Goal: Communication & Community: Answer question/provide support

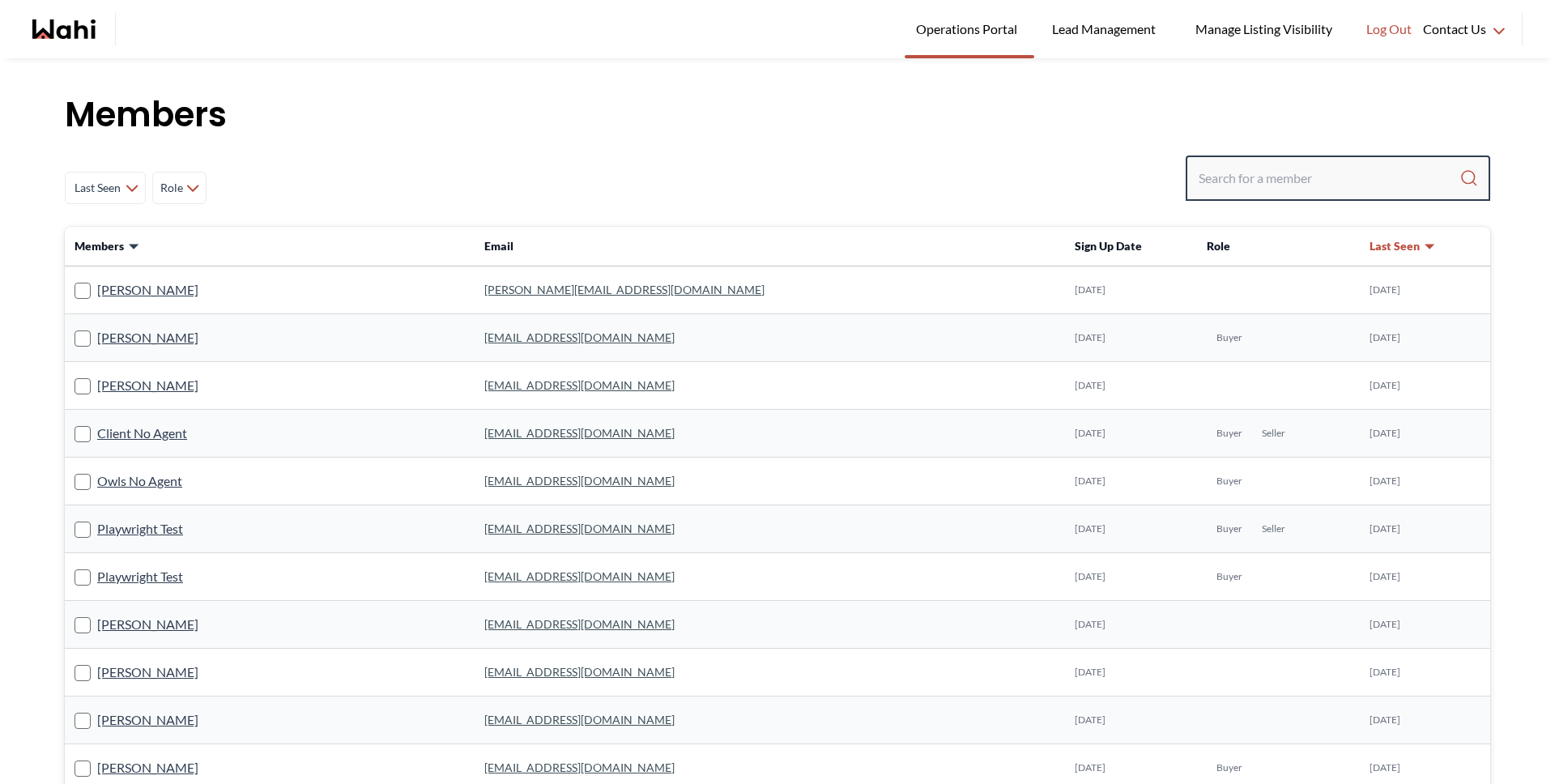
click at [1281, 181] on input "Search input" at bounding box center [1329, 177] width 261 height 29
type input "[PERSON_NAME]"
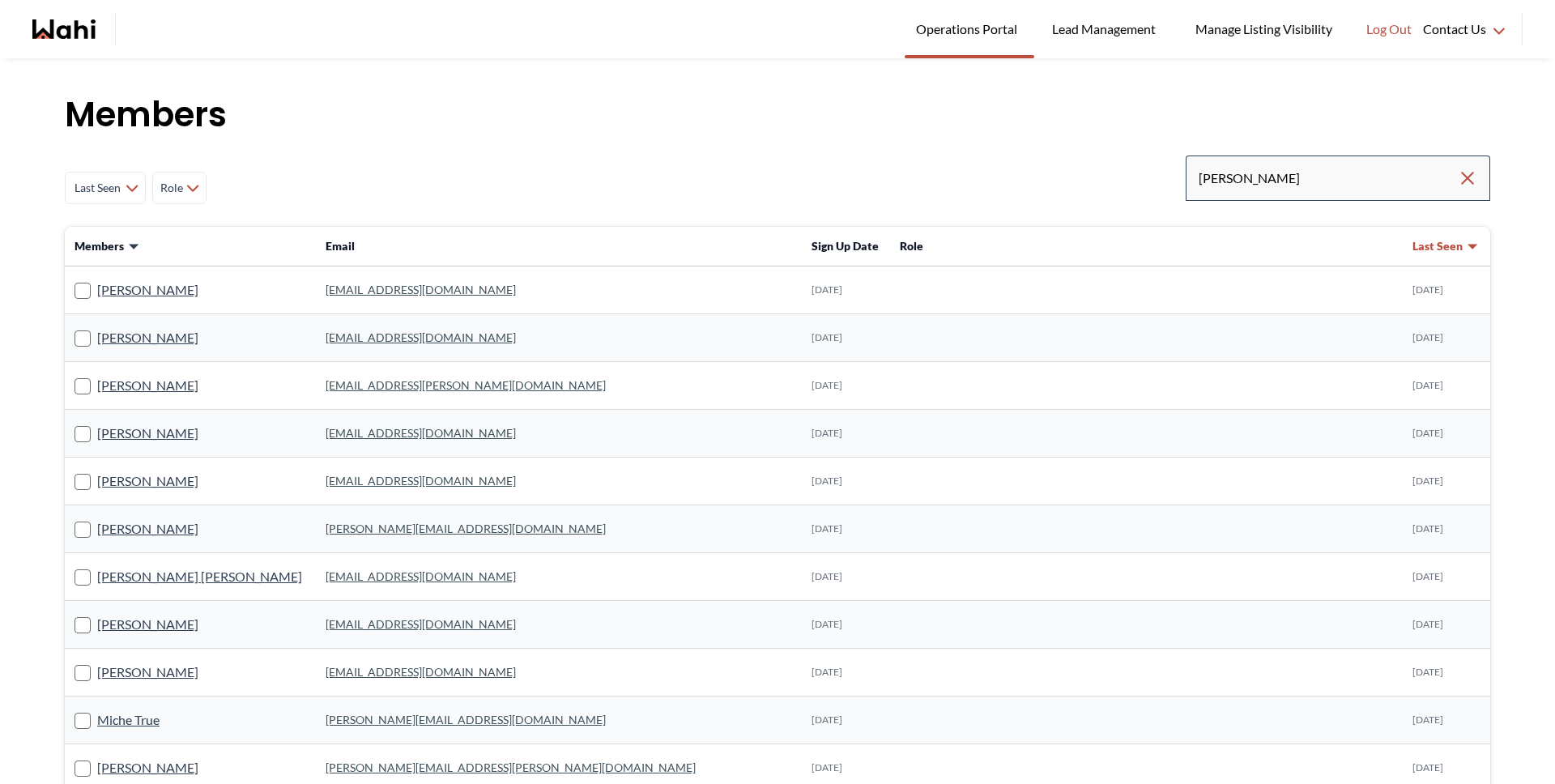
click at [1302, 191] on div "michelle" at bounding box center [1337, 177] width 304 height 45
click at [1287, 180] on input "michelle" at bounding box center [1328, 177] width 259 height 29
type input "michelle ryck"
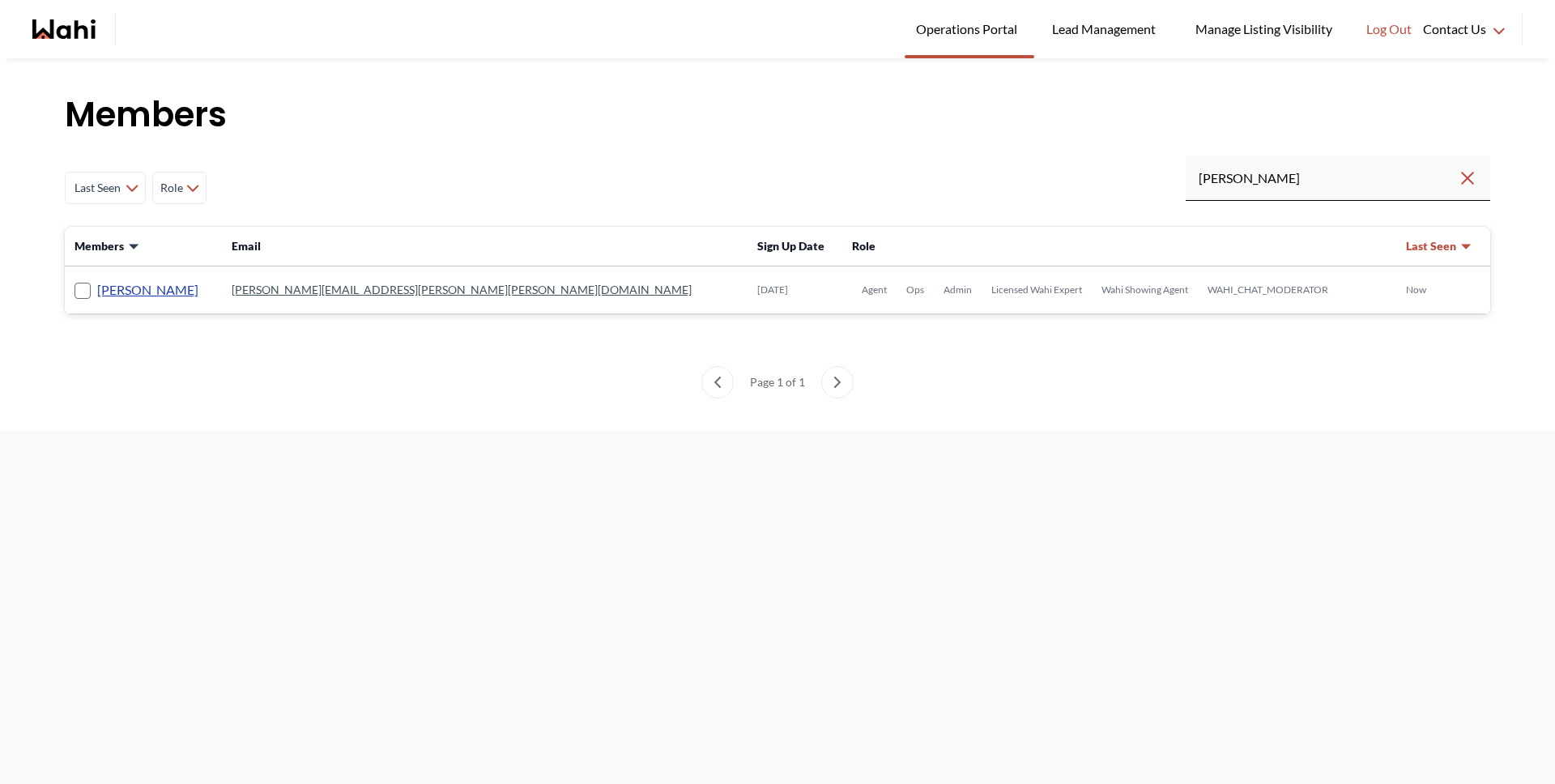
click at [138, 285] on link "Michelle Ryckman" at bounding box center [147, 290] width 101 height 21
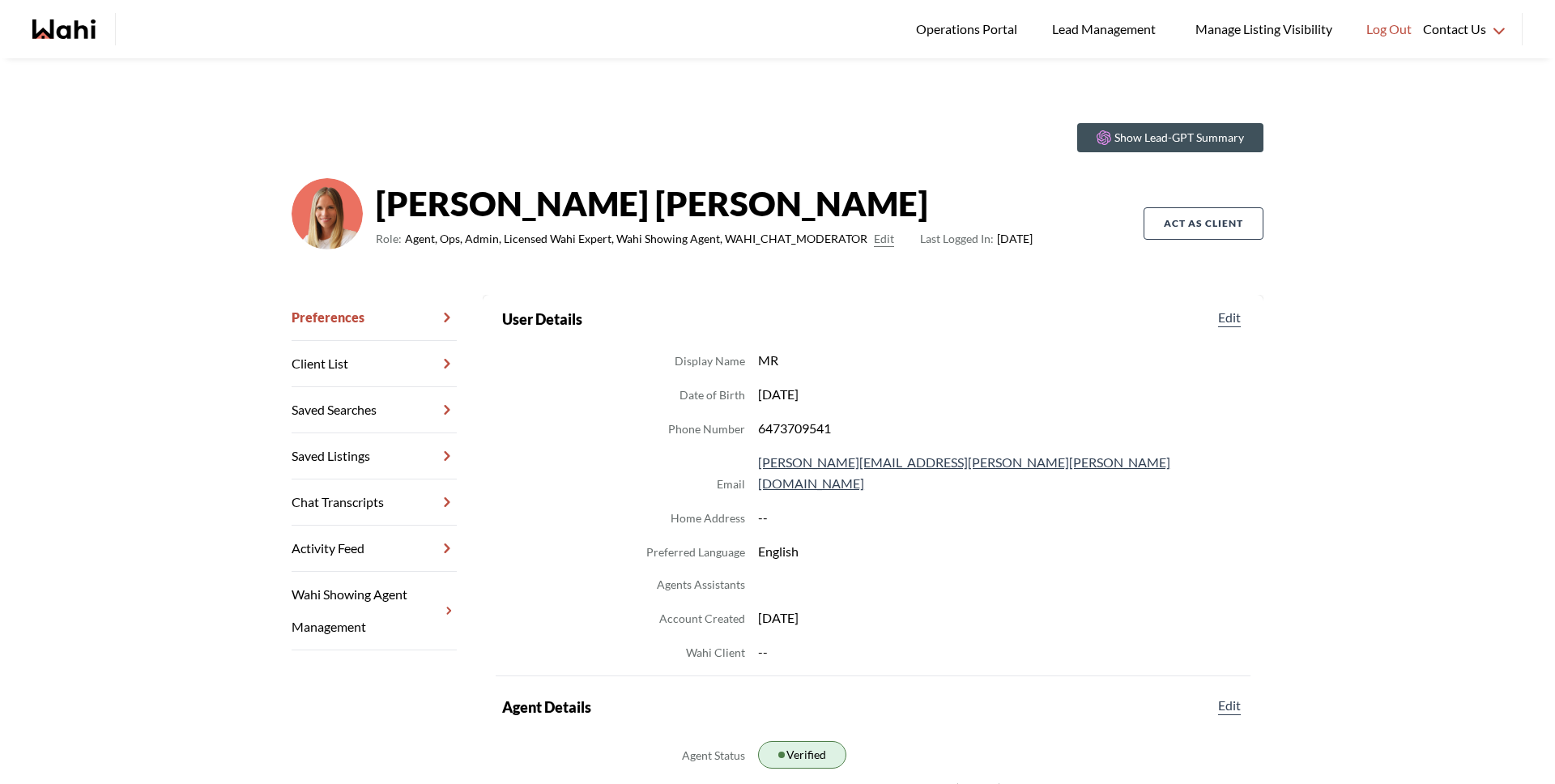
click at [372, 497] on link "Chat Transcripts" at bounding box center [374, 503] width 165 height 46
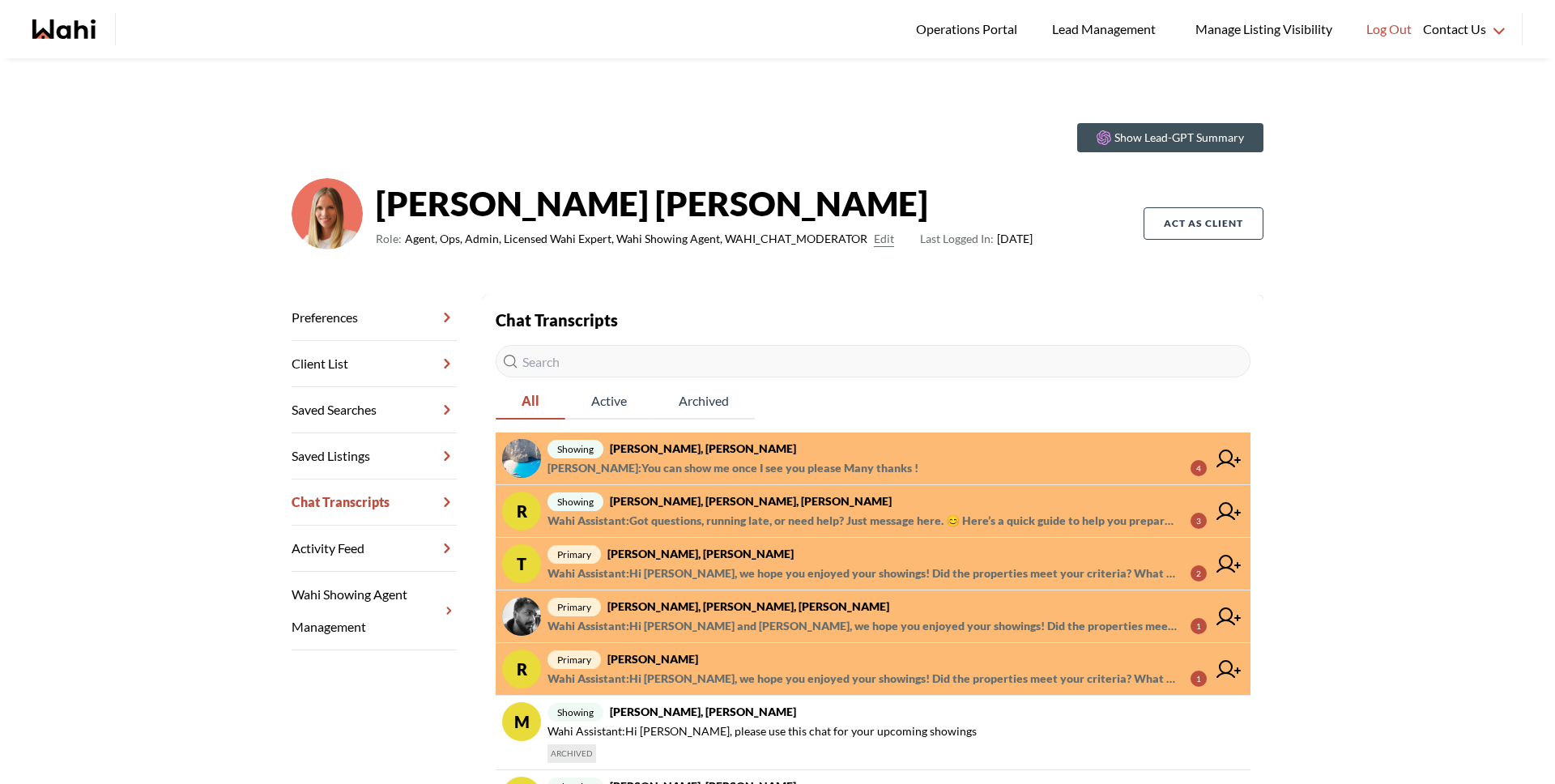
click at [684, 445] on strong "Arsene Dilenga, Paul, Michelle" at bounding box center [702, 448] width 186 height 14
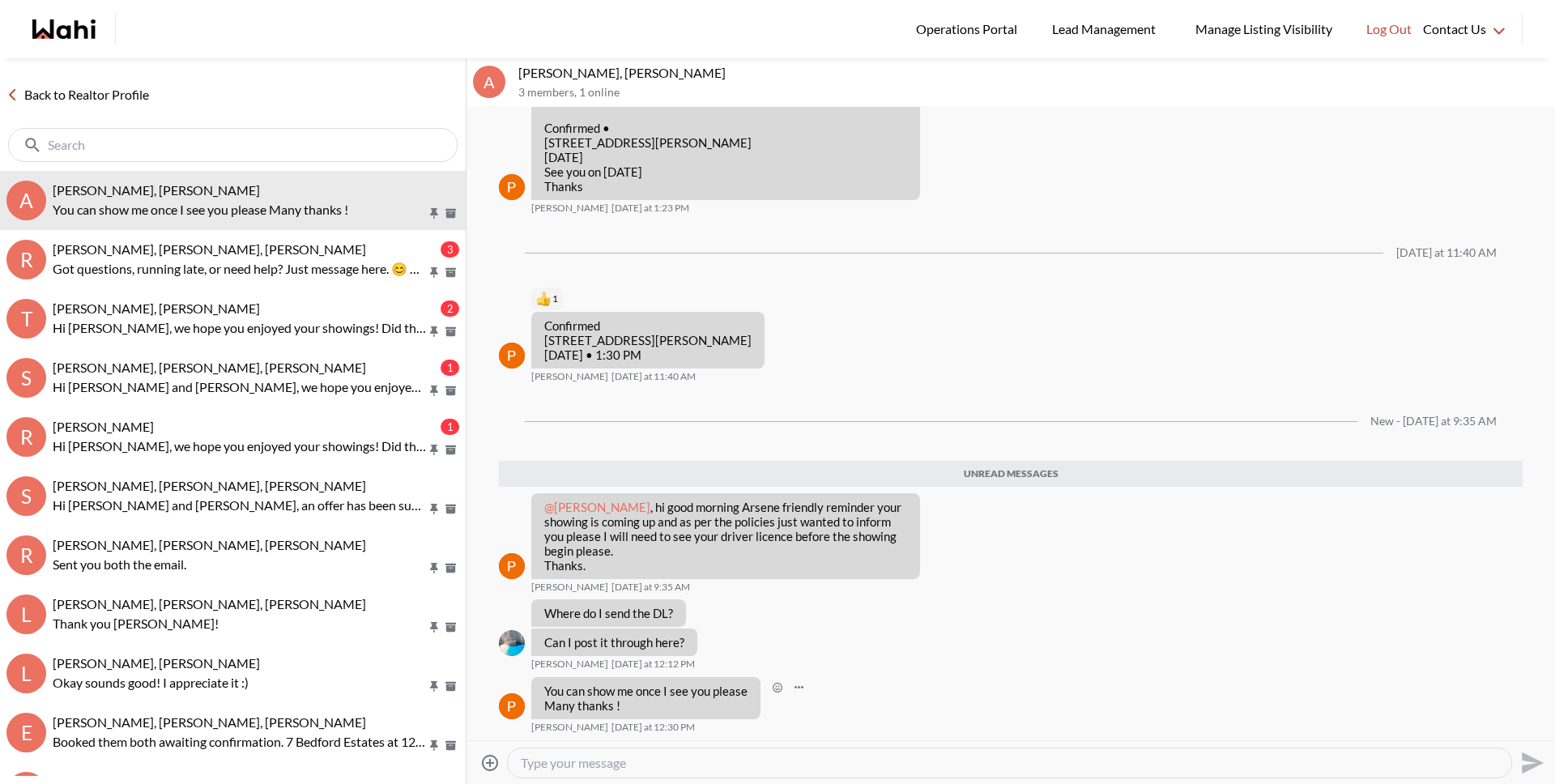
scroll to position [727, 0]
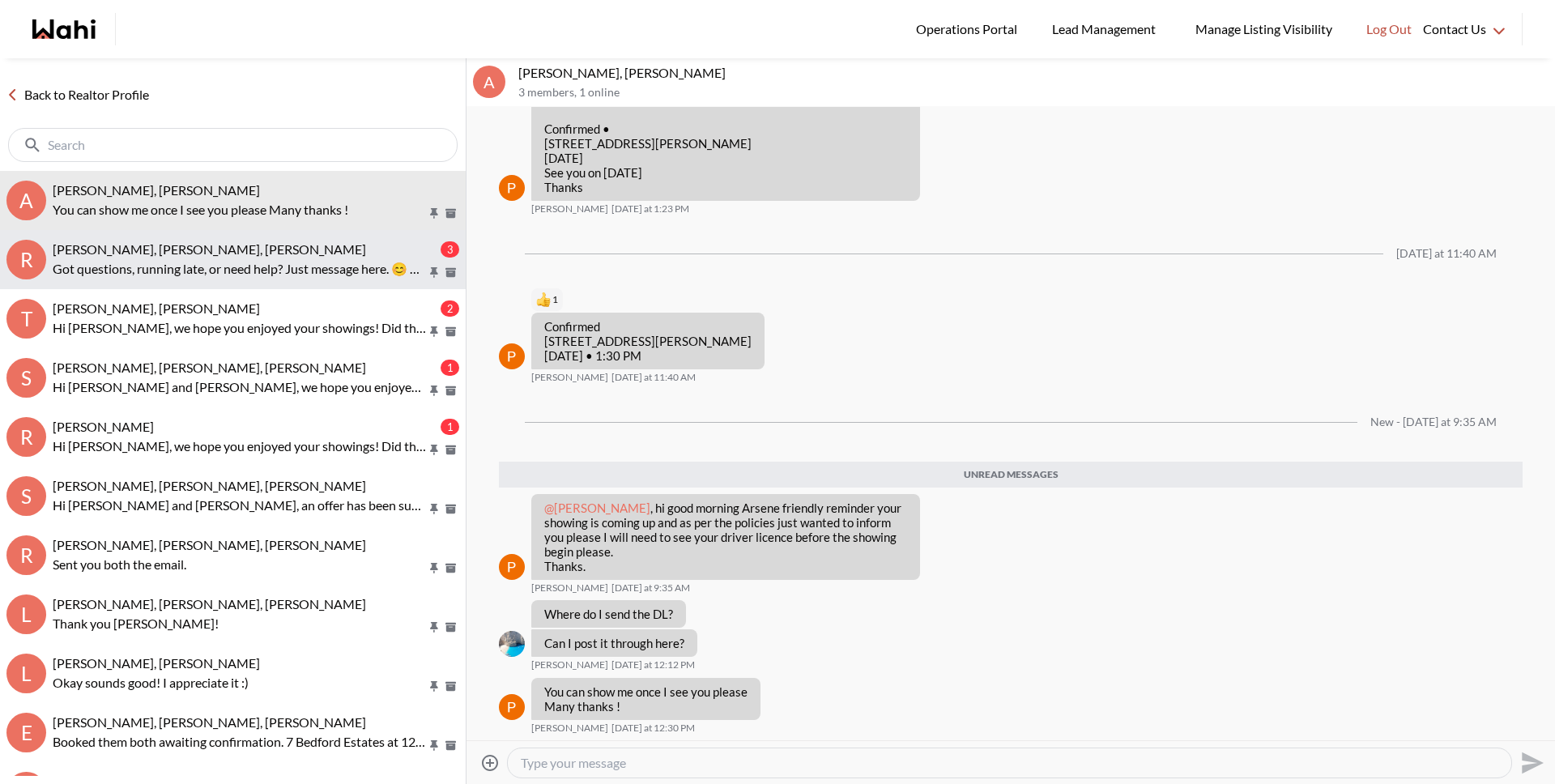
click at [254, 256] on span "Rory Fairweather, Amber F, Paul, Michelle" at bounding box center [209, 249] width 313 height 15
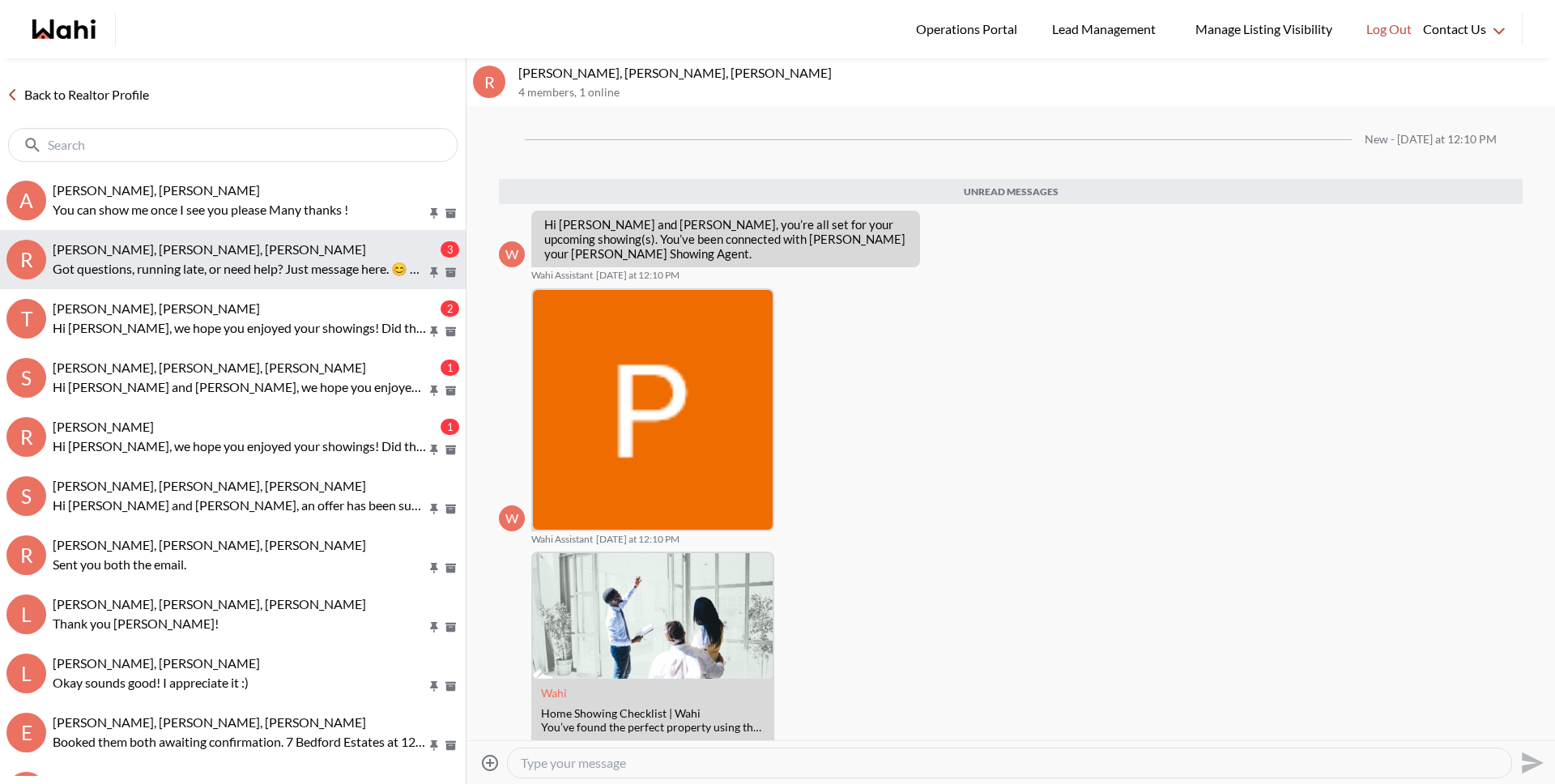
scroll to position [96, 0]
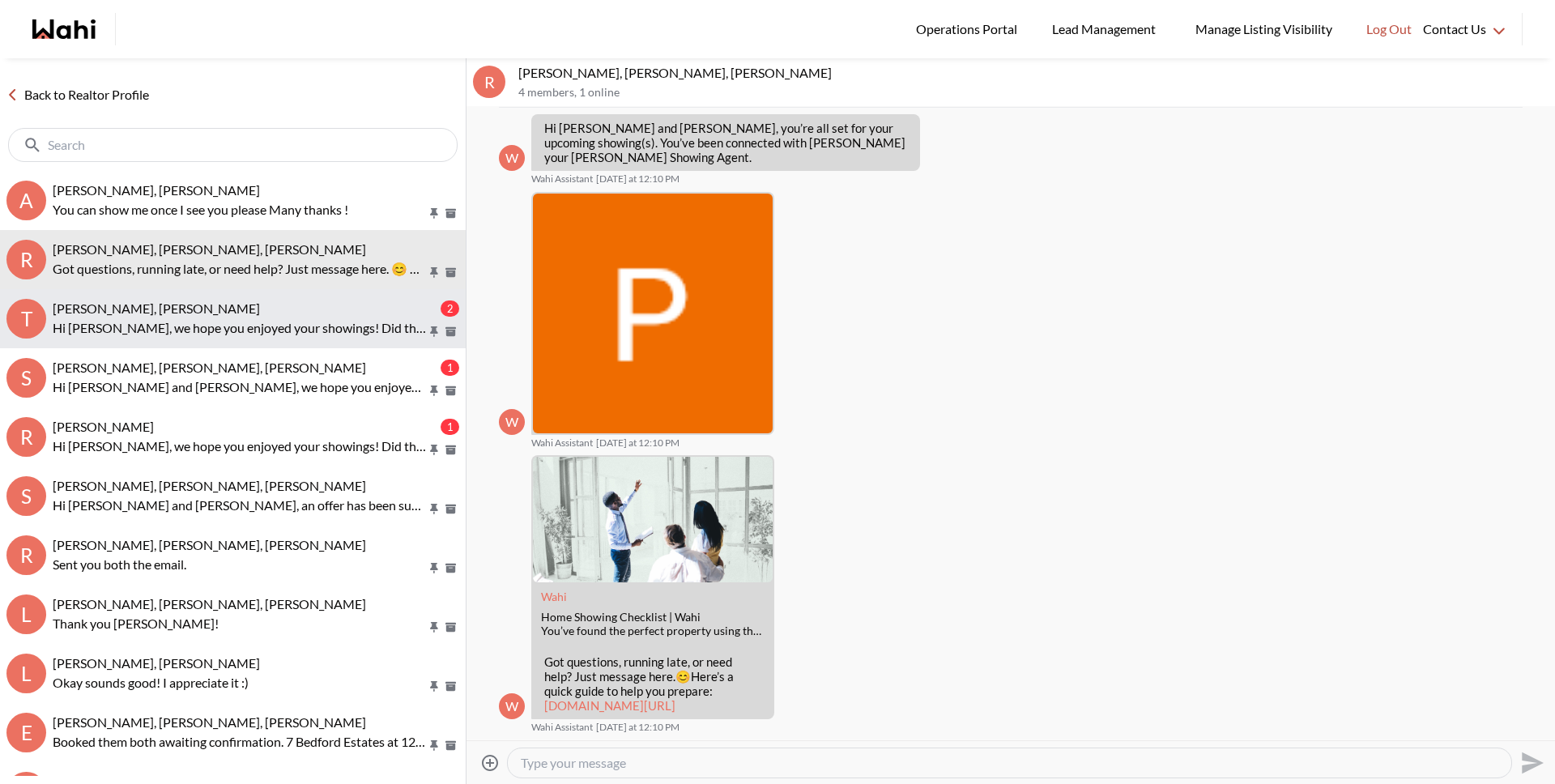
click at [243, 341] on button "T Tanya Fita, Michelle 2 Hi Tanya, we hope you enjoyed your showings! Did the p…" at bounding box center [233, 318] width 466 height 59
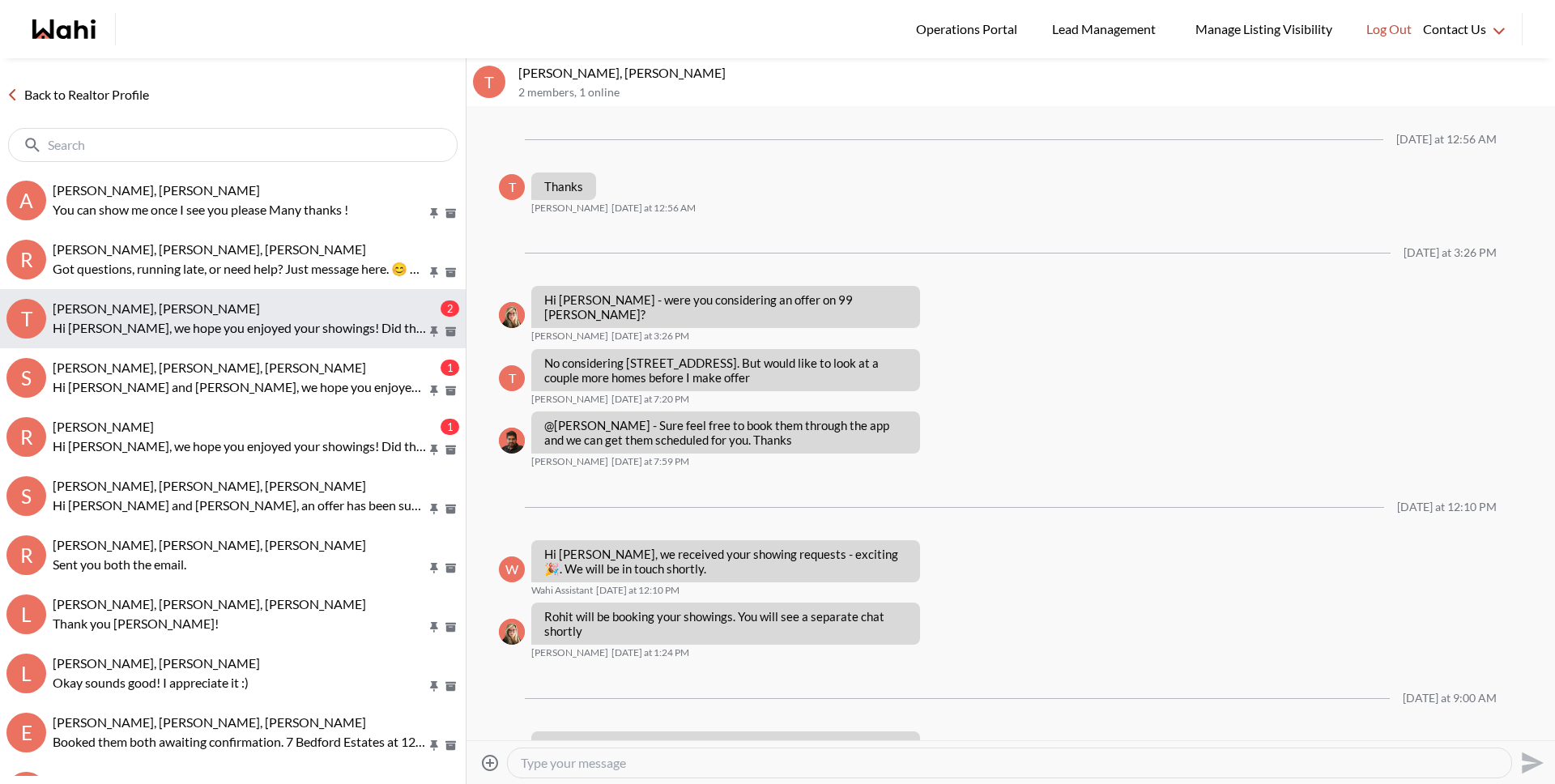
scroll to position [1595, 0]
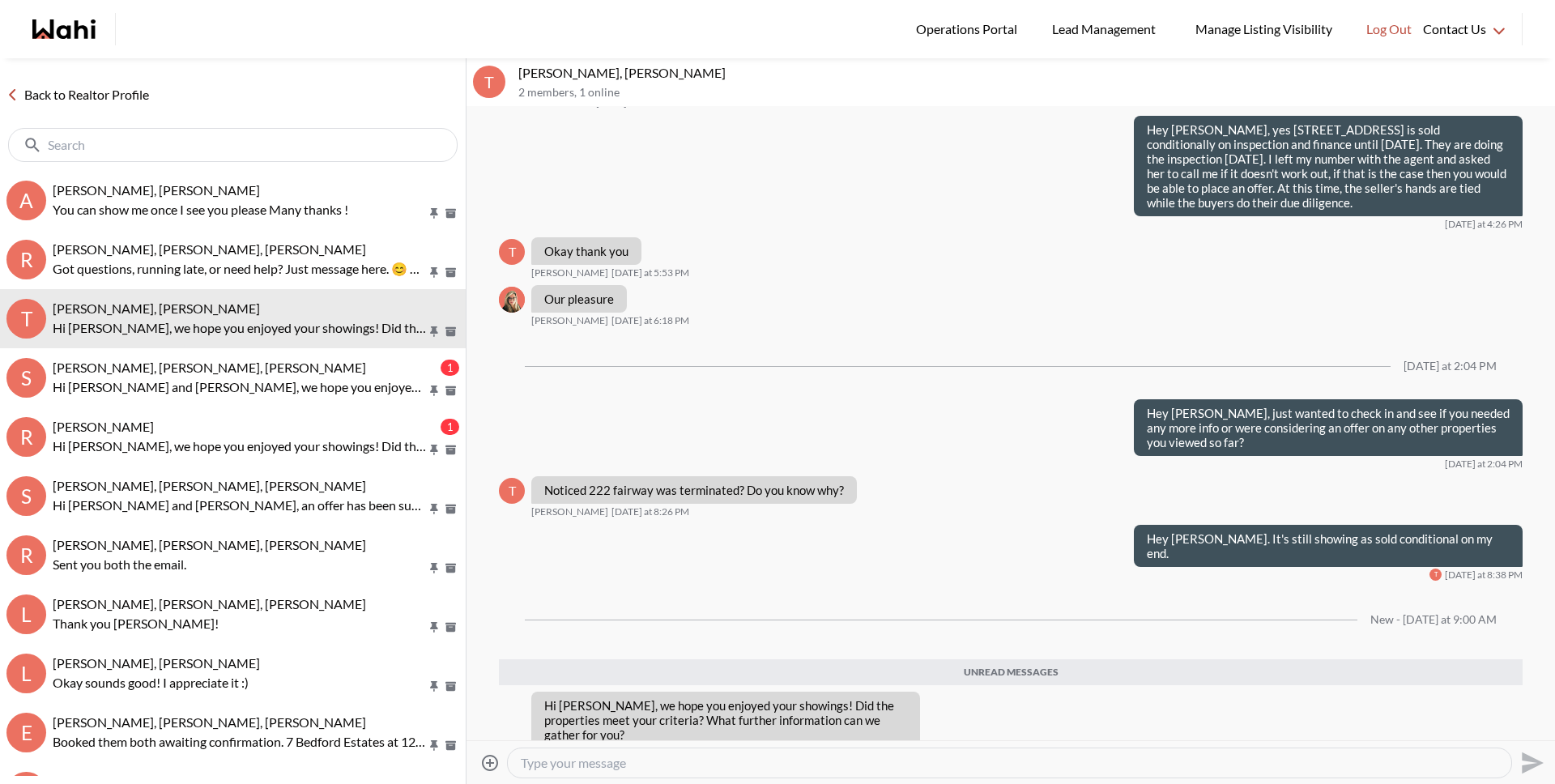
click at [967, 750] on button "Open Message Actions Menu" at bounding box center [958, 760] width 21 height 21
click at [976, 657] on button "Delete" at bounding box center [1012, 662] width 130 height 29
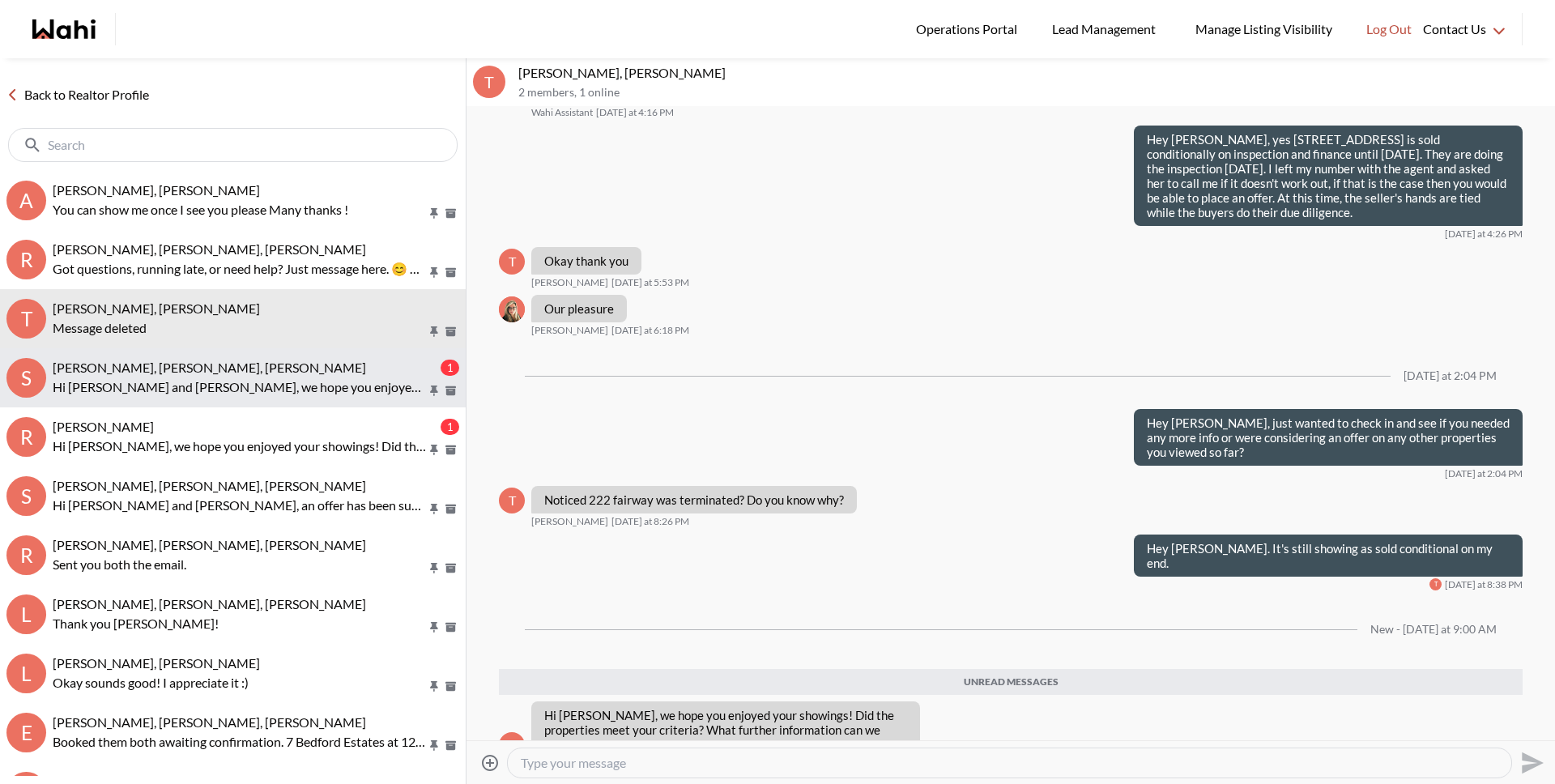
click at [198, 372] on span "Sourav Singh, Kirti Pal, Michelle" at bounding box center [209, 367] width 313 height 15
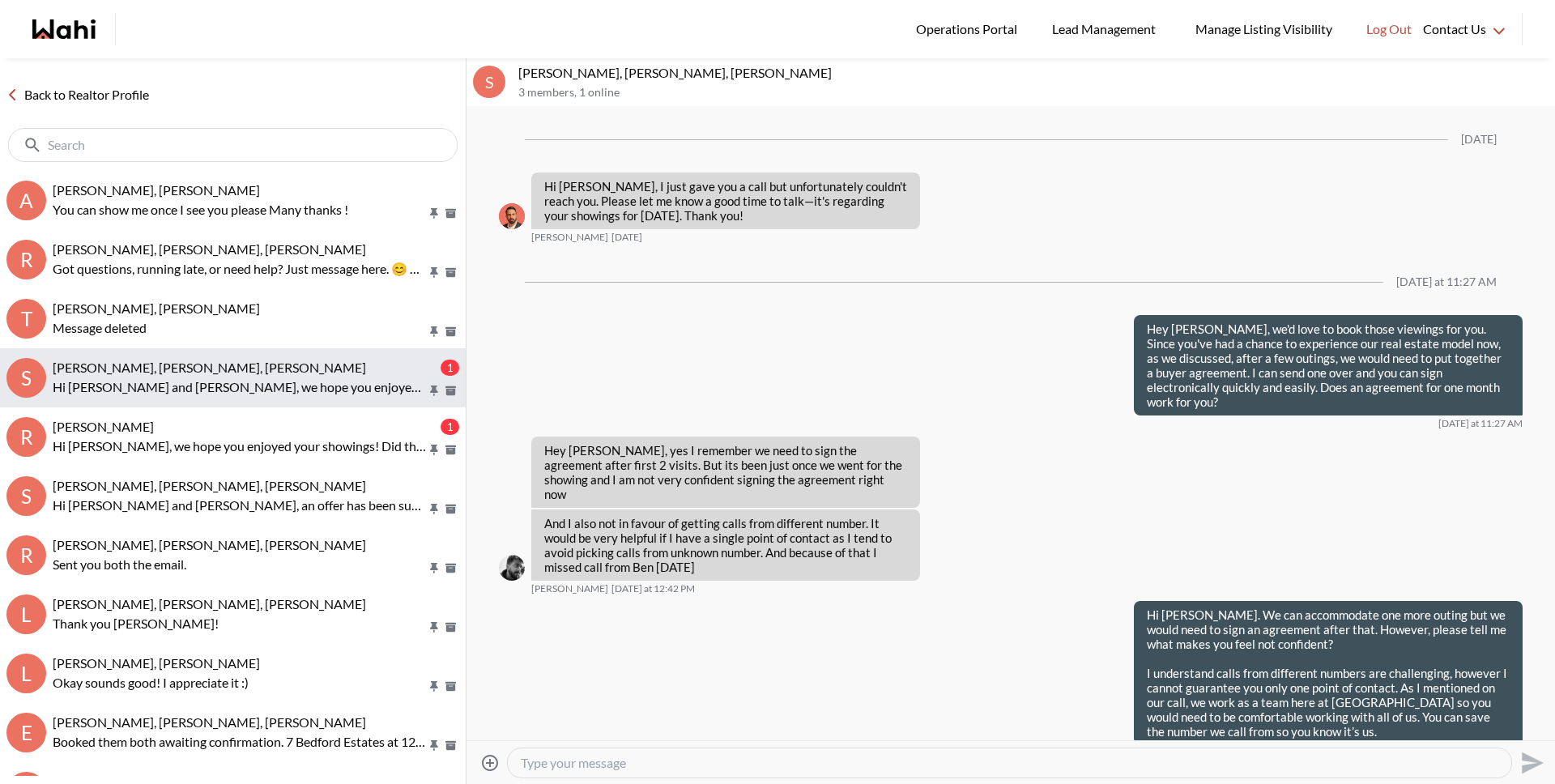
scroll to position [2804, 0]
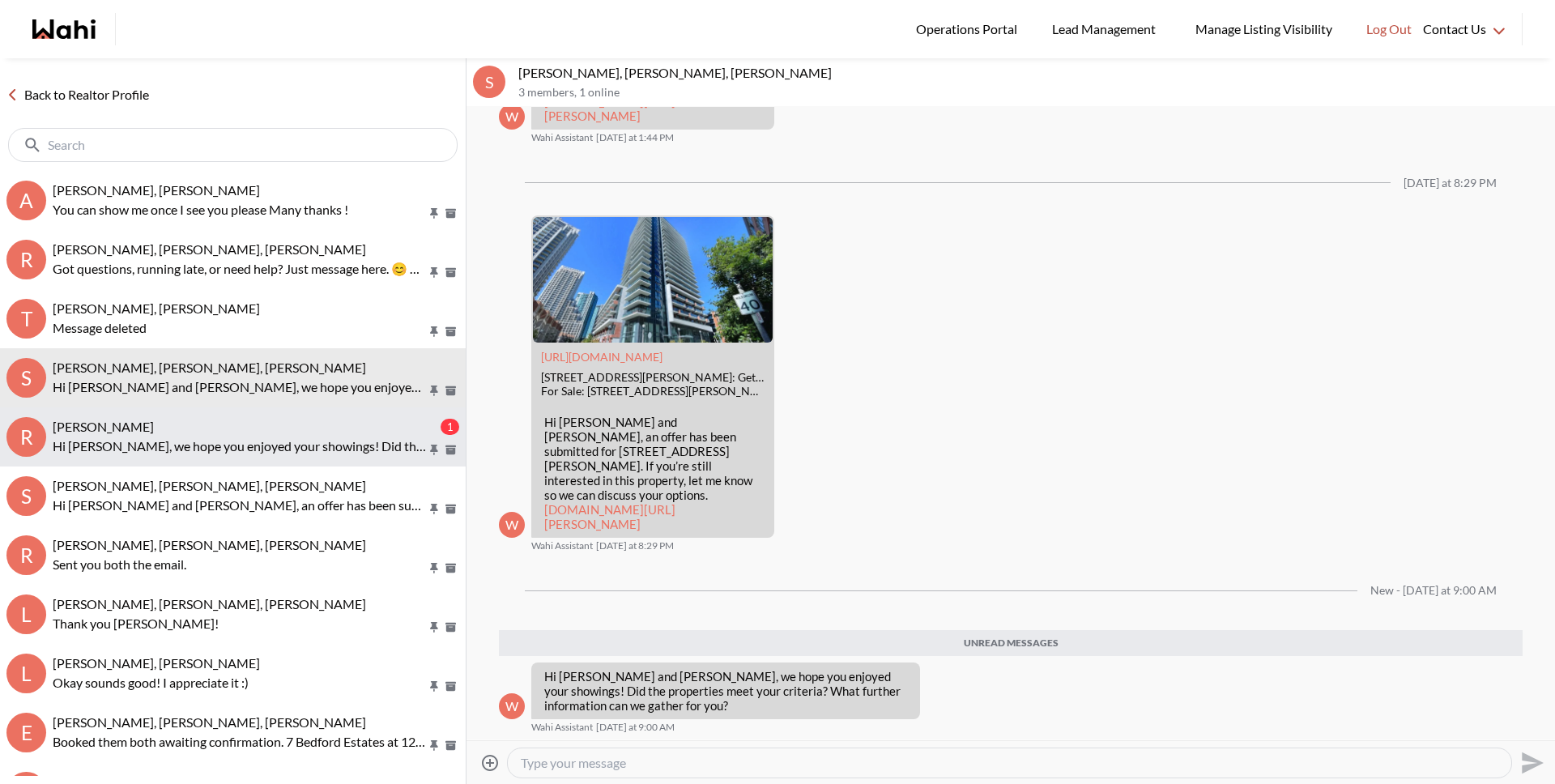
click at [259, 451] on p "Hi Ritu, we hope you enjoyed your showings! Did the properties meet your criter…" at bounding box center [240, 446] width 374 height 19
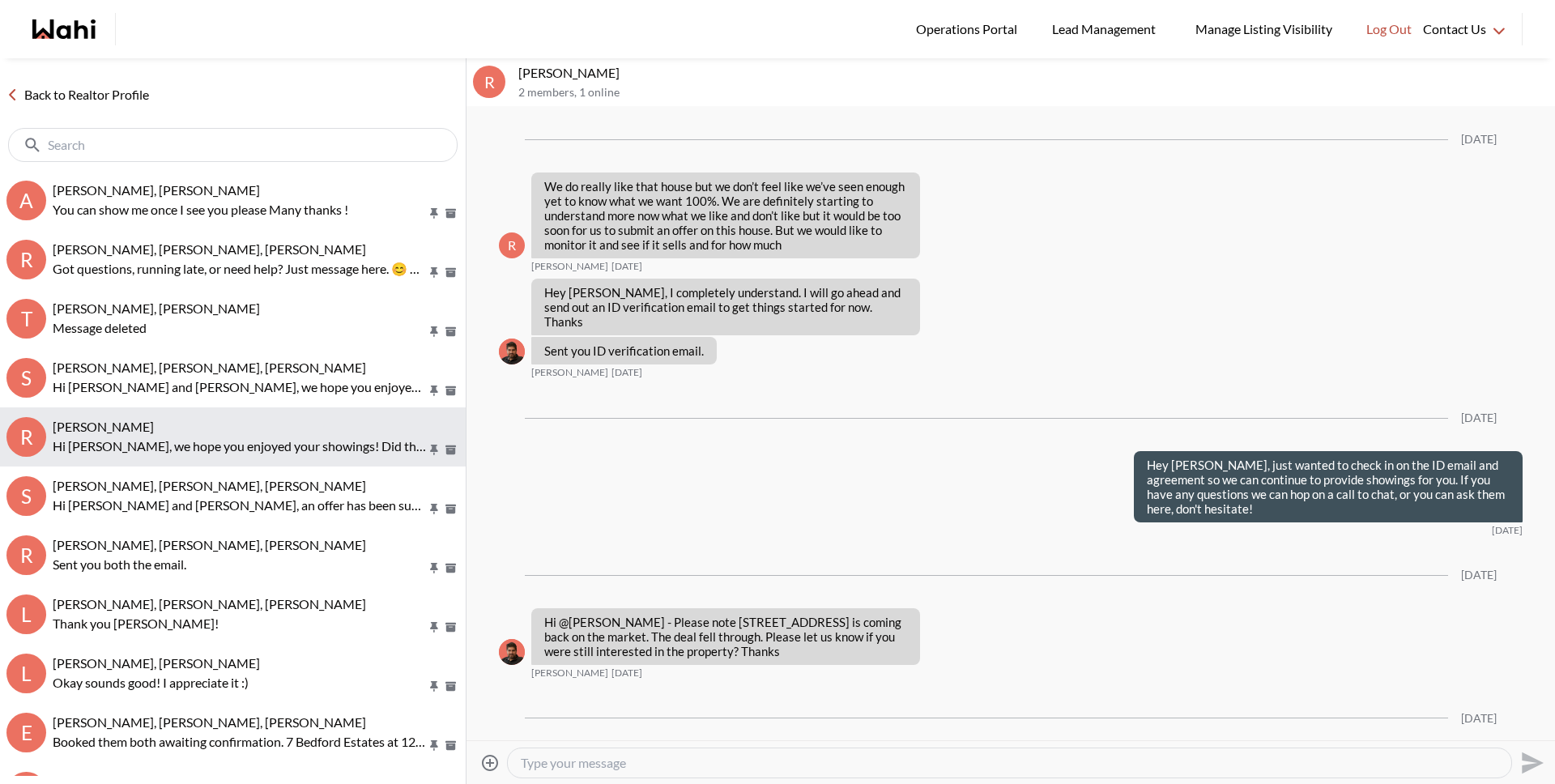
scroll to position [2949, 0]
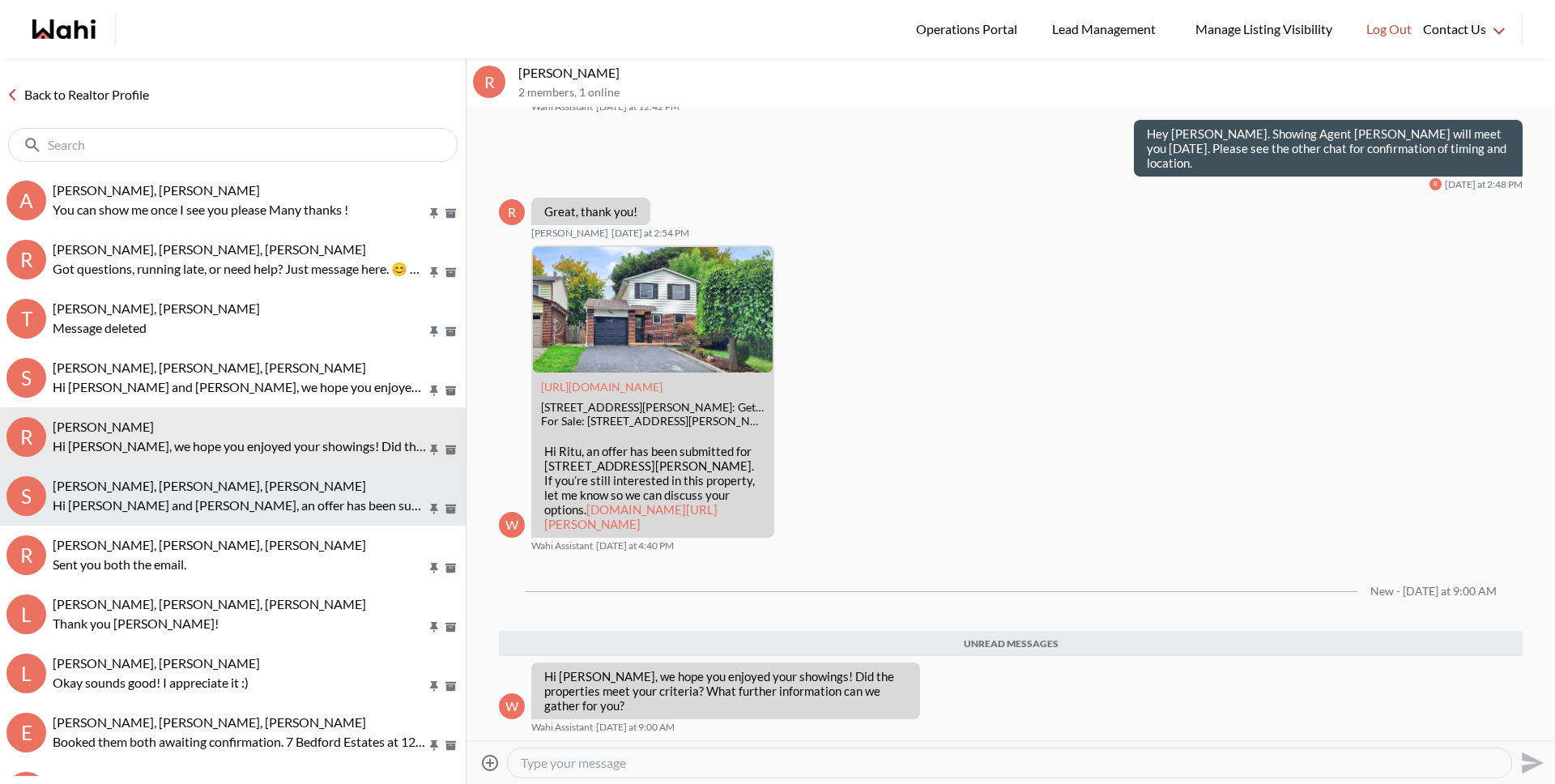
click at [249, 505] on p "Hi Sarah and Bryce, an offer has been submitted for 52 Lynd Ave, Toronto, Ontar…" at bounding box center [240, 505] width 374 height 19
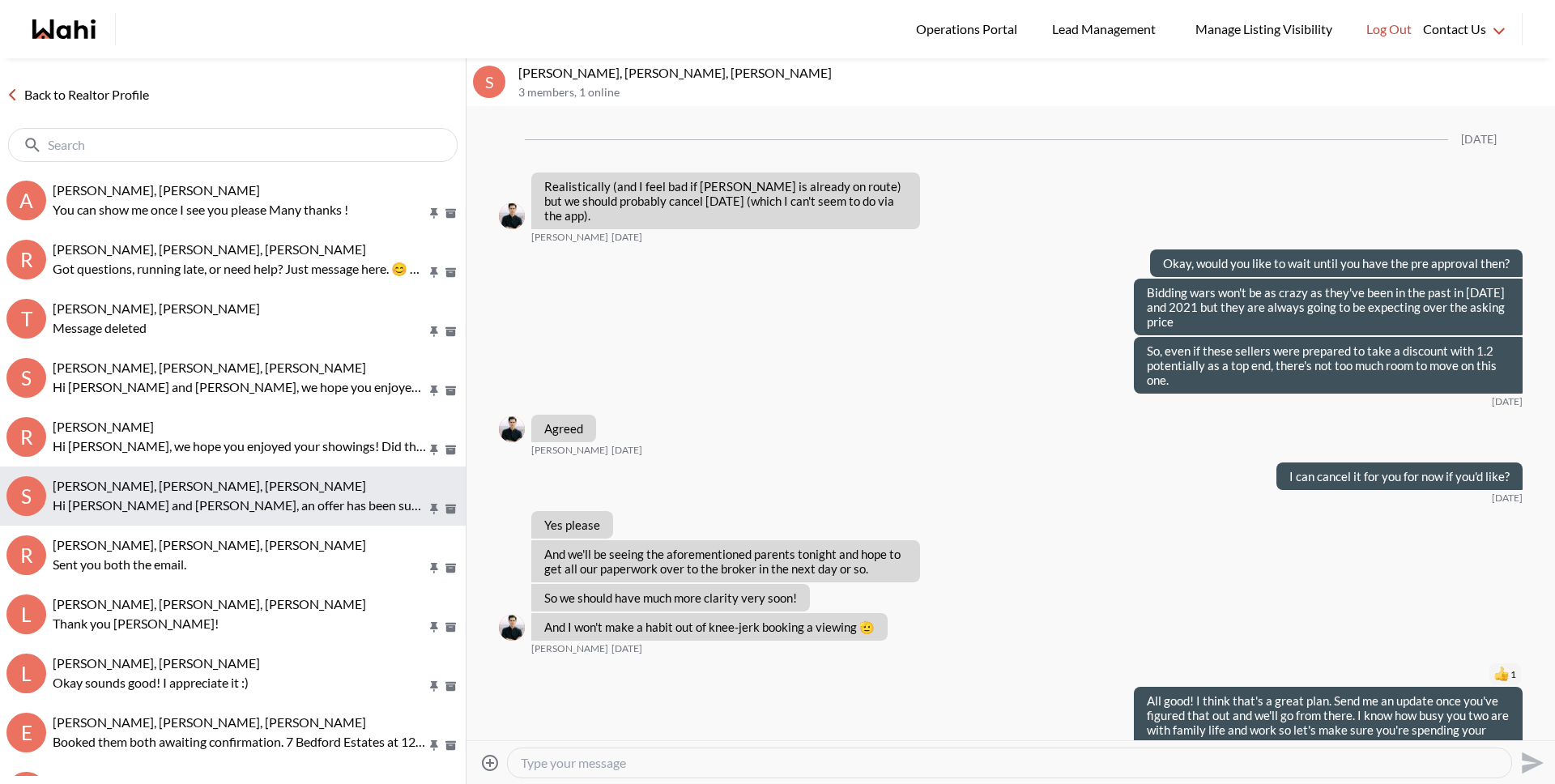
scroll to position [1624, 0]
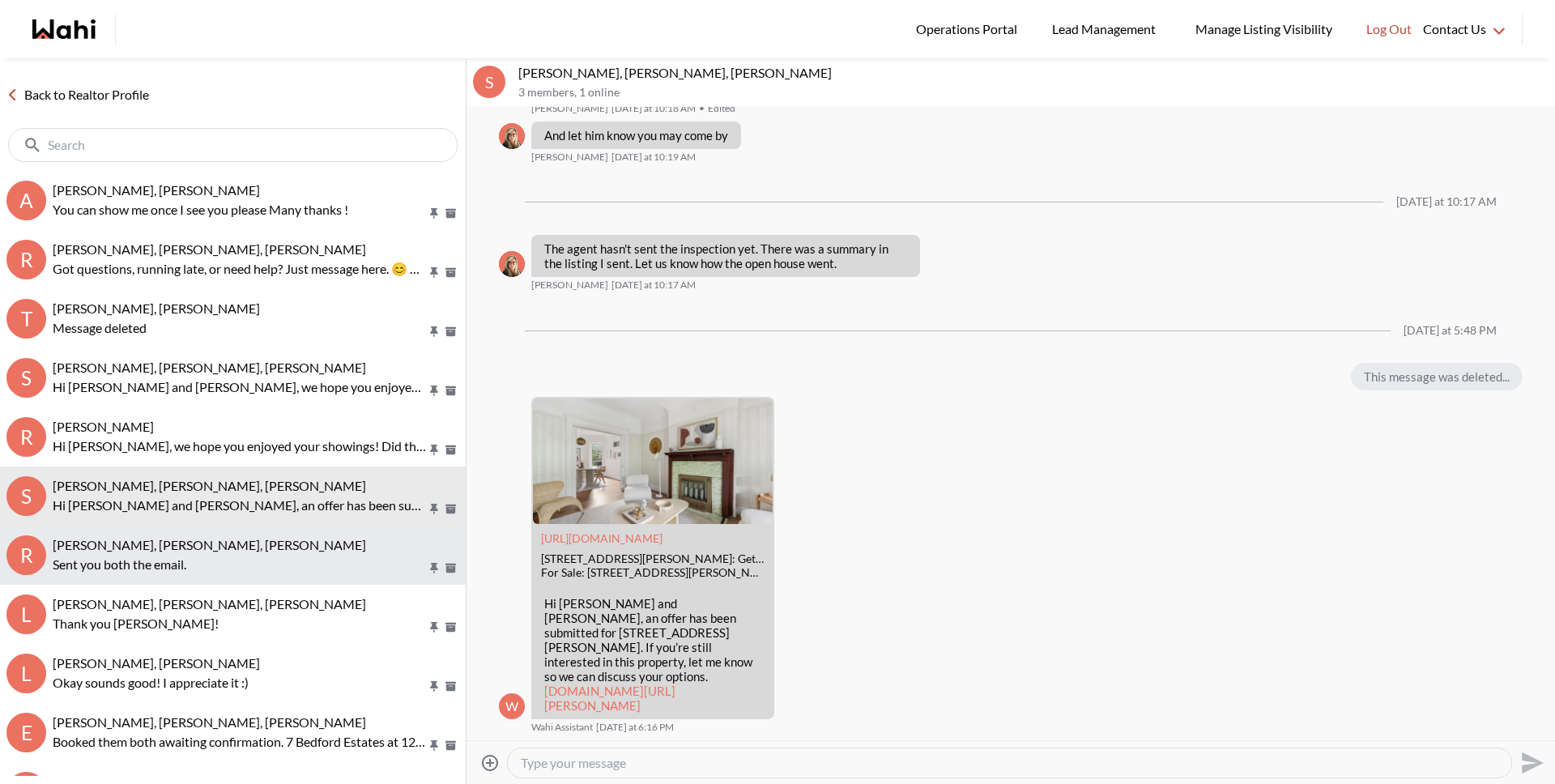
click at [249, 561] on p "Sent you both the email." at bounding box center [240, 564] width 374 height 19
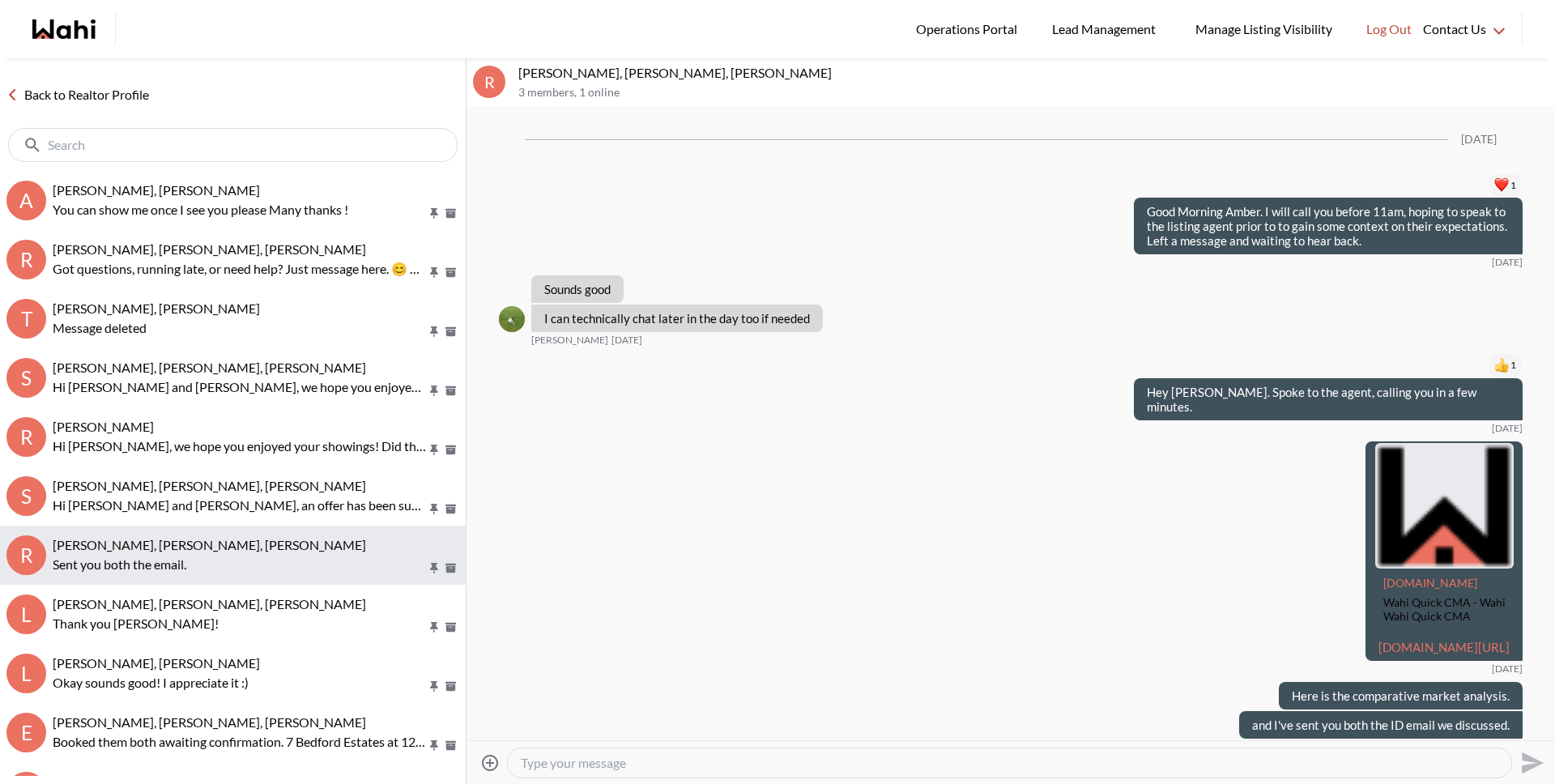
scroll to position [2229, 0]
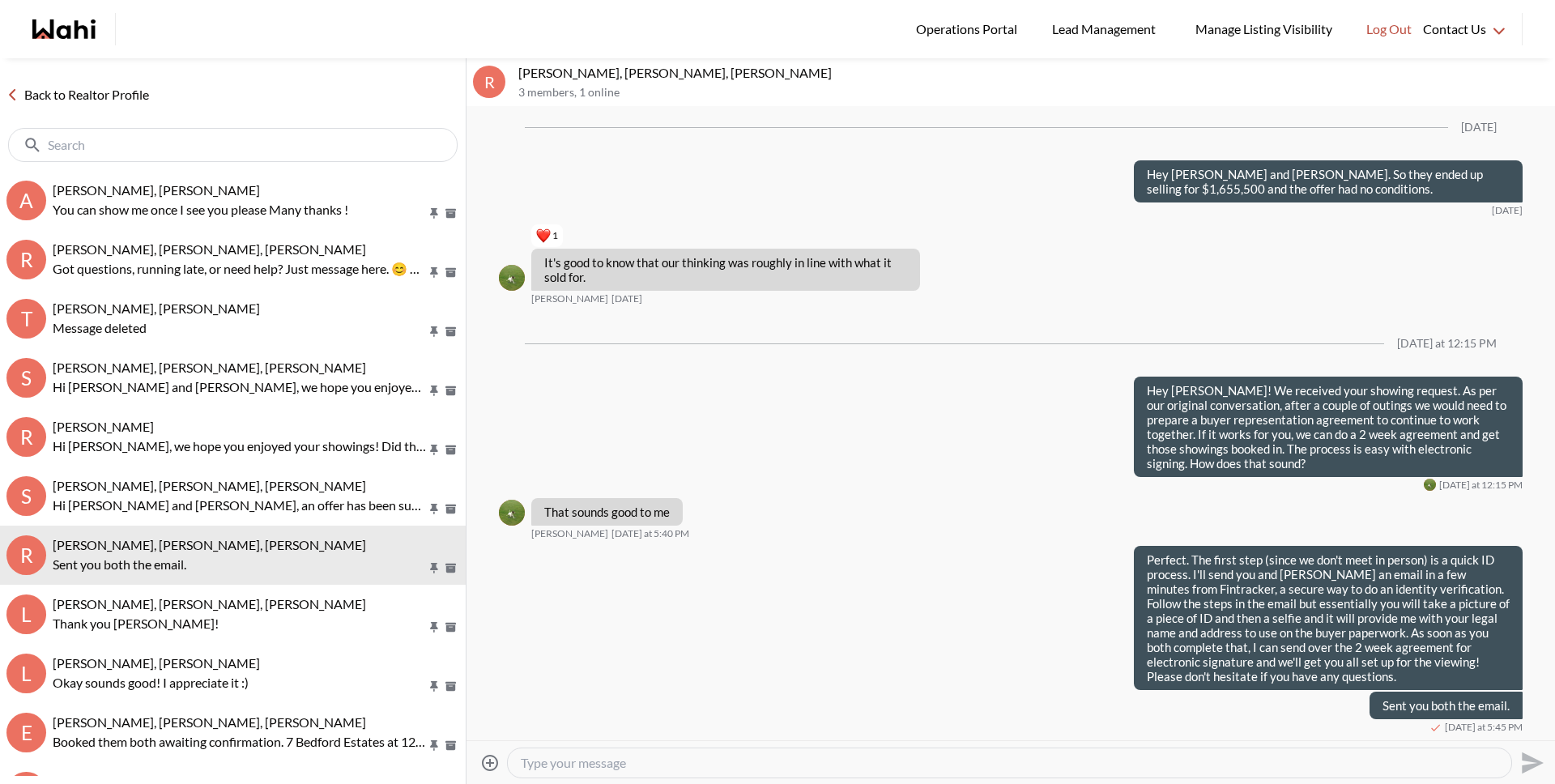
click at [587, 765] on textarea "Type your message" at bounding box center [1009, 763] width 977 height 16
paste textarea "and"
type textarea "Hey Amber, just wanted to check in and ensure you received the ID email."
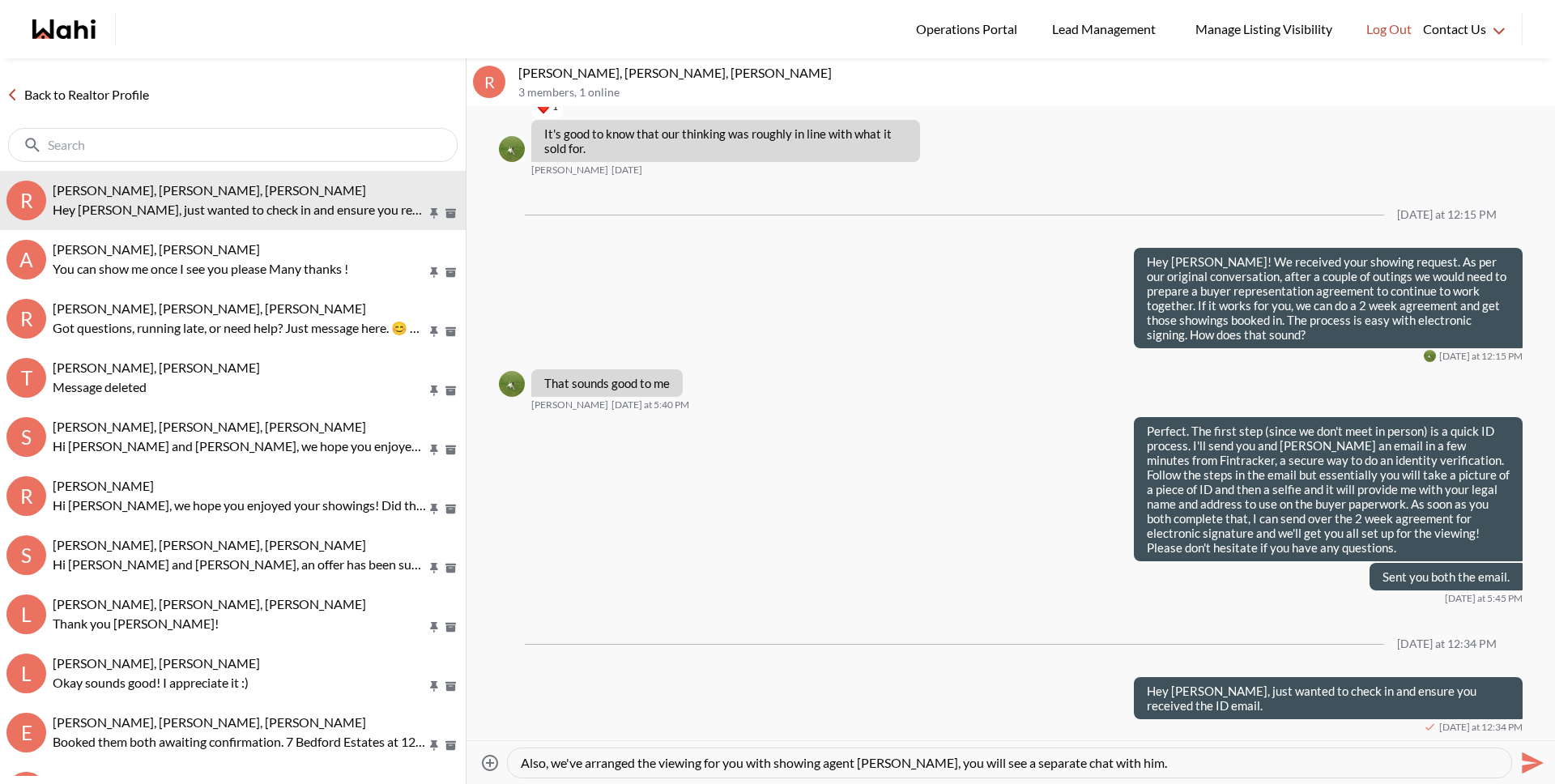
type textarea "Also, we've arranged the viewing for you with showing agent Paul, you will see …"
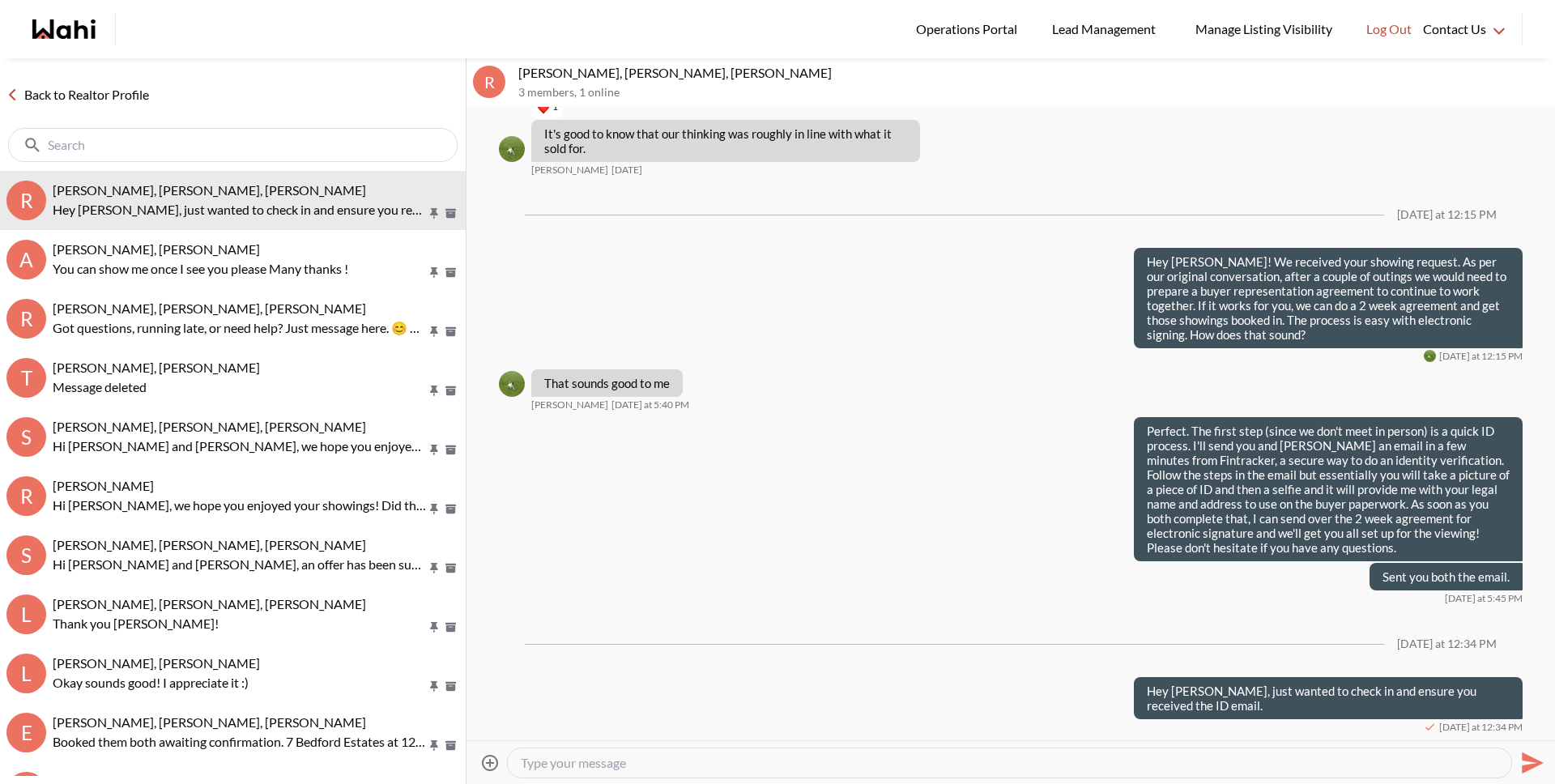
scroll to position [2401, 0]
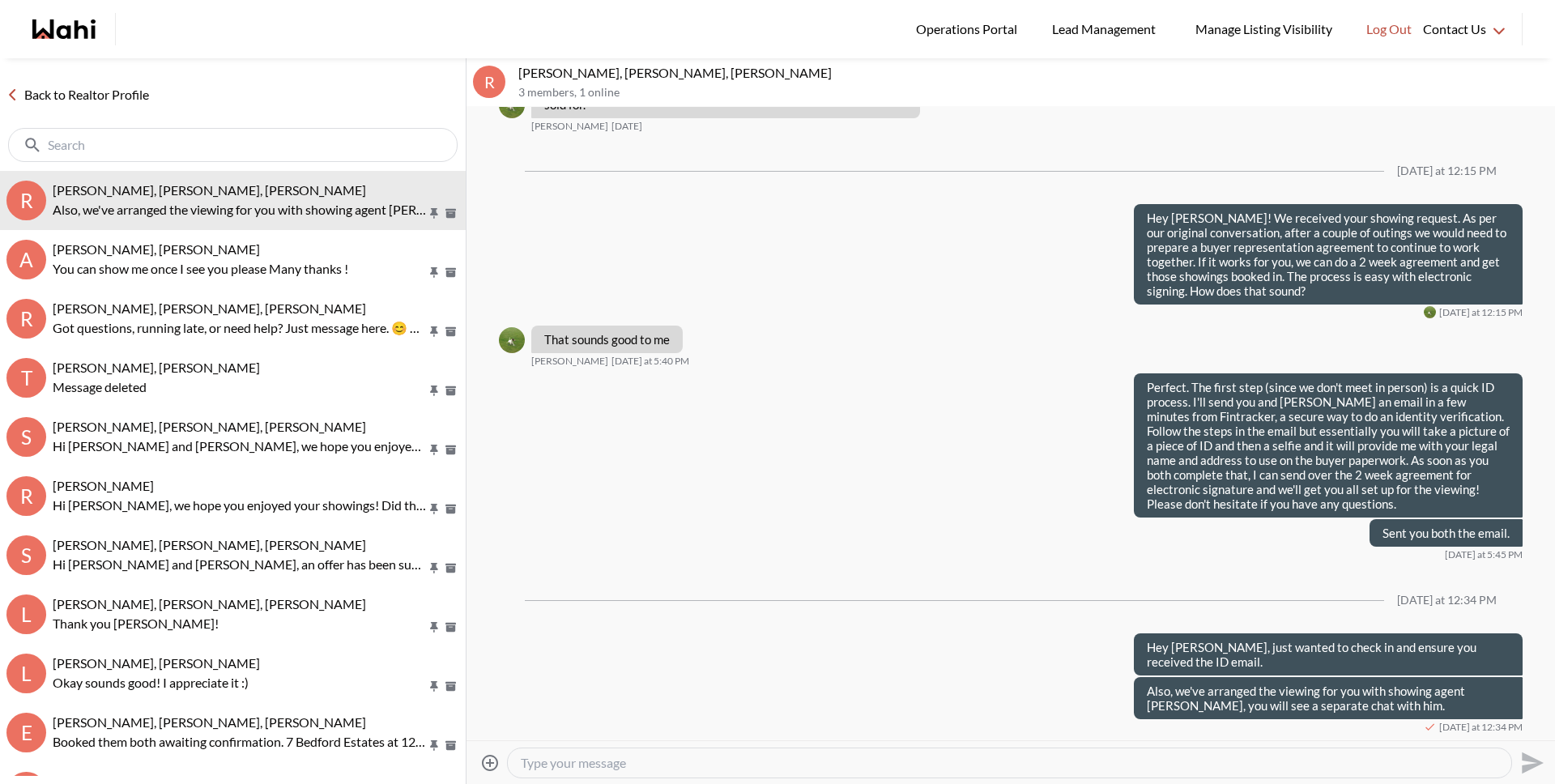
click at [49, 95] on link "Back to Realtor Profile" at bounding box center [78, 95] width 155 height 21
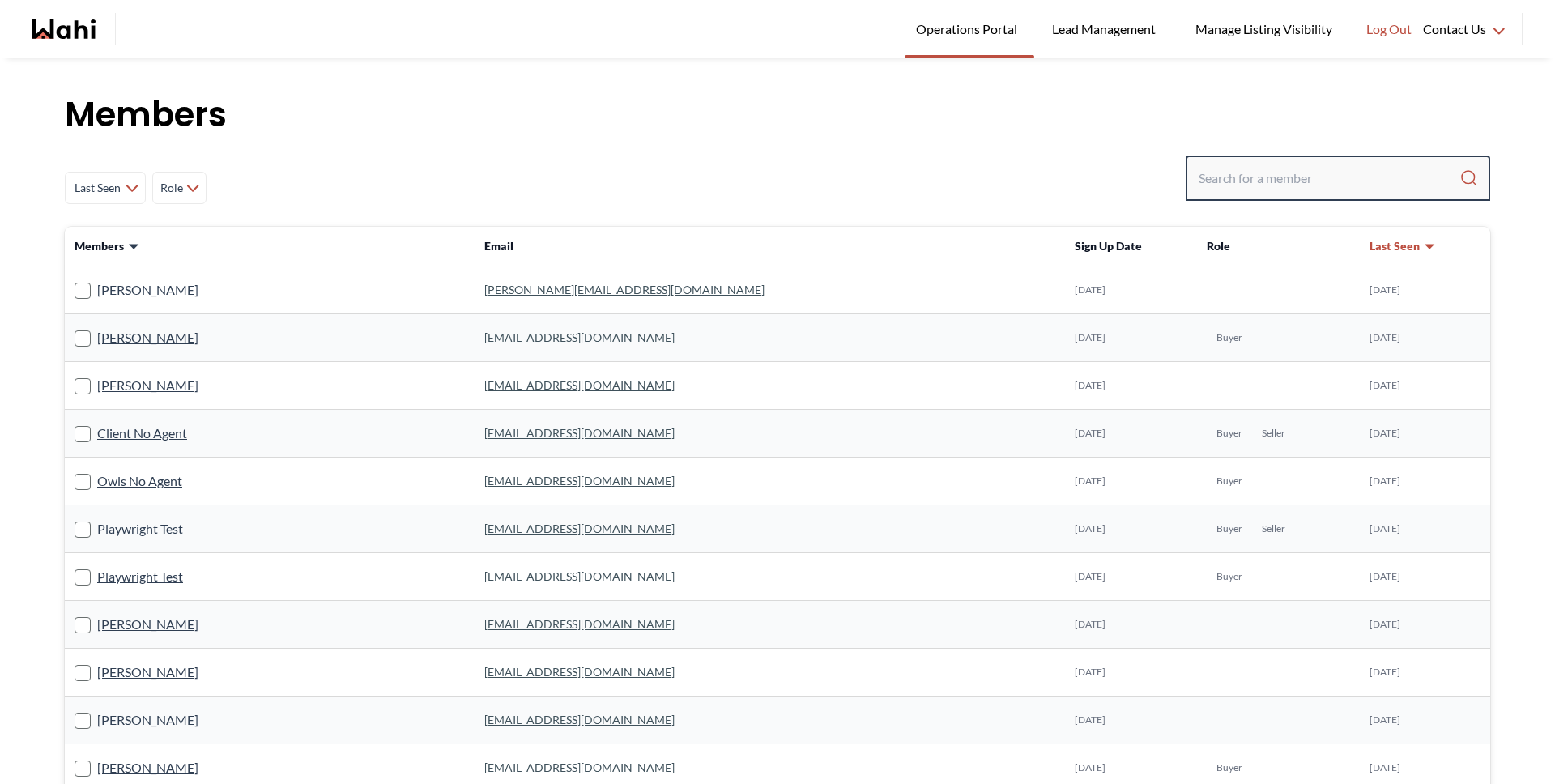
click at [1324, 172] on input "Search input" at bounding box center [1329, 177] width 261 height 29
type input "faraz"
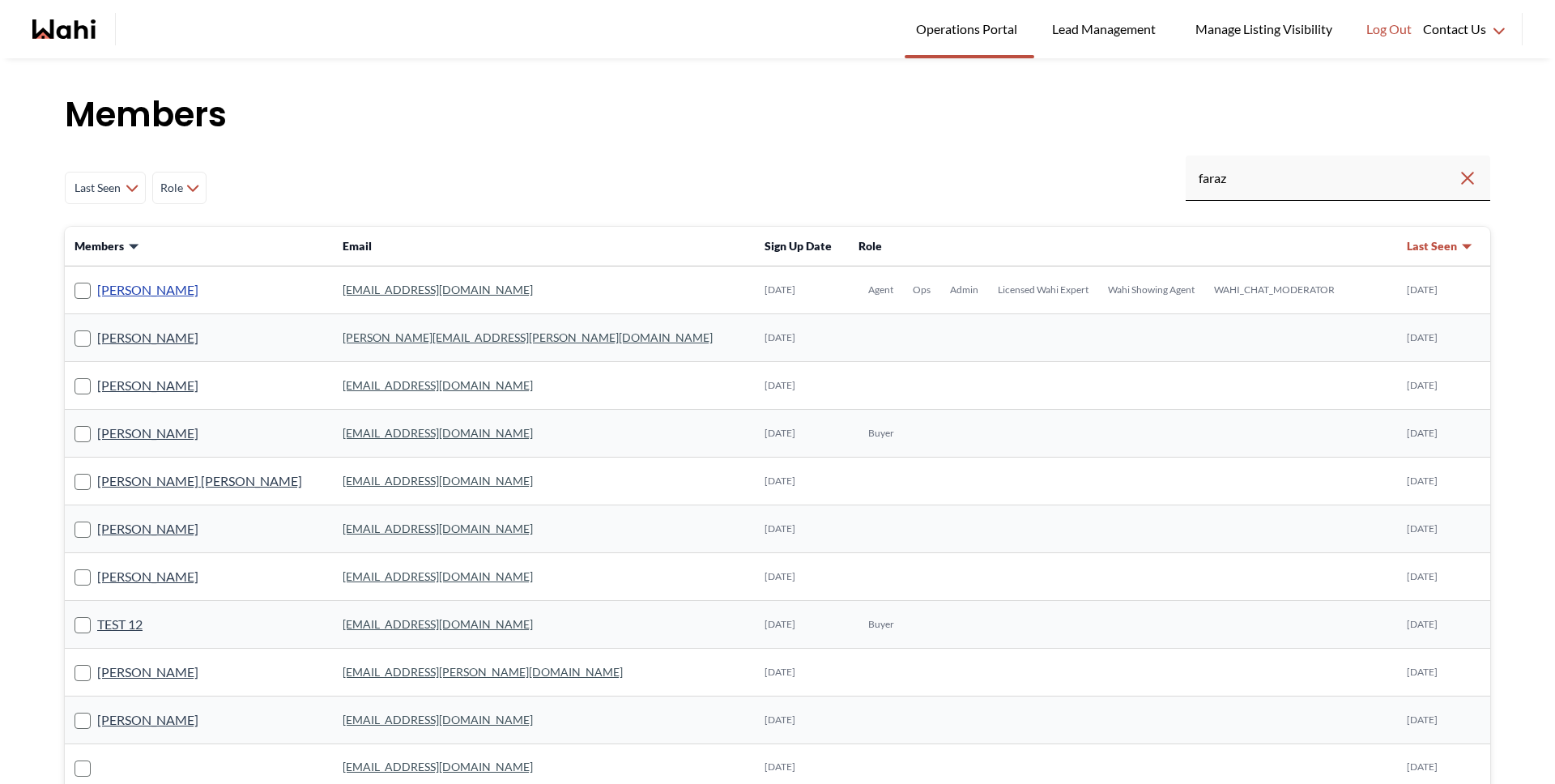
click at [145, 280] on link "[PERSON_NAME]" at bounding box center [147, 290] width 101 height 21
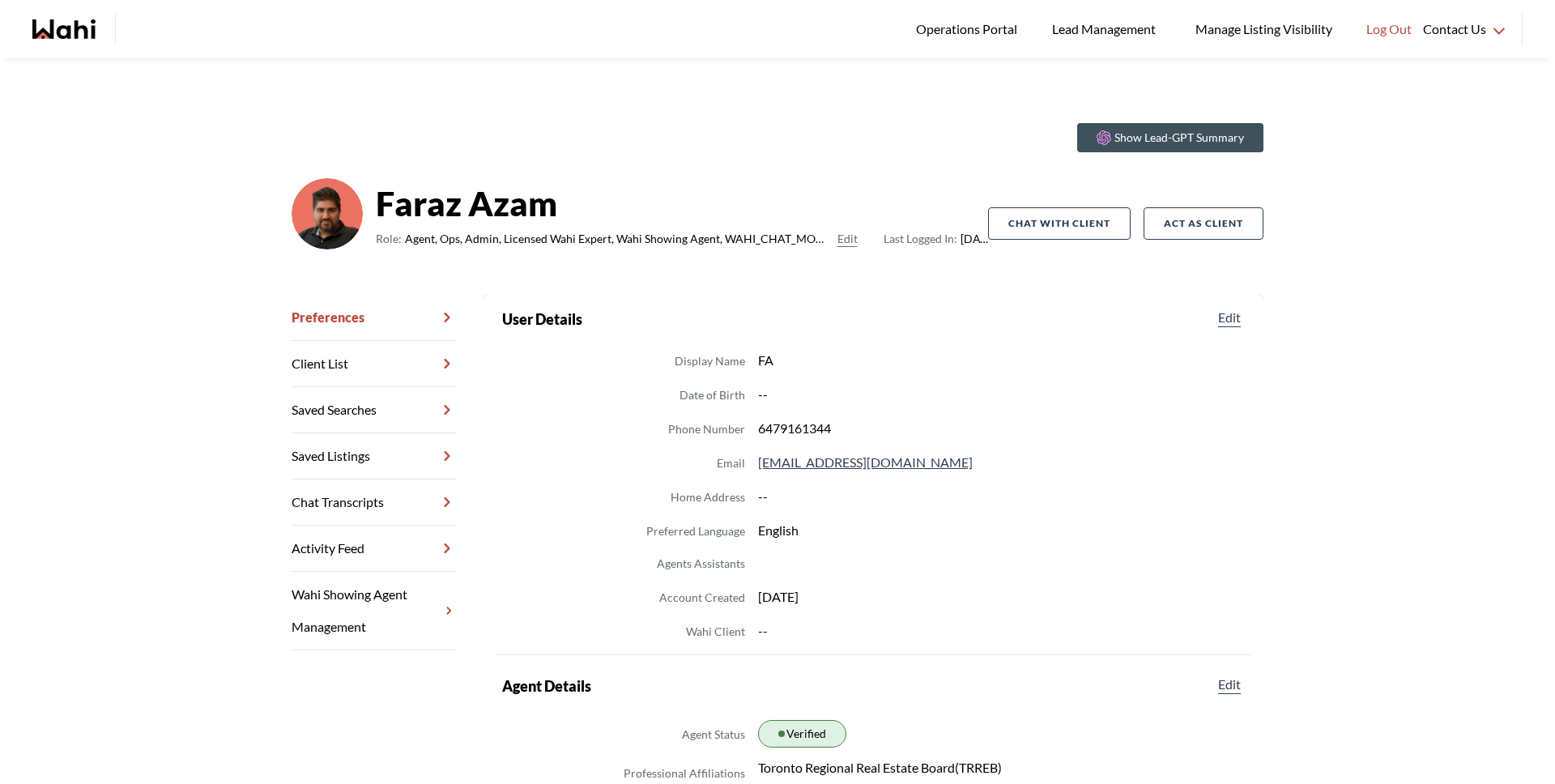
click at [375, 514] on link "Chat Transcripts" at bounding box center [374, 503] width 165 height 46
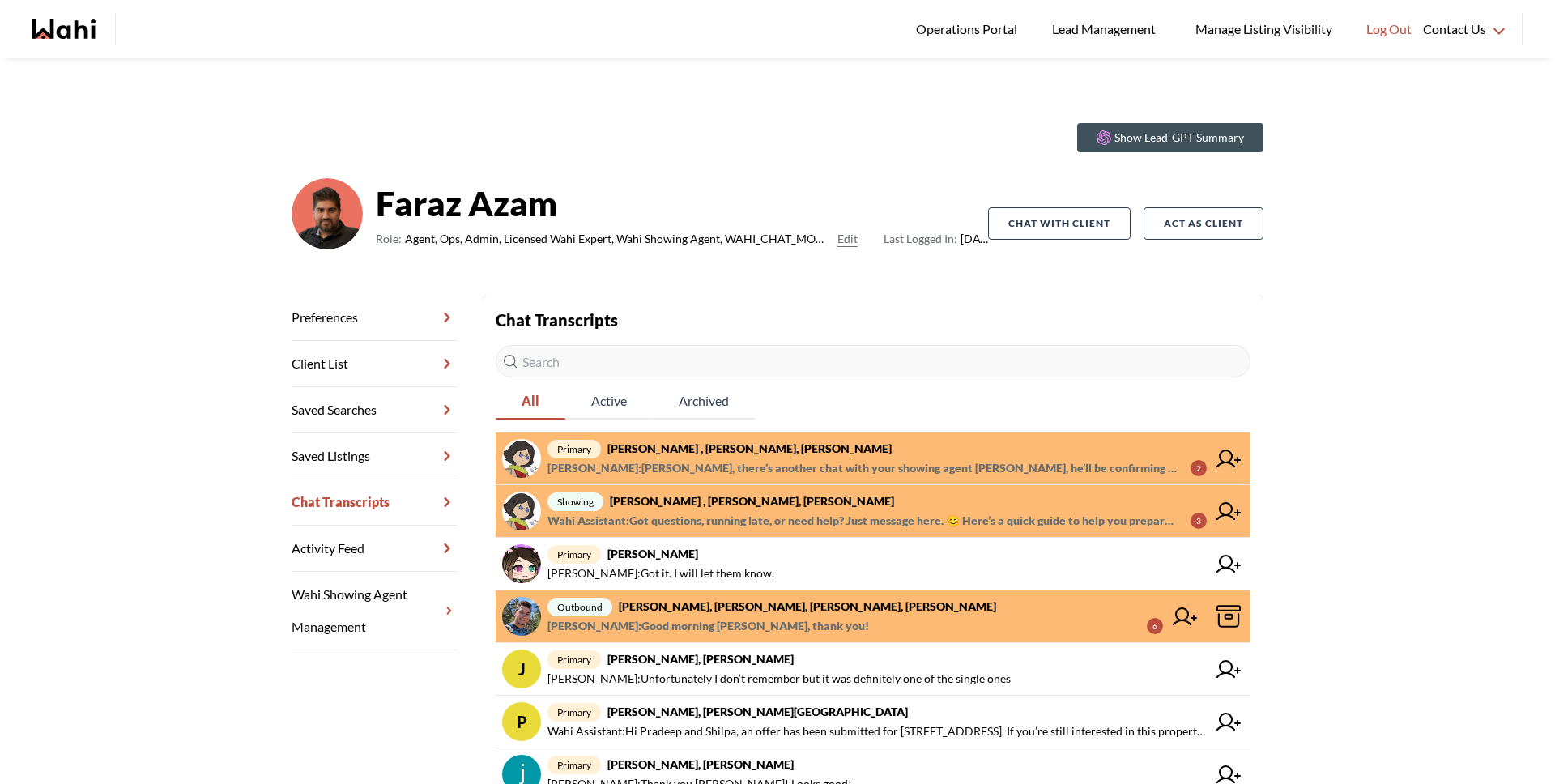
click at [757, 459] on span "[PERSON_NAME] : [PERSON_NAME], there’s another chat with your showing agent [PE…" at bounding box center [863, 468] width 630 height 19
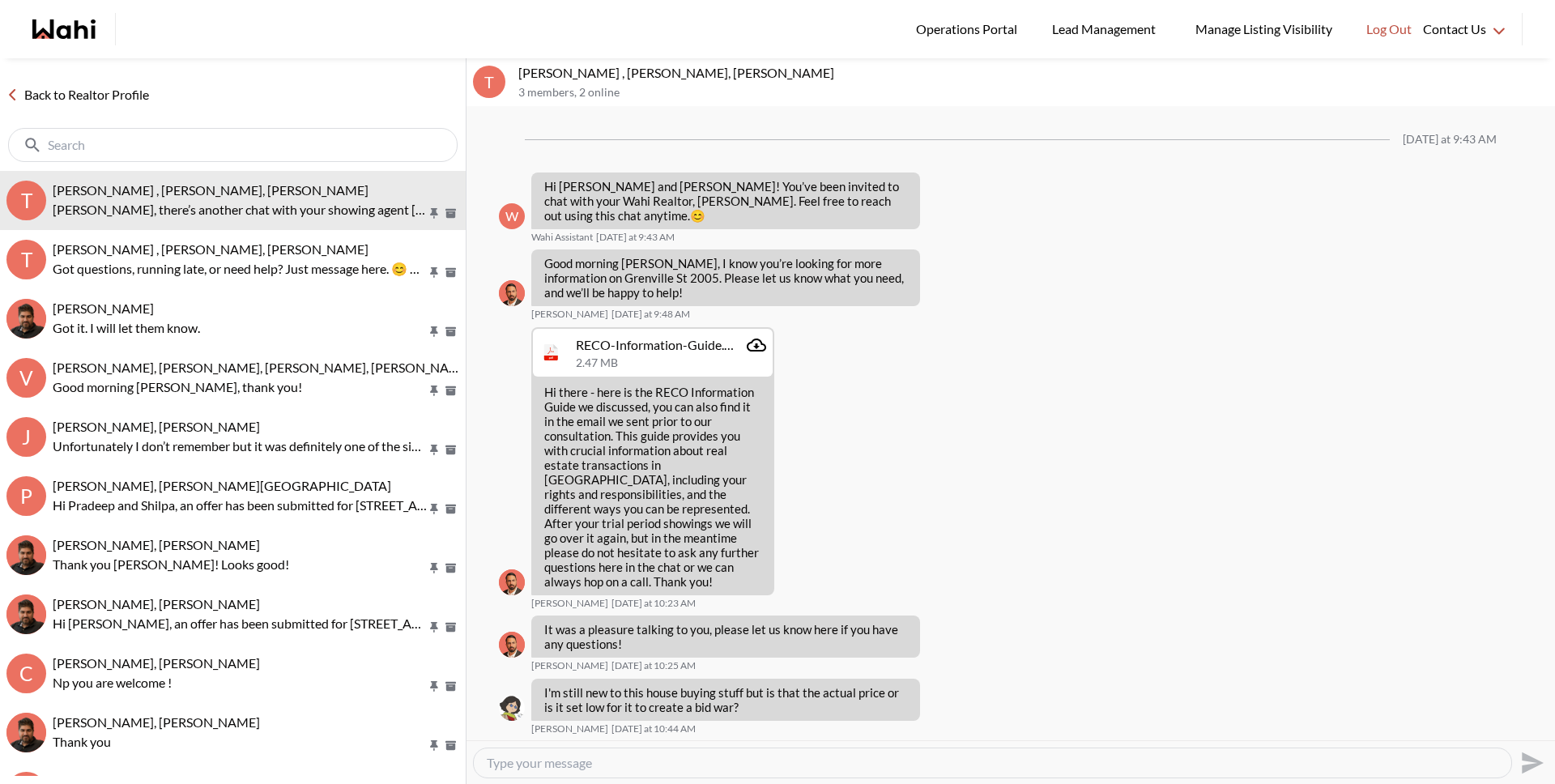
scroll to position [412, 0]
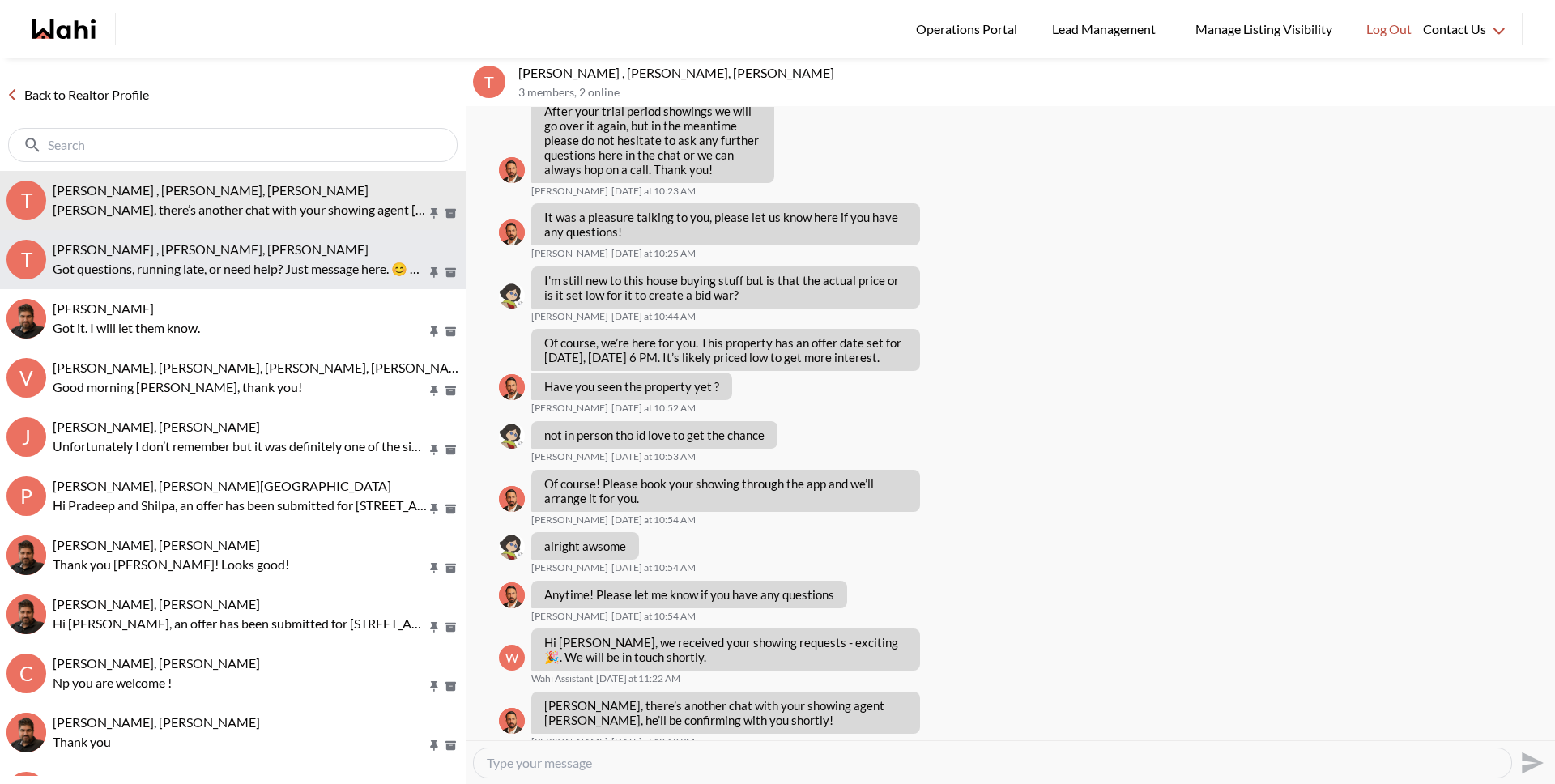
click at [152, 267] on p "Got questions, running late, or need help? Just message here. 😊 Here’s a quick …" at bounding box center [240, 269] width 374 height 19
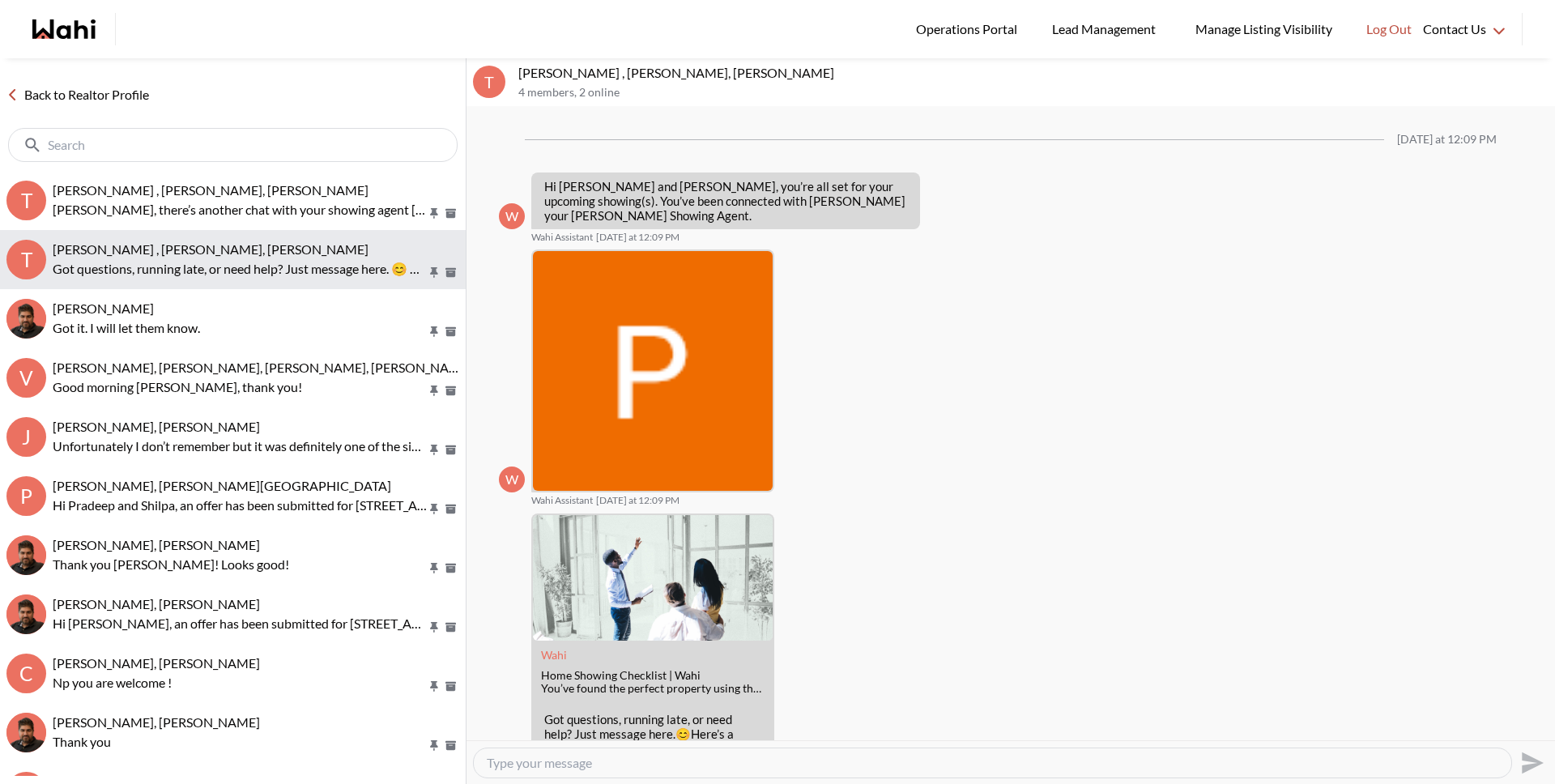
scroll to position [57, 0]
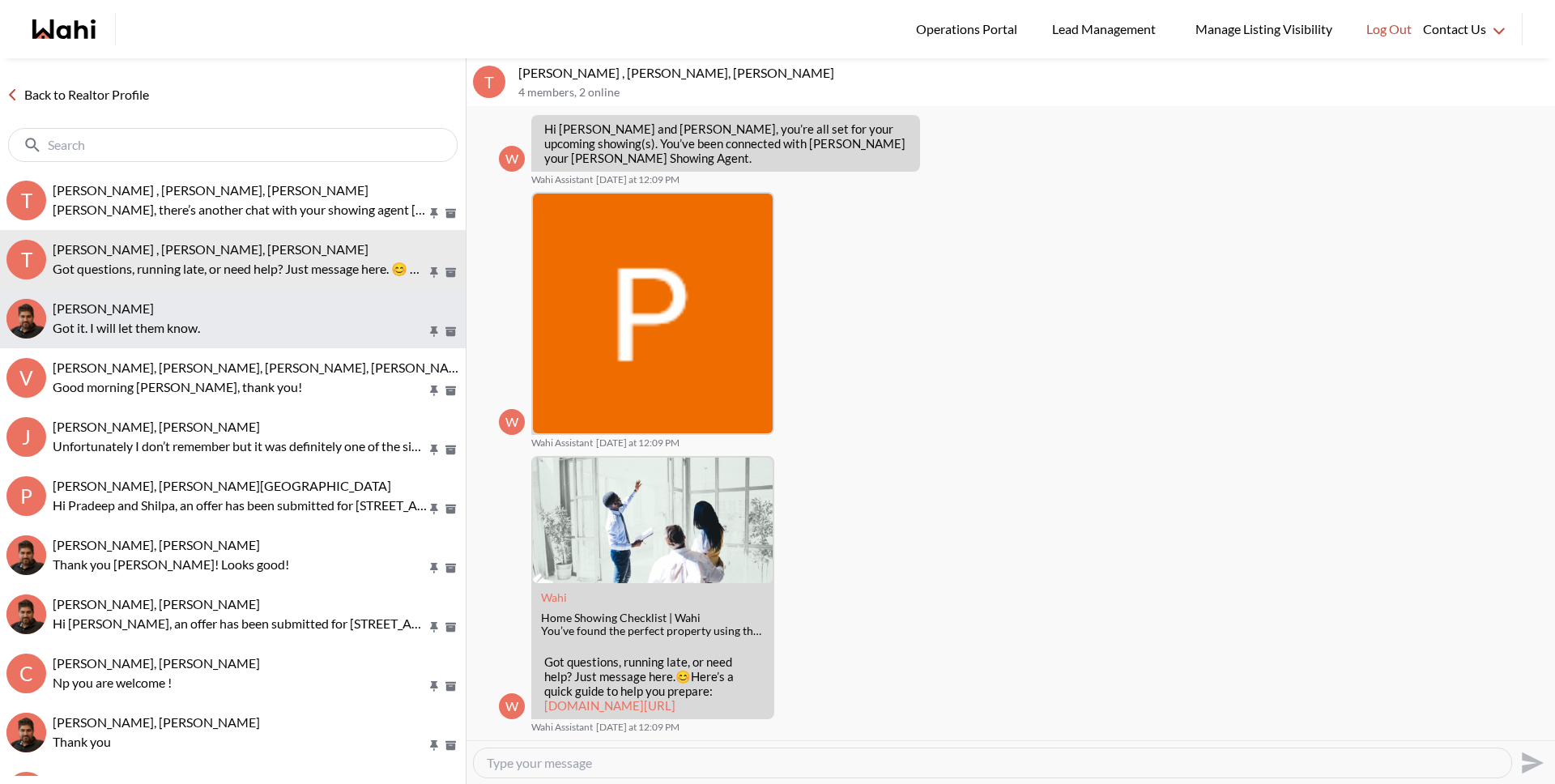
click at [146, 325] on p "Got it. I will let them know." at bounding box center [240, 328] width 374 height 19
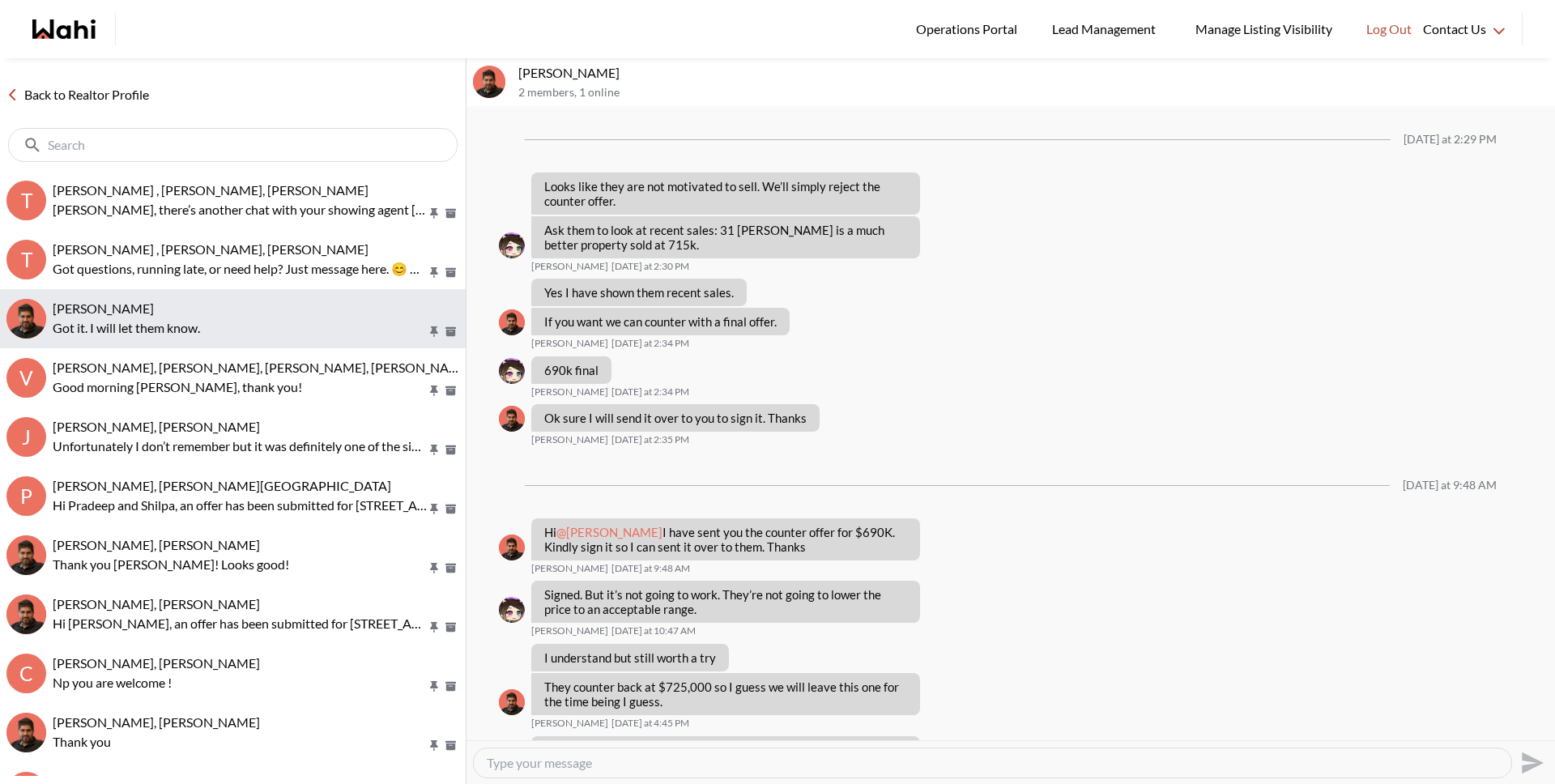
scroll to position [738, 0]
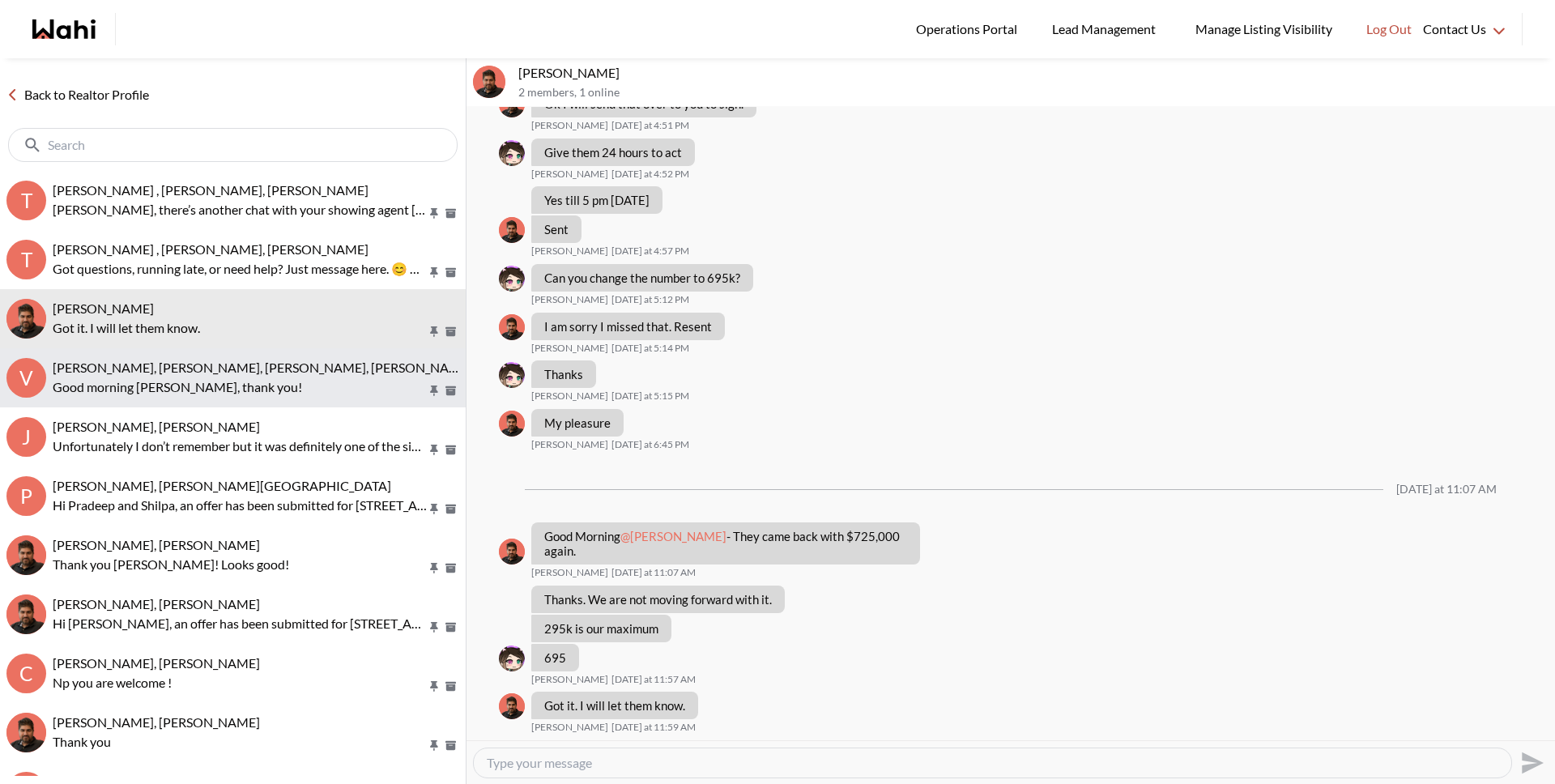
click at [162, 386] on p "Good morning [PERSON_NAME], thank you!" at bounding box center [240, 387] width 374 height 19
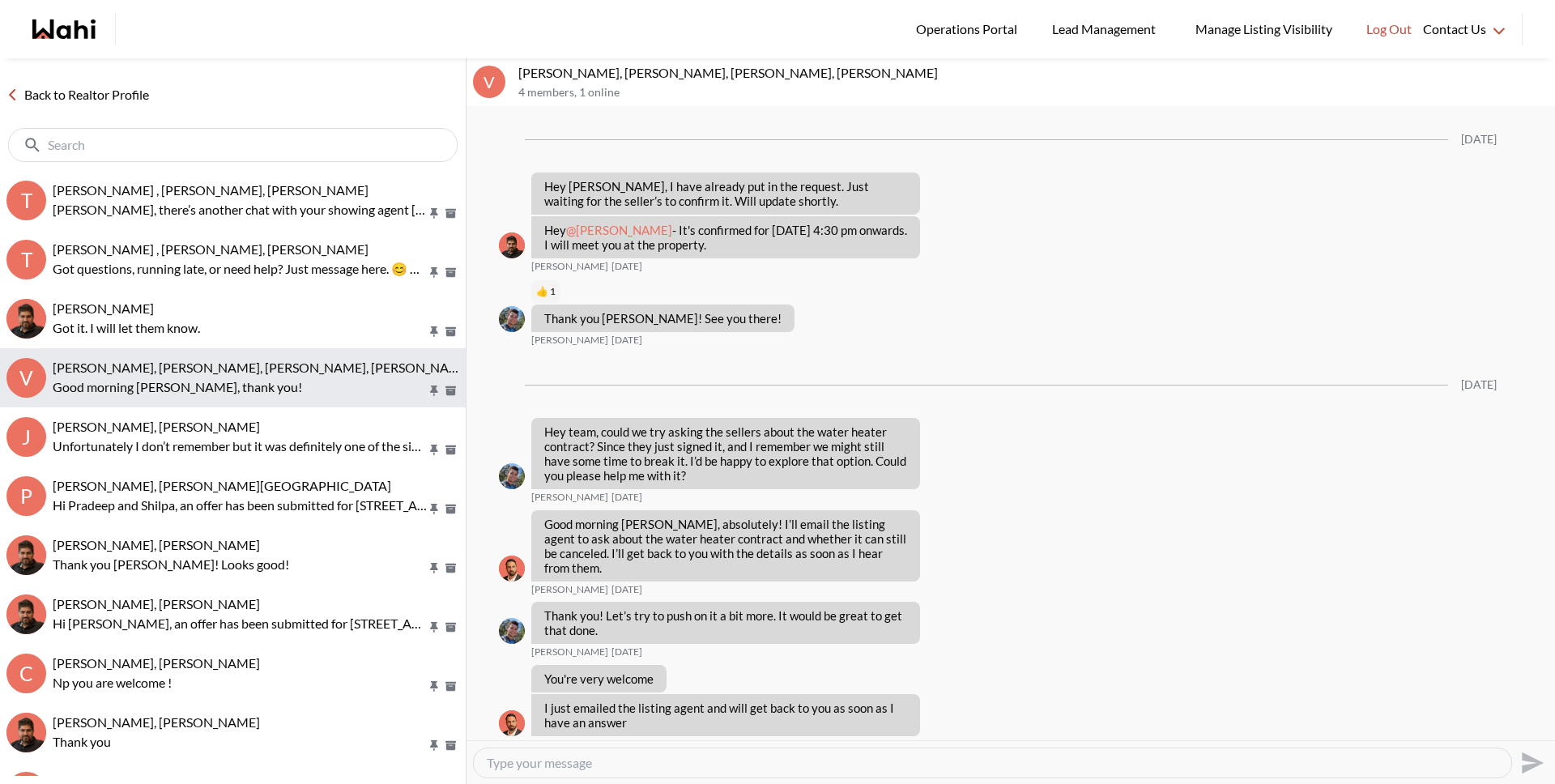
scroll to position [1910, 0]
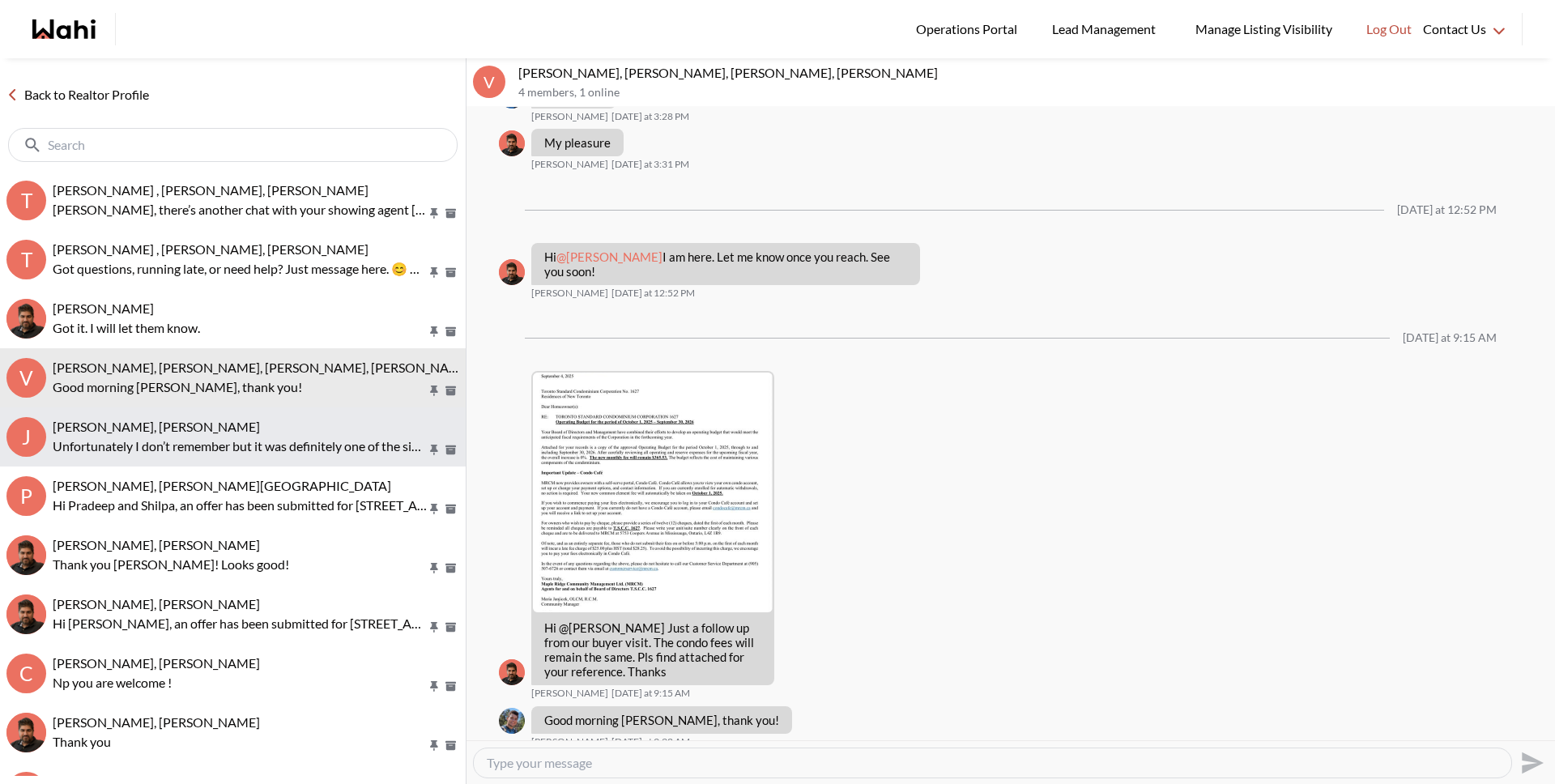
click at [157, 422] on span "[PERSON_NAME], [PERSON_NAME]" at bounding box center [156, 426] width 207 height 15
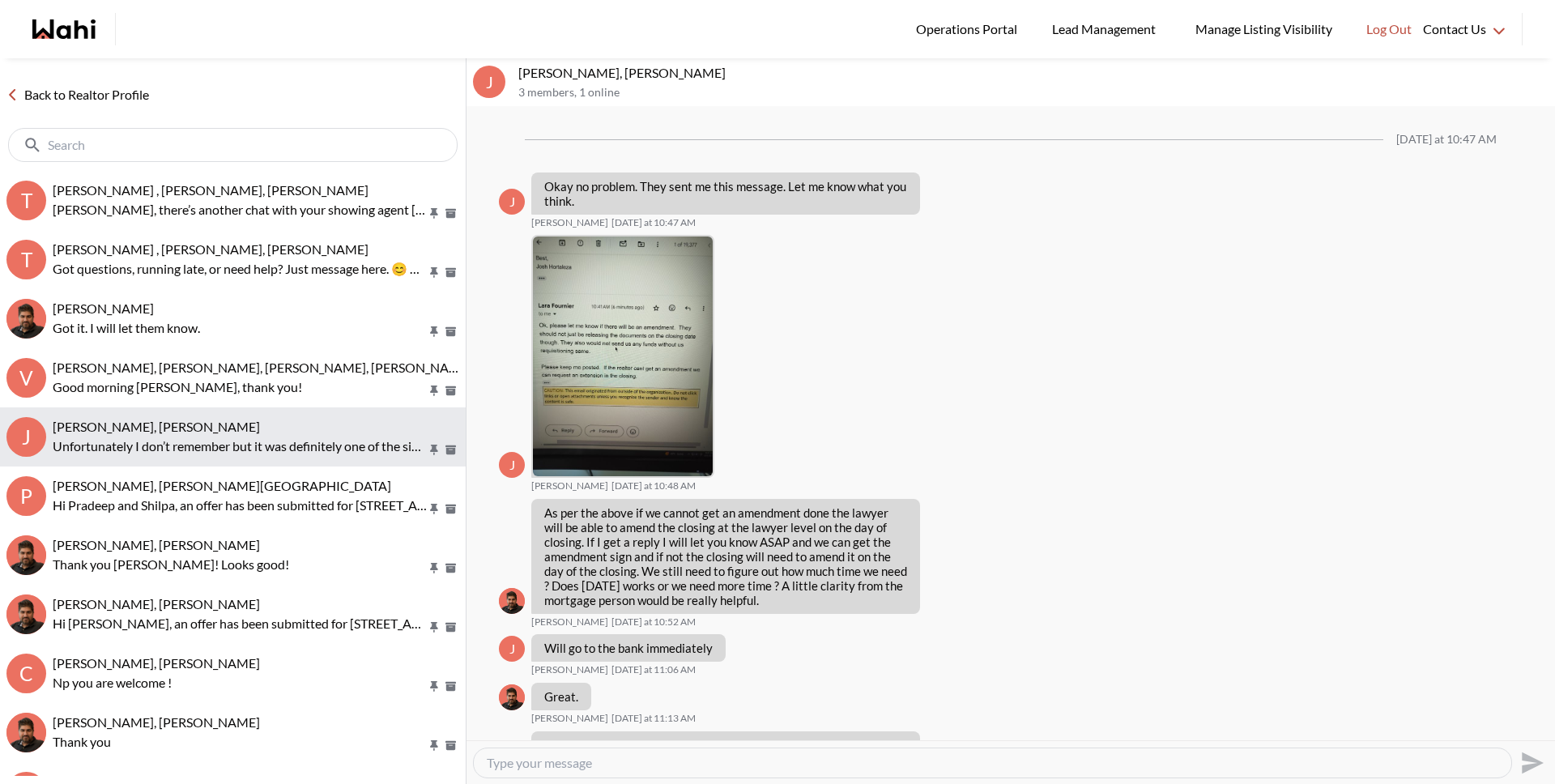
scroll to position [1677, 0]
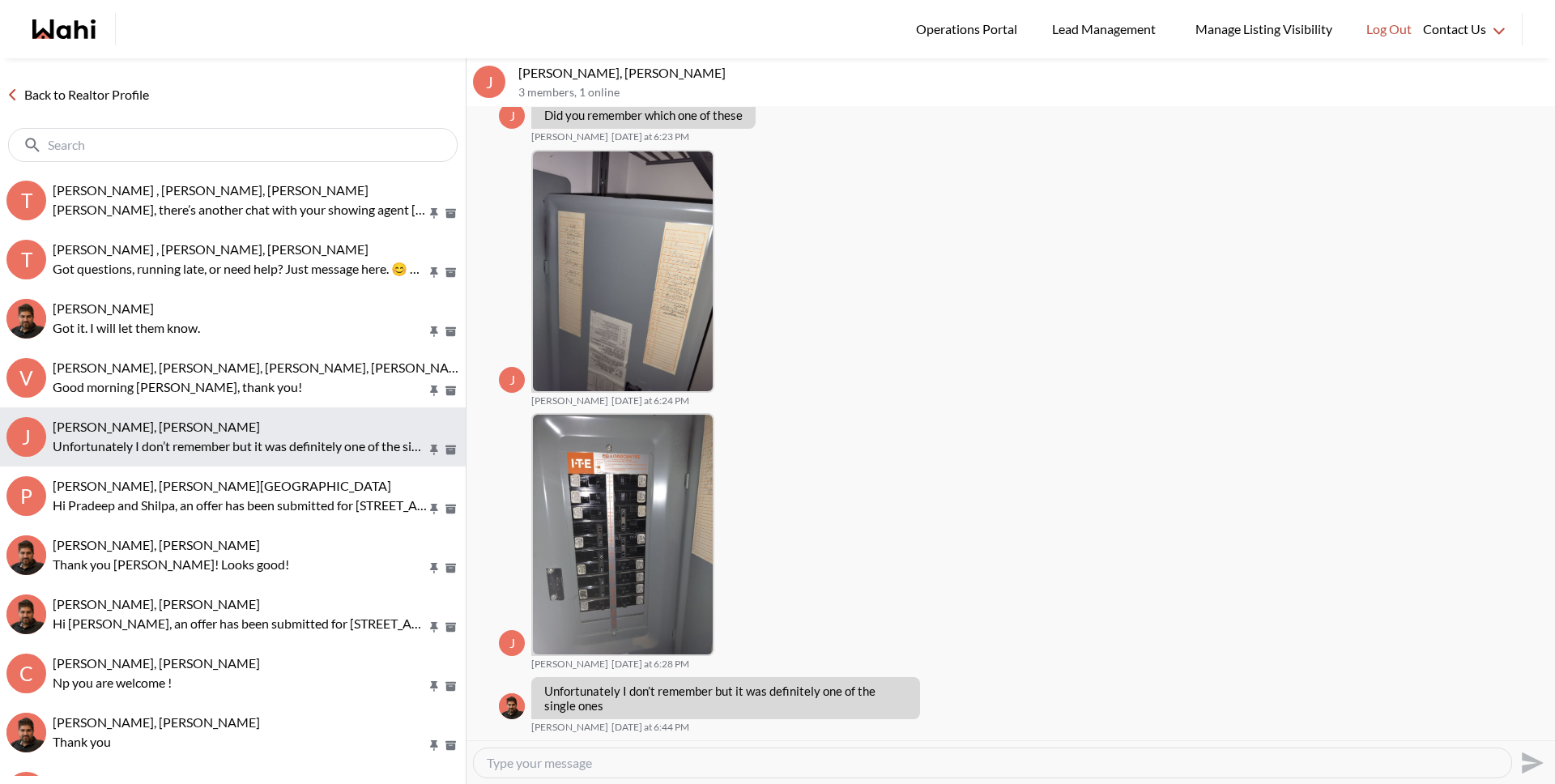
drag, startPoint x: 163, startPoint y: 481, endPoint x: 156, endPoint y: 452, distance: 29.8
click at [163, 481] on span "Pradeep Pradhan, Shilpa Pradhan, Faraz" at bounding box center [222, 485] width 339 height 15
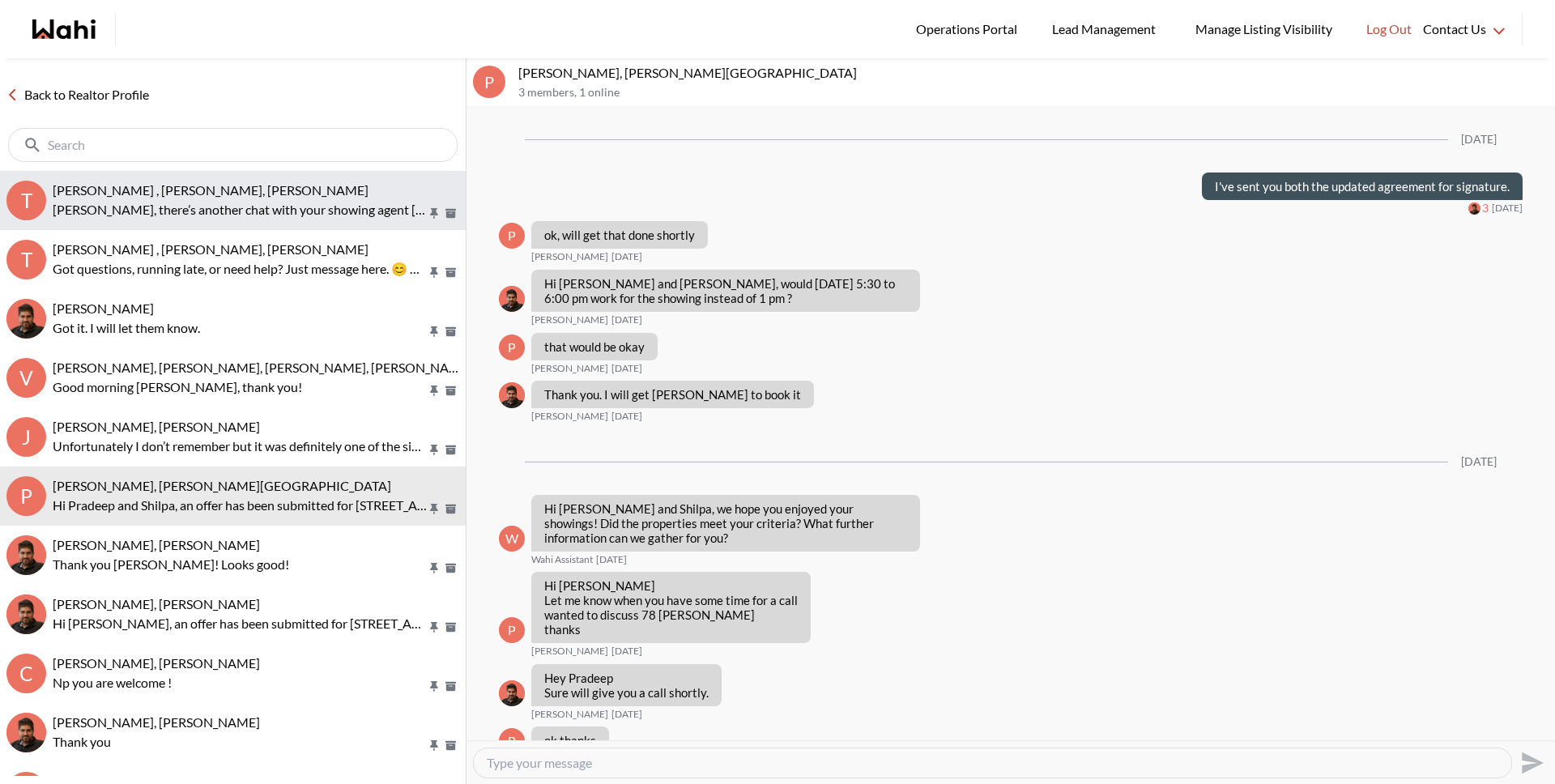
scroll to position [2086, 0]
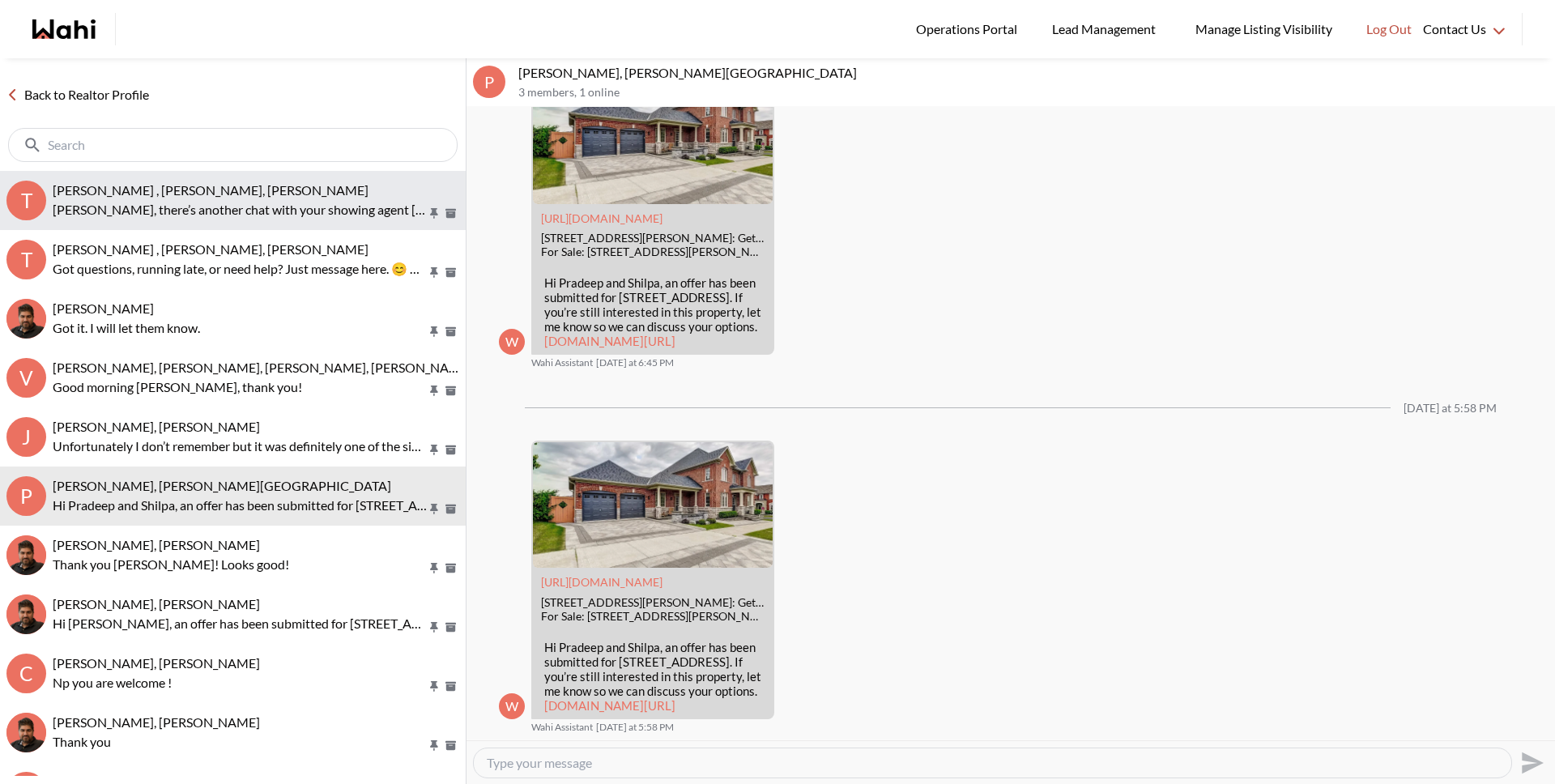
drag, startPoint x: 138, startPoint y: 198, endPoint x: 138, endPoint y: 184, distance: 14.0
click at [138, 198] on div "Tahshin Jaigirder , Meredith Paajanen, Faraz Tahshin, there’s another chat with…" at bounding box center [256, 201] width 407 height 37
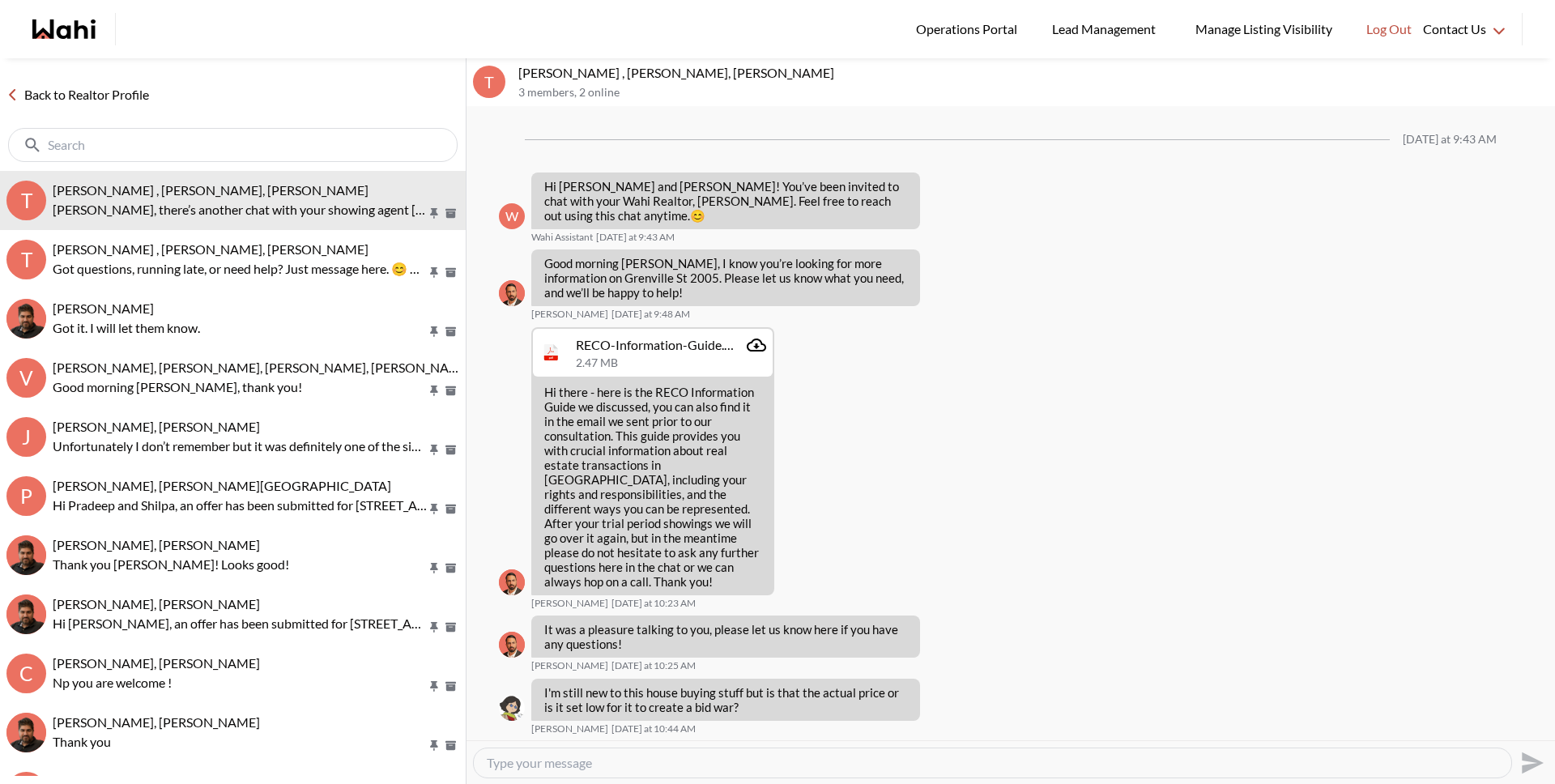
scroll to position [412, 0]
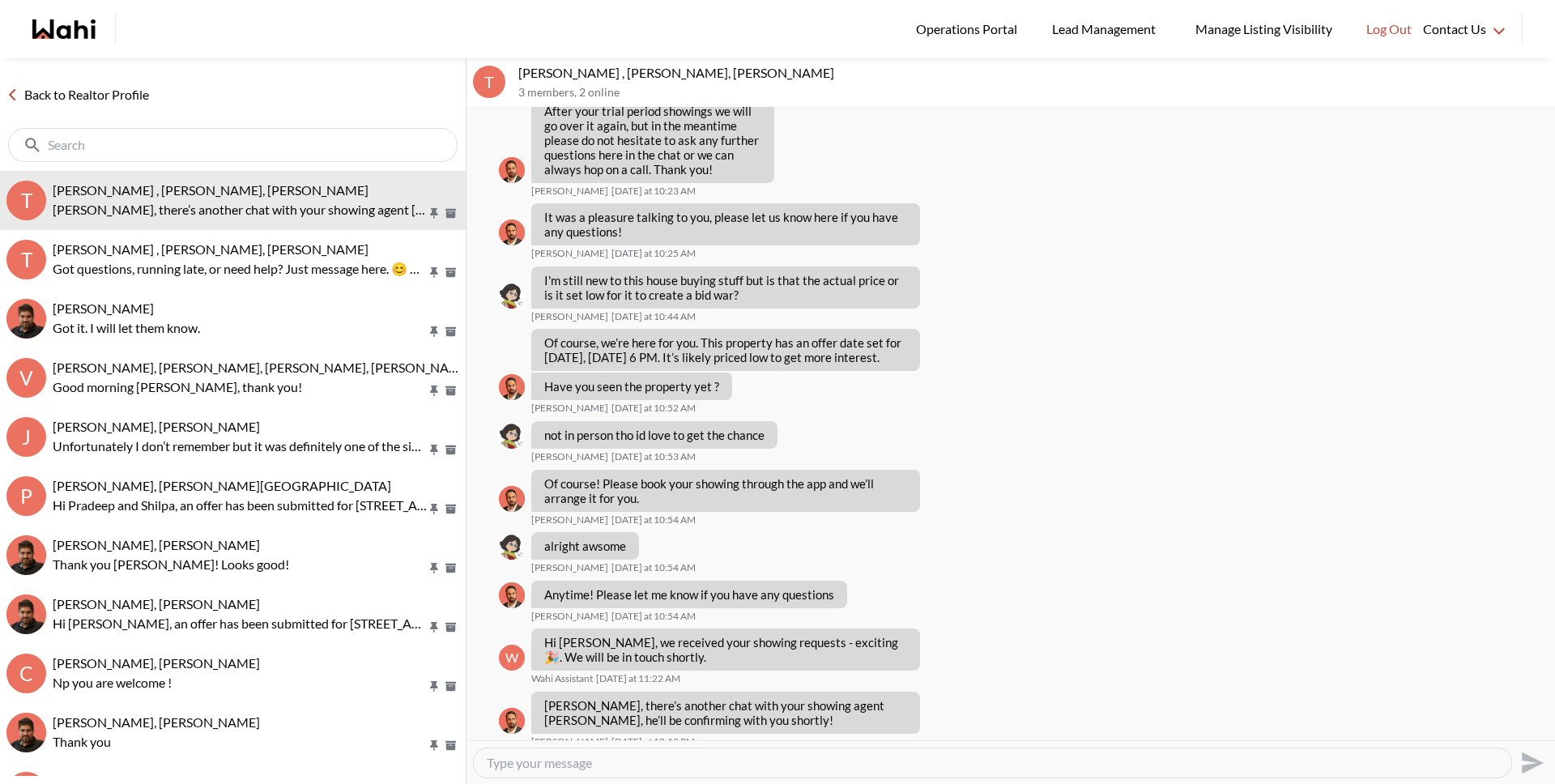
click at [101, 91] on link "Back to Realtor Profile" at bounding box center [78, 95] width 155 height 21
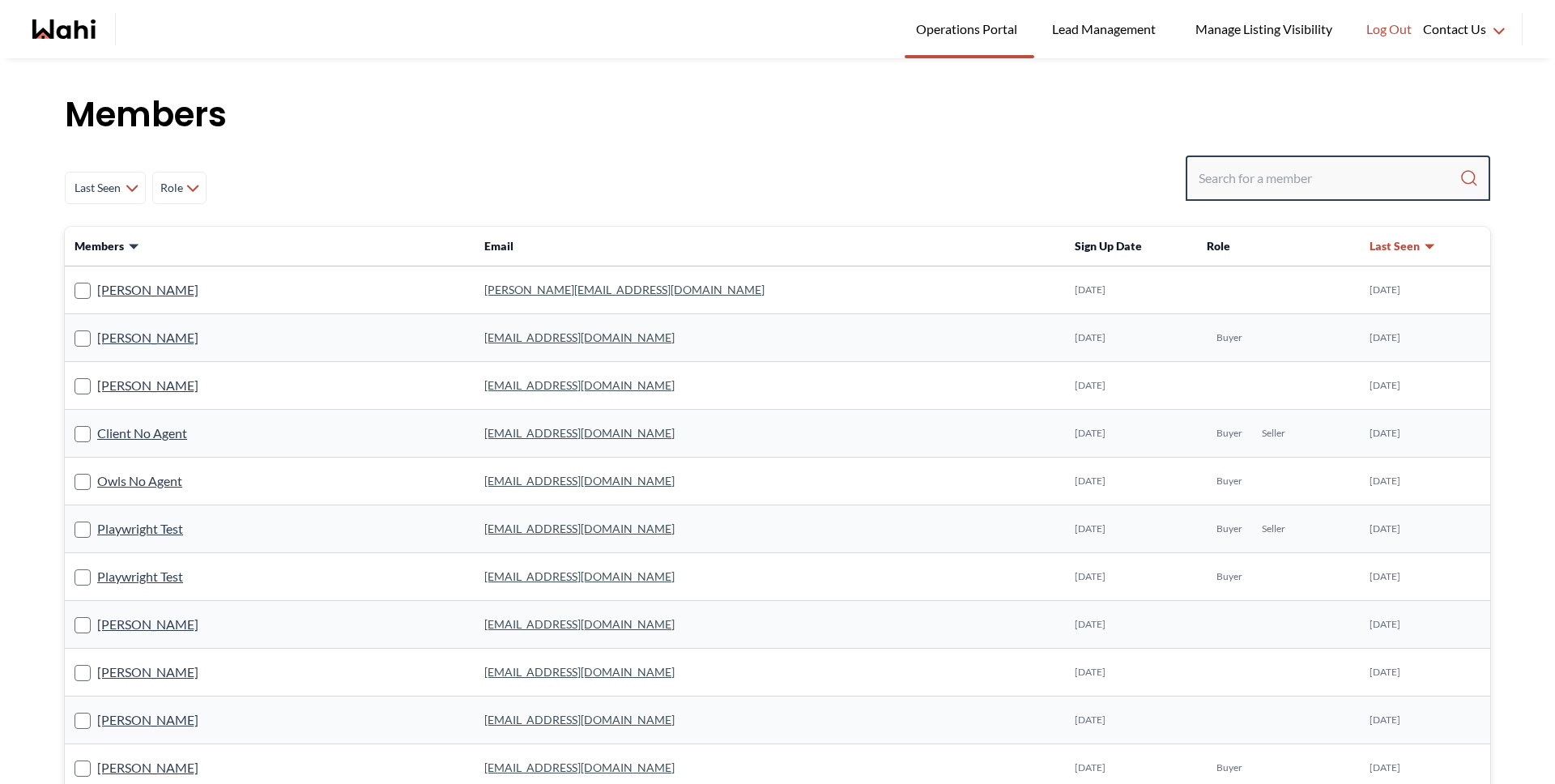
click at [1267, 184] on input "Search input" at bounding box center [1329, 177] width 261 height 29
type input "behnam"
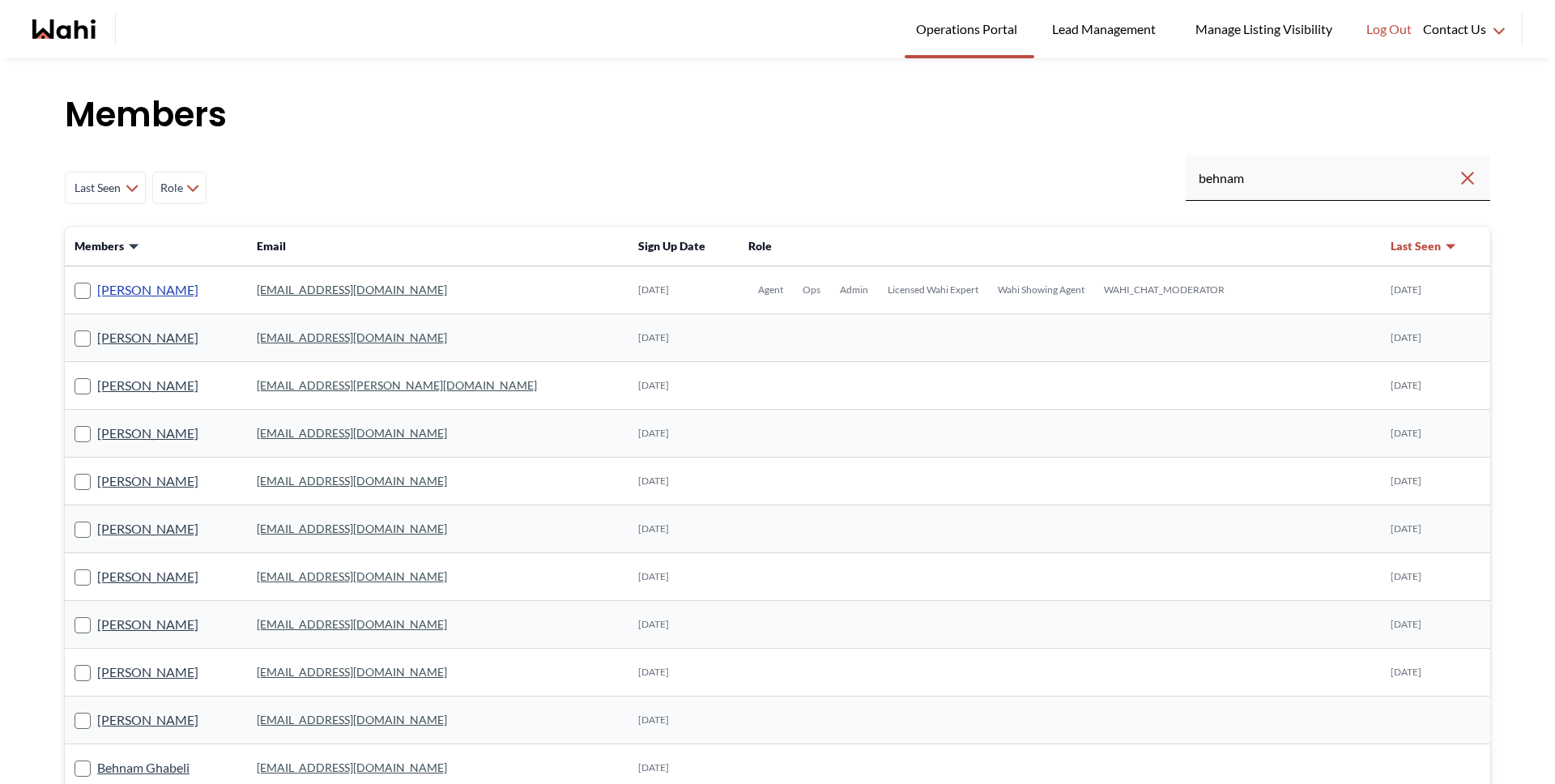
click at [111, 285] on link "[PERSON_NAME]" at bounding box center [147, 290] width 101 height 21
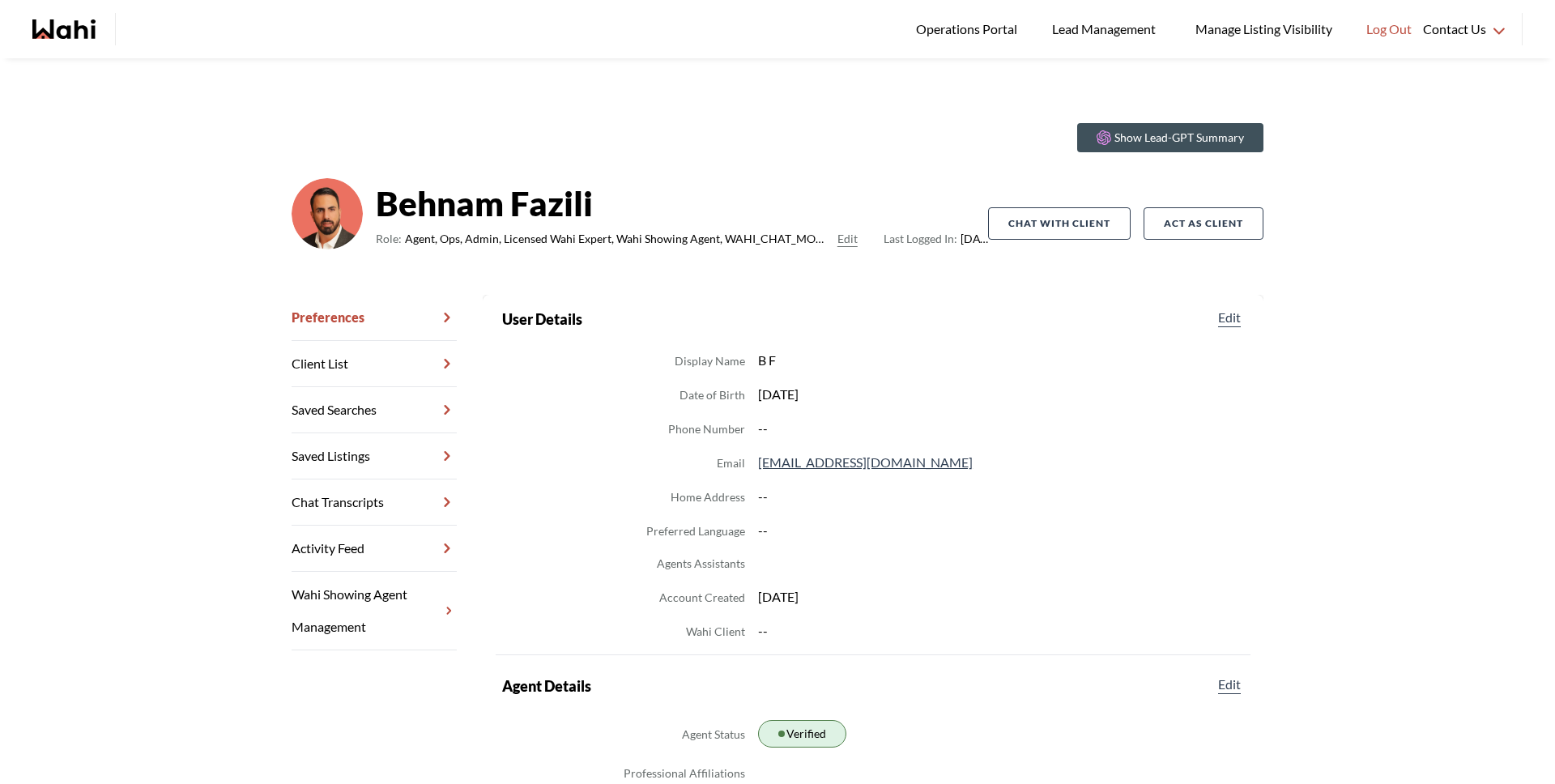
click at [332, 508] on link "Chat Transcripts" at bounding box center [374, 503] width 165 height 46
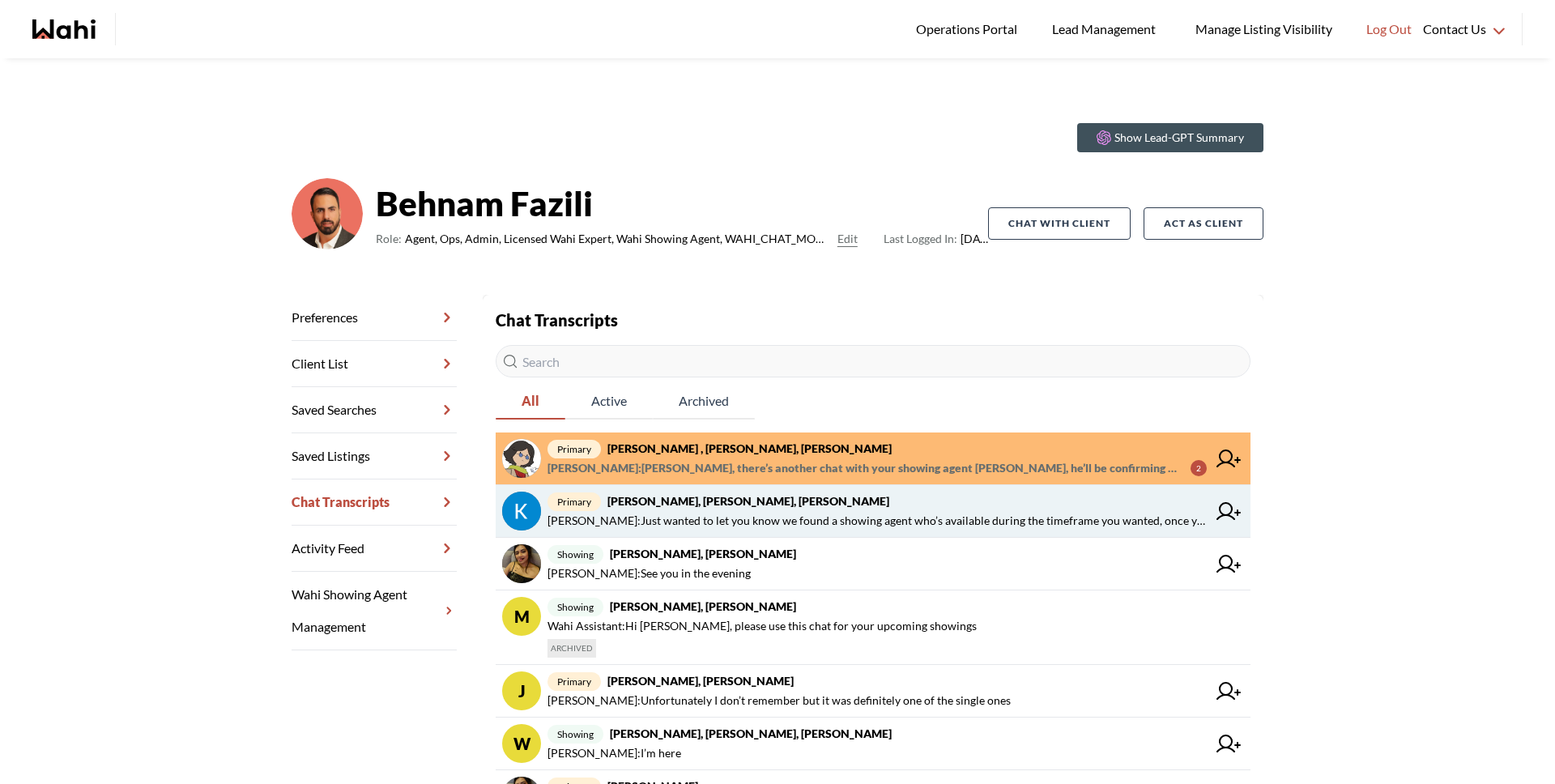
click at [648, 512] on span "Behnam Fazili : Just wanted to let you know we found a showing agent who’s avai…" at bounding box center [877, 520] width 659 height 19
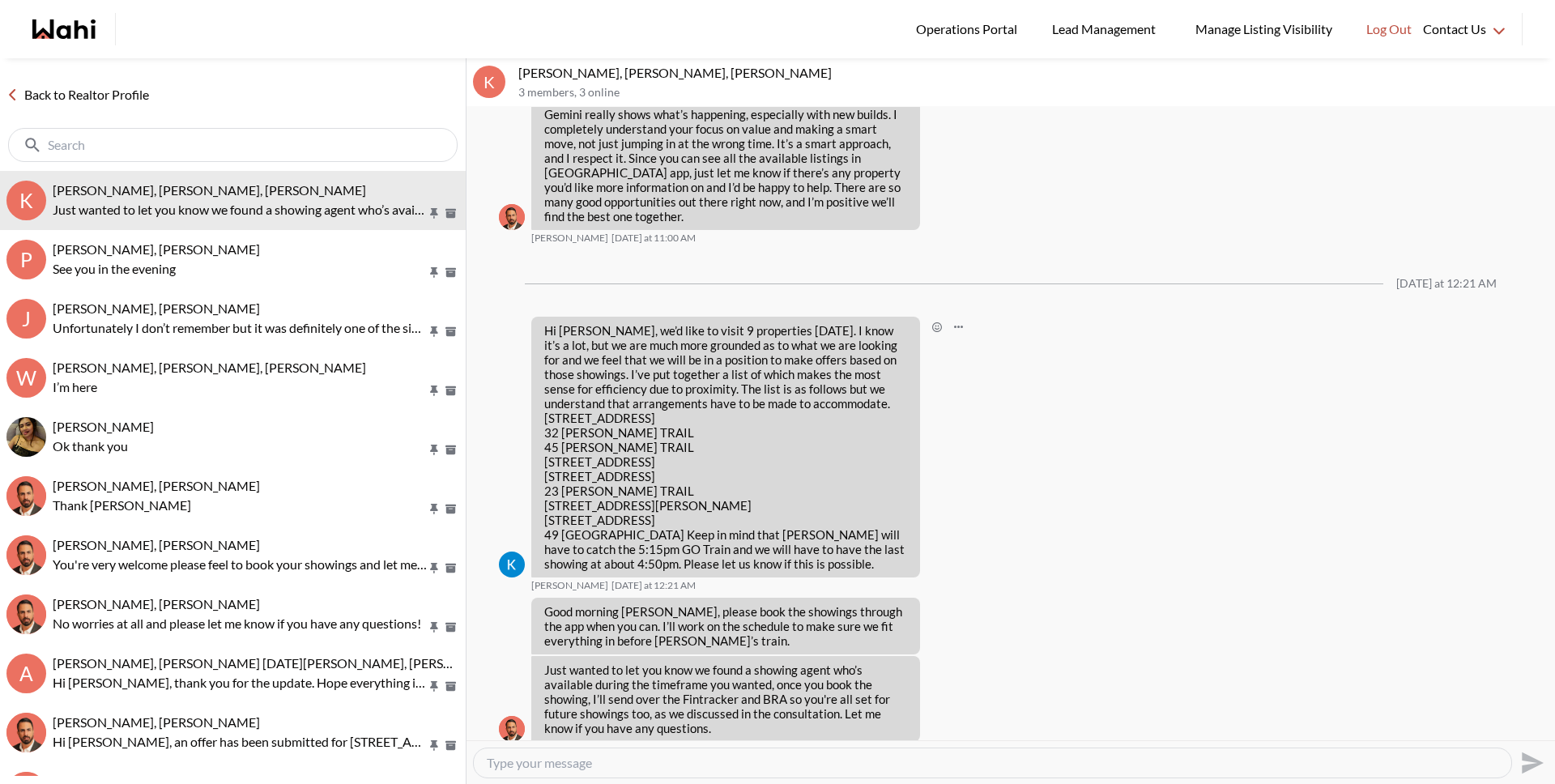
scroll to position [2177, 0]
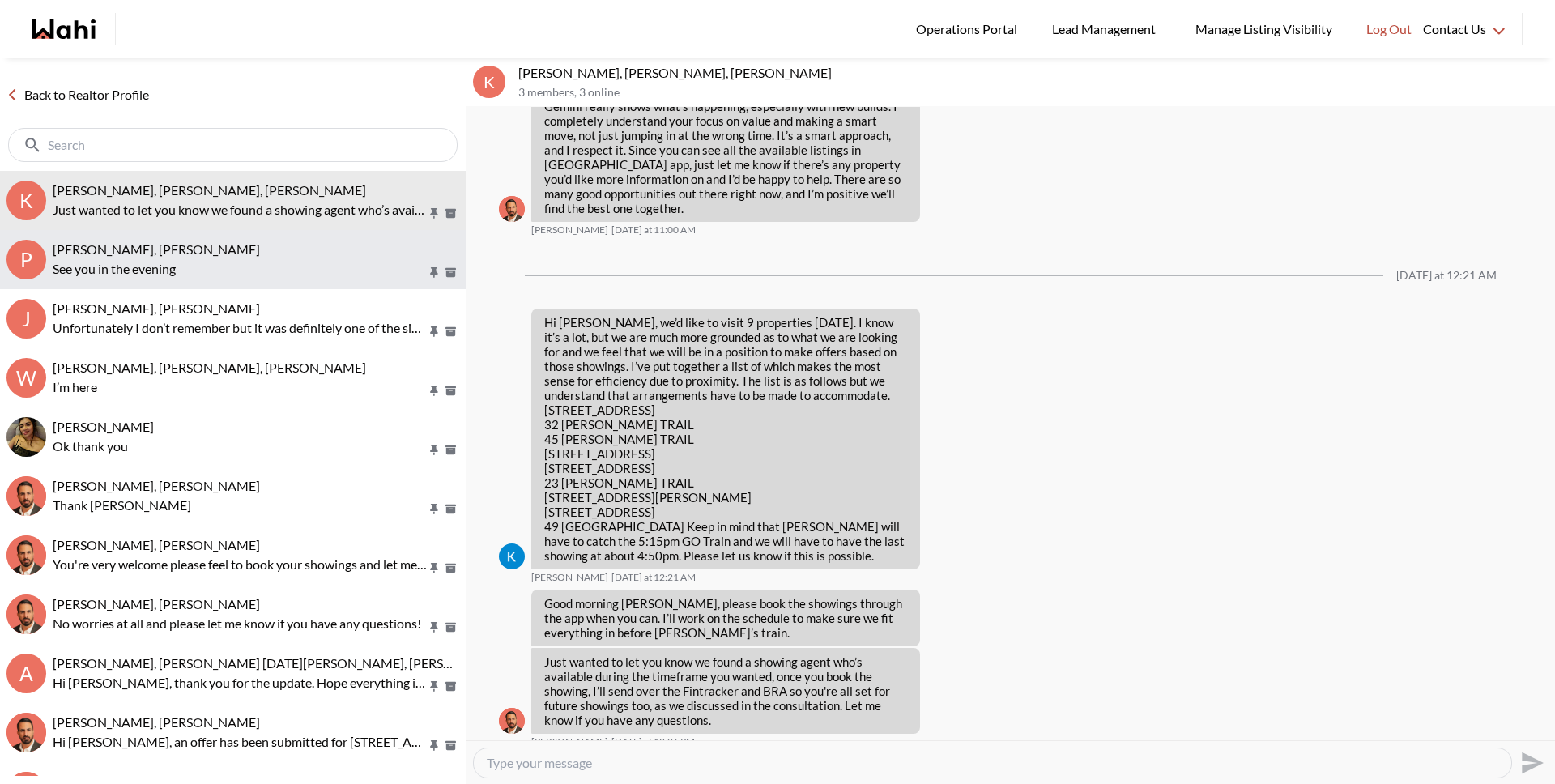
click at [240, 257] on div "Puja Mandal, Paul, Behnam" at bounding box center [256, 250] width 407 height 16
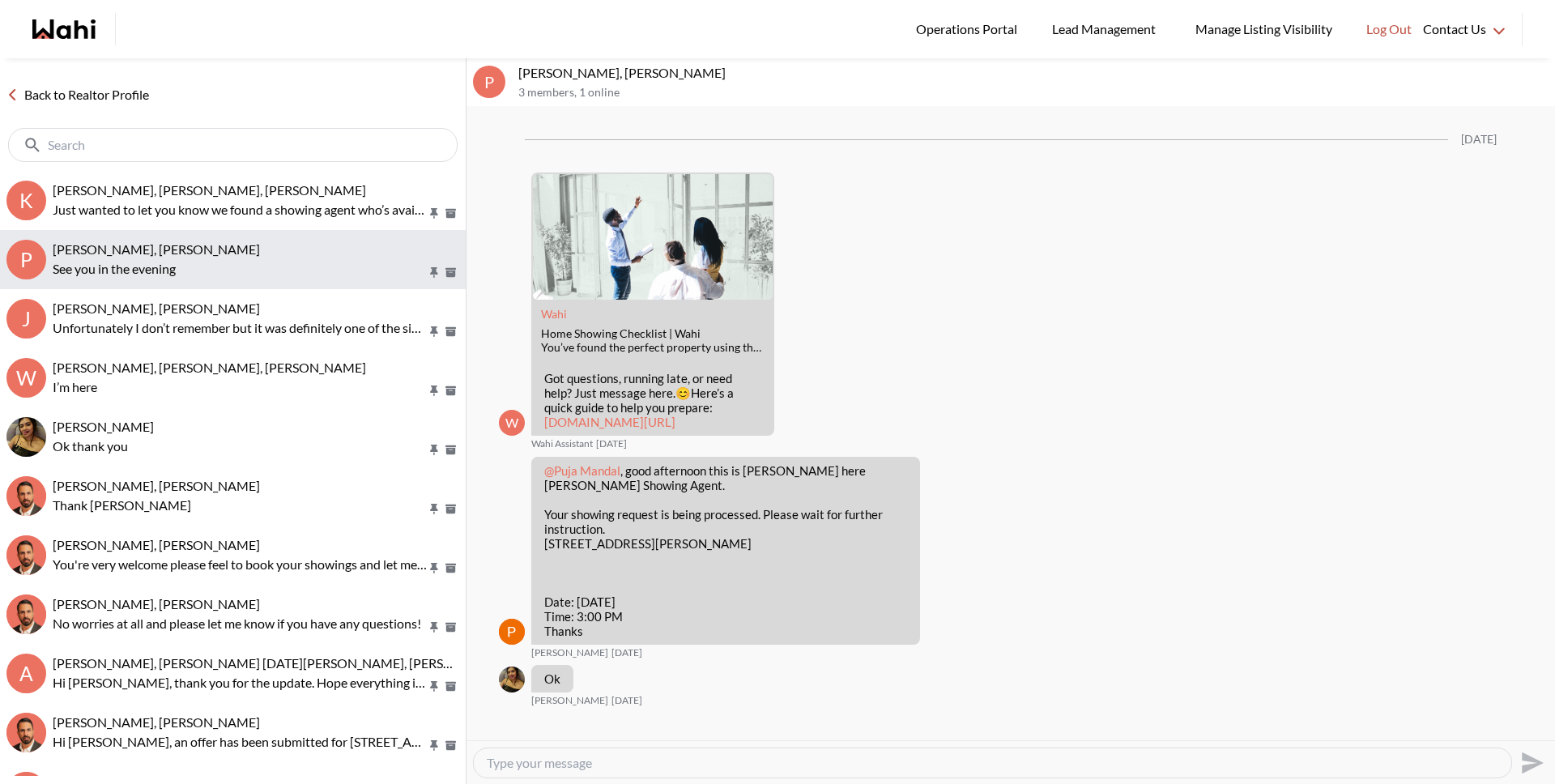
scroll to position [1819, 0]
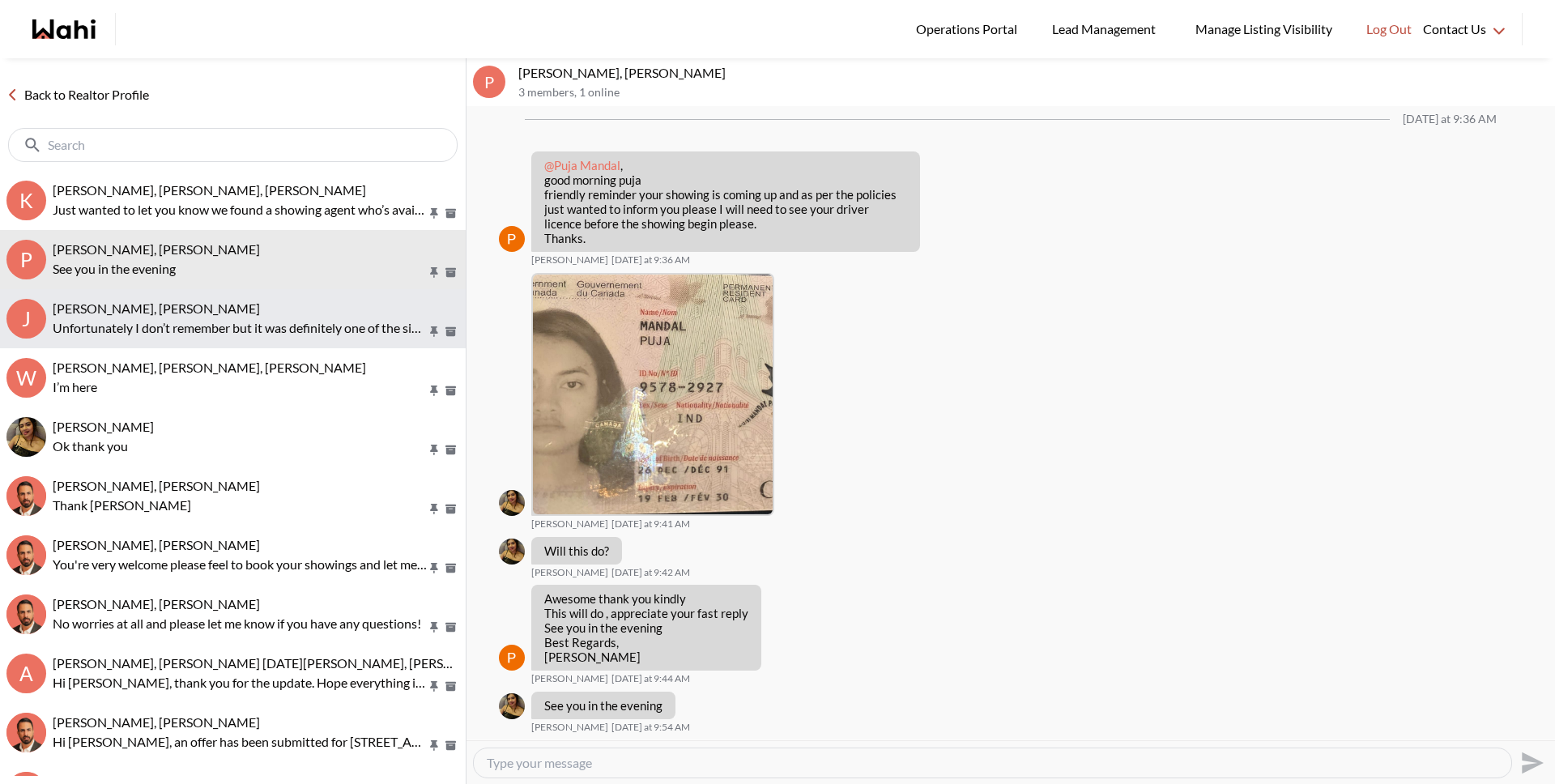
click at [235, 331] on p "Unfortunately I don’t remember but it was definitely one of the single ones" at bounding box center [240, 328] width 374 height 19
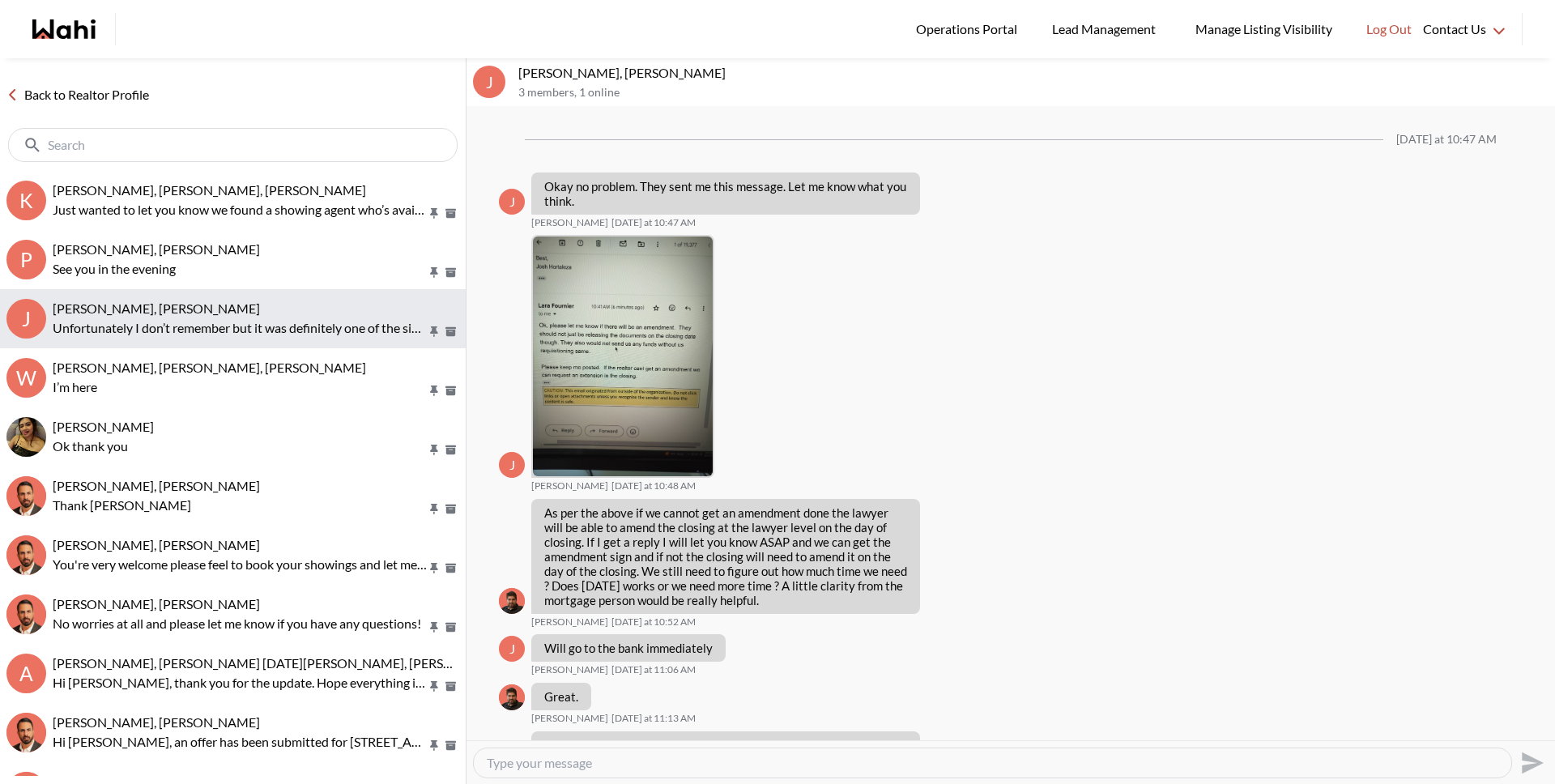
scroll to position [1677, 0]
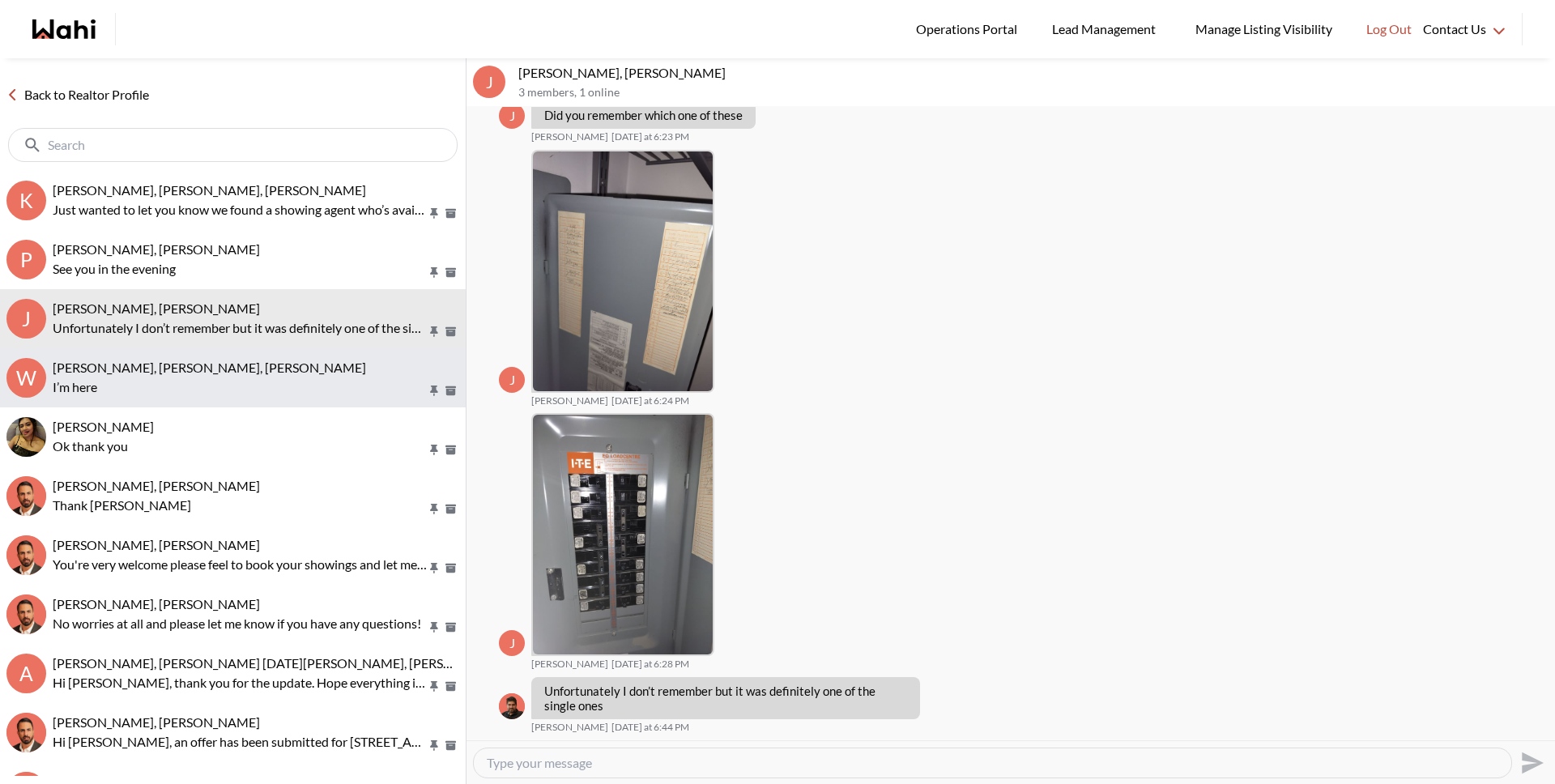
click at [235, 373] on div "[PERSON_NAME], [PERSON_NAME], [PERSON_NAME]" at bounding box center [256, 368] width 407 height 16
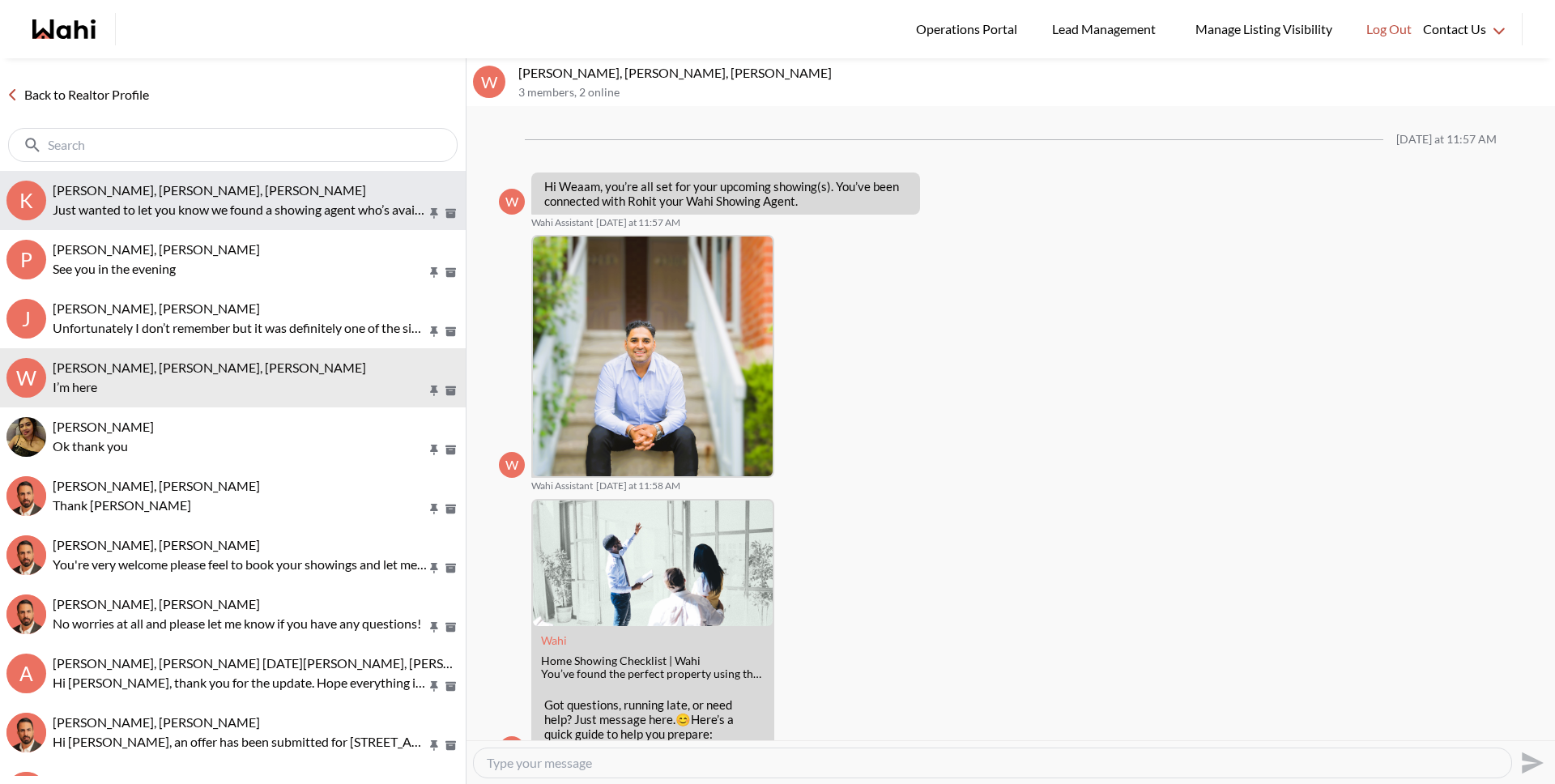
scroll to position [541, 0]
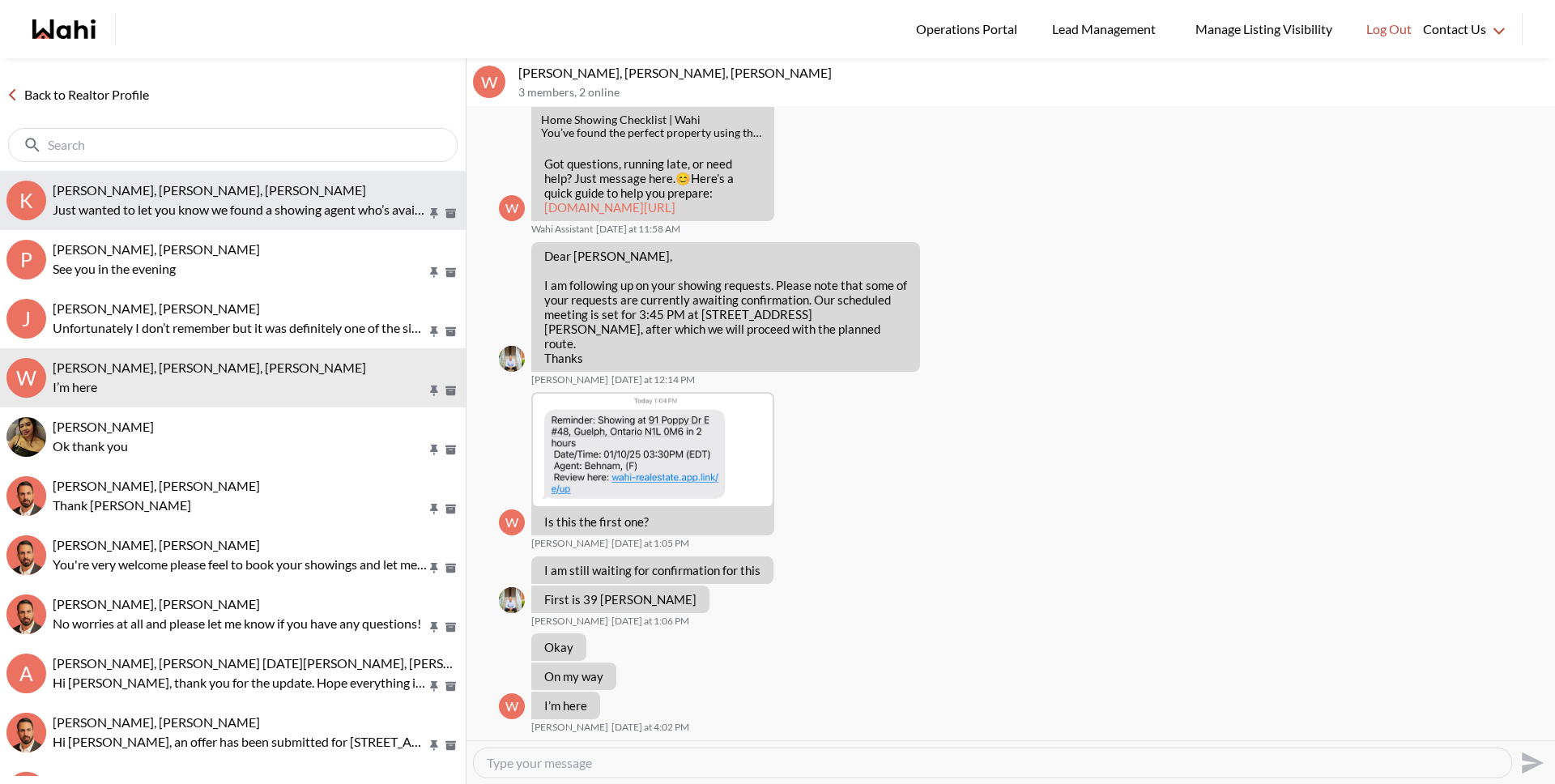
click at [198, 205] on p "Just wanted to let you know we found a showing agent who’s available during the…" at bounding box center [240, 210] width 374 height 19
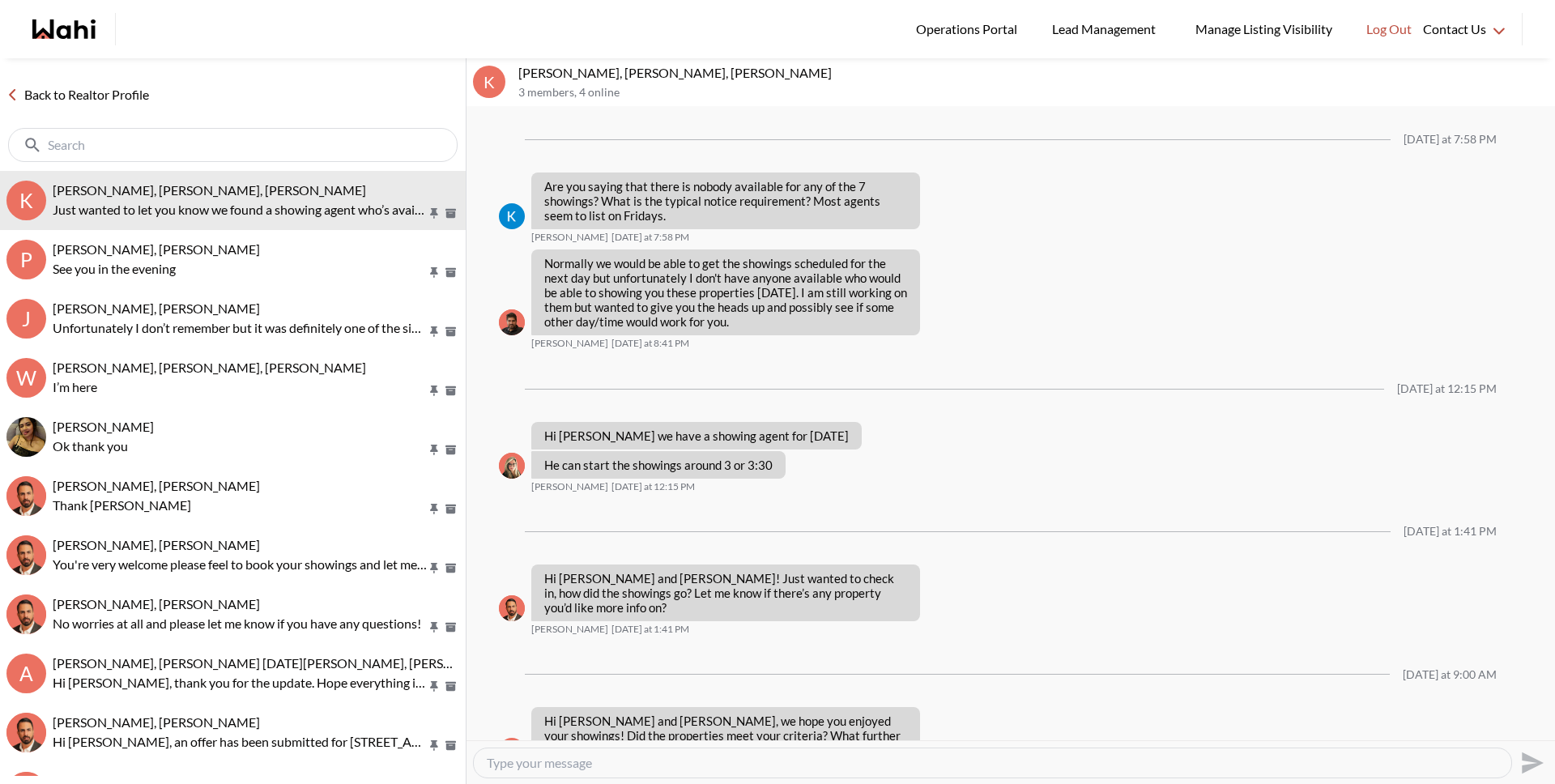
scroll to position [2177, 0]
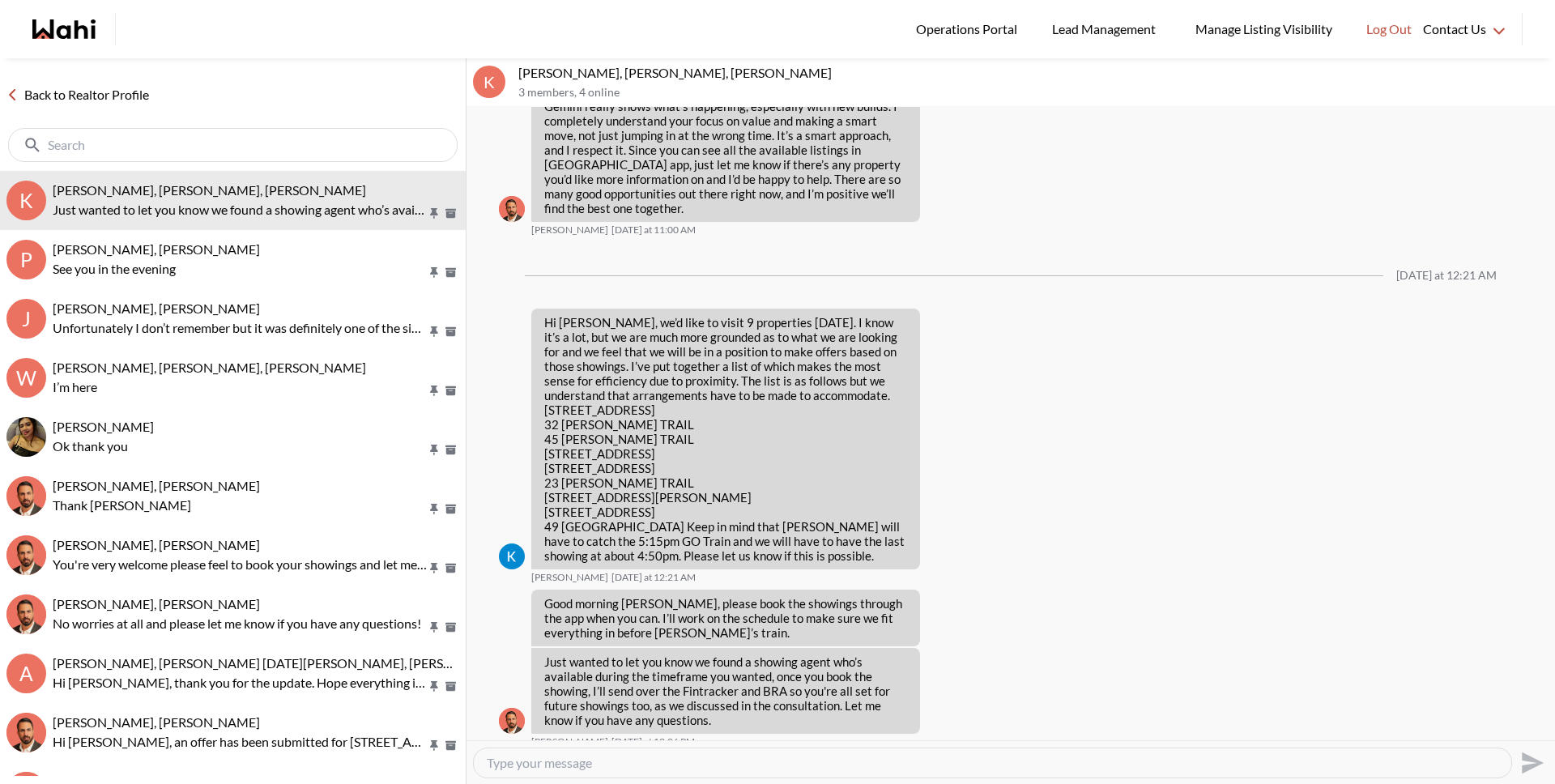
click at [123, 102] on link "Back to Realtor Profile" at bounding box center [78, 95] width 155 height 21
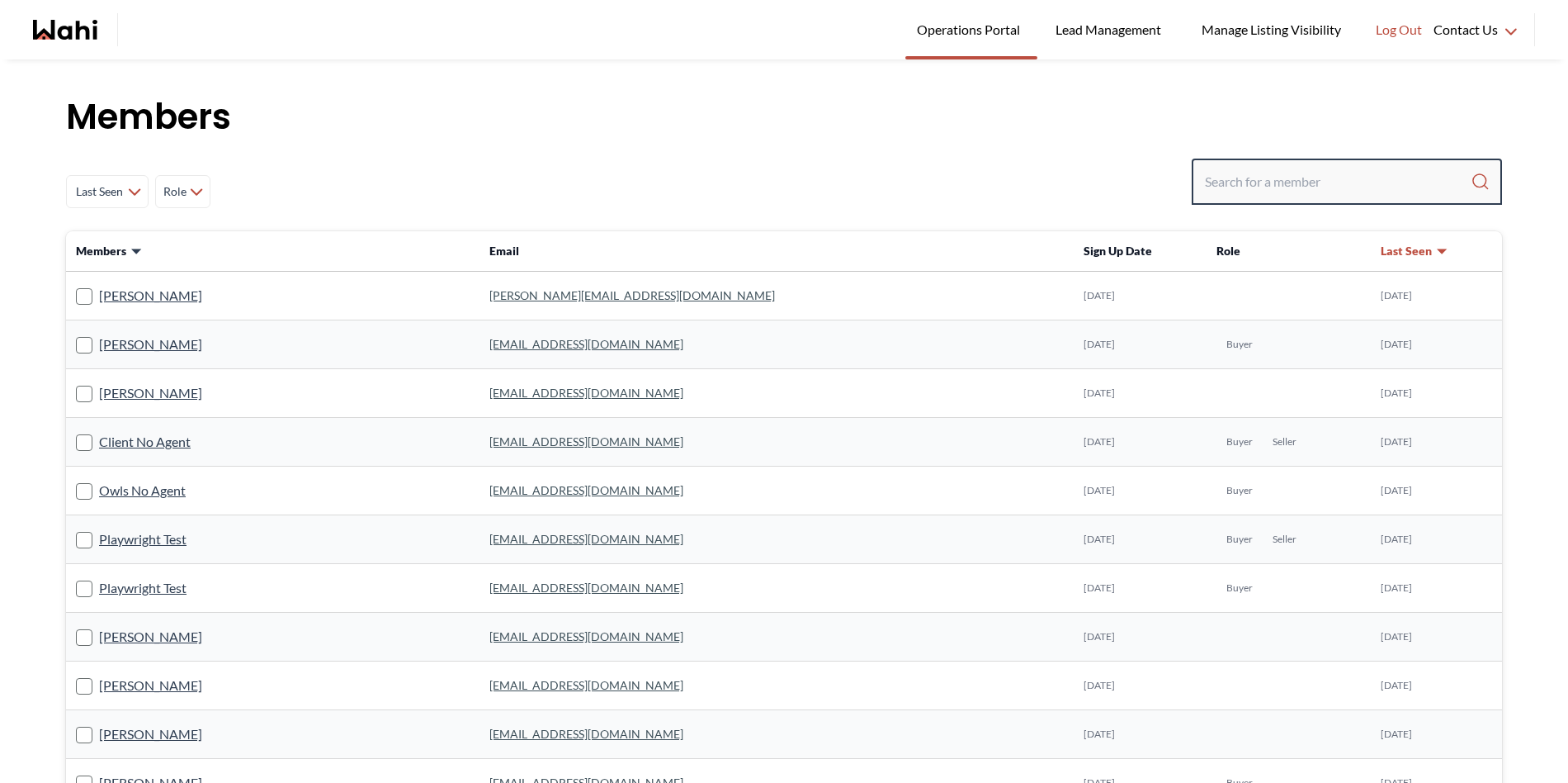
click at [1314, 185] on input "Search input" at bounding box center [1338, 181] width 266 height 30
paste input "nigeledokpolo@gmail.com"
type input "nigeledokpolo@gmail.com"
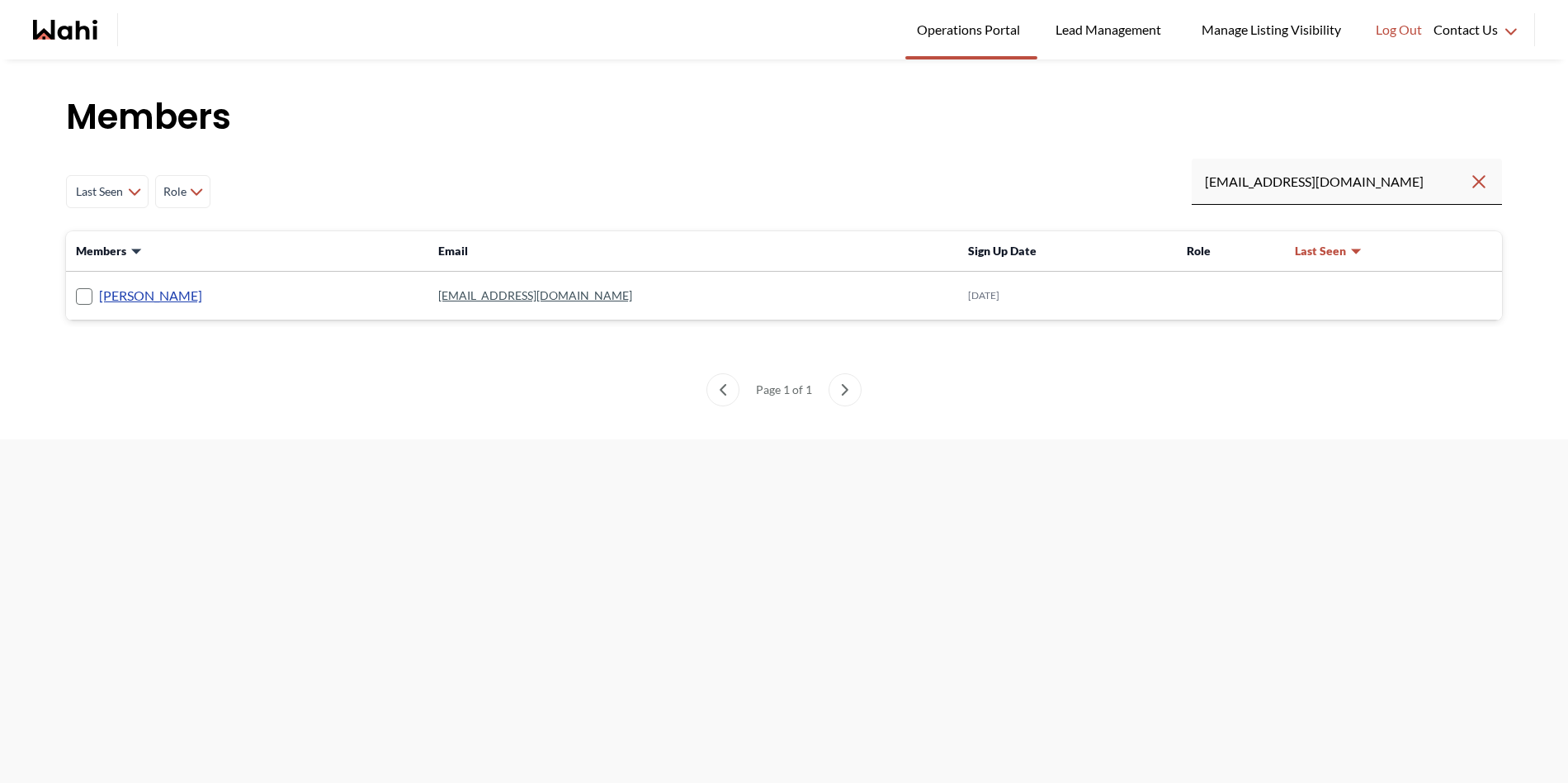
click at [168, 294] on link "Nigel Edokpolo" at bounding box center [150, 296] width 103 height 22
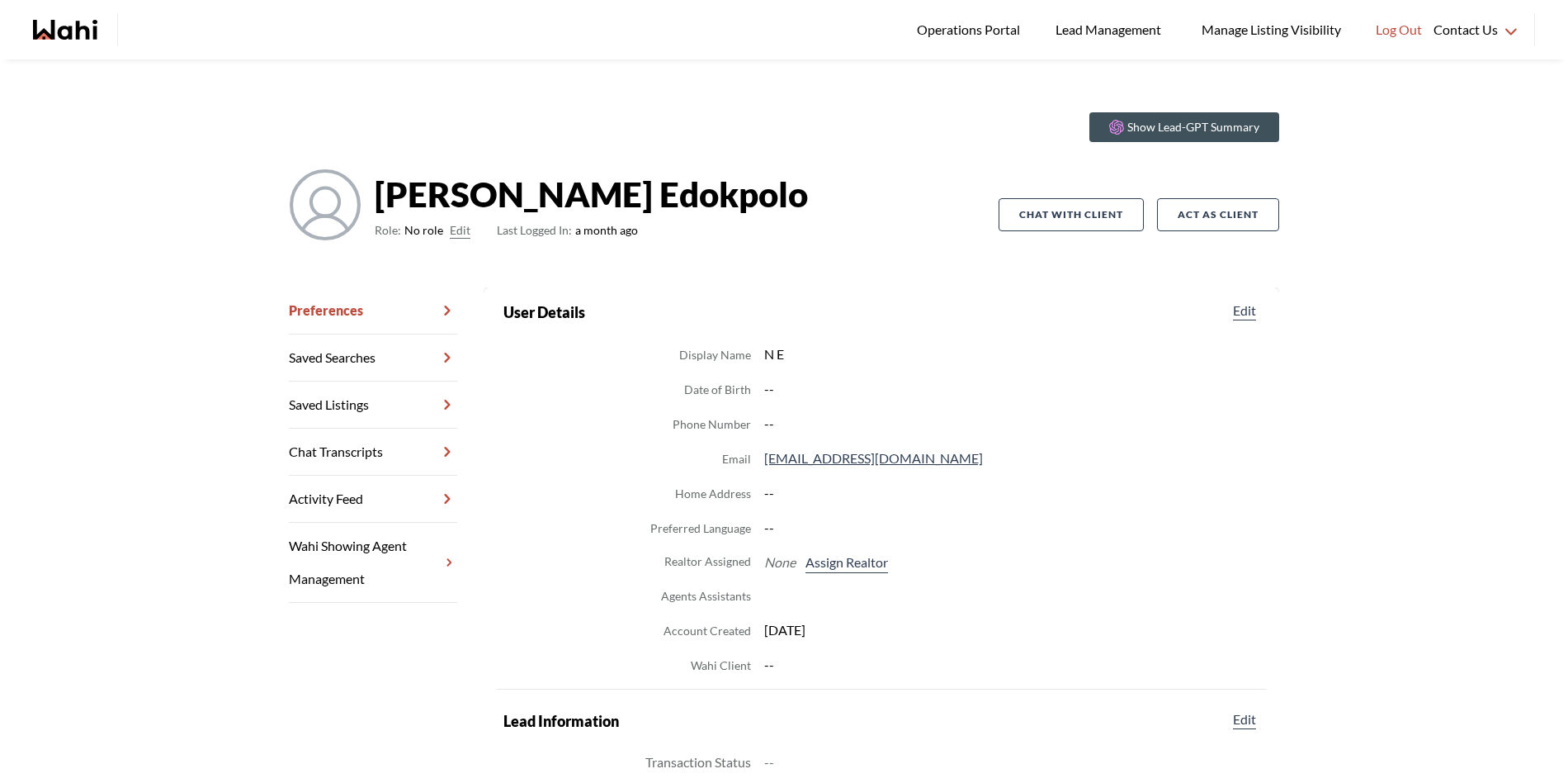
scroll to position [27, 0]
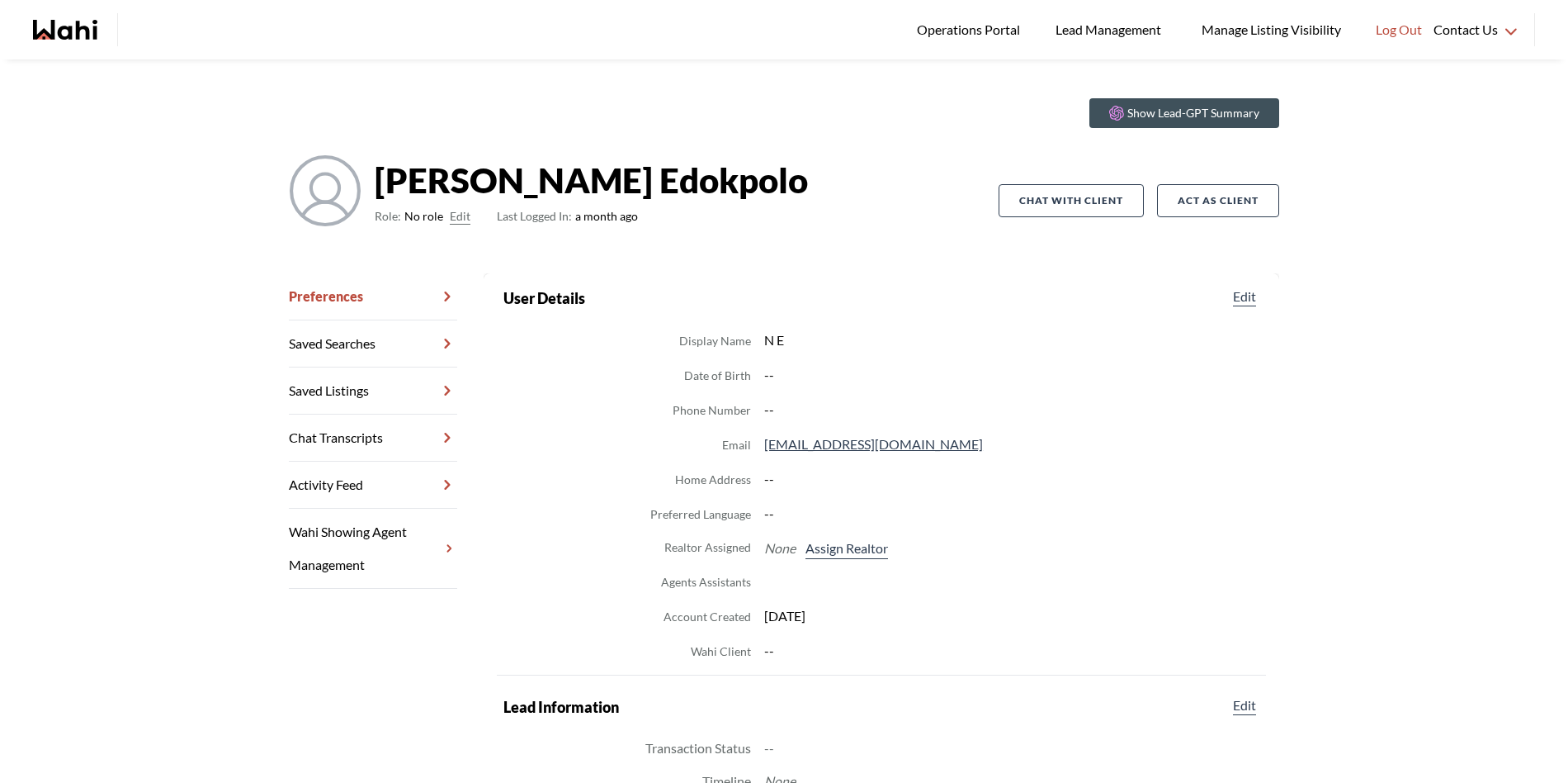
click at [449, 220] on button "Edit" at bounding box center [459, 217] width 21 height 20
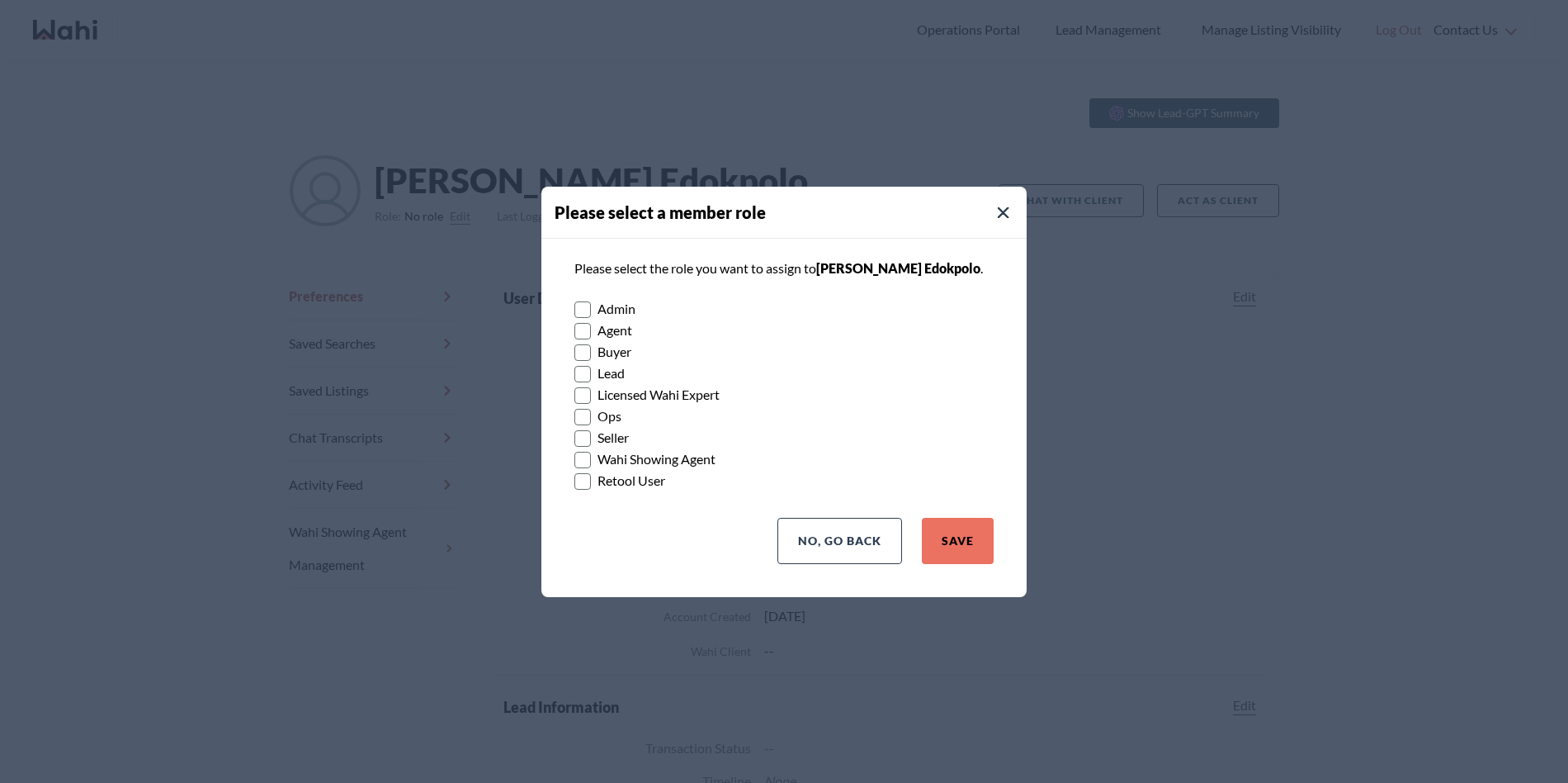
click at [576, 350] on rect at bounding box center [582, 351] width 15 height 15
click at [574, 350] on input "Buyer" at bounding box center [574, 346] width 0 height 11
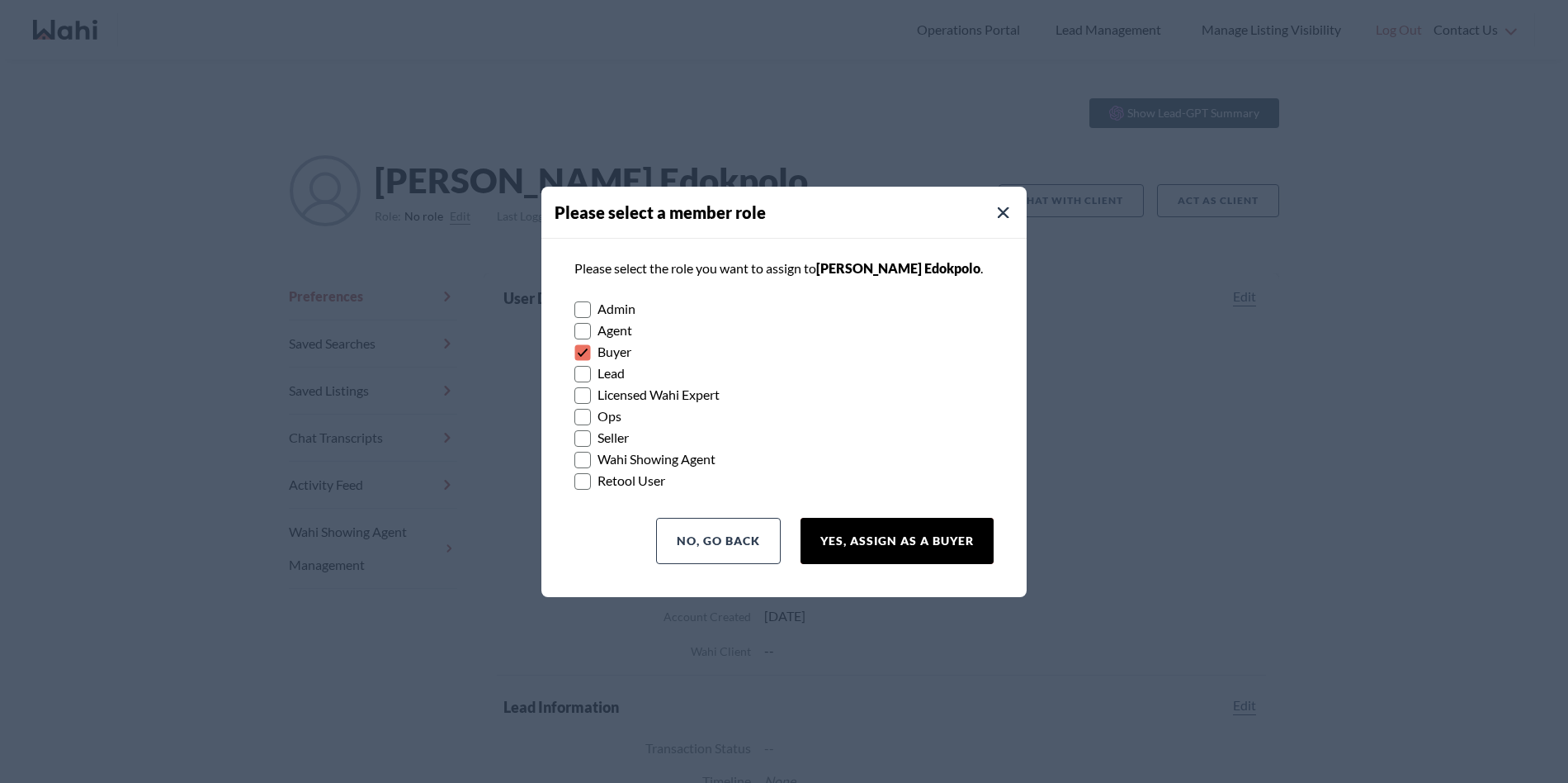
click at [920, 531] on button "Yes, Assign as a Buyer" at bounding box center [897, 540] width 193 height 46
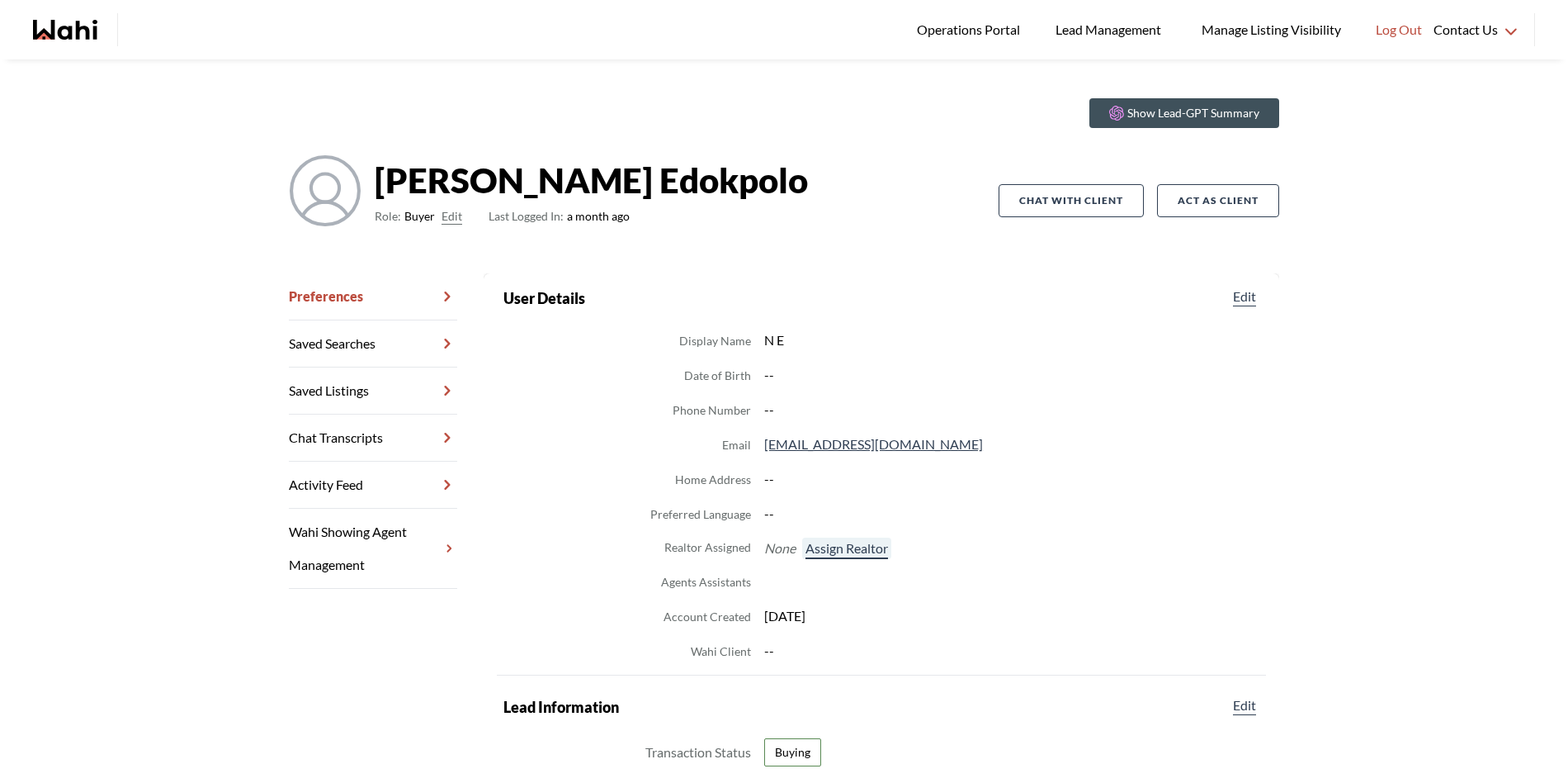
click at [846, 546] on button "Assign Realtor" at bounding box center [846, 548] width 89 height 22
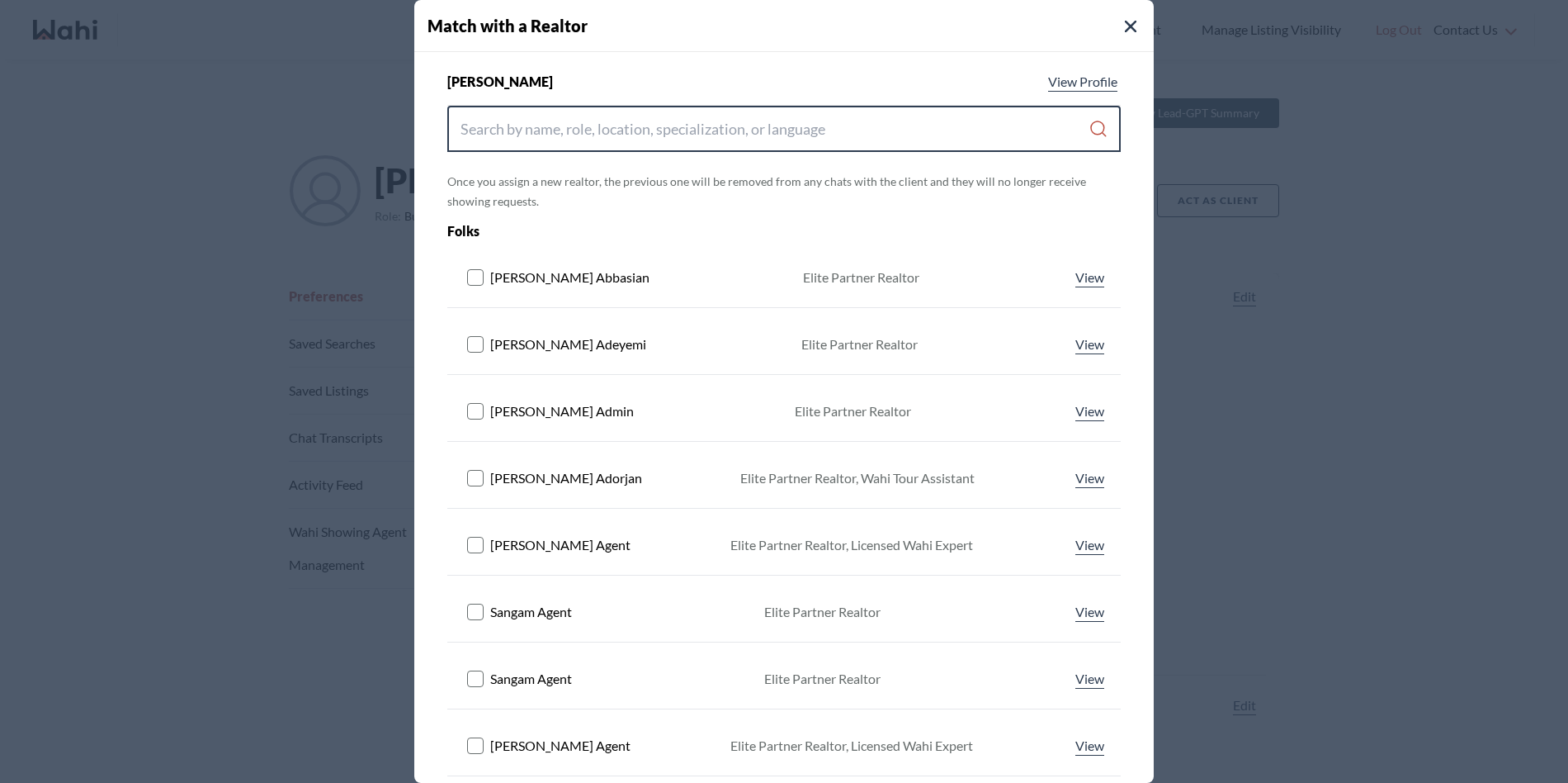
click at [611, 129] on input "Search input" at bounding box center [774, 129] width 628 height 30
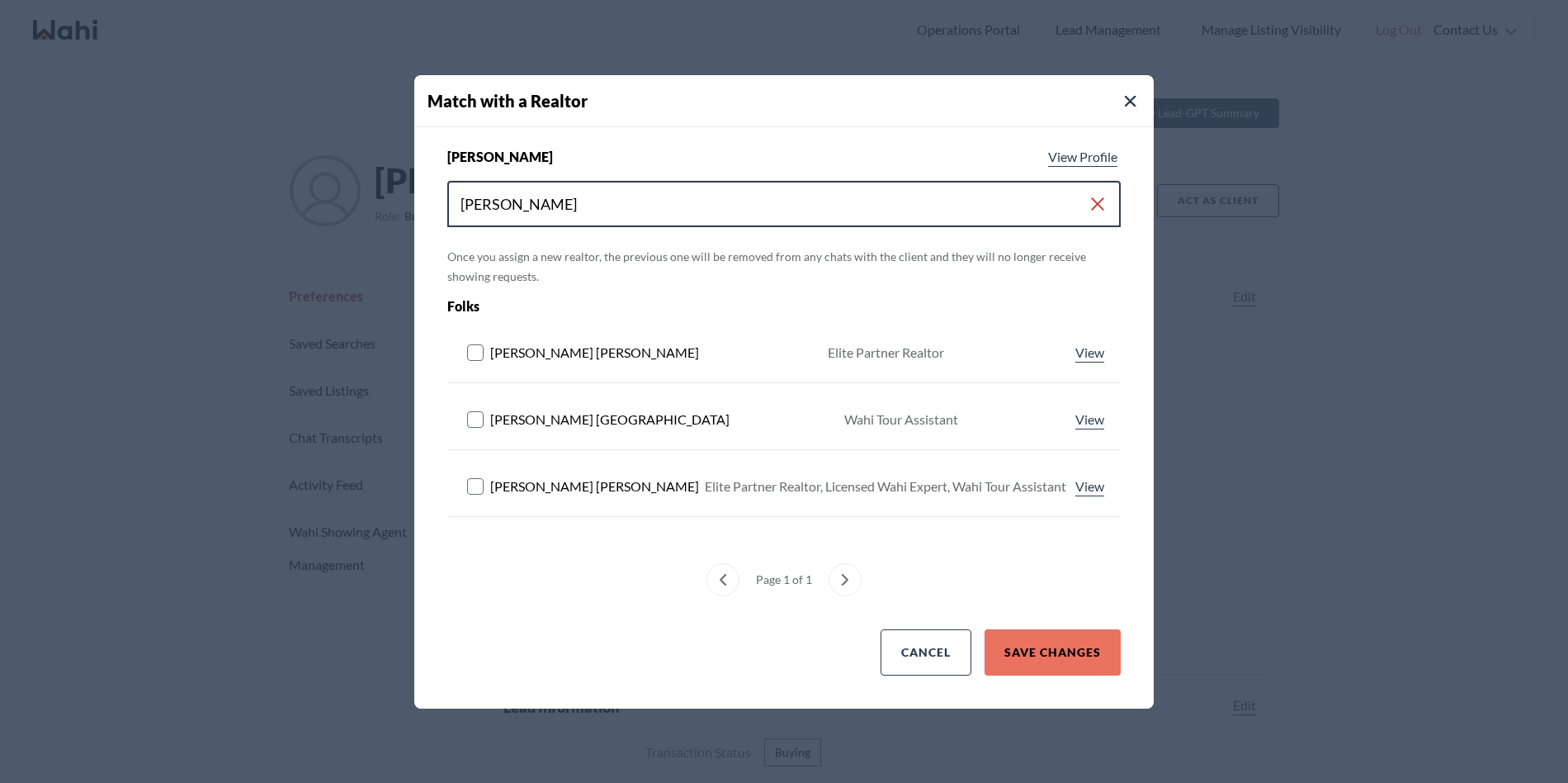
type input "michelle"
click at [471, 478] on rect at bounding box center [475, 485] width 15 height 15
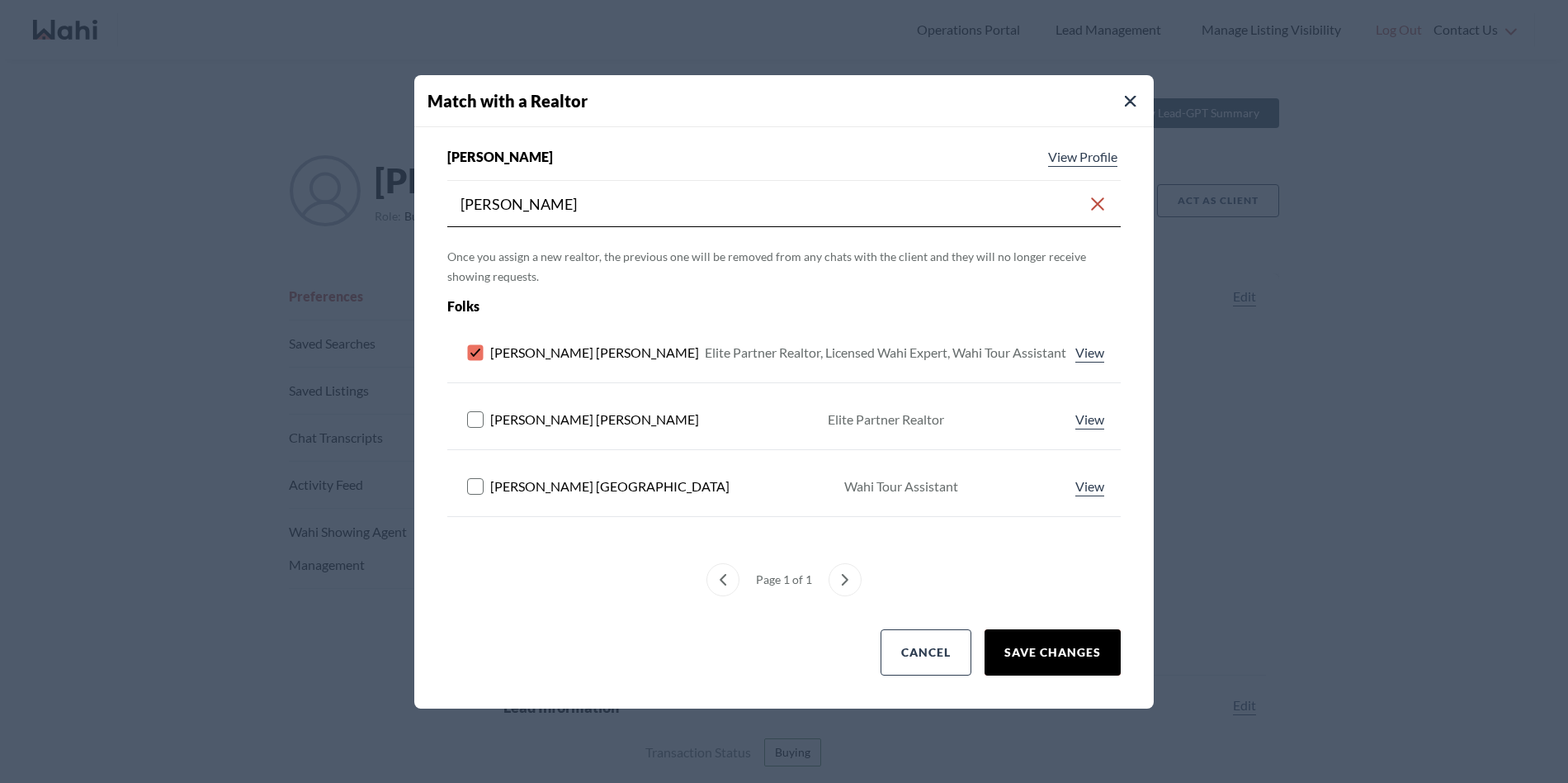
click at [1056, 642] on button "Save Changes" at bounding box center [1053, 652] width 137 height 46
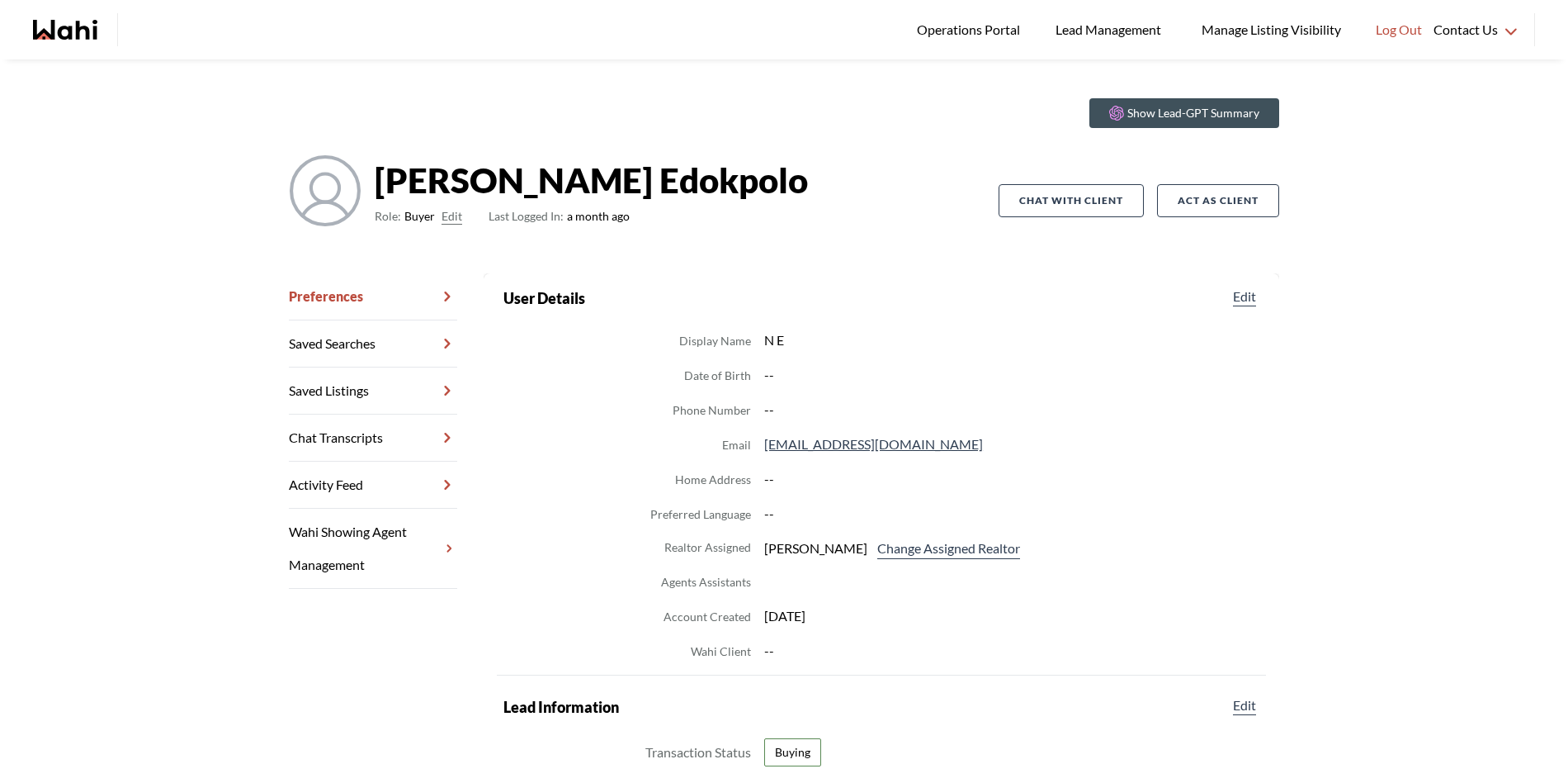
click at [353, 432] on link "Chat Transcripts" at bounding box center [372, 438] width 168 height 47
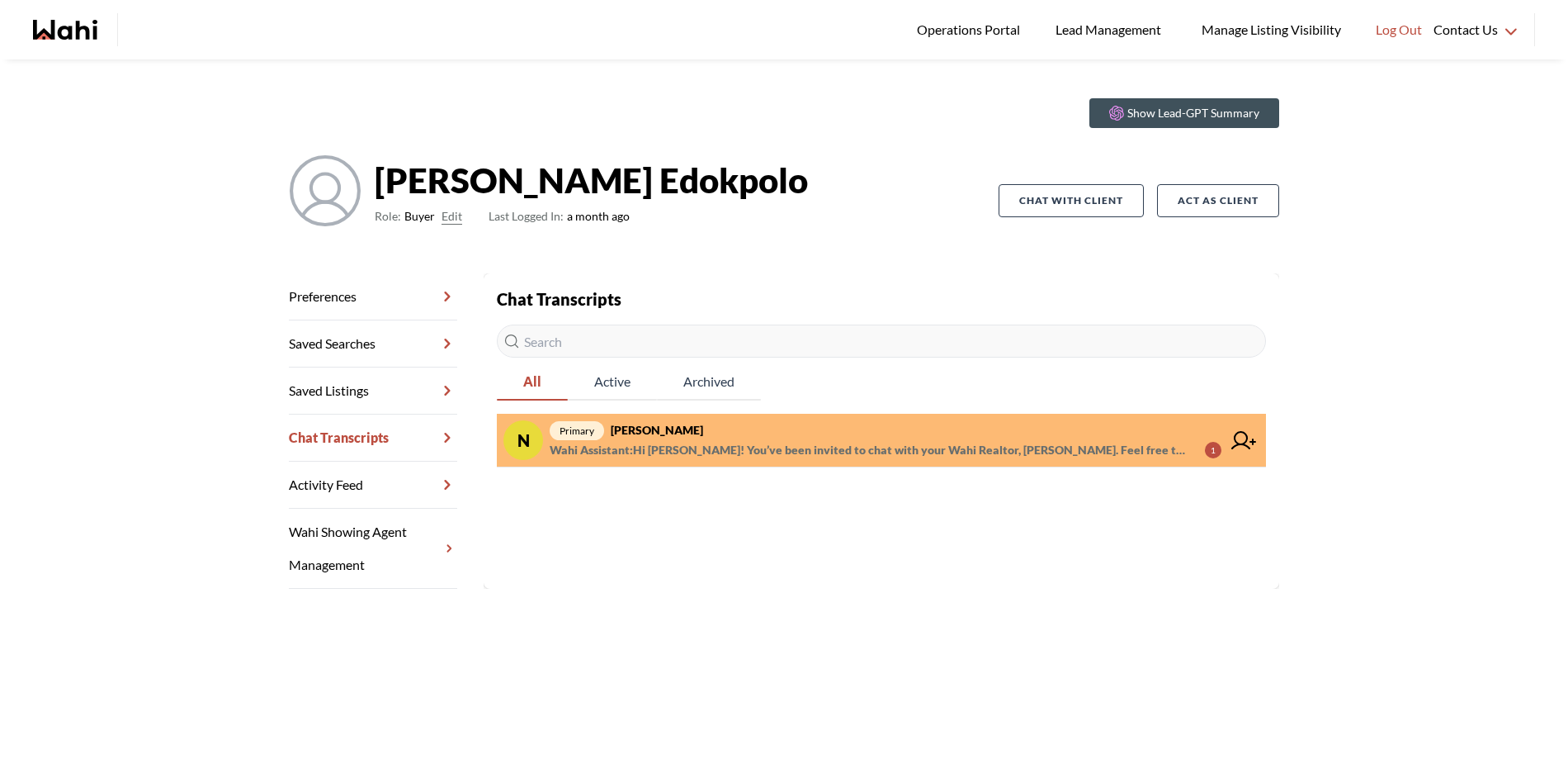
click at [704, 449] on span "Wahi Assistant : Hi Nigel! You’ve been invited to chat with your Wahi Realtor, …" at bounding box center [871, 449] width 642 height 20
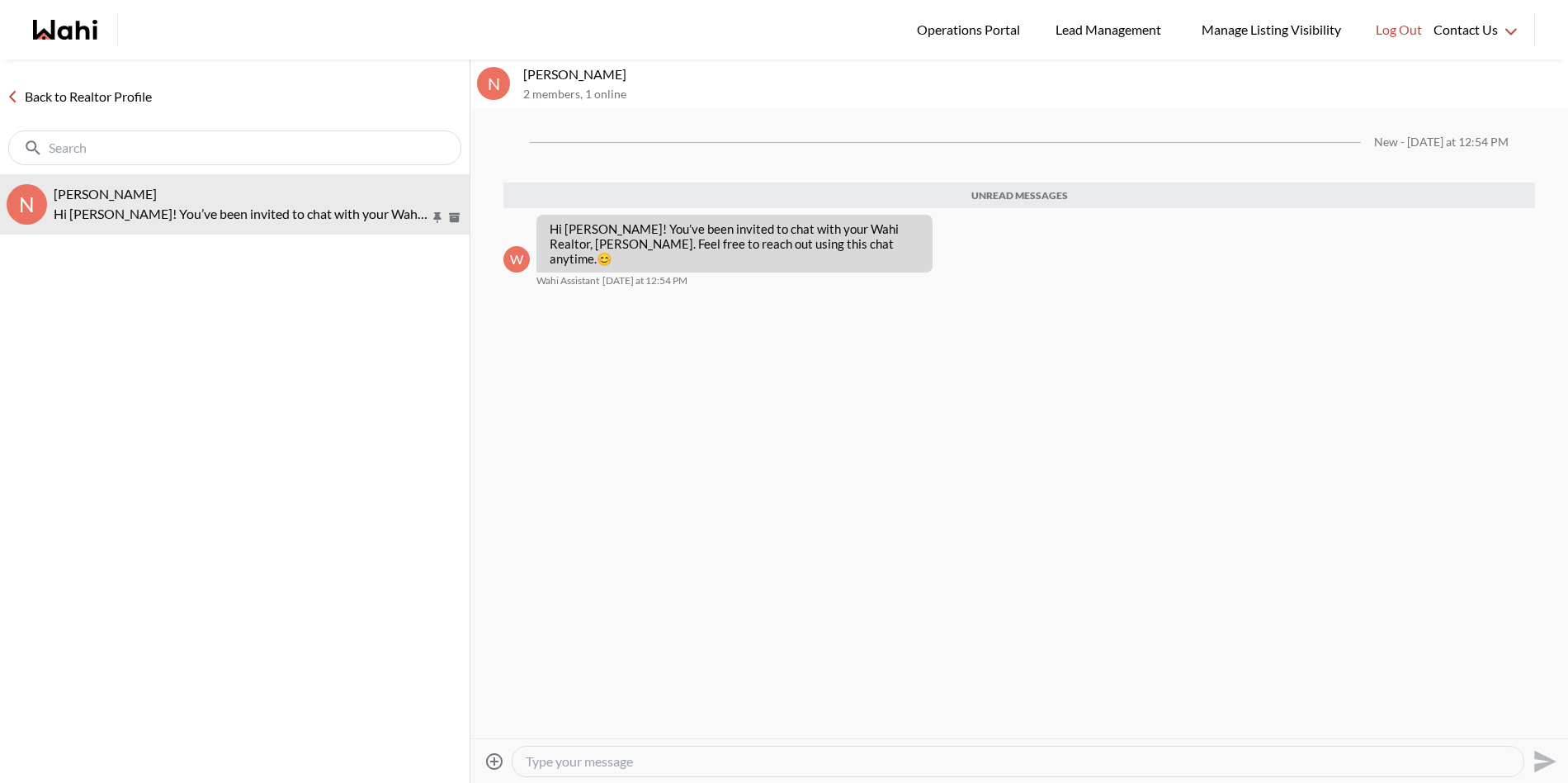
click at [621, 757] on textarea "Type your message" at bounding box center [1018, 761] width 985 height 16
type textarea "Hi Nigel, it was a pleasure to chat with you today."
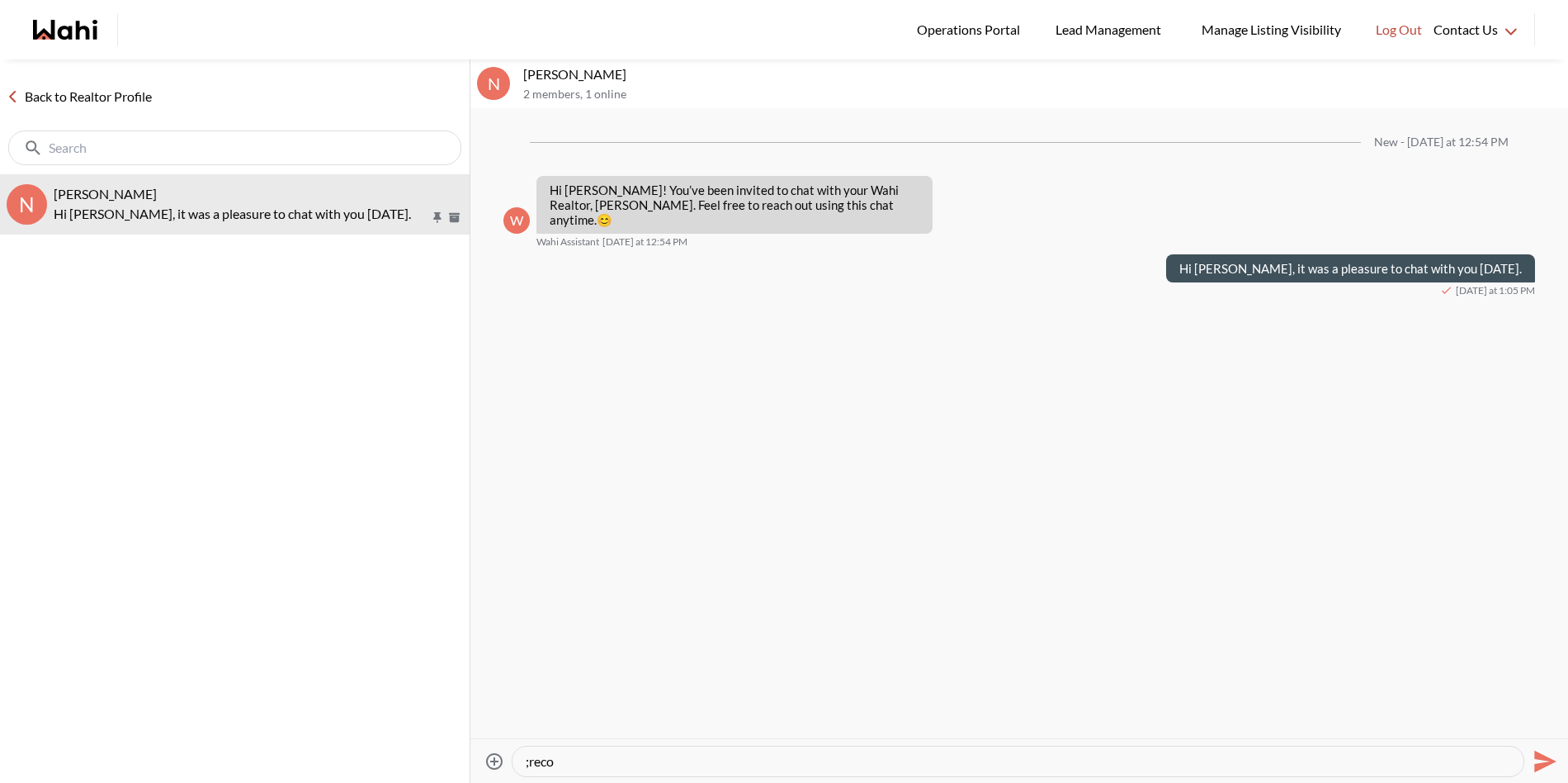
paste textarea "Hi there - here is the RECO Information Guide we discussed, you can also find i…"
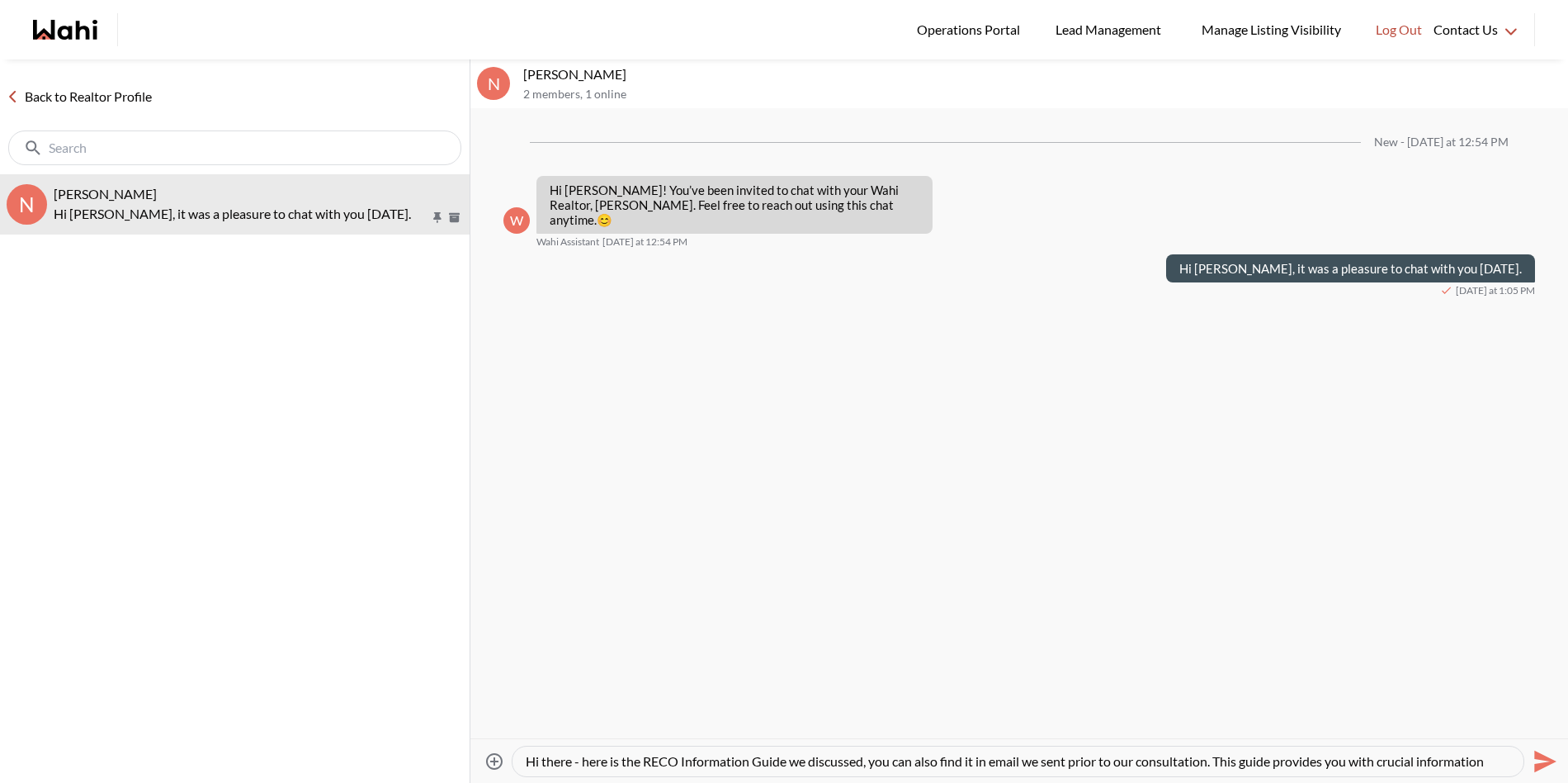
drag, startPoint x: 590, startPoint y: 761, endPoint x: 493, endPoint y: 753, distance: 97.3
click at [493, 753] on div "Attach files Hi there - here is the RECO Information Guide we discussed, you ca…" at bounding box center [1019, 761] width 1085 height 37
type textarea "Here is the RECO Information Guide we discussed, you can also find it in email …"
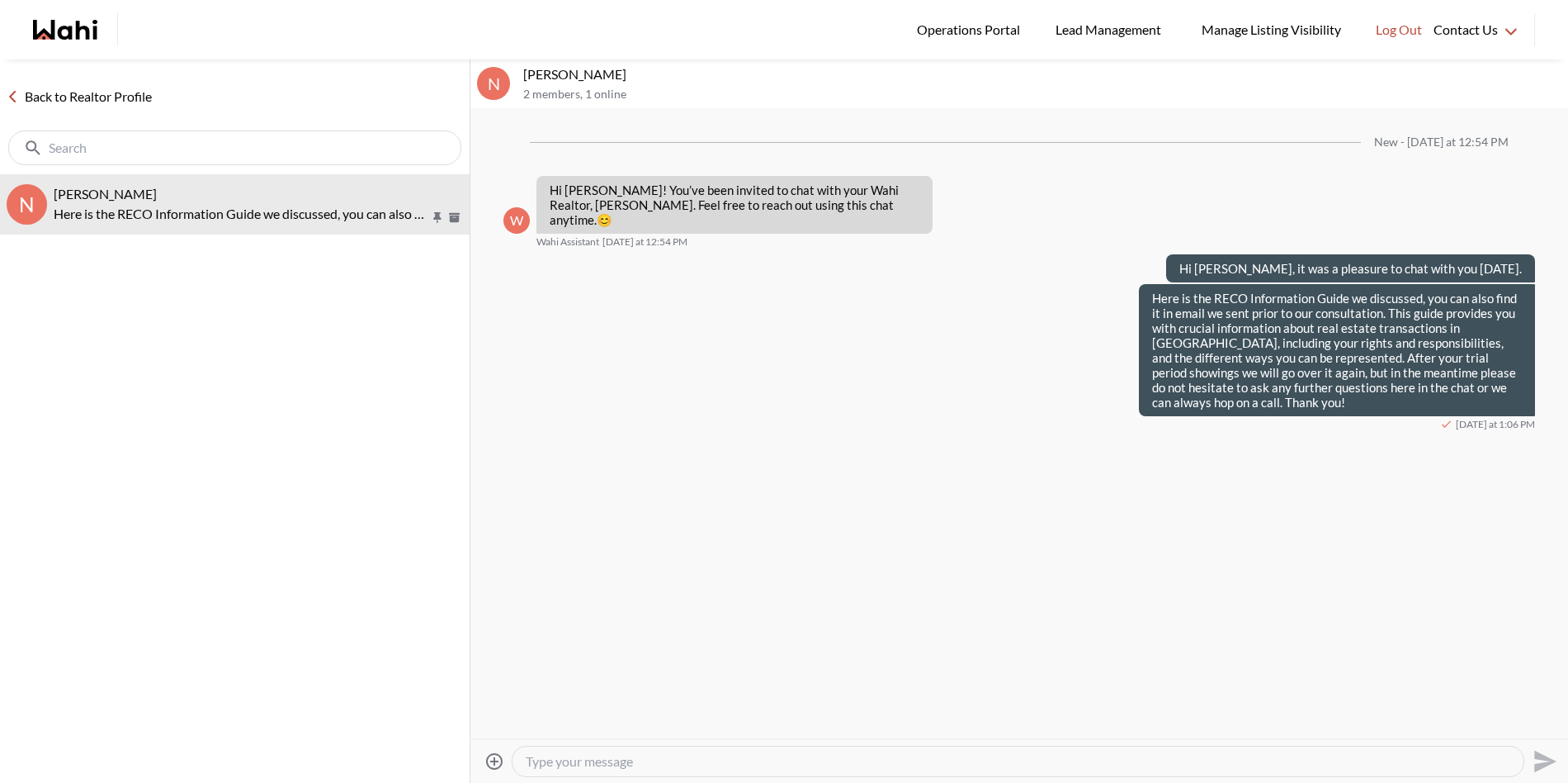
click at [490, 761] on icon at bounding box center [494, 761] width 16 height 16
click at [0, 0] on input "Attach files" at bounding box center [0, 0] width 0 height 0
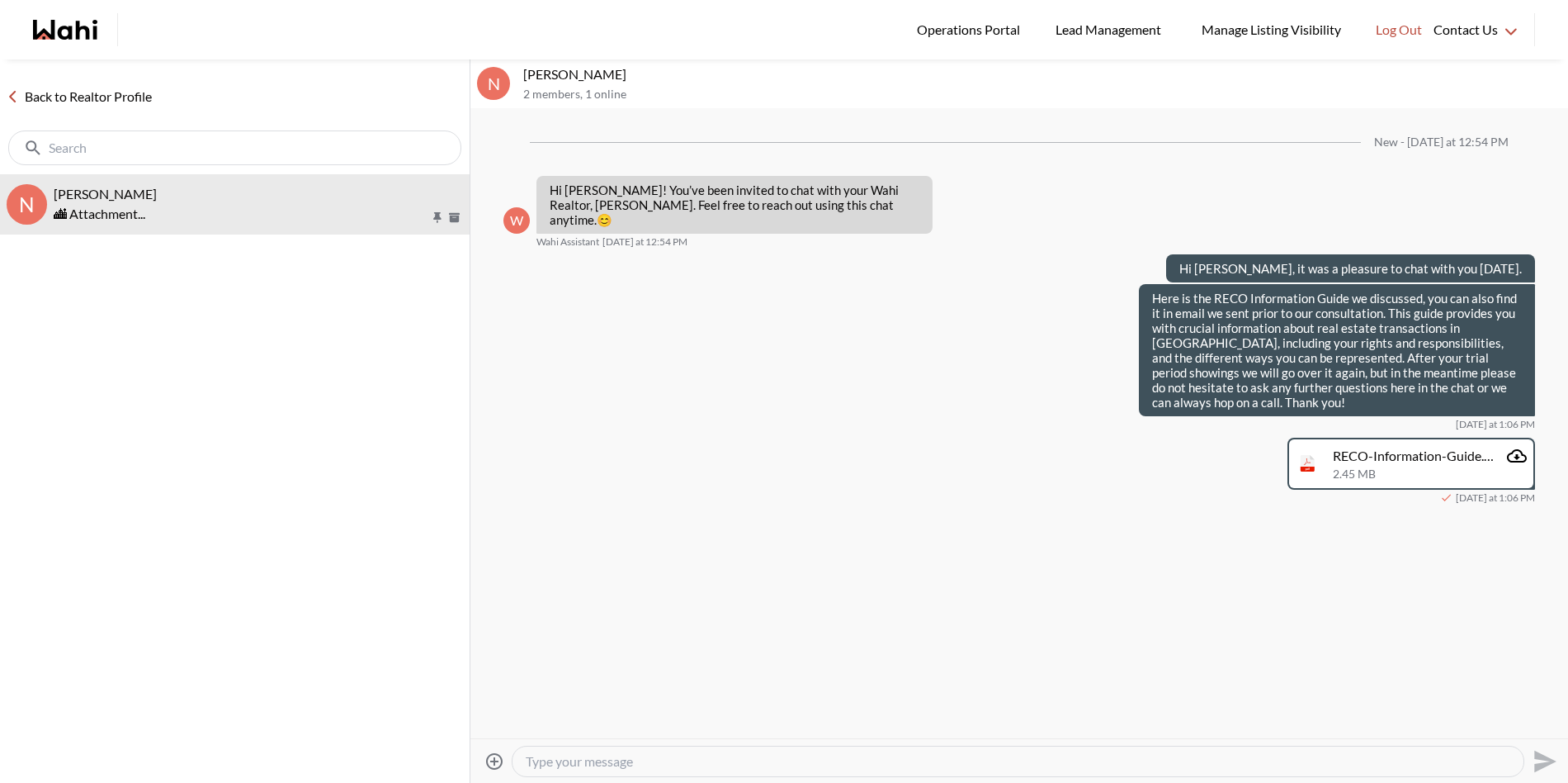
click at [1116, 765] on textarea "Type your message" at bounding box center [1018, 761] width 985 height 16
type textarea "And here is a quick video on how to book your first viewing:"
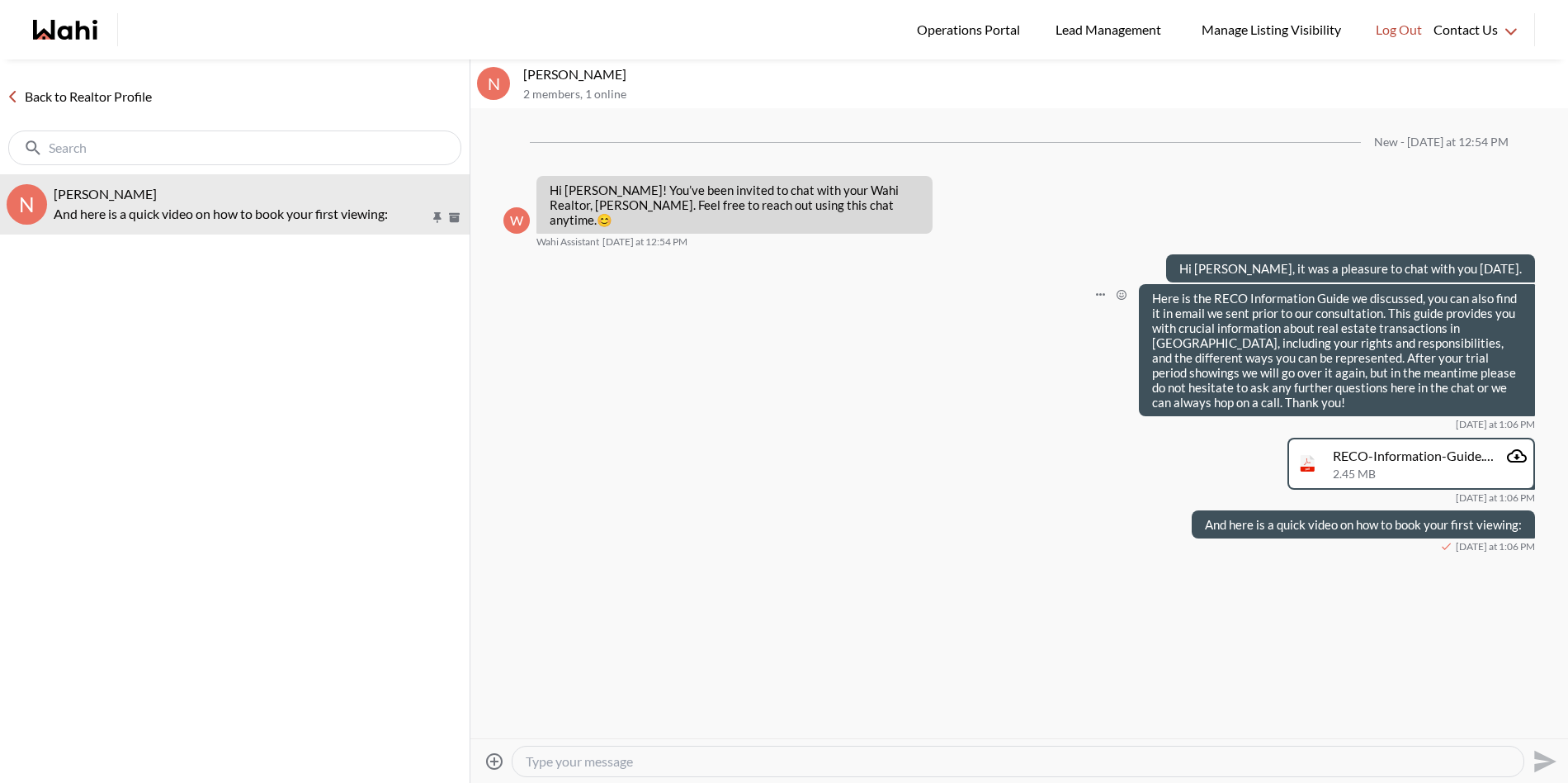
paste textarea "https://www.loom.com/share/86ec866ece634ae5814dd0926dcf9bc3?sid=5126e8c2-97e7-4…"
type textarea "https://www.loom.com/share/86ec866ece634ae5814dd0926dcf9bc3?sid=5126e8c2-97e7-4…"
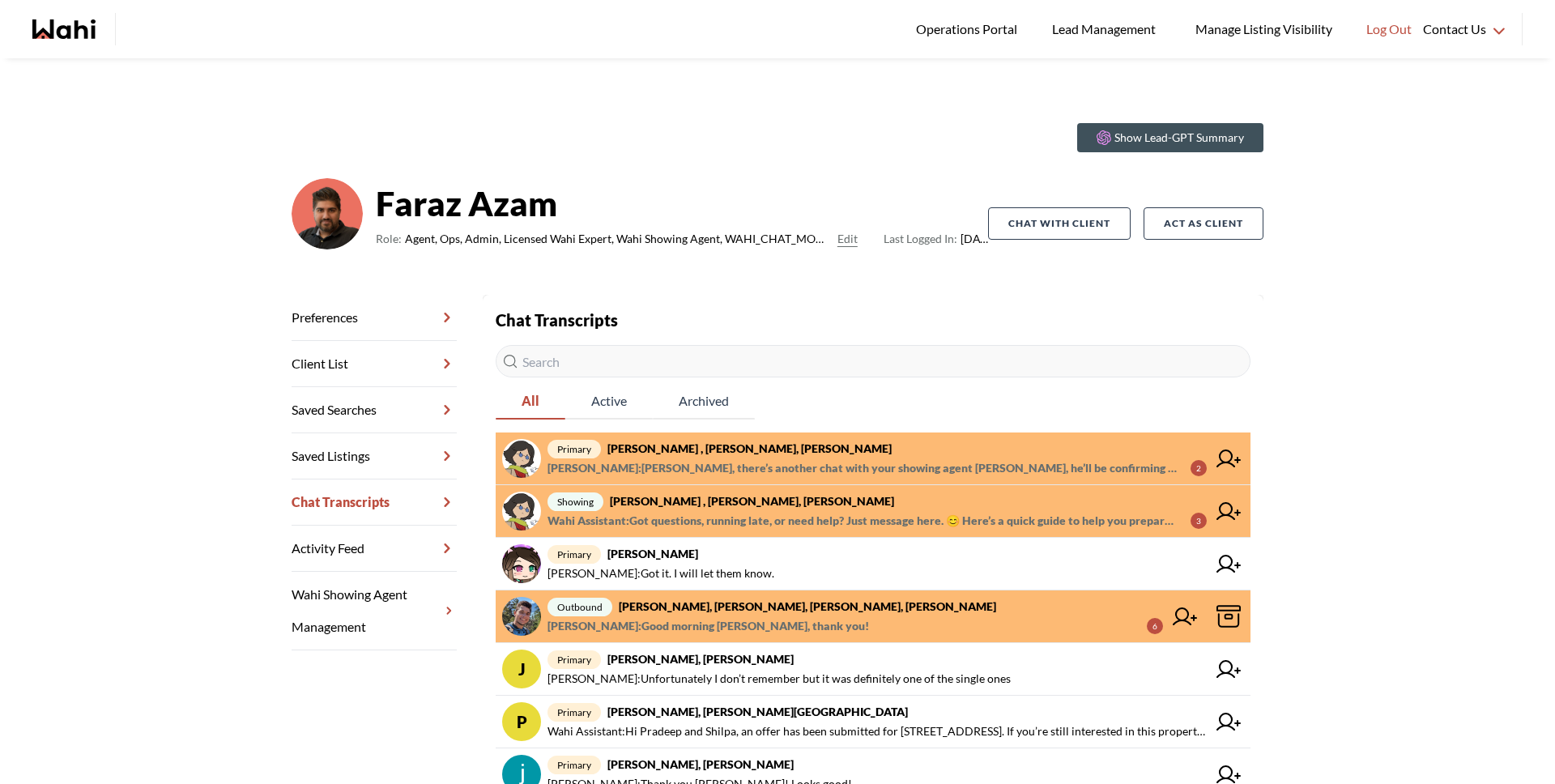
click at [838, 454] on span "primary [PERSON_NAME] , [PERSON_NAME], [PERSON_NAME]" at bounding box center [877, 449] width 659 height 19
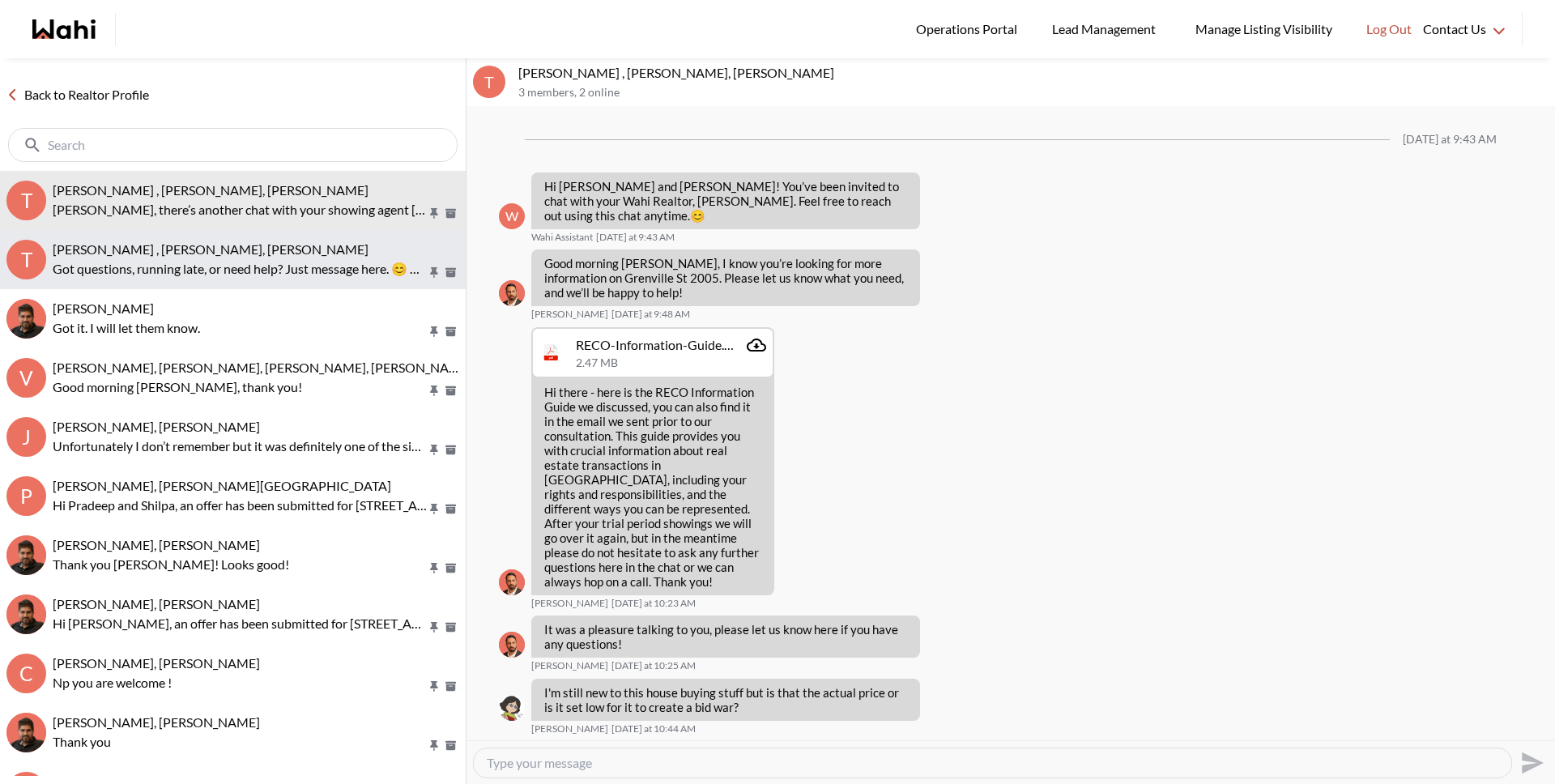
scroll to position [412, 0]
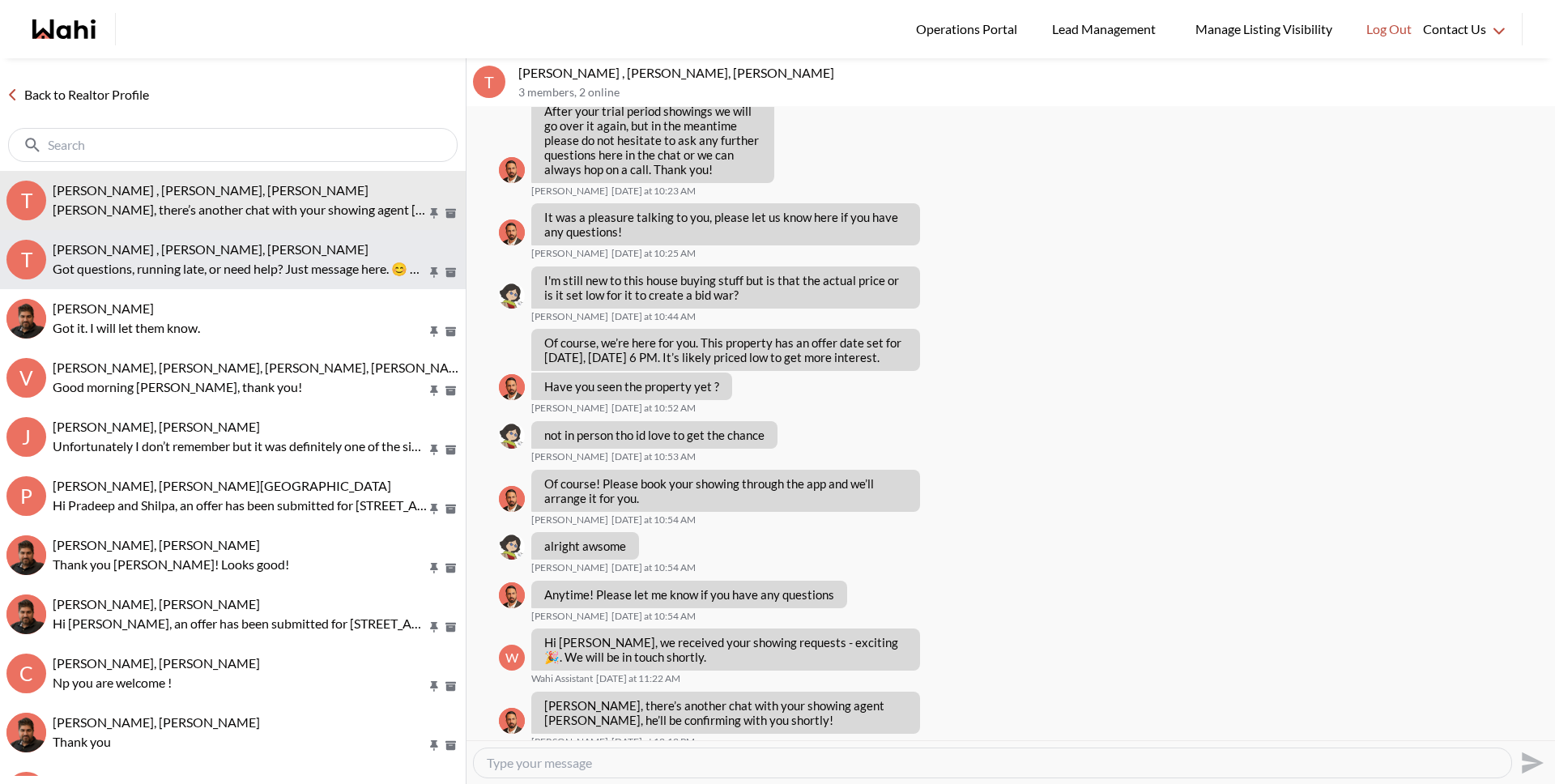
click at [367, 268] on p "Got questions, running late, or need help? Just message here. 😊 Here’s a quick …" at bounding box center [240, 269] width 374 height 19
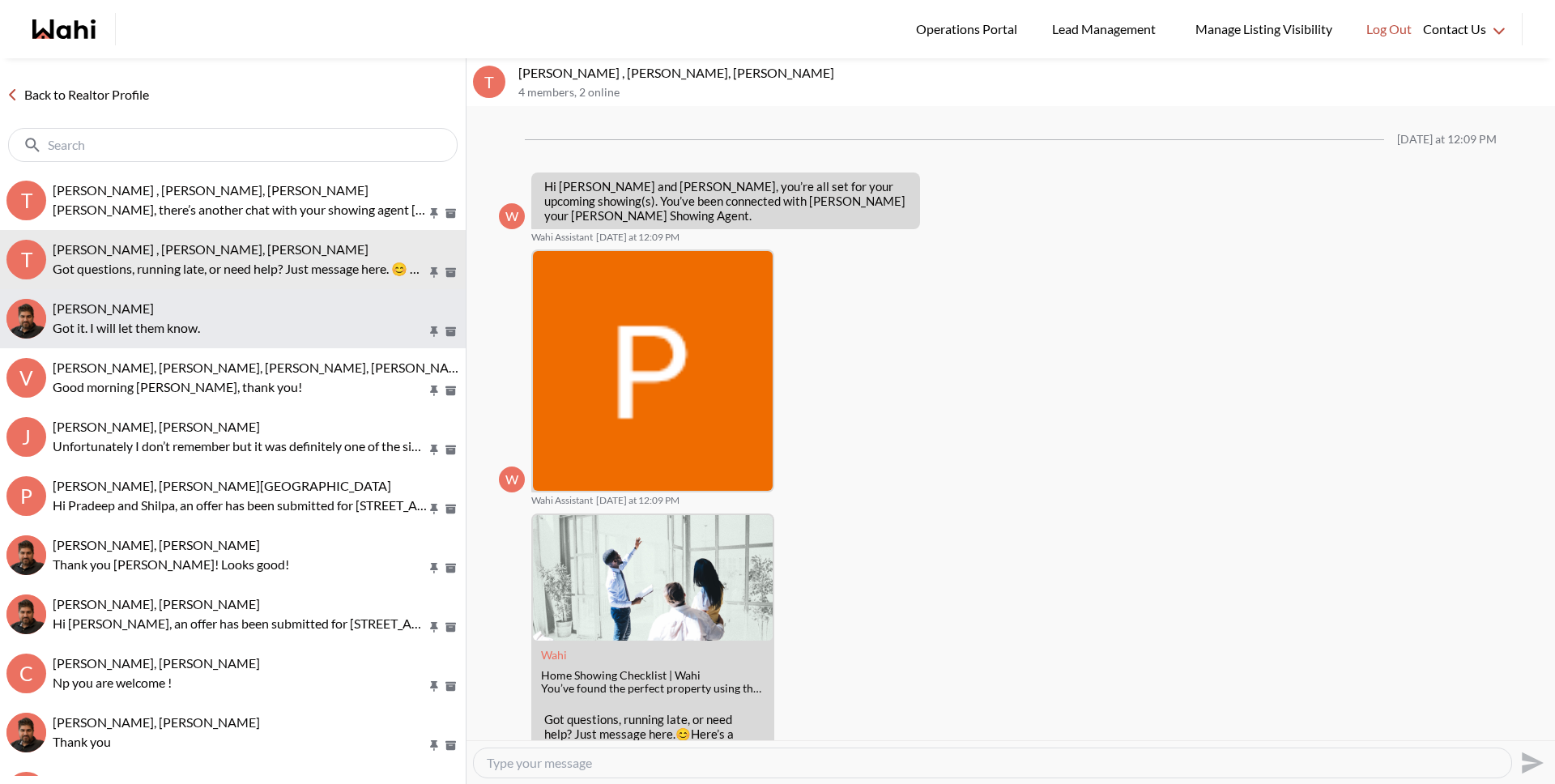
scroll to position [57, 0]
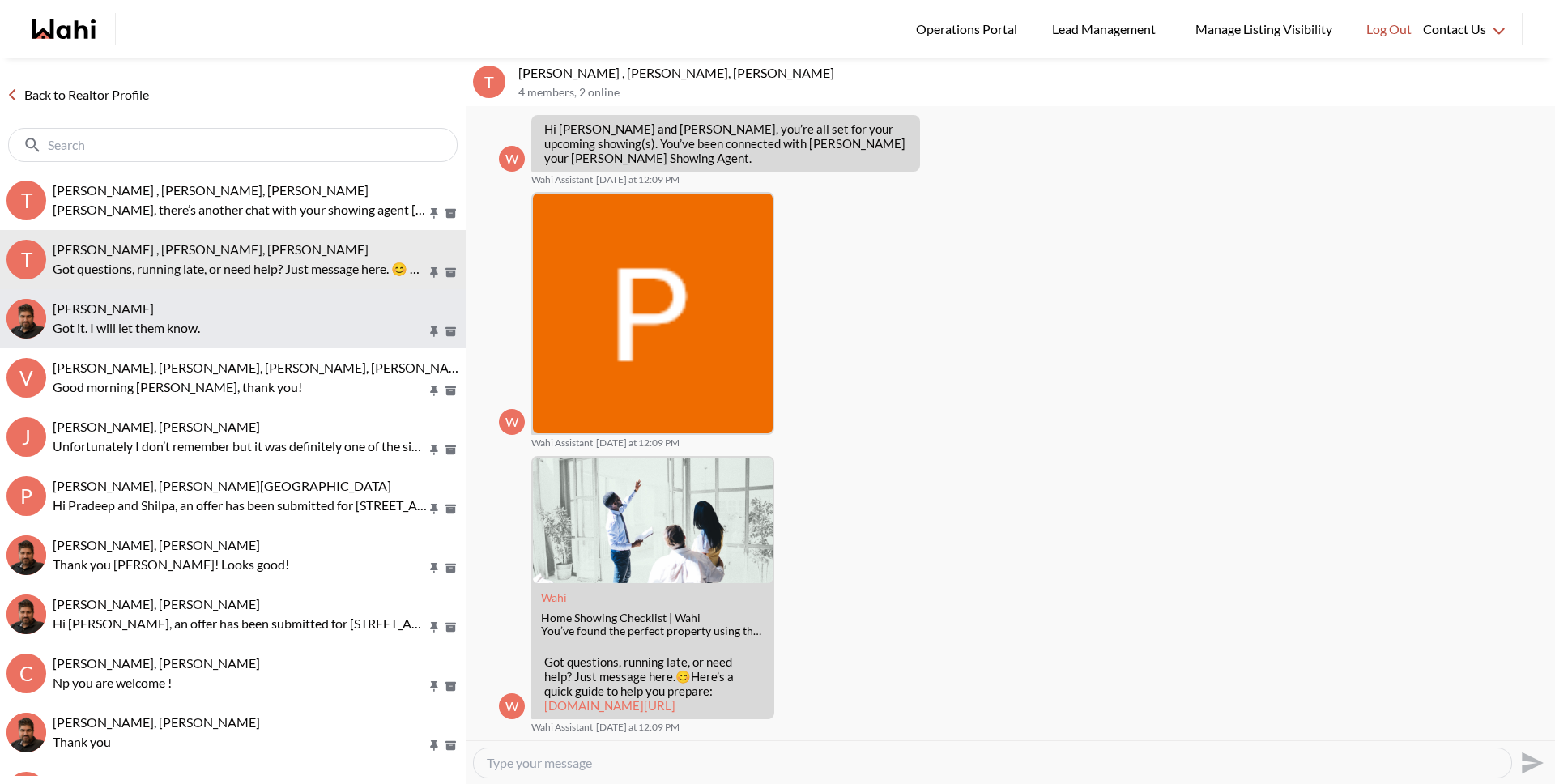
click at [346, 310] on div "[PERSON_NAME]" at bounding box center [256, 309] width 407 height 16
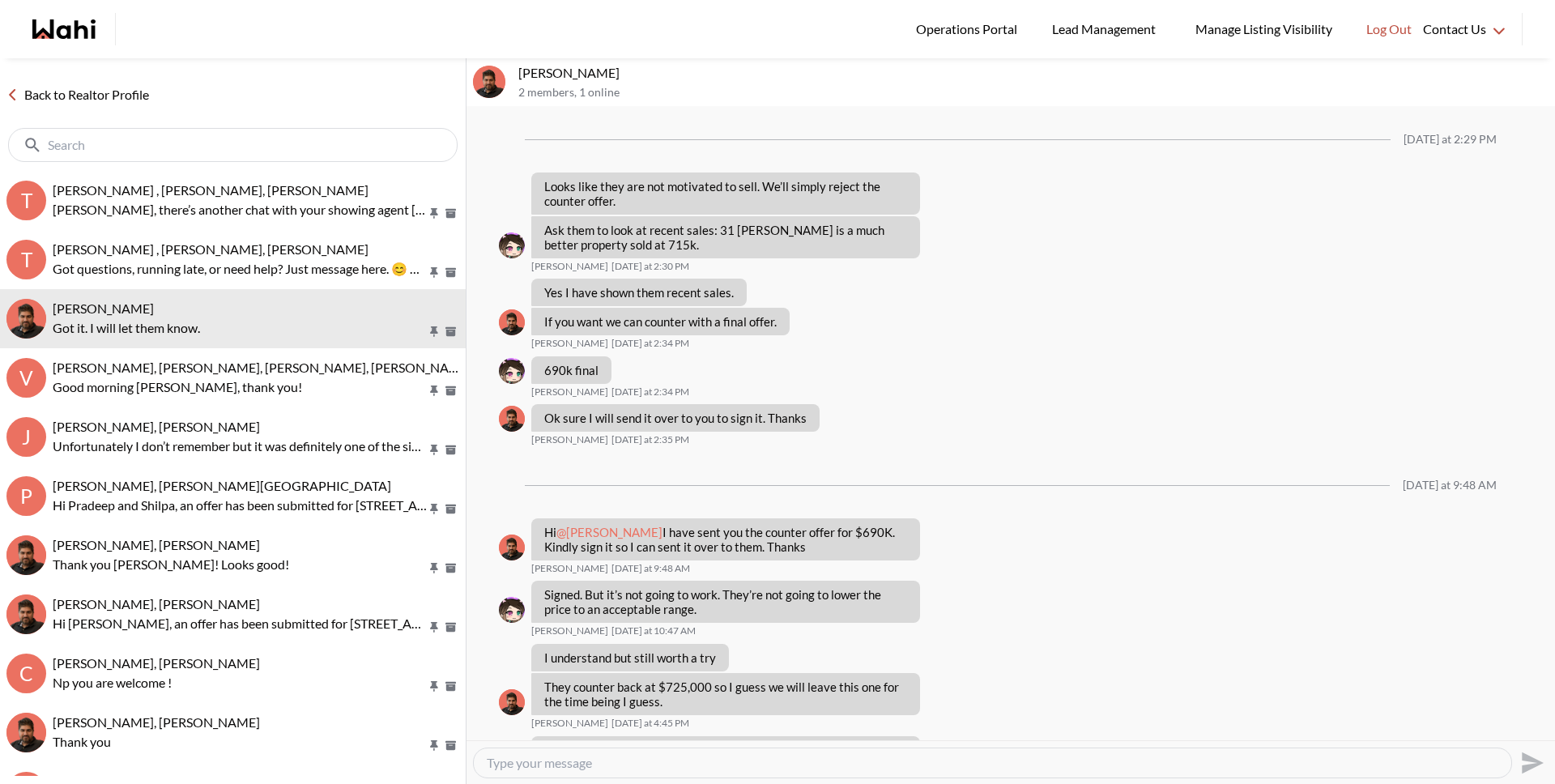
scroll to position [738, 0]
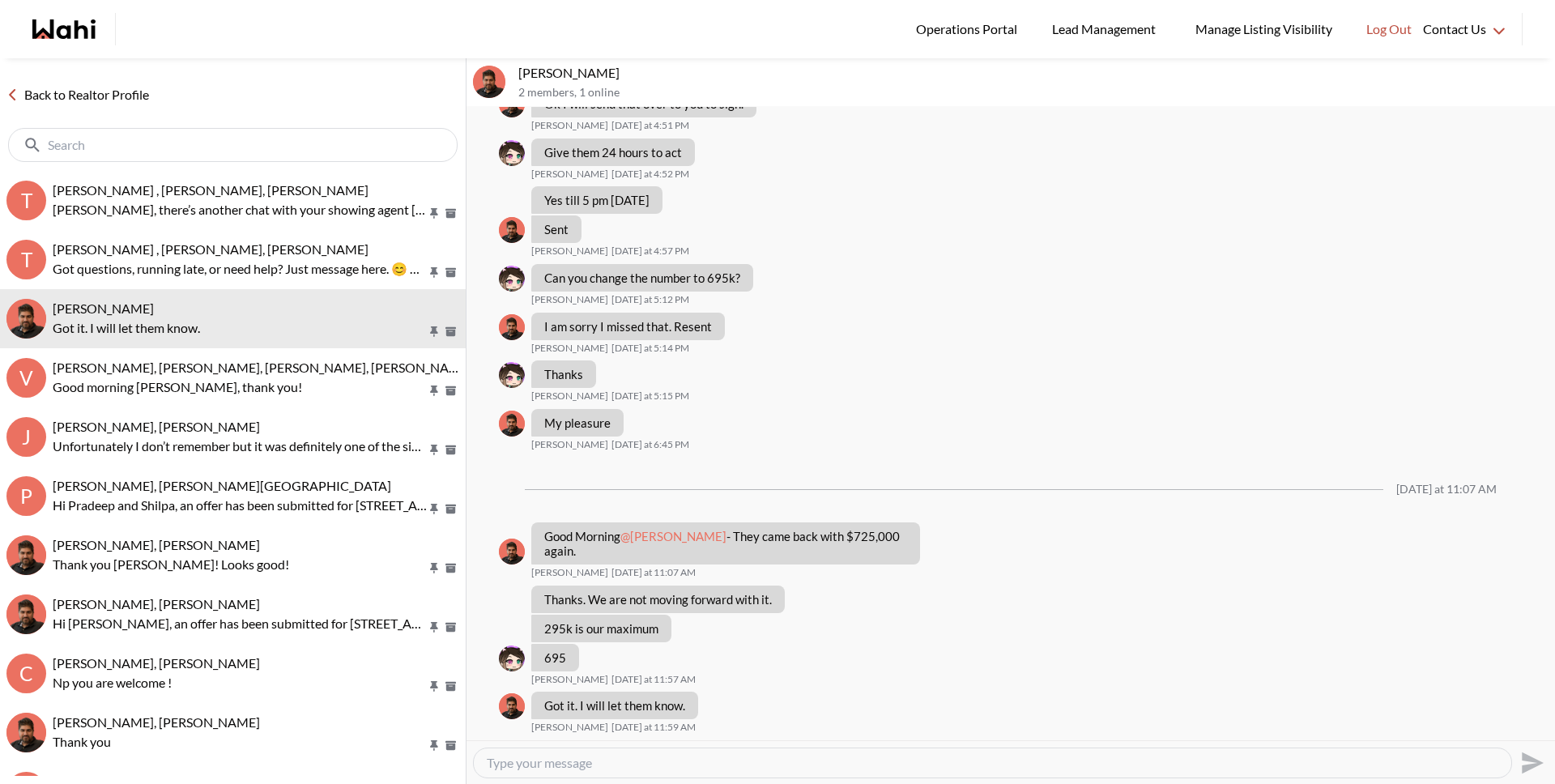
click at [64, 101] on link "Back to Realtor Profile" at bounding box center [78, 95] width 155 height 21
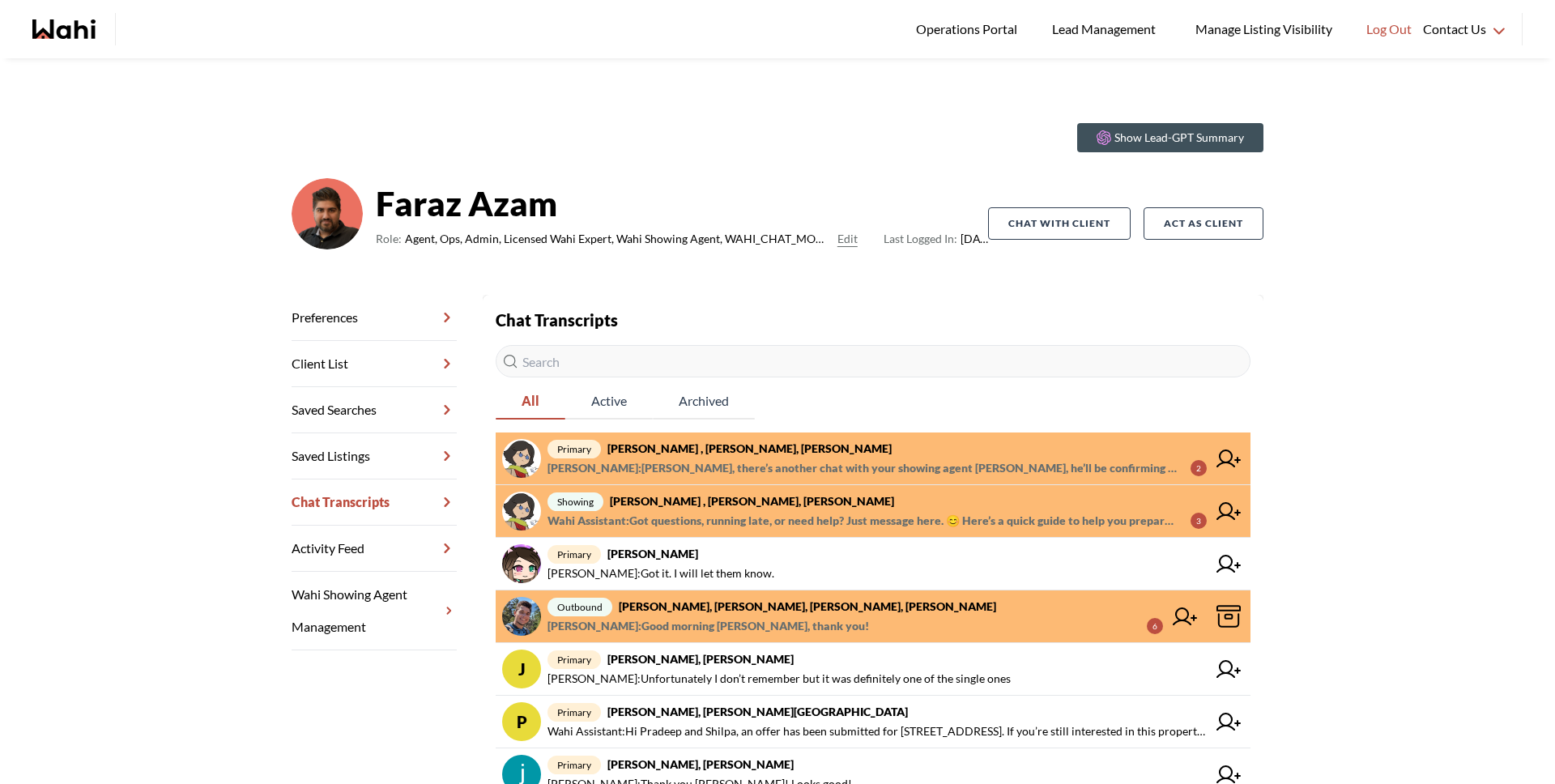
click at [908, 463] on span "[PERSON_NAME] : [PERSON_NAME], there’s another chat with your showing agent [PE…" at bounding box center [863, 468] width 630 height 19
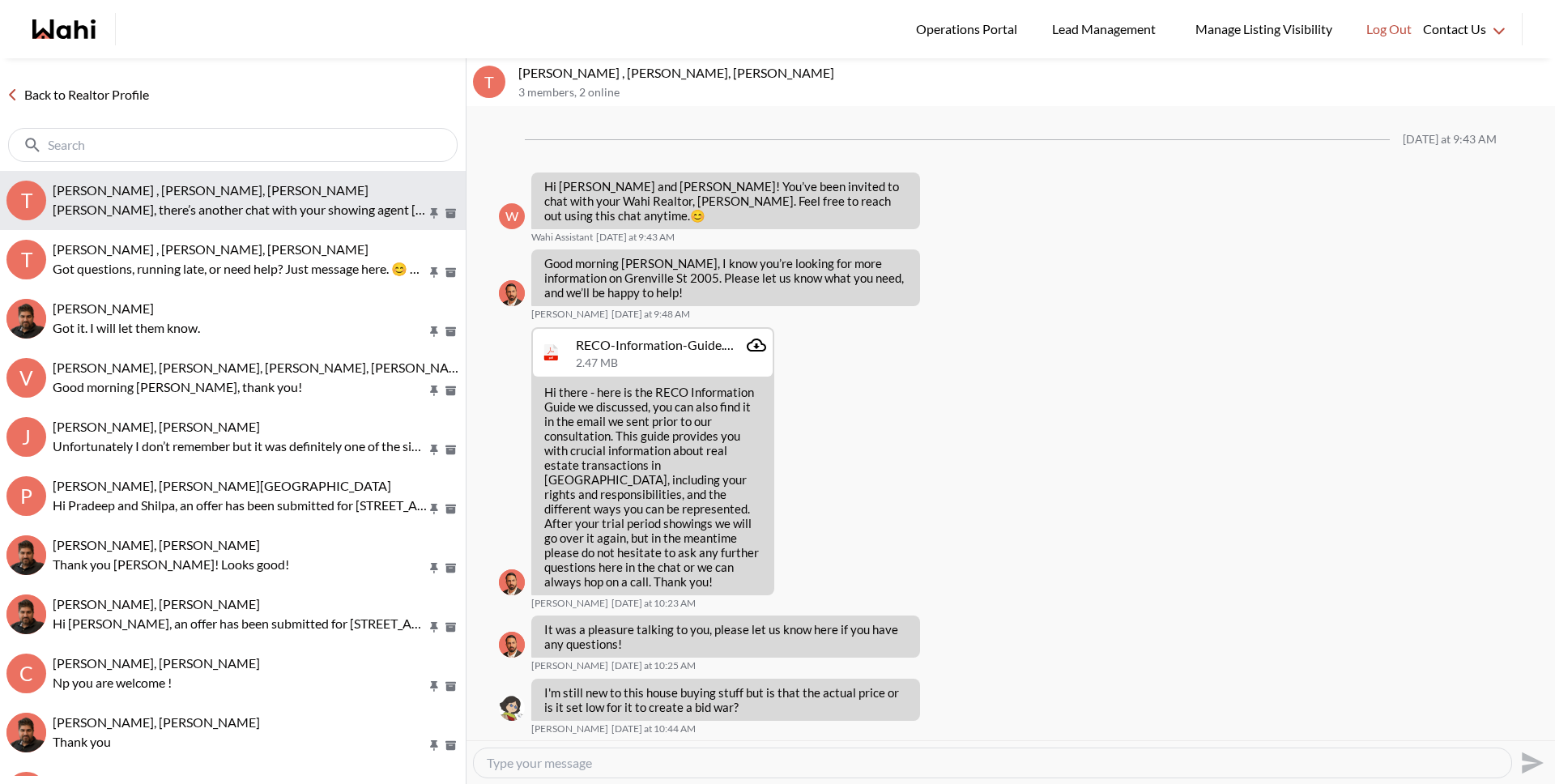
scroll to position [412, 0]
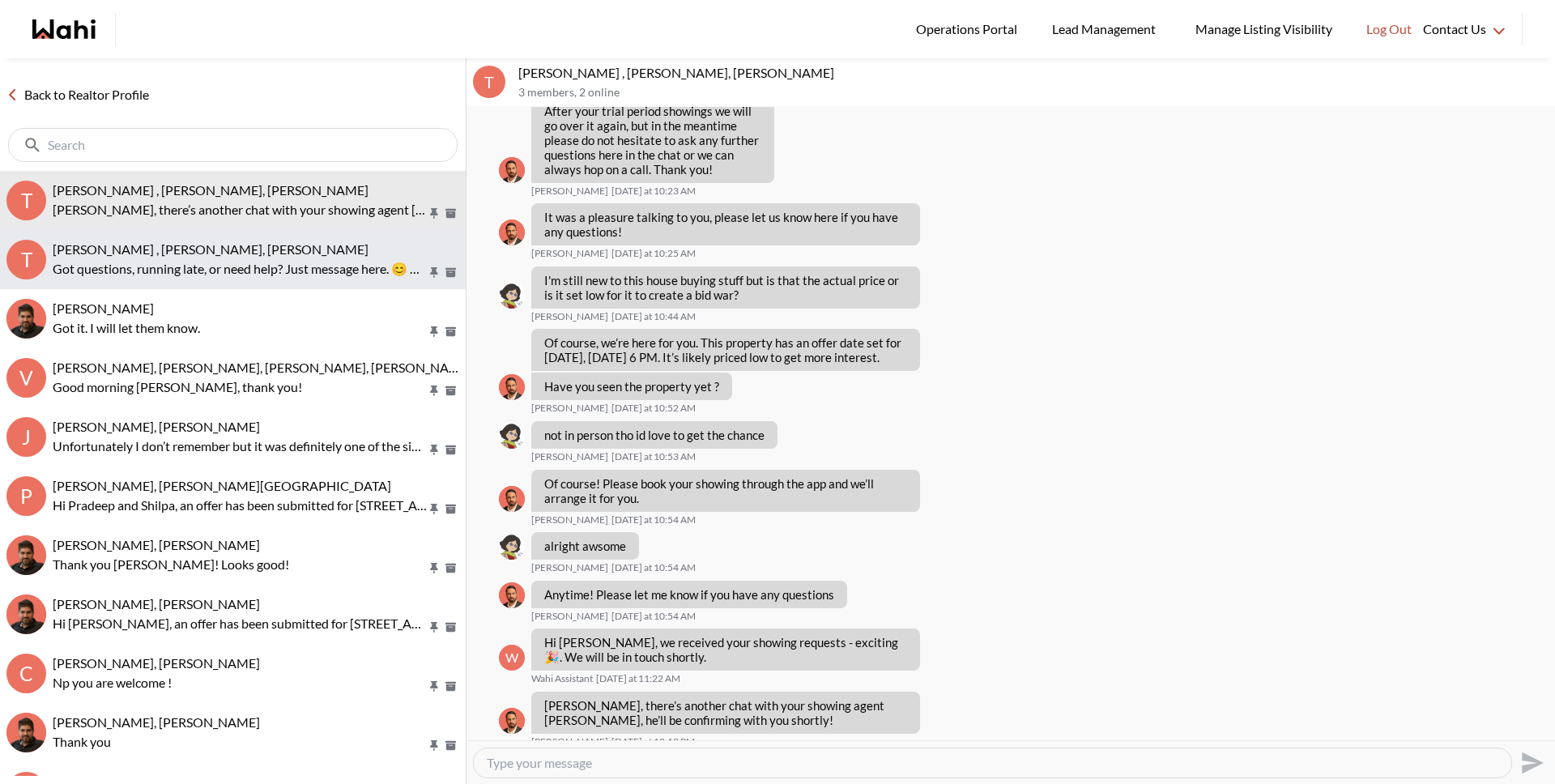
click at [280, 259] on p "Got questions, running late, or need help? Just message here. 😊 Here’s a quick …" at bounding box center [240, 269] width 374 height 19
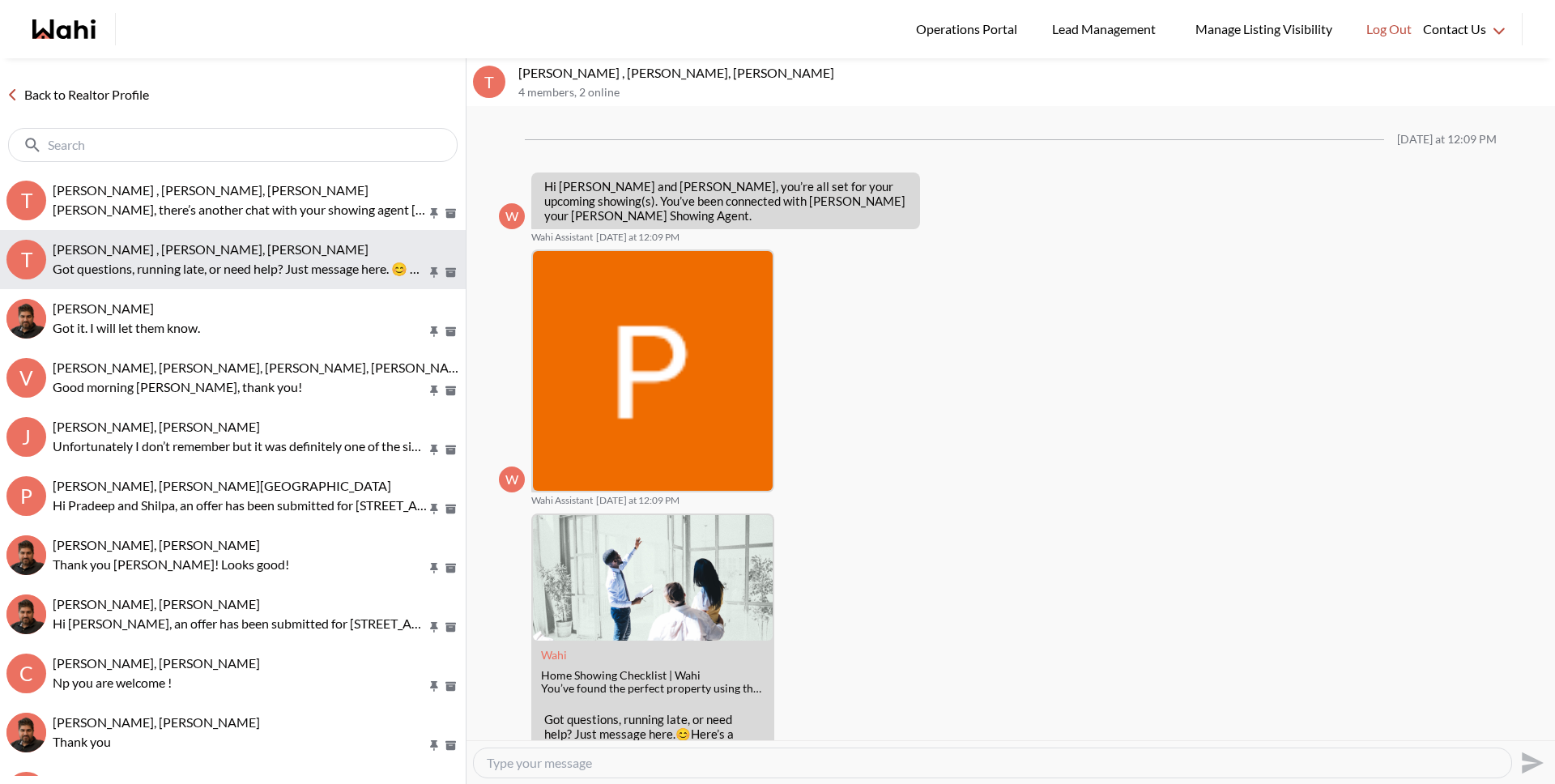
scroll to position [57, 0]
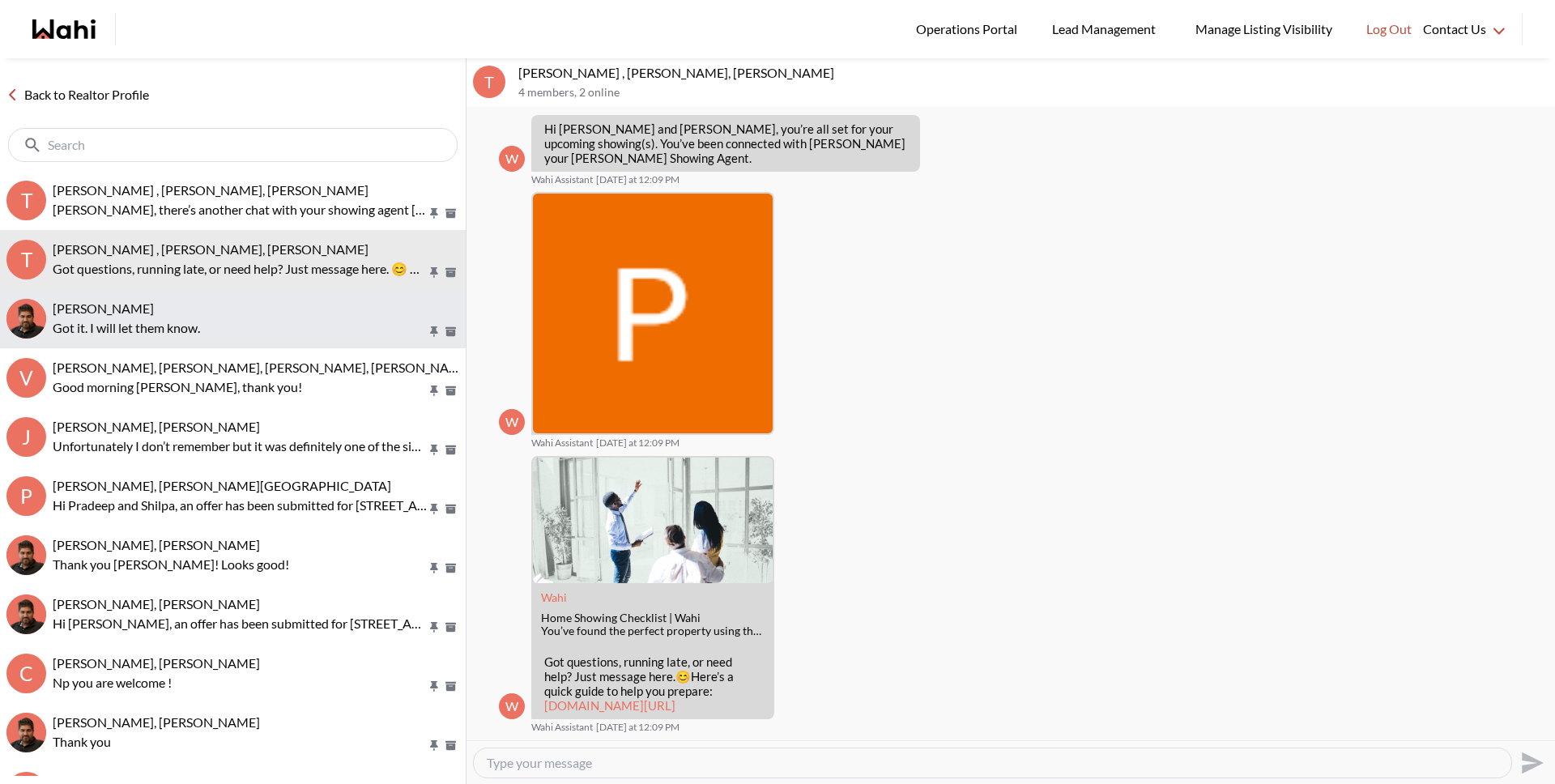
click at [280, 297] on button "liuhong chen, Faraz Got it. I will let them know." at bounding box center [233, 318] width 466 height 59
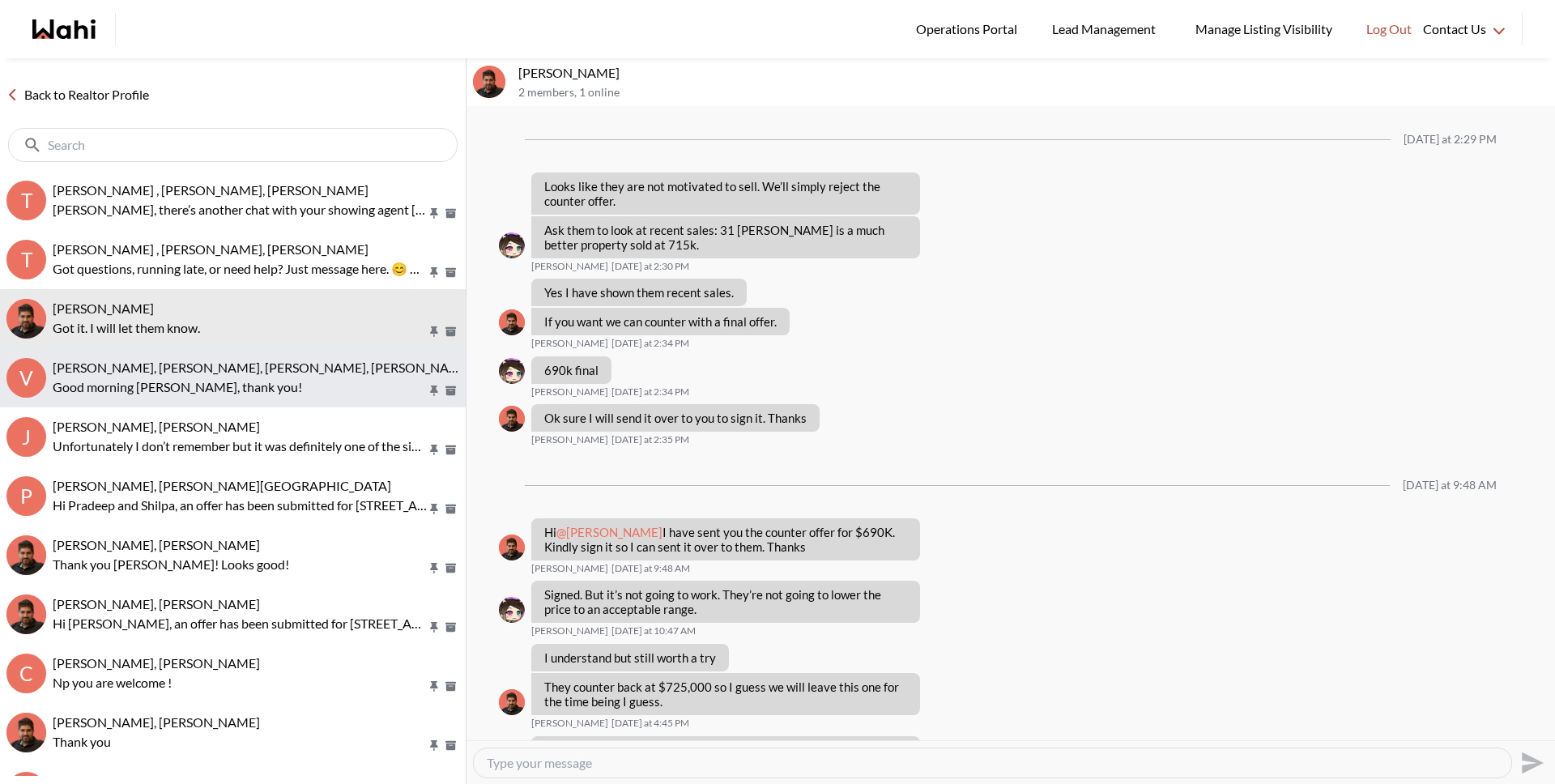
scroll to position [738, 0]
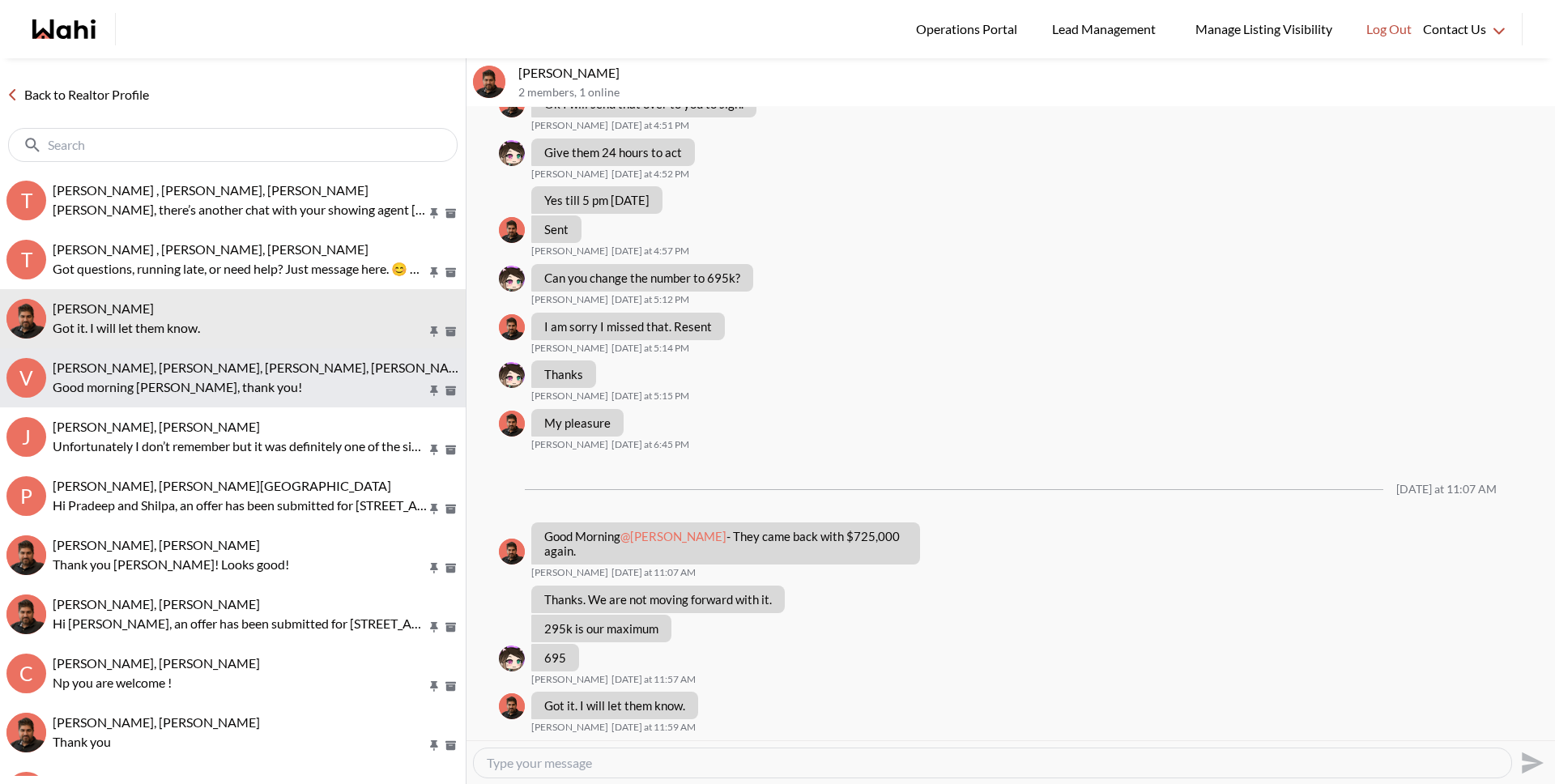
click at [274, 372] on span "Volodymyr Vozniak, Barbara, Faraz, Alicia" at bounding box center [263, 367] width 420 height 15
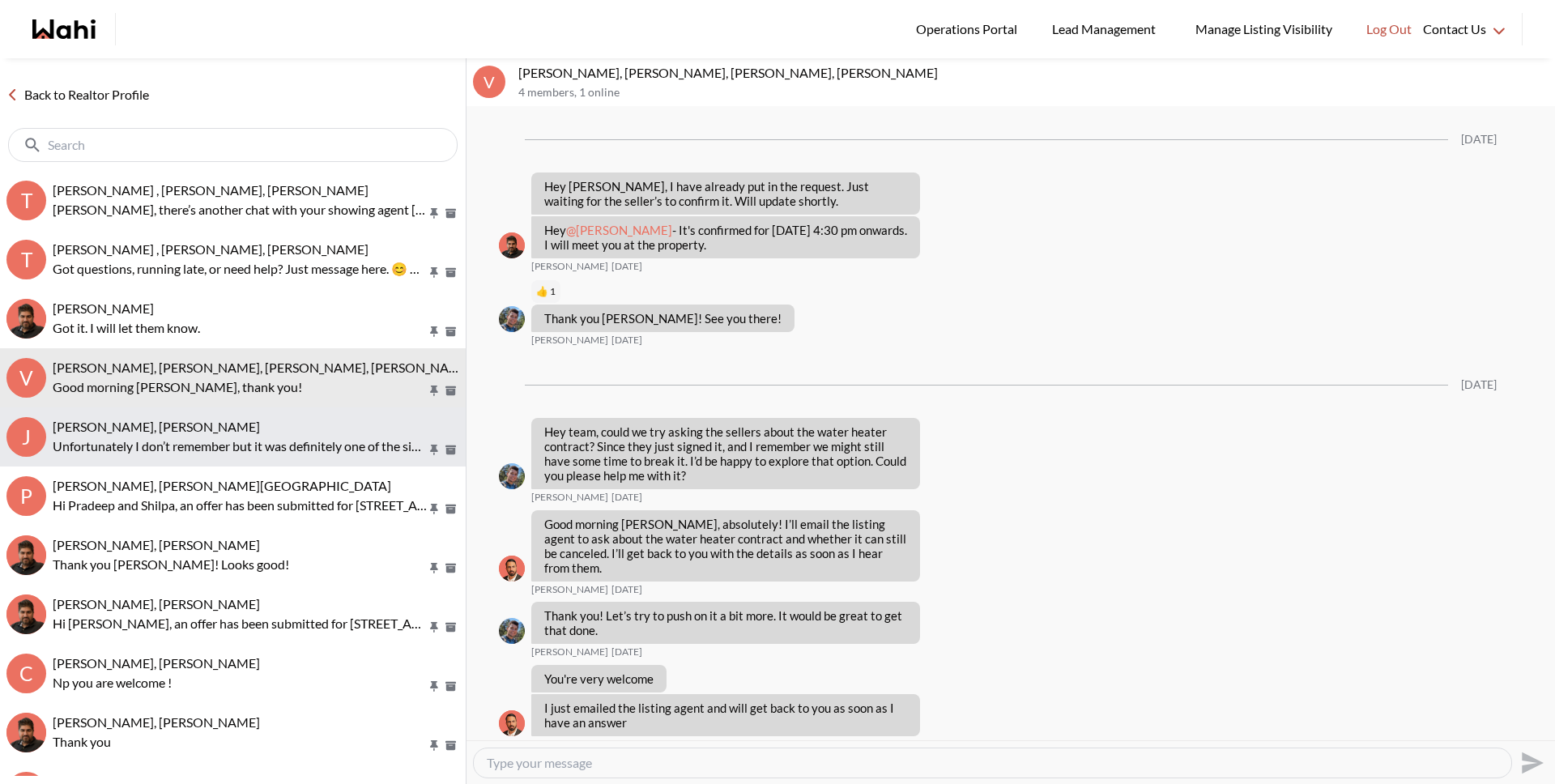
scroll to position [1910, 0]
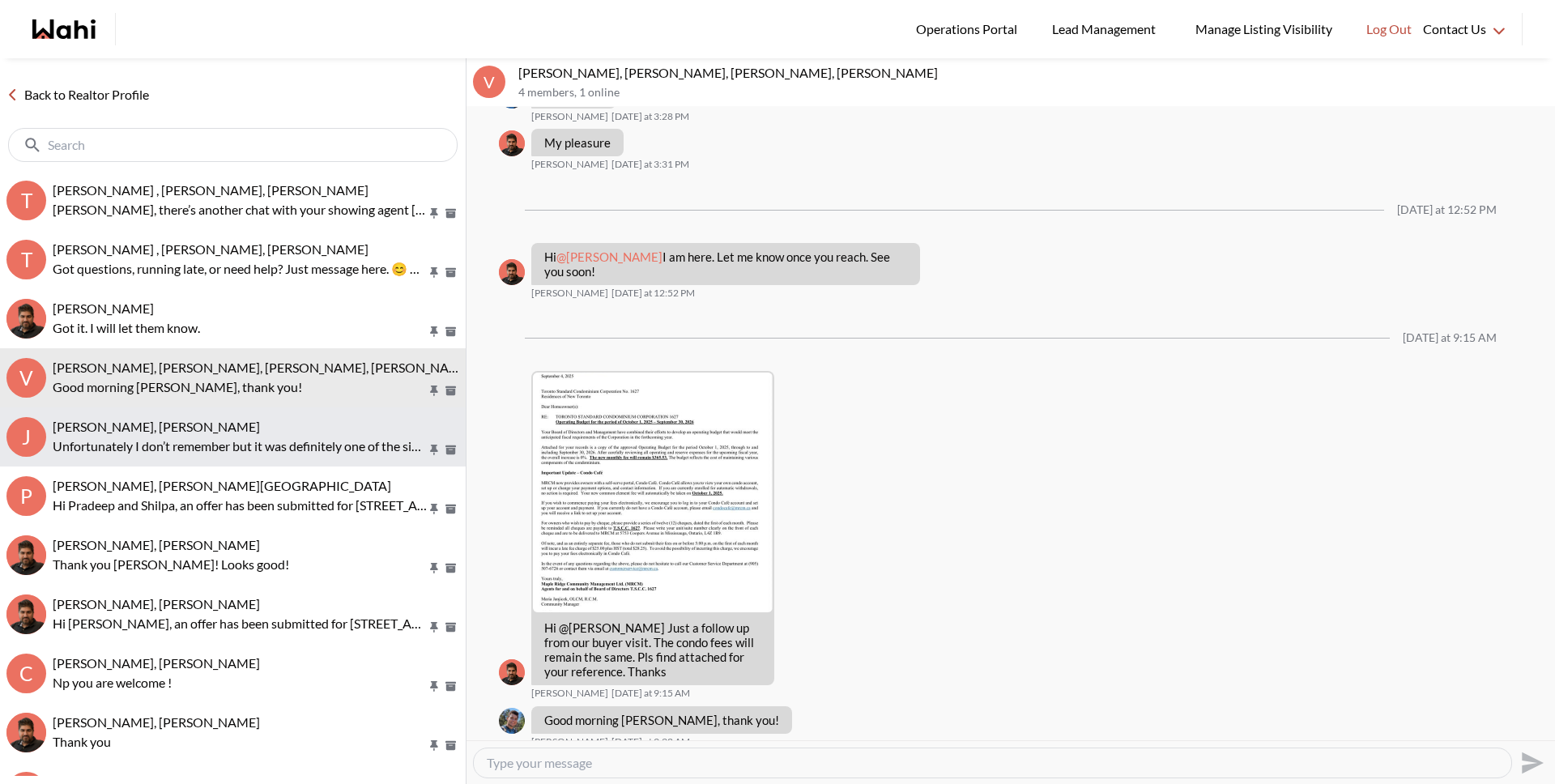
click at [282, 443] on p "Unfortunately I don’t remember but it was definitely one of the single ones" at bounding box center [240, 446] width 374 height 19
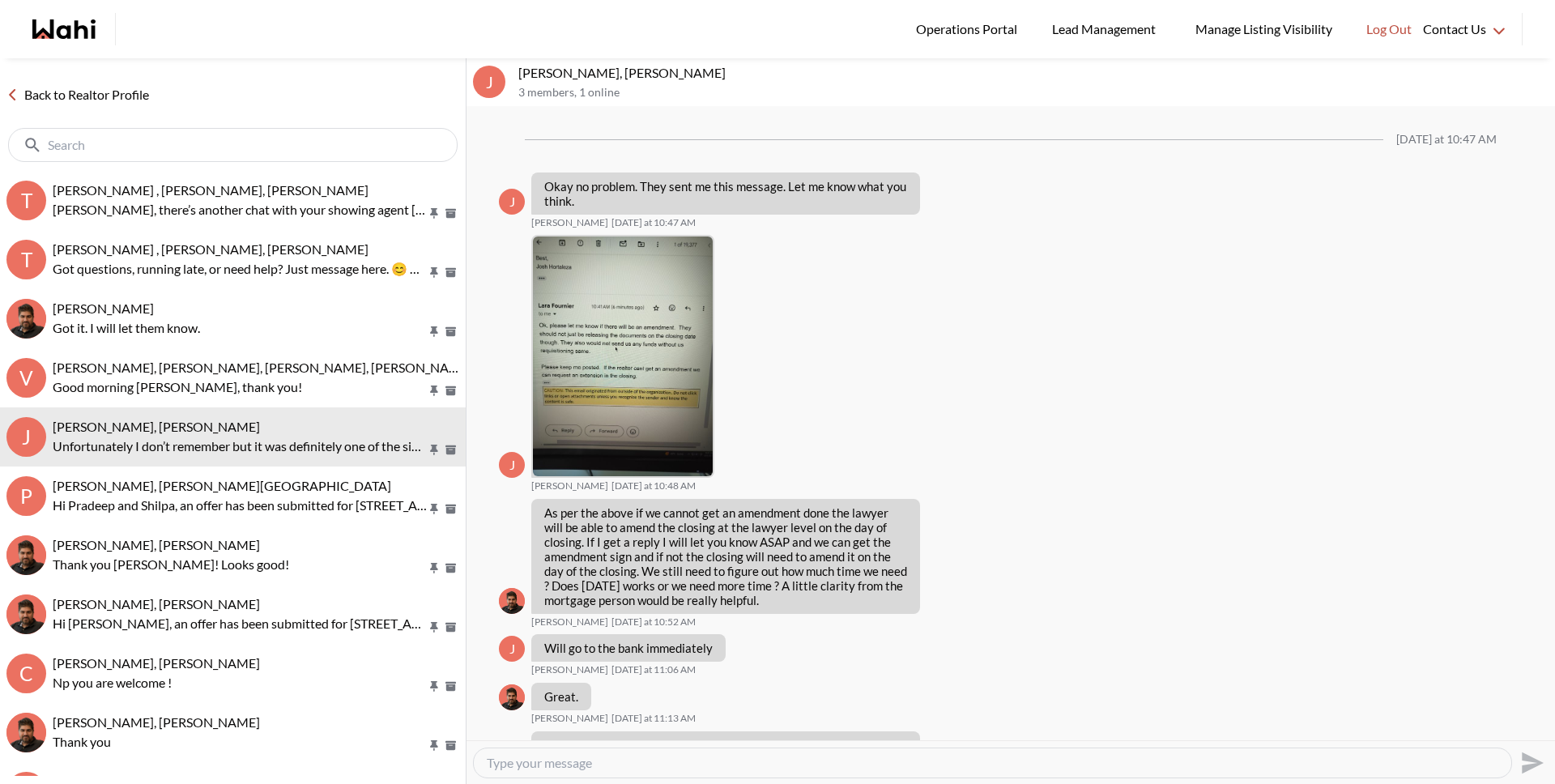
scroll to position [1677, 0]
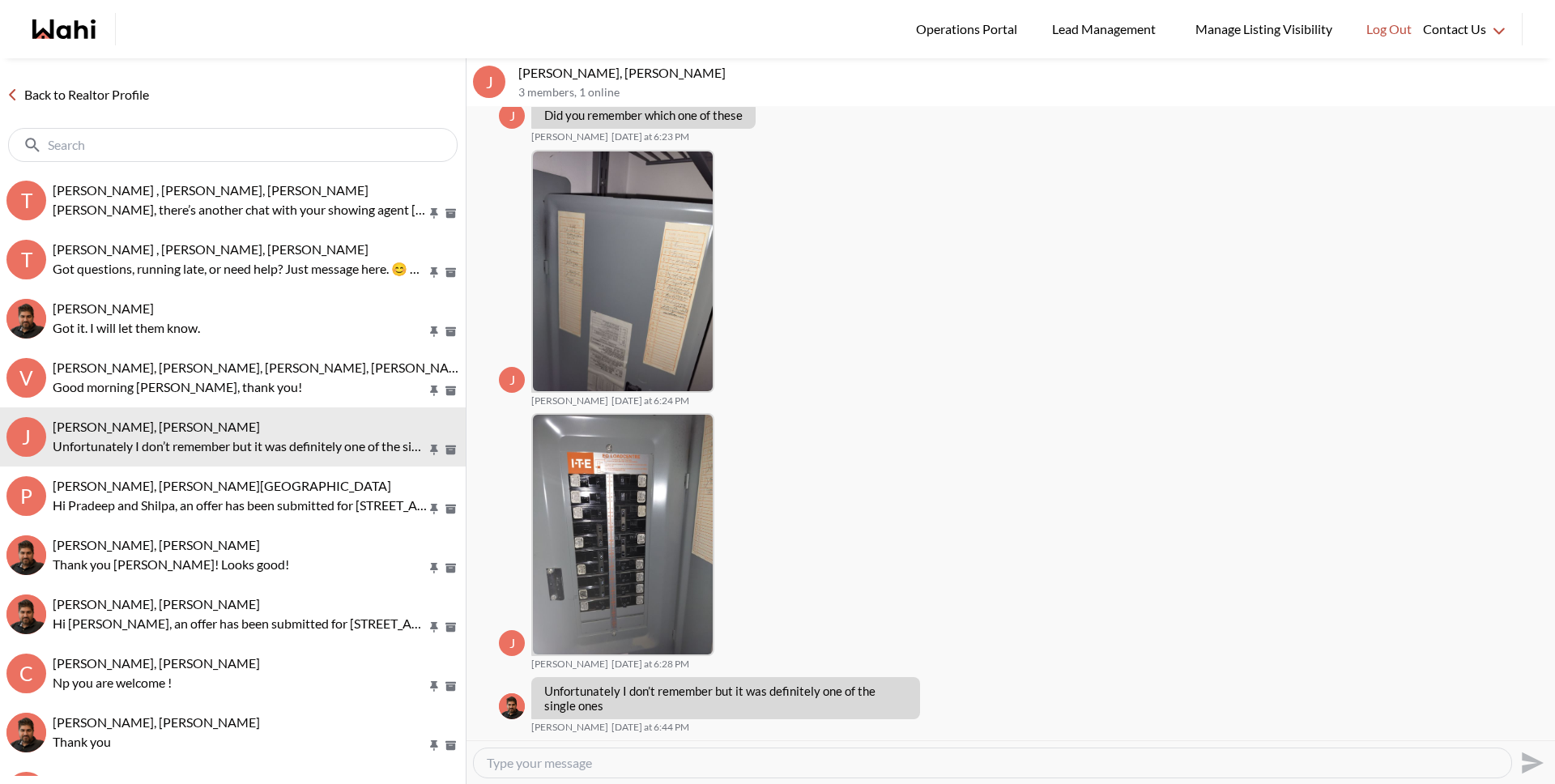
click at [132, 86] on link "Back to Realtor Profile" at bounding box center [78, 95] width 155 height 21
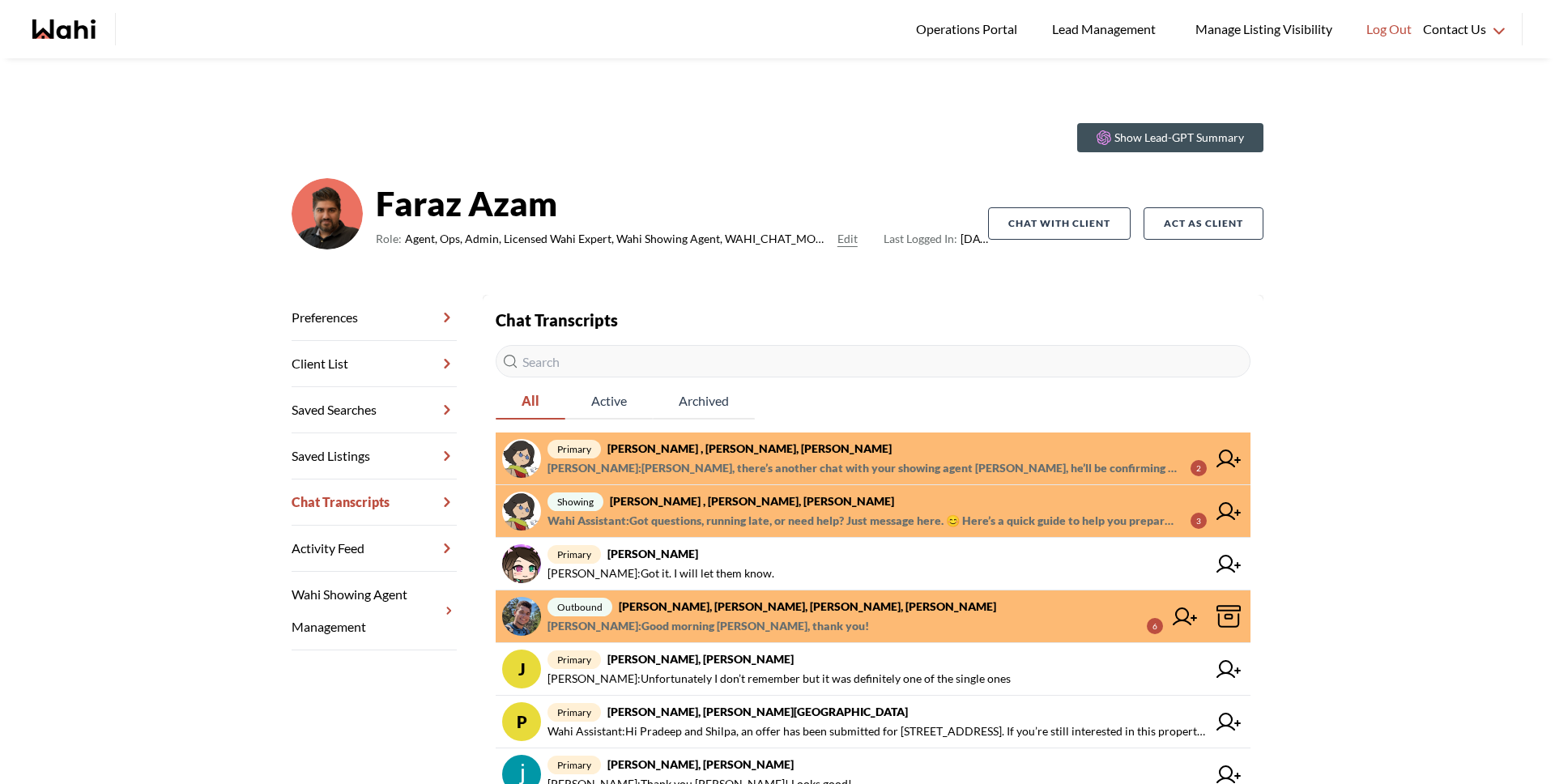
click at [718, 629] on span "Volodymyr Vozniak : Good morning Faraz, thank you!" at bounding box center [708, 626] width 322 height 19
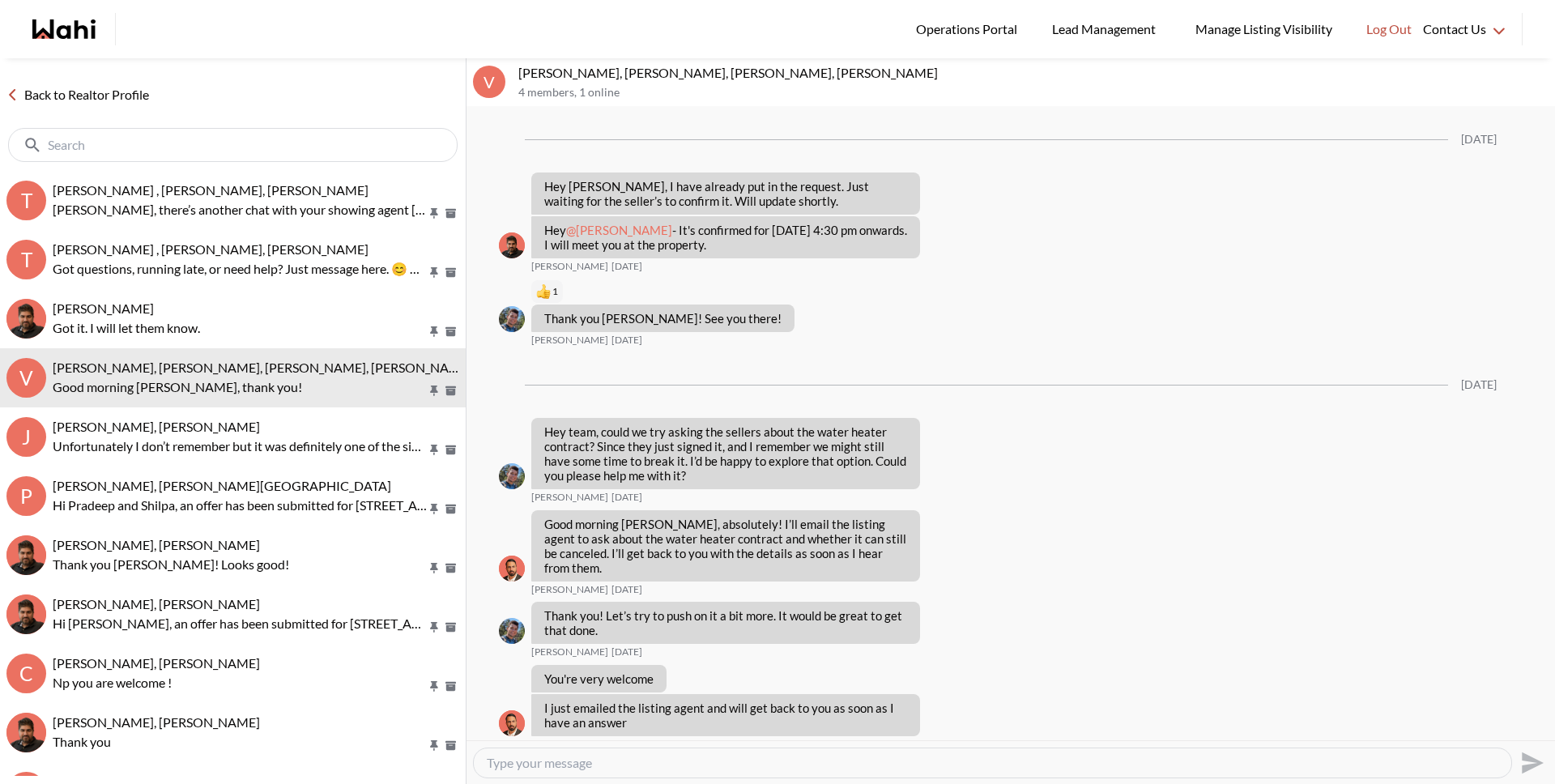
scroll to position [1910, 0]
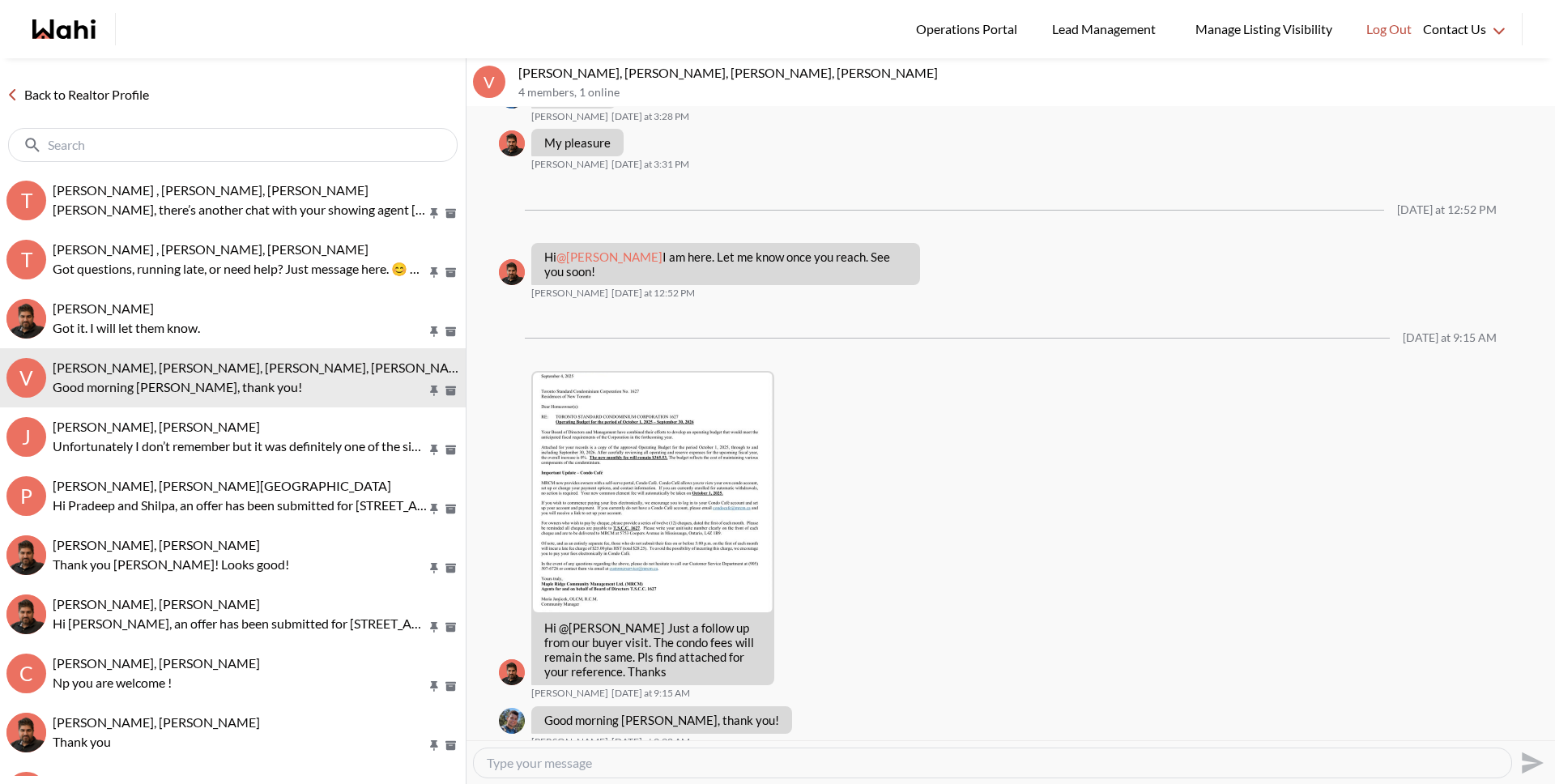
click at [103, 90] on link "Back to Realtor Profile" at bounding box center [78, 95] width 155 height 21
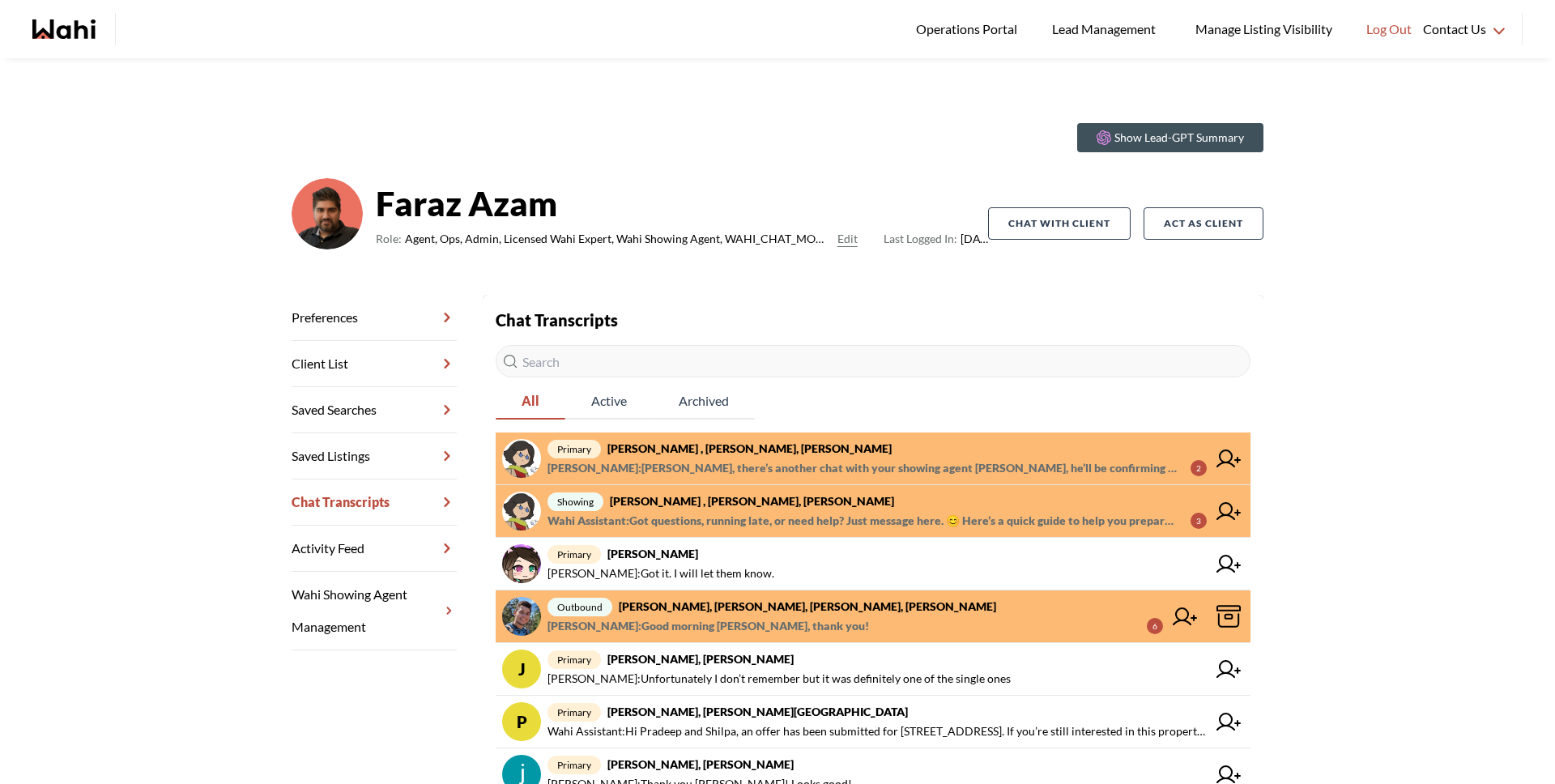
click at [675, 515] on span "Wahi Assistant : Got questions, running late, or need help? Just message here. …" at bounding box center [863, 520] width 630 height 19
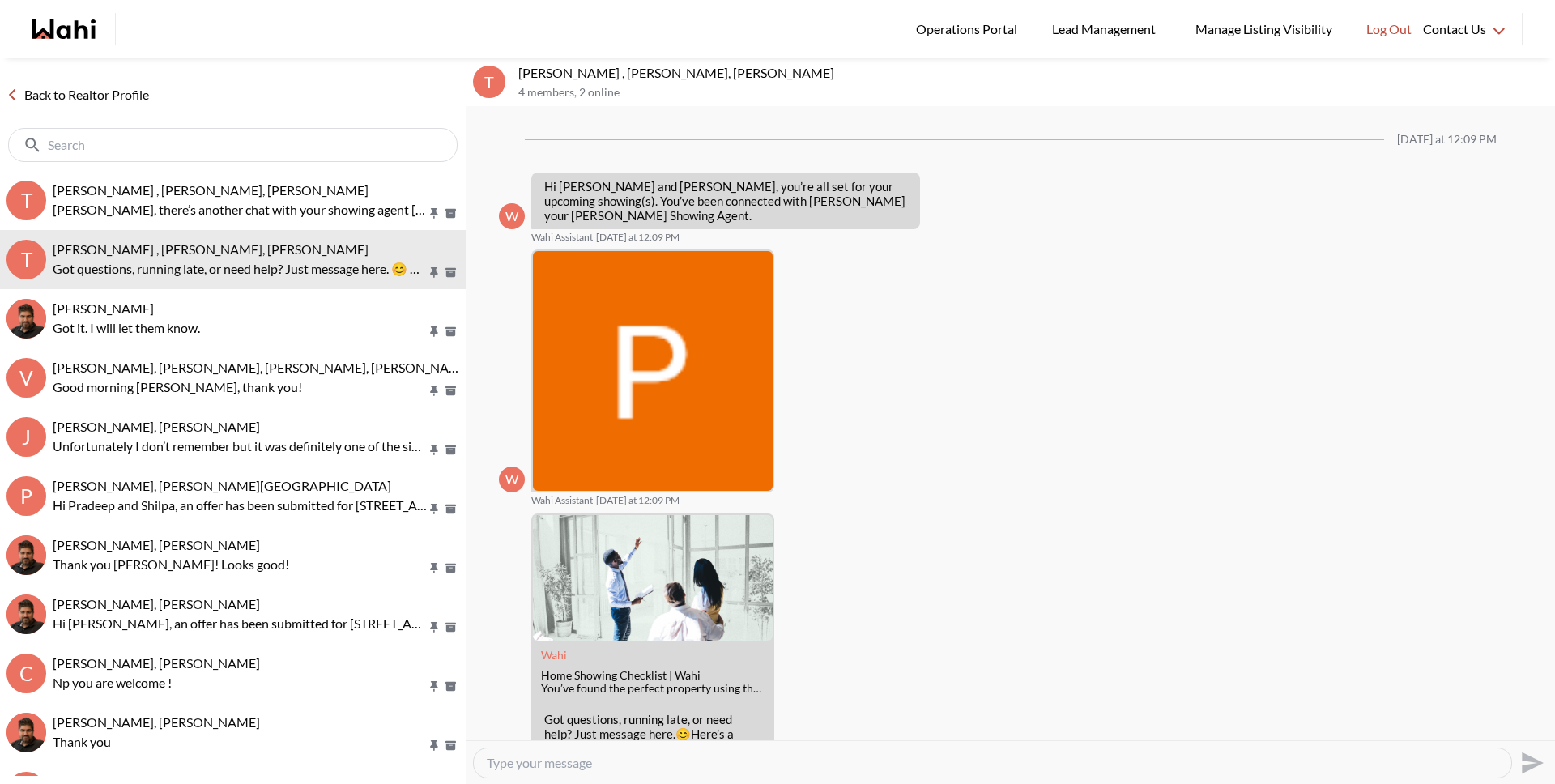
click at [124, 90] on link "Back to Realtor Profile" at bounding box center [78, 95] width 155 height 21
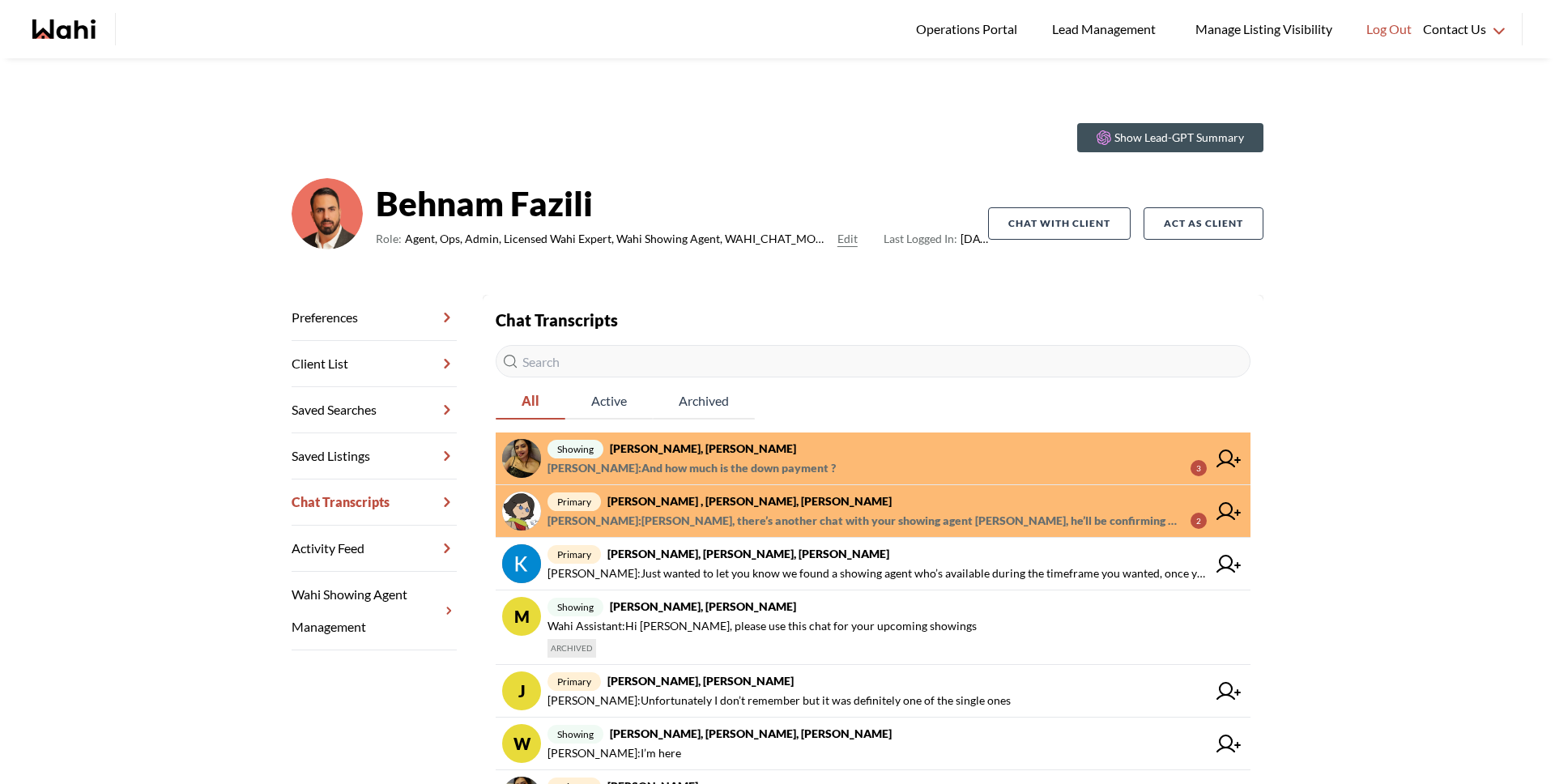
click at [746, 444] on span "showing [PERSON_NAME], [PERSON_NAME]" at bounding box center [877, 449] width 659 height 19
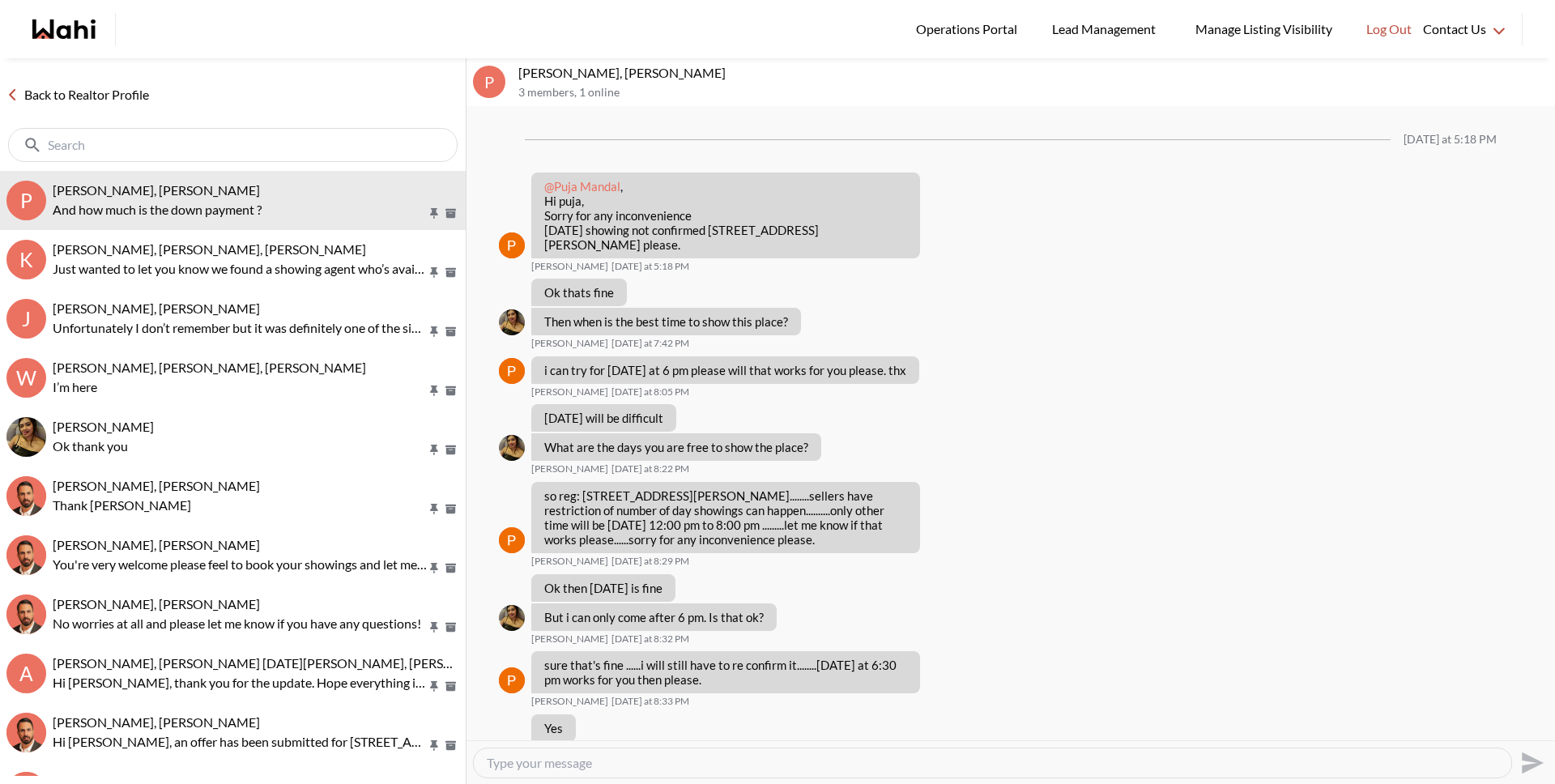
scroll to position [1300, 0]
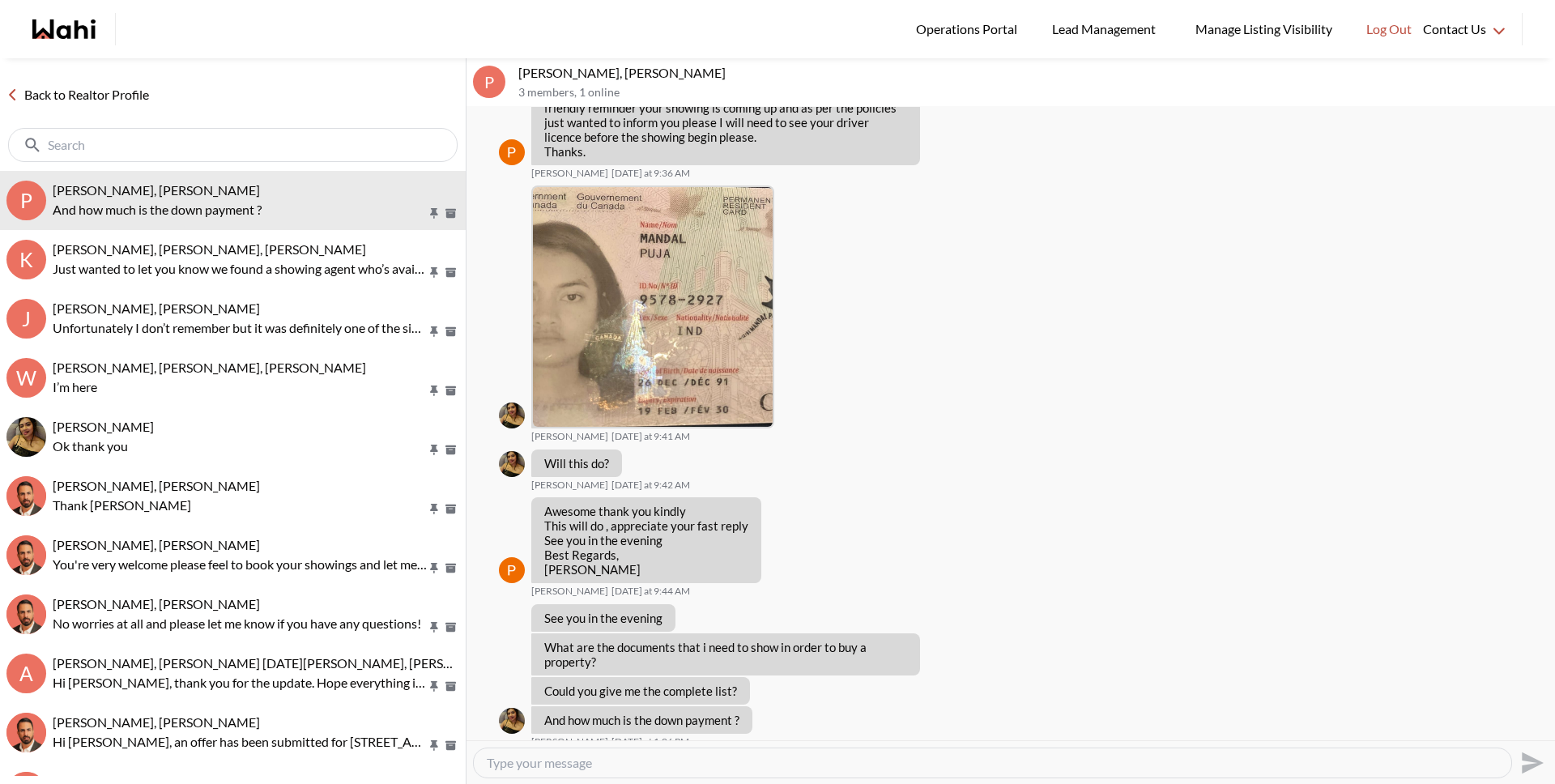
click at [636, 765] on textarea "Type your message" at bounding box center [992, 763] width 1012 height 16
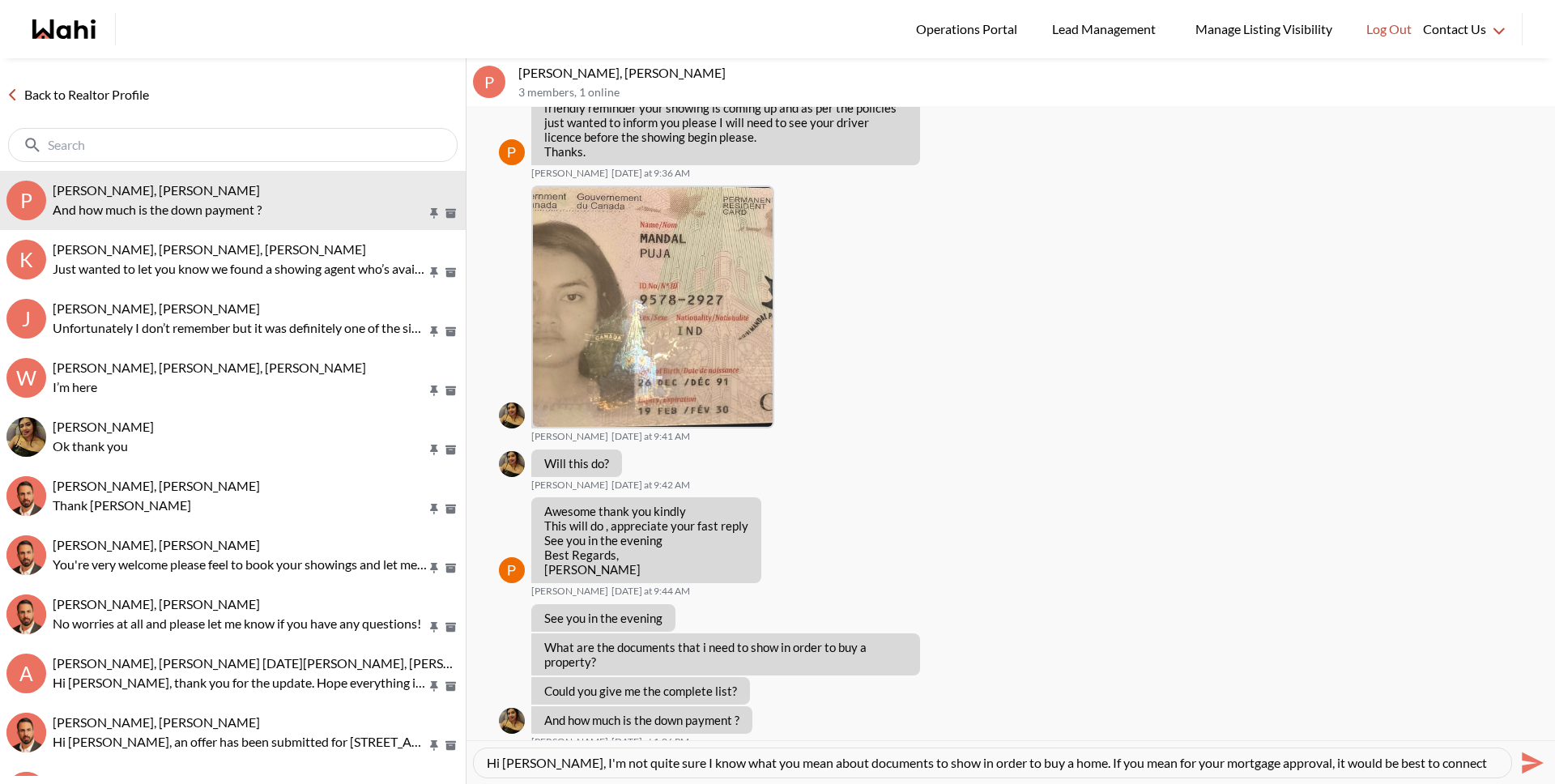
drag, startPoint x: 658, startPoint y: 763, endPoint x: 763, endPoint y: 769, distance: 105.2
click at [763, 769] on textarea "Hi Puja, I'm not quite sure I know what you mean about documents to show in ord…" at bounding box center [992, 763] width 1012 height 16
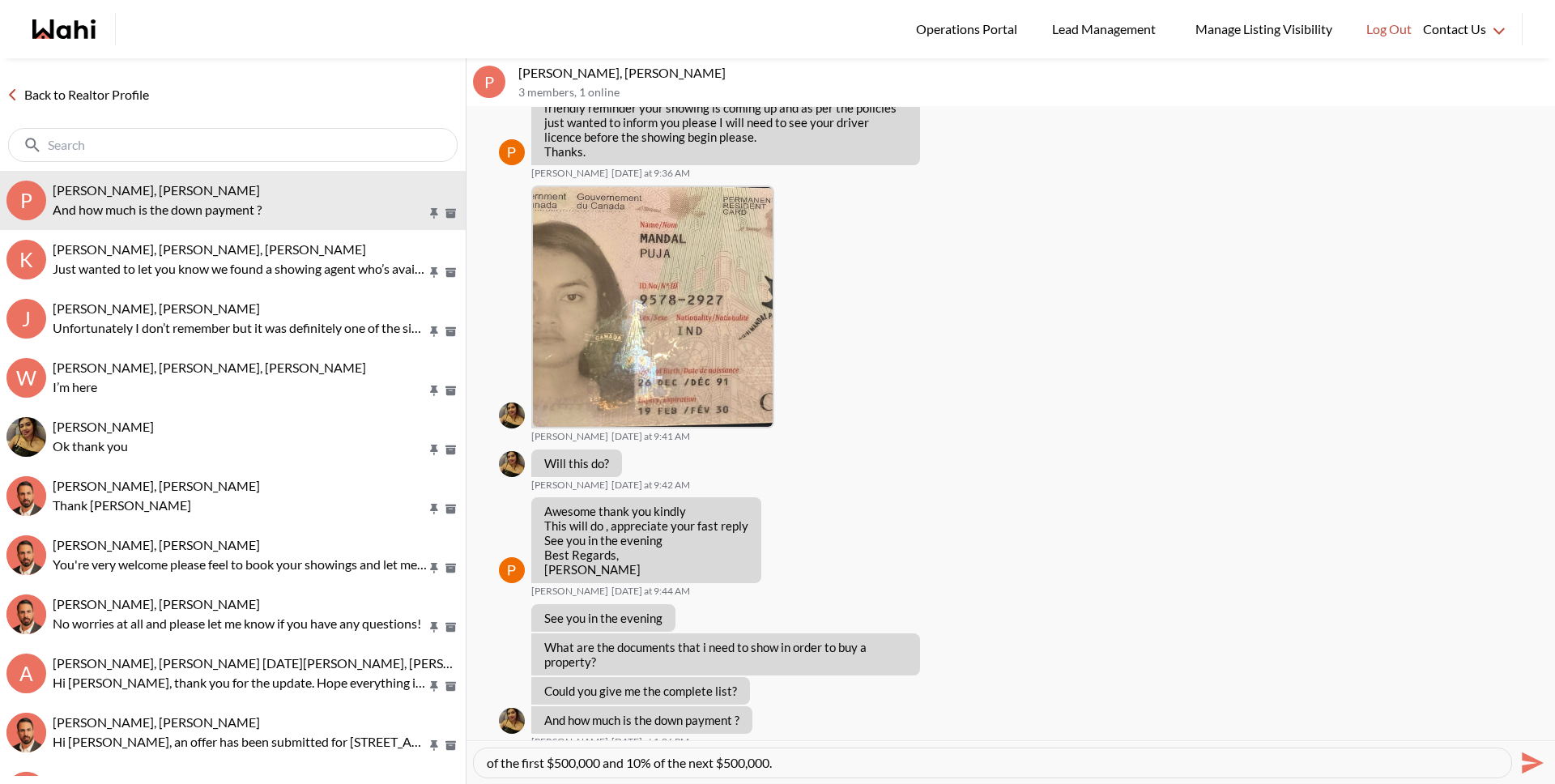
click at [746, 765] on textarea "Hi Puja, I'm not quite sure I know what you mean about documents to show in ord…" at bounding box center [992, 763] width 1012 height 16
drag, startPoint x: 649, startPoint y: 763, endPoint x: 765, endPoint y: 773, distance: 116.4
click at [765, 773] on div "Hi Puja, I'm not quite sure I know what you mean about documents to show in ord…" at bounding box center [992, 763] width 1037 height 29
click at [1161, 761] on textarea "Hi Puja, I'm not quite sure I know what you mean about documents to show in ord…" at bounding box center [992, 763] width 1012 height 16
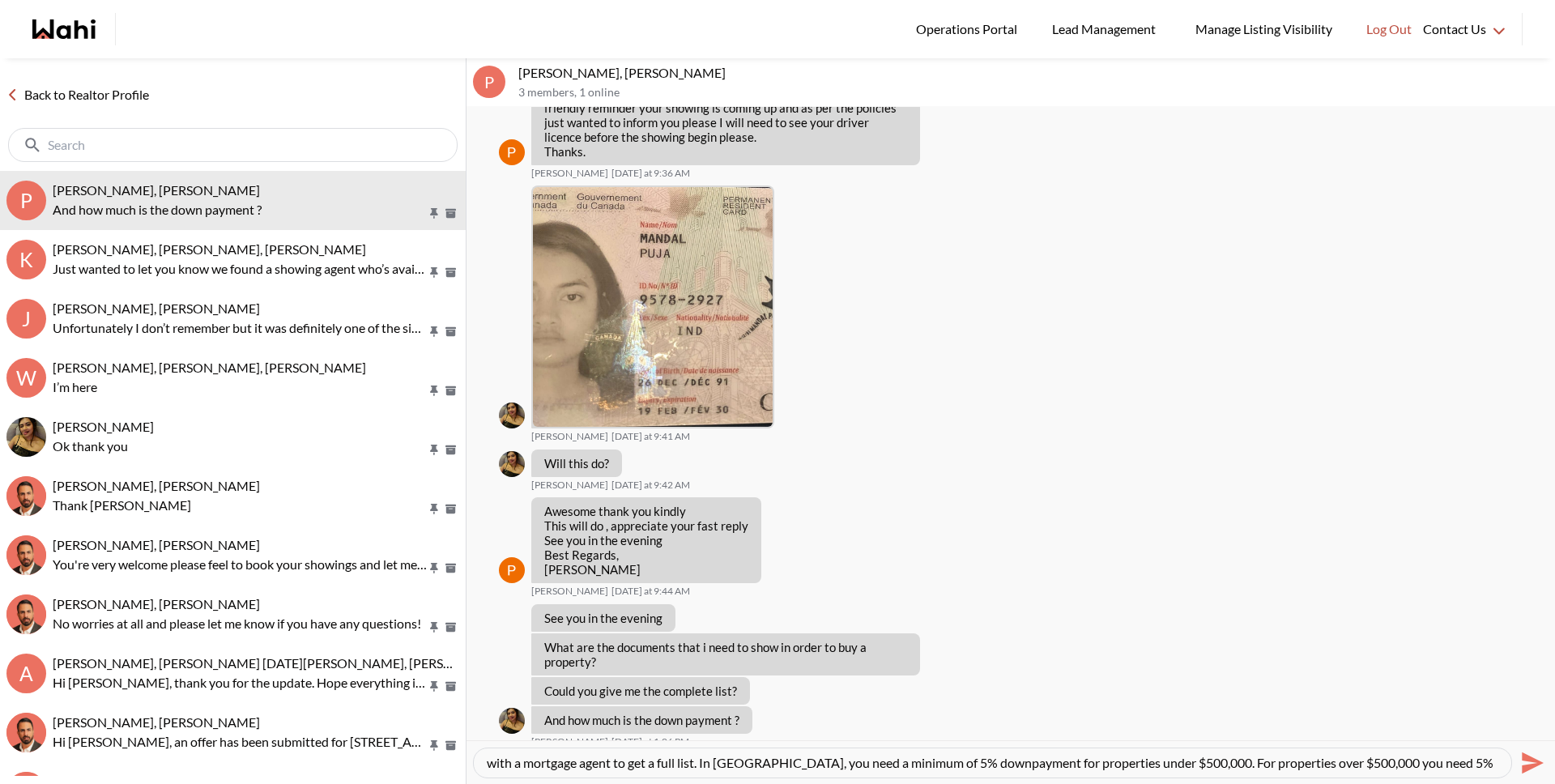
scroll to position [0, 0]
click at [1043, 765] on textarea "Hi Puja, I'm not quite sure I know what you mean about documents to show in ord…" at bounding box center [992, 763] width 1012 height 16
type textarea "Hi Puja, I'm not quite sure I know what you mean about documents to show in ord…"
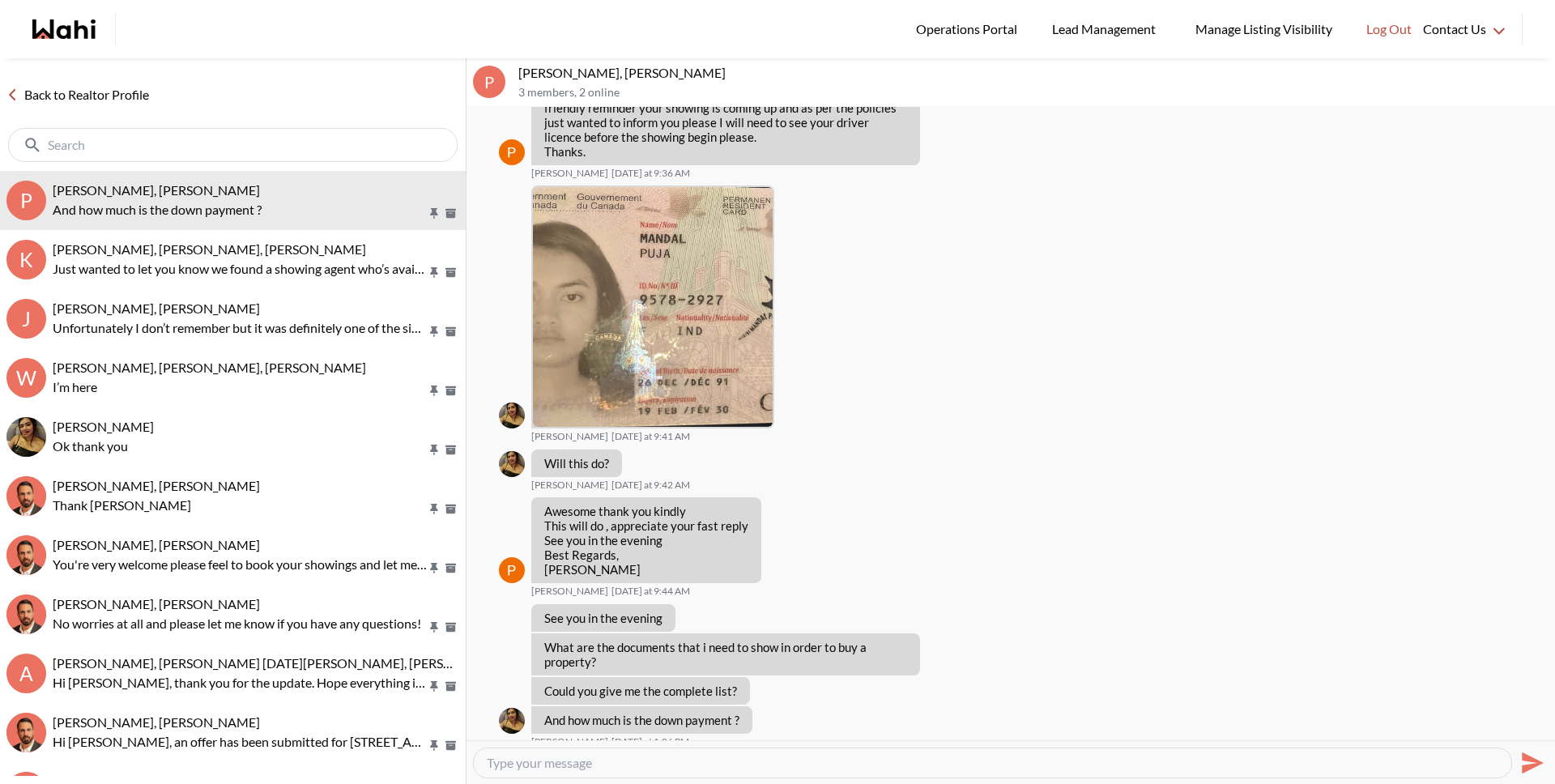
scroll to position [1464, 0]
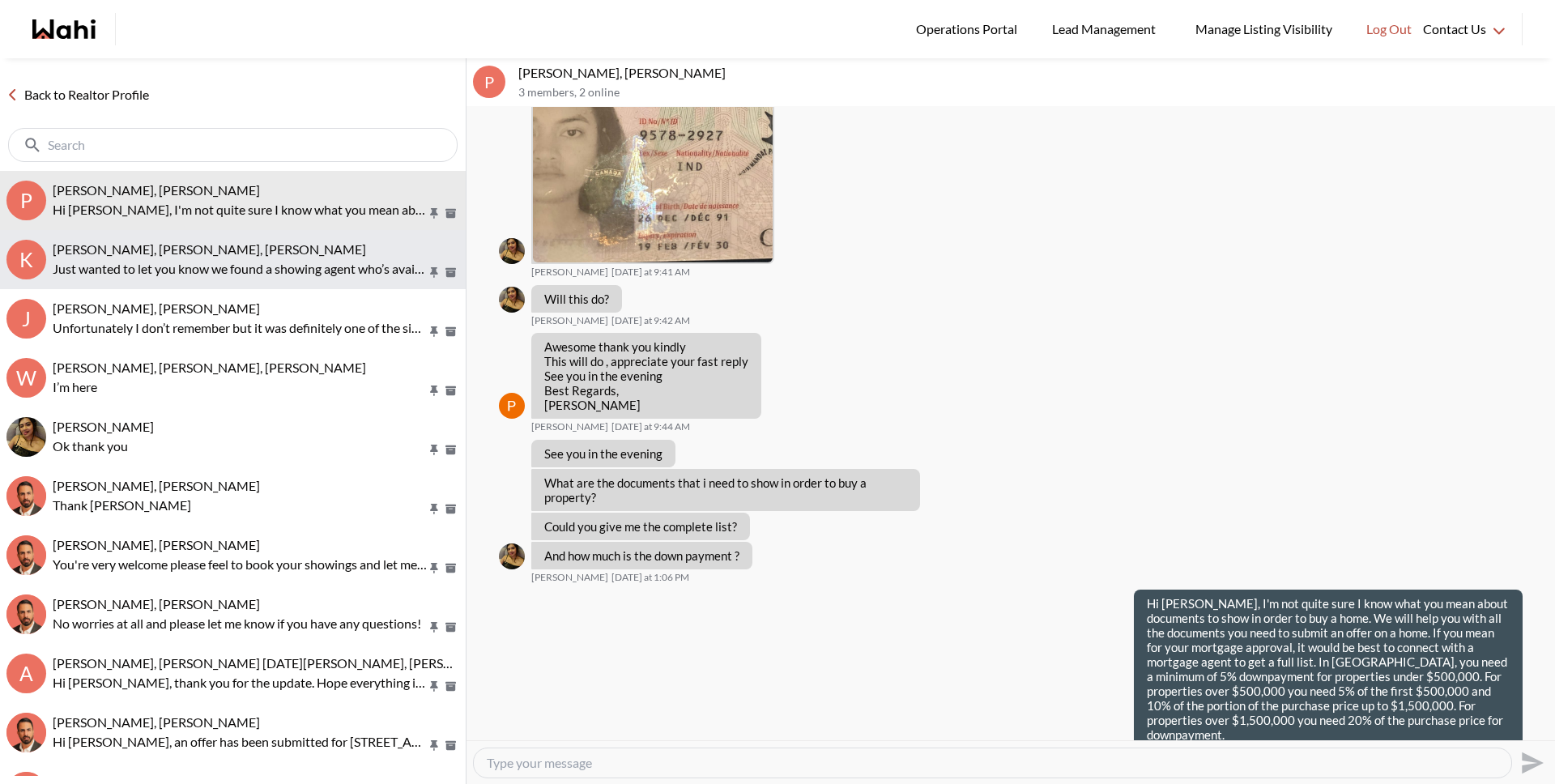
click at [282, 273] on p "Just wanted to let you know we found a showing agent who’s available during the…" at bounding box center [240, 269] width 374 height 19
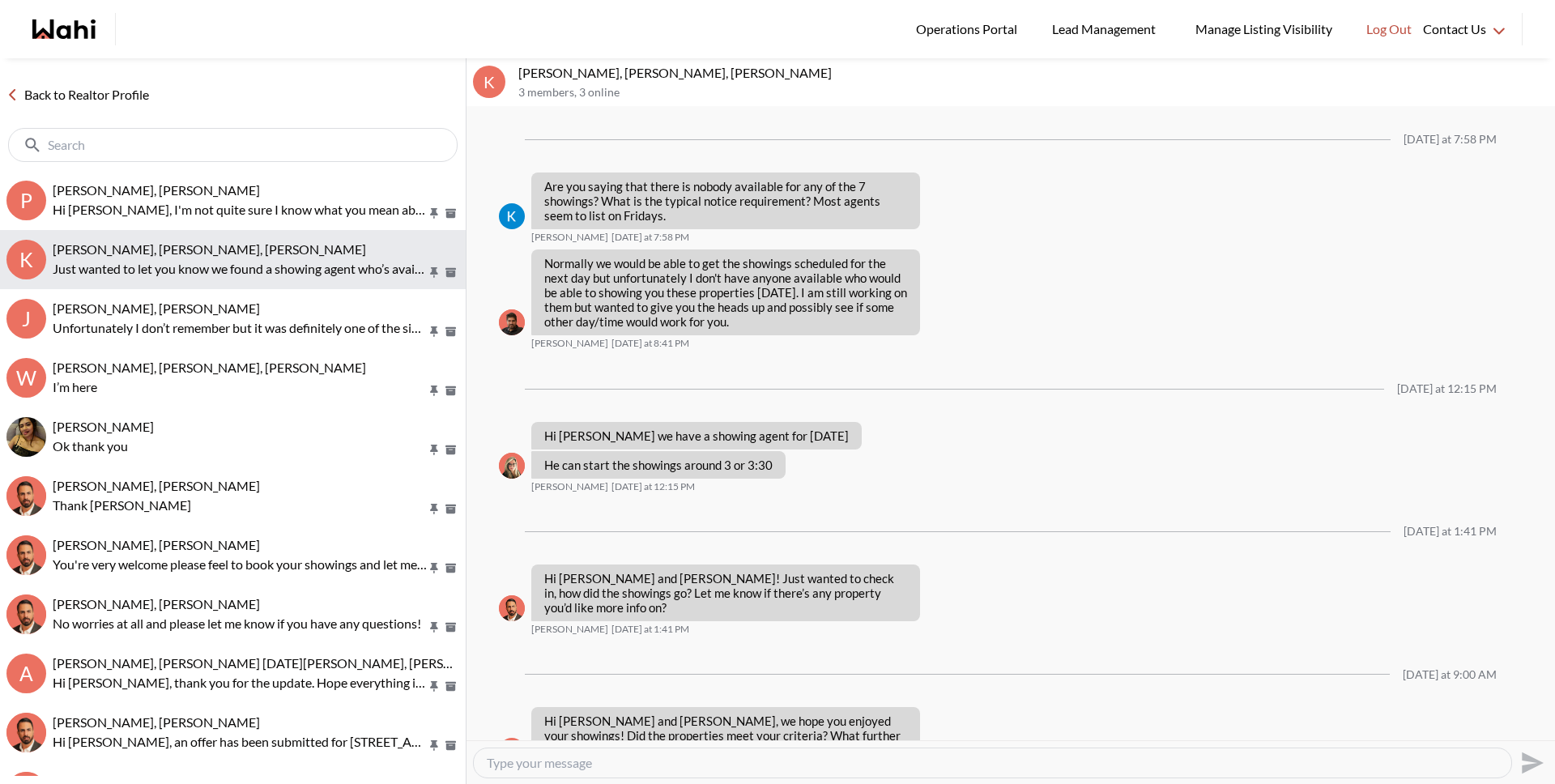
scroll to position [2177, 0]
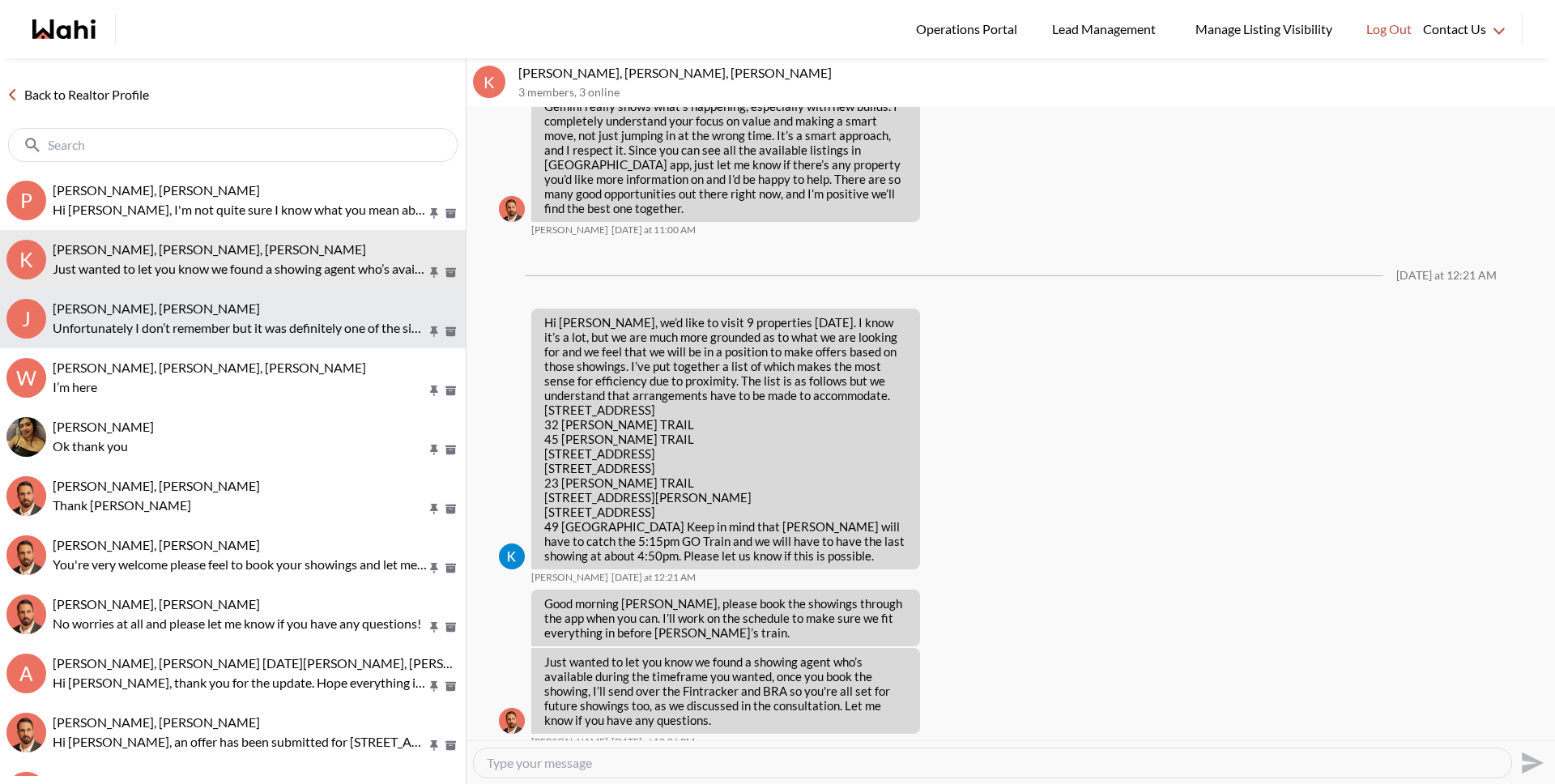
click at [263, 328] on p "Unfortunately I don’t remember but it was definitely one of the single ones" at bounding box center [240, 328] width 374 height 19
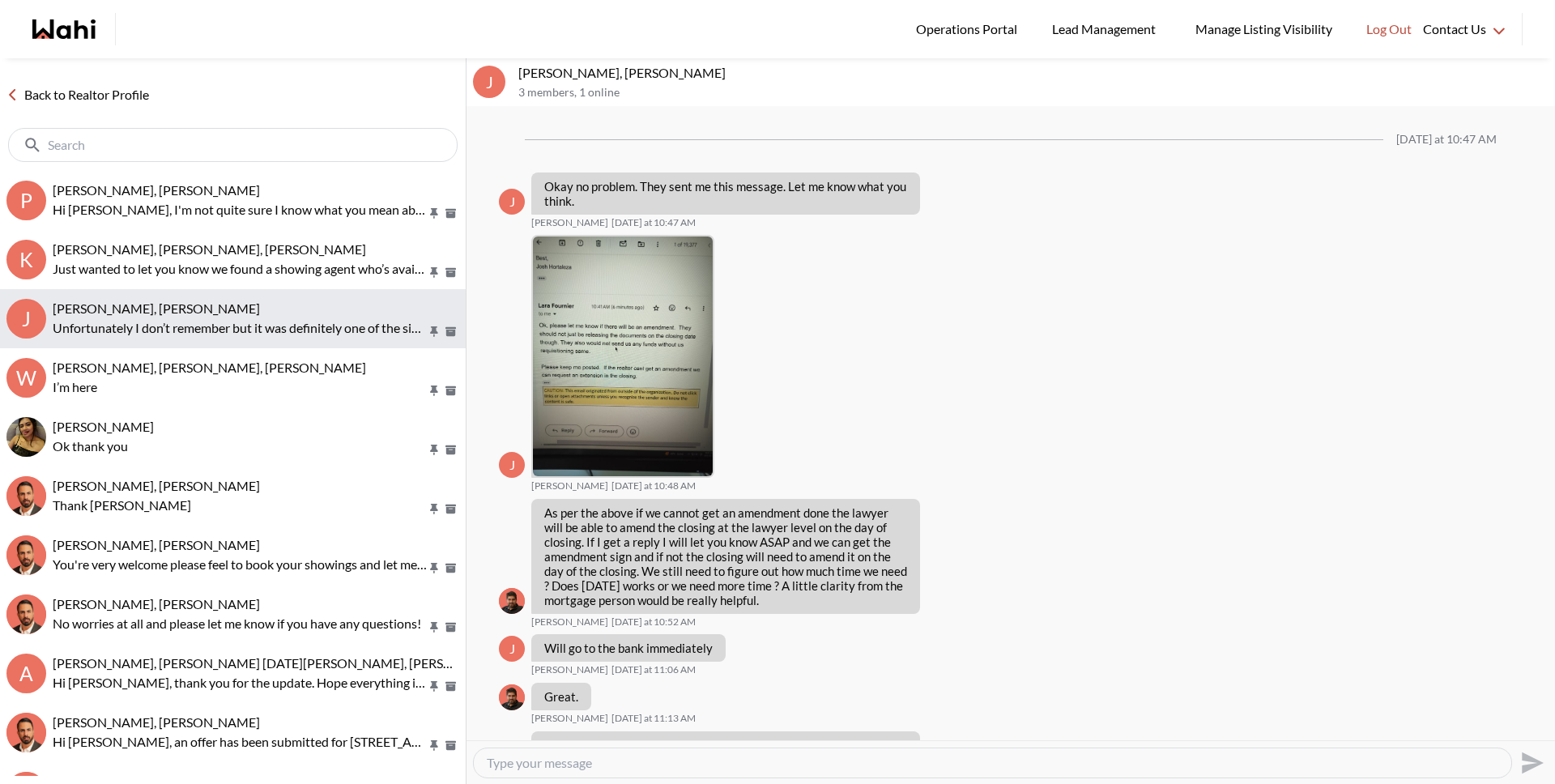
scroll to position [1677, 0]
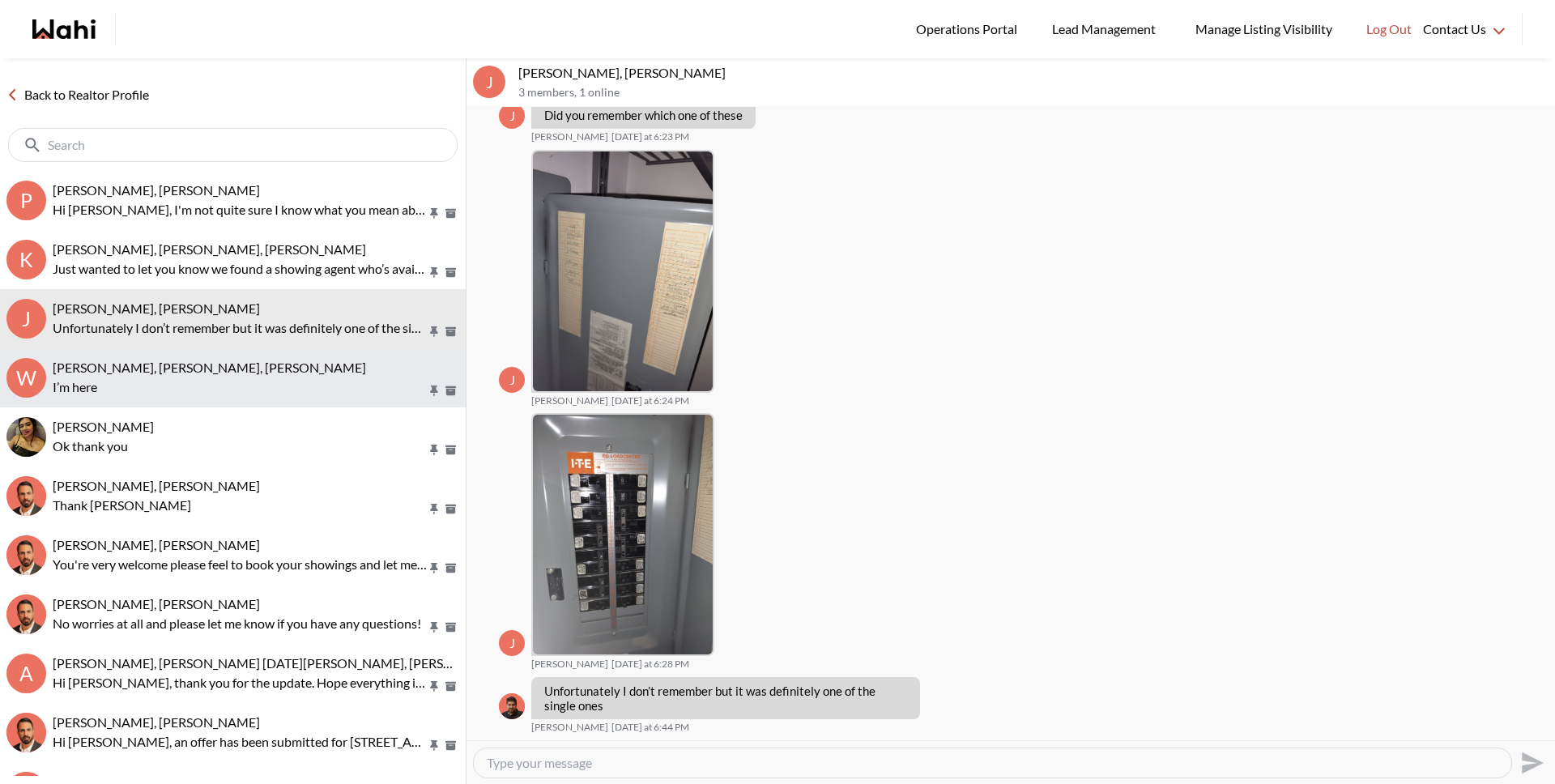
click at [253, 368] on div "Weaam Hassan, Rohit, Behnam" at bounding box center [256, 368] width 407 height 16
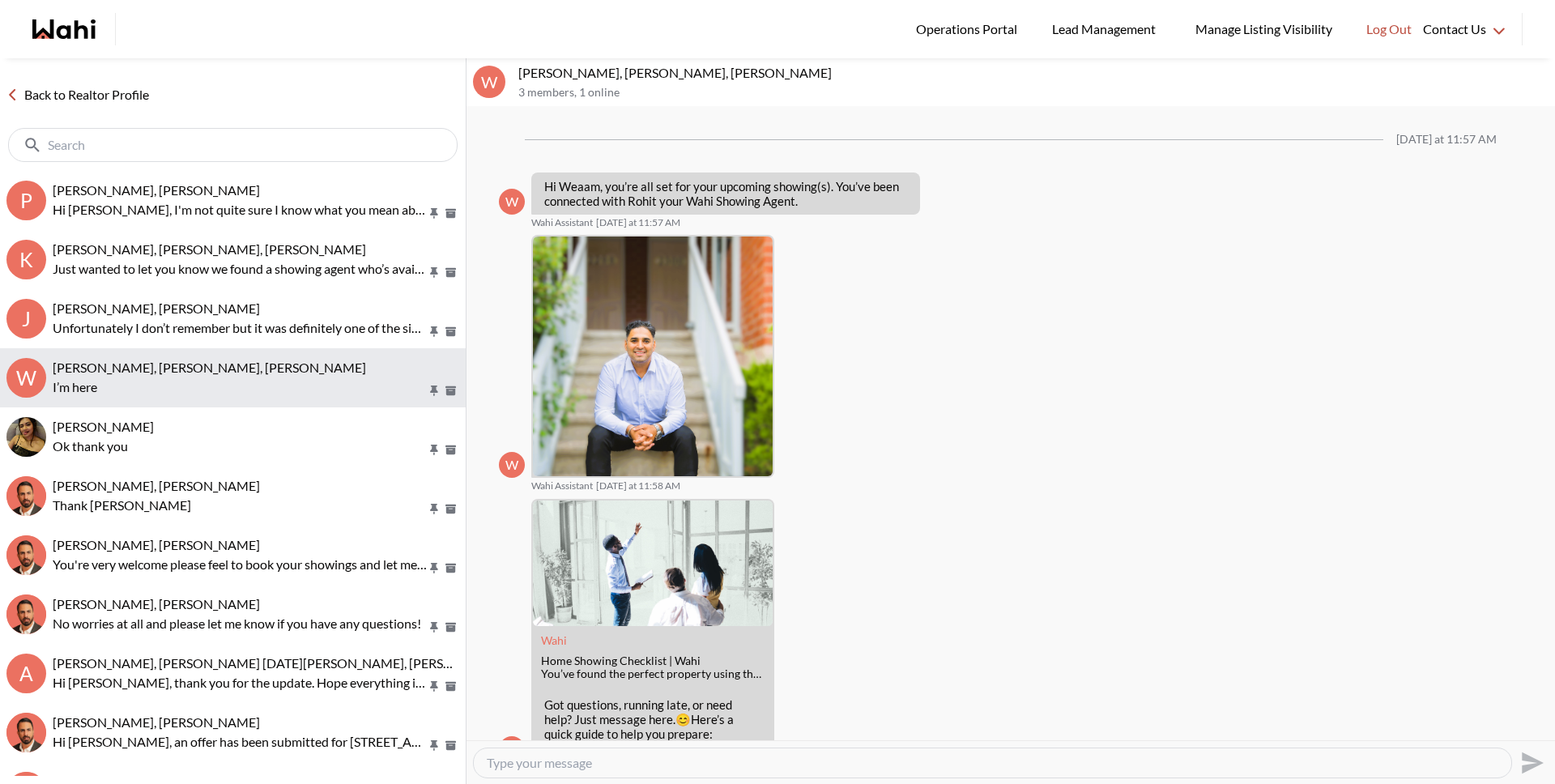
scroll to position [541, 0]
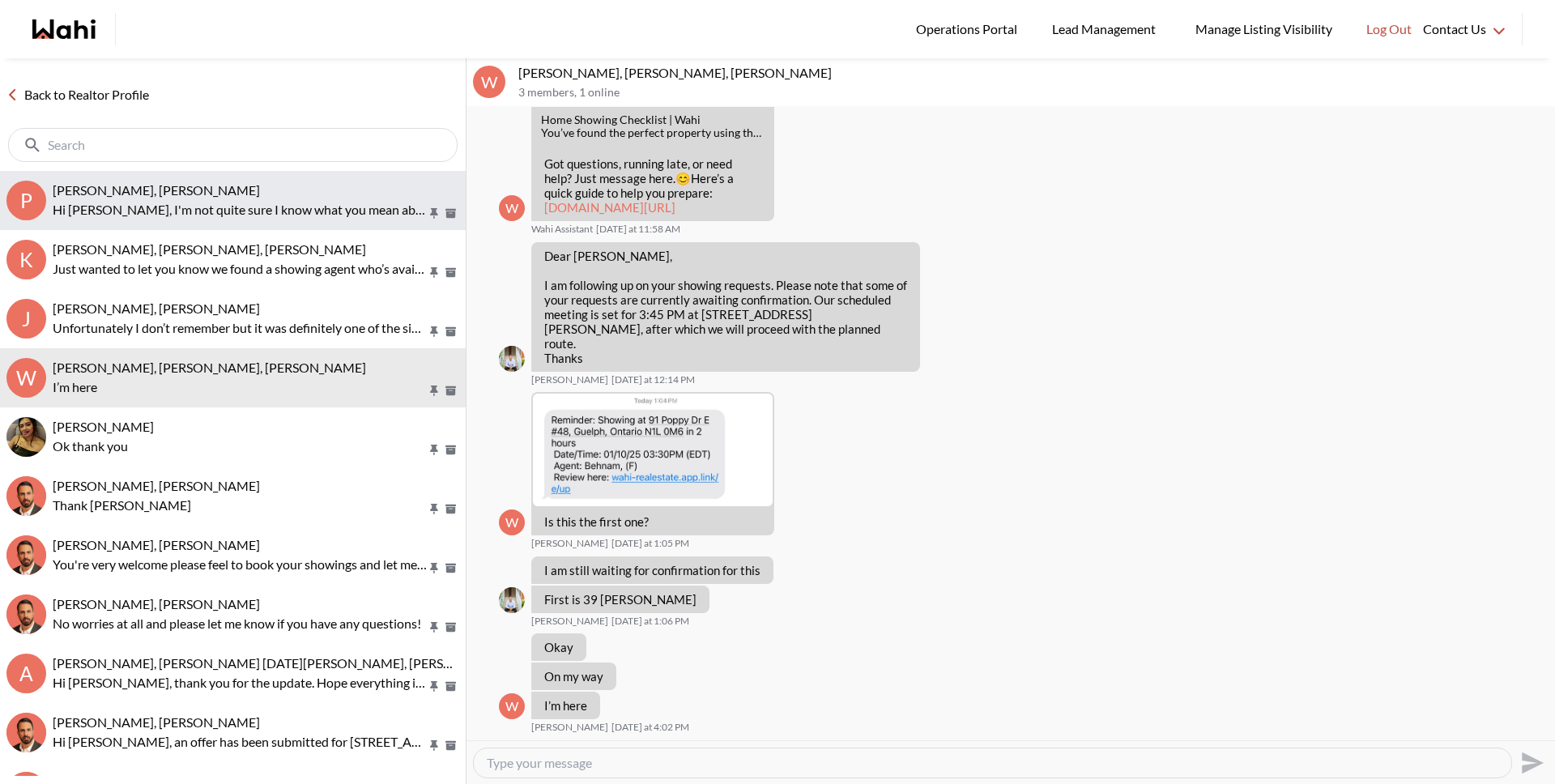
drag, startPoint x: 220, startPoint y: 226, endPoint x: 213, endPoint y: 193, distance: 33.7
click at [219, 226] on button "P Puja Mandal, Paul, Behnam Hi Puja, I'm not quite sure I know what you mean ab…" at bounding box center [233, 200] width 466 height 59
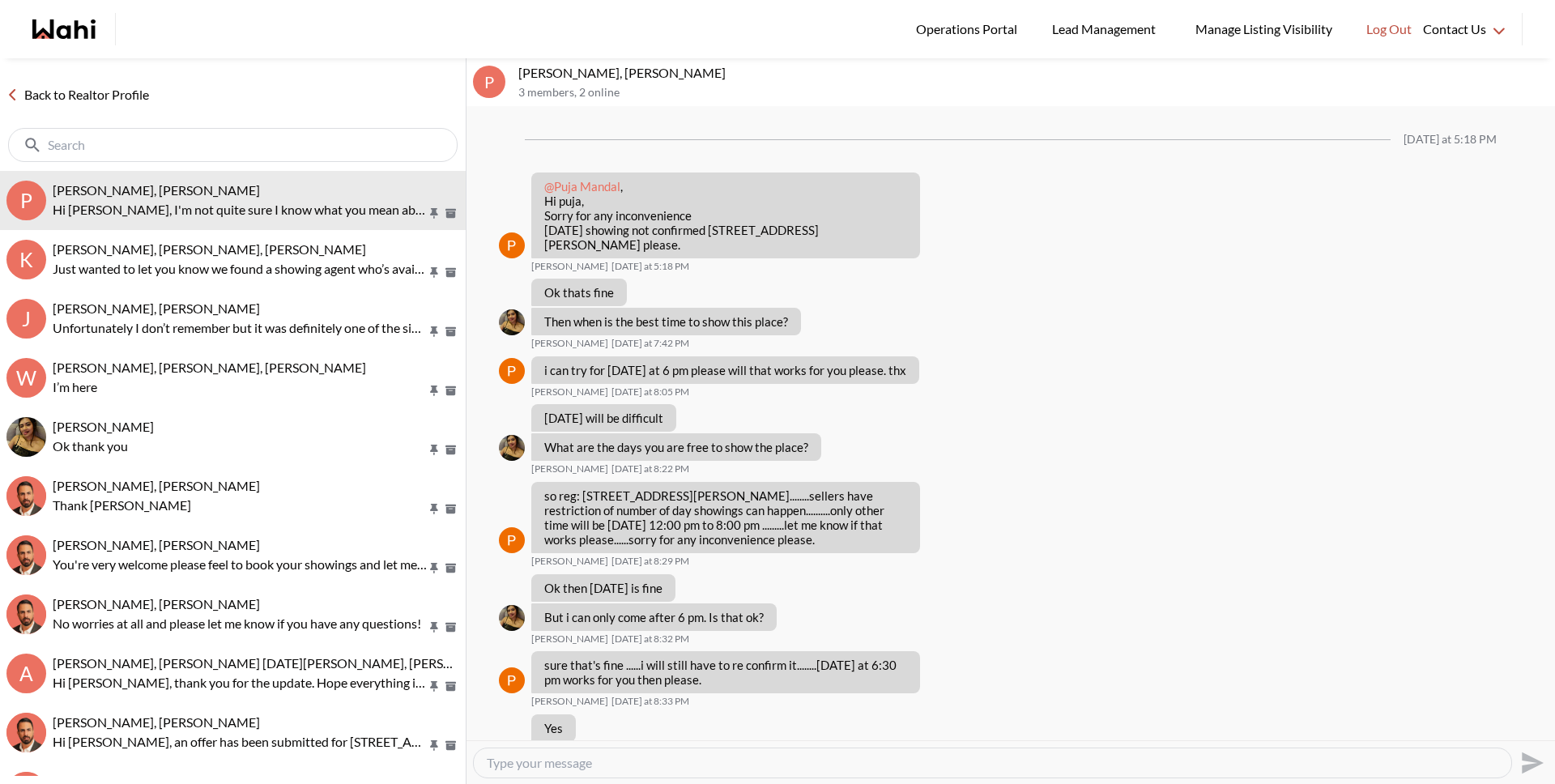
scroll to position [1464, 0]
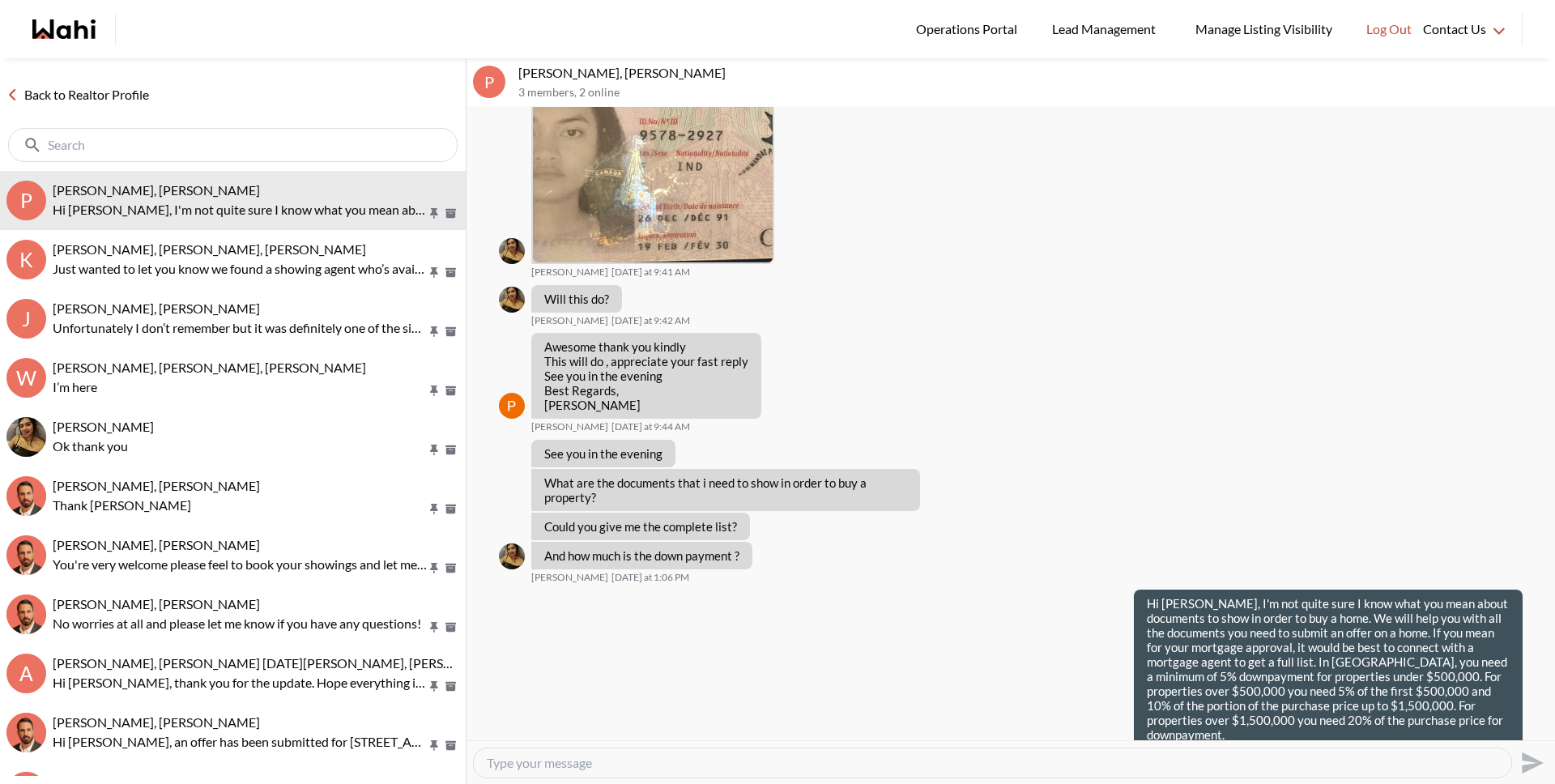
click at [142, 86] on link "Back to Realtor Profile" at bounding box center [78, 95] width 155 height 21
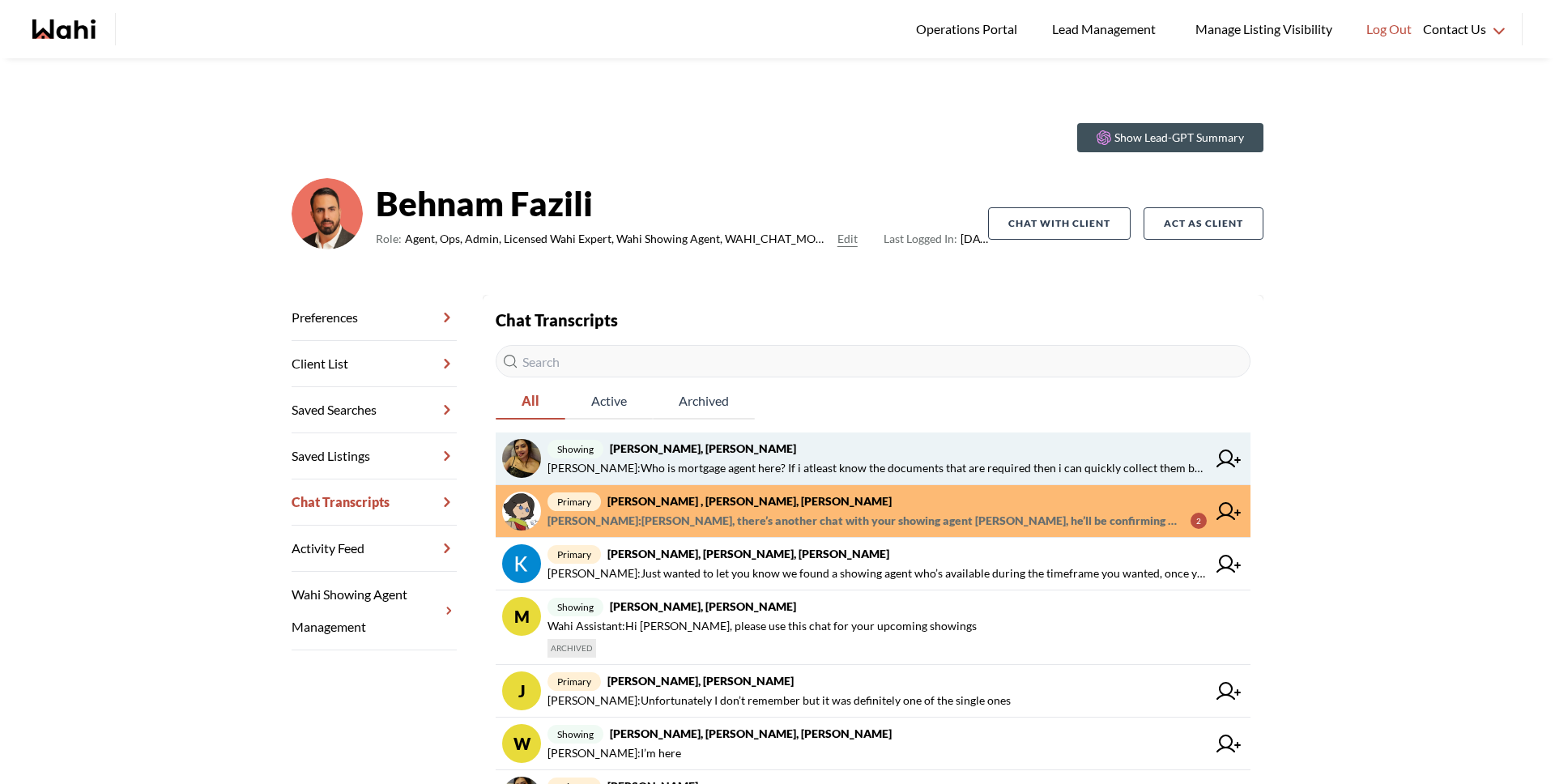
click at [875, 459] on span "Puja Mandal : Who is mortgage agent here? If i atleast know the documents that …" at bounding box center [877, 468] width 659 height 19
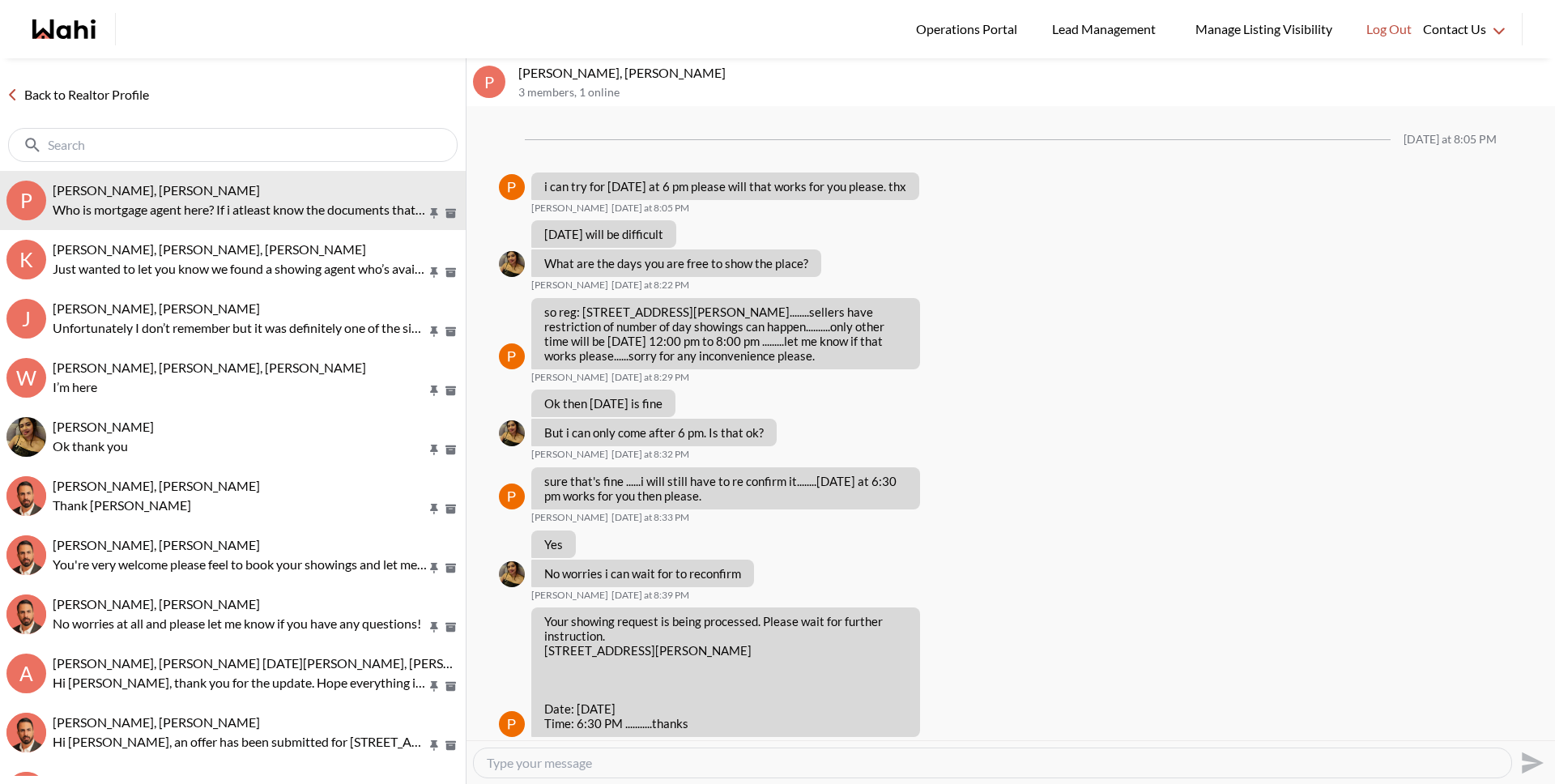
scroll to position [1388, 0]
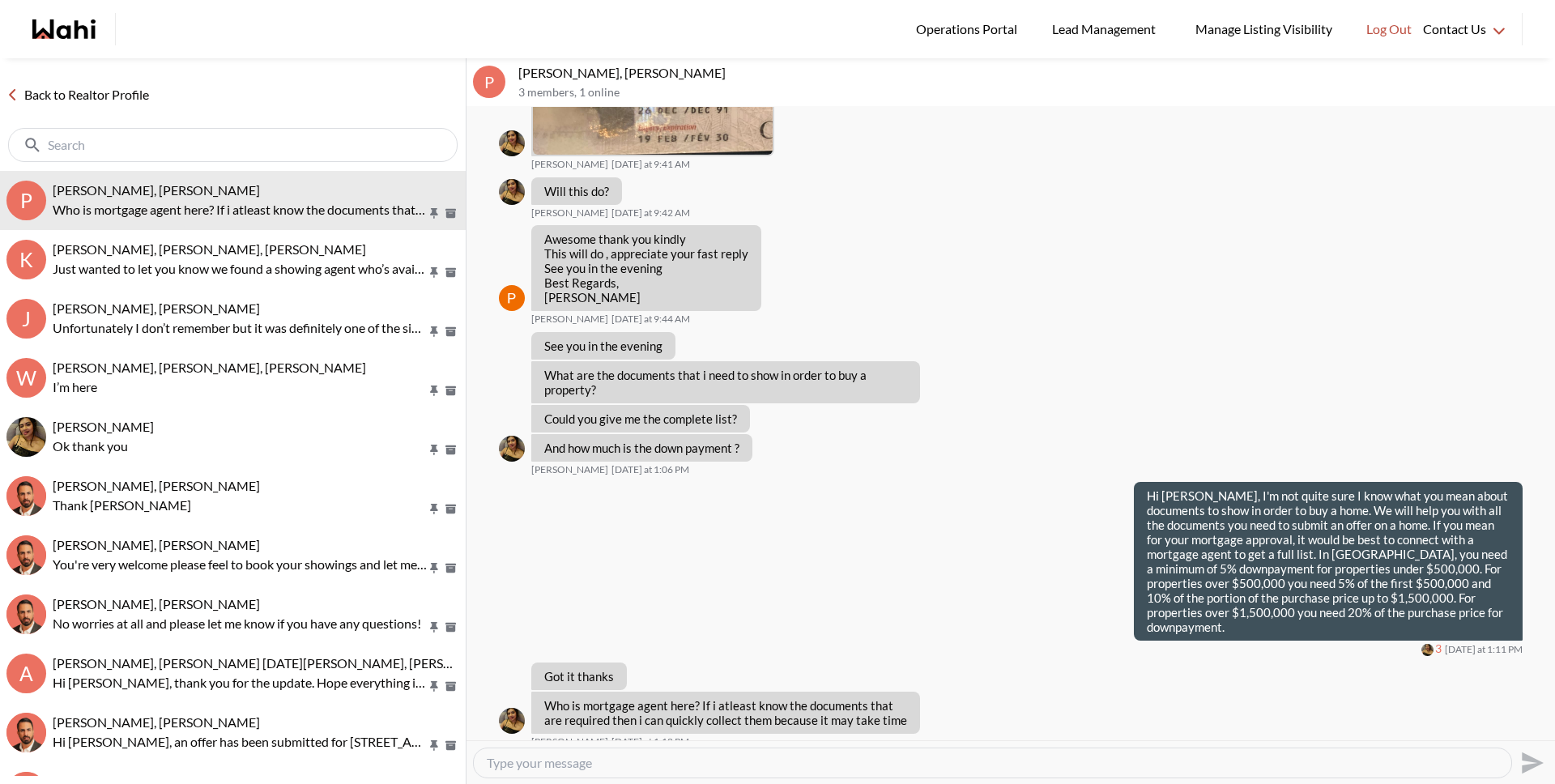
click at [811, 762] on textarea "Type your message" at bounding box center [992, 763] width 1012 height 16
type textarea "We are not mortgage agents here but we can help put you in touch with one if yo…"
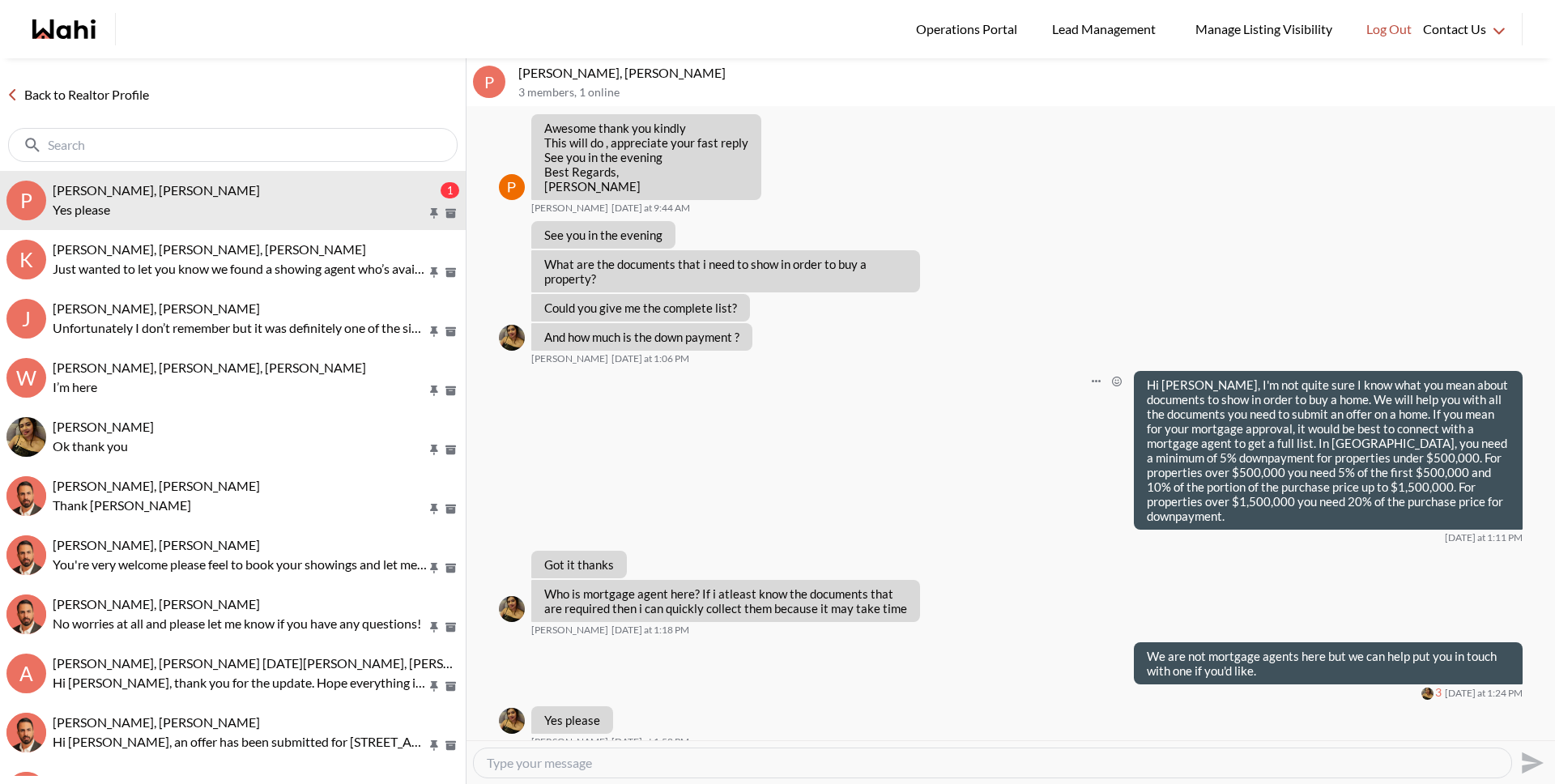
scroll to position [1528, 0]
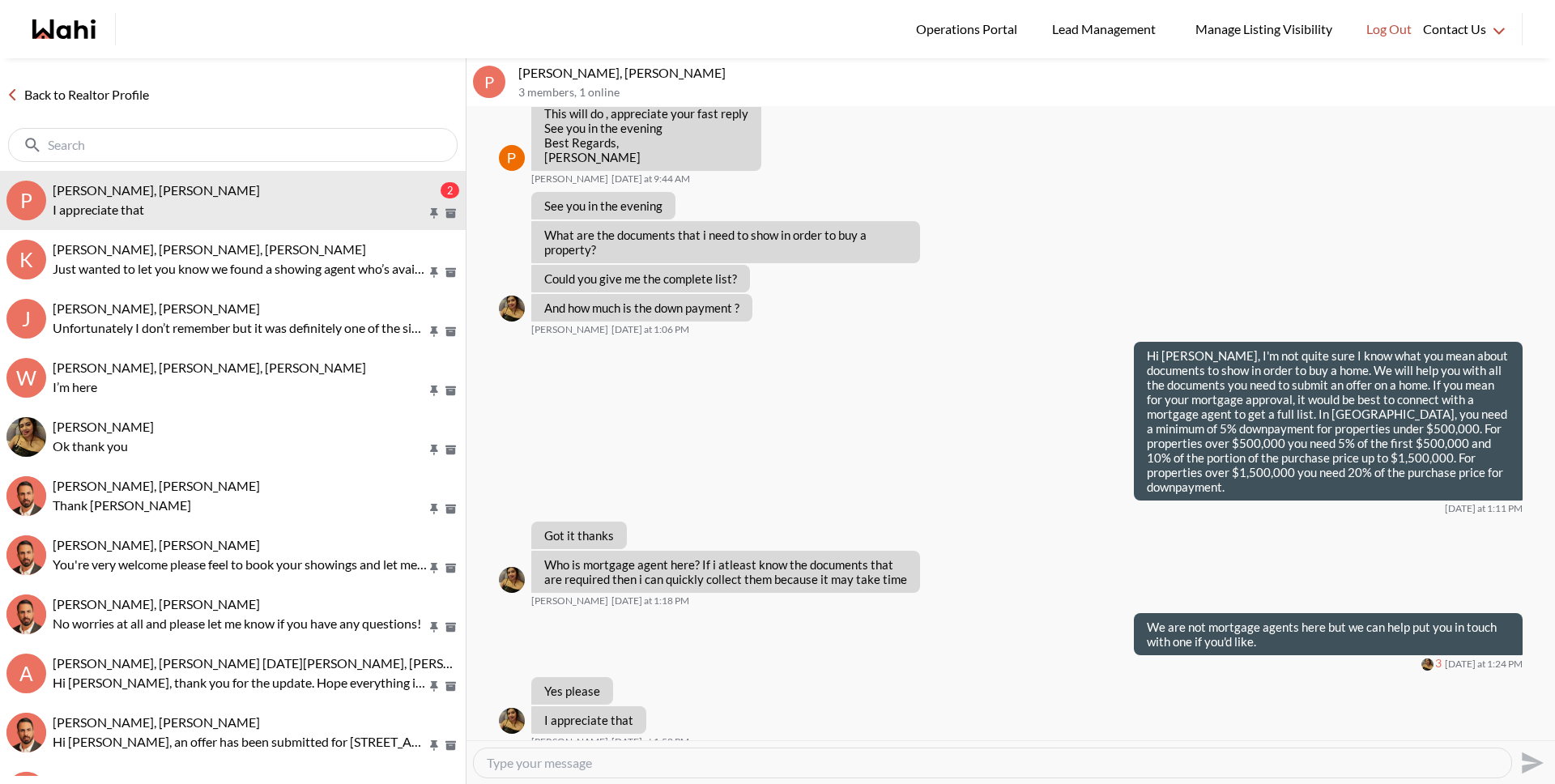
click at [767, 765] on textarea "Type your message" at bounding box center [992, 763] width 1012 height 16
type textarea "Sure I will connect you"
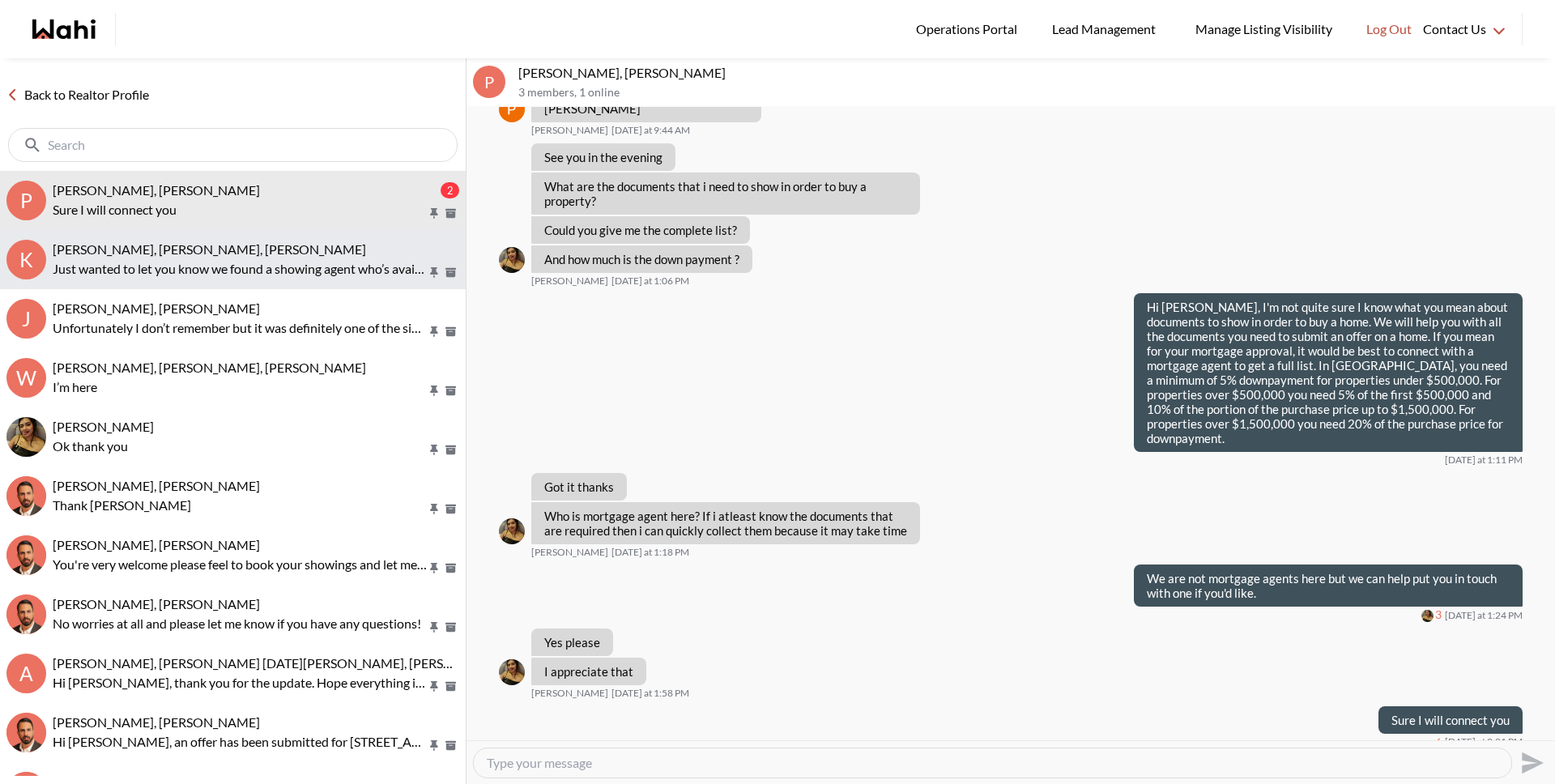
click at [221, 261] on p "Just wanted to let you know we found a showing agent who’s available during the…" at bounding box center [240, 269] width 374 height 19
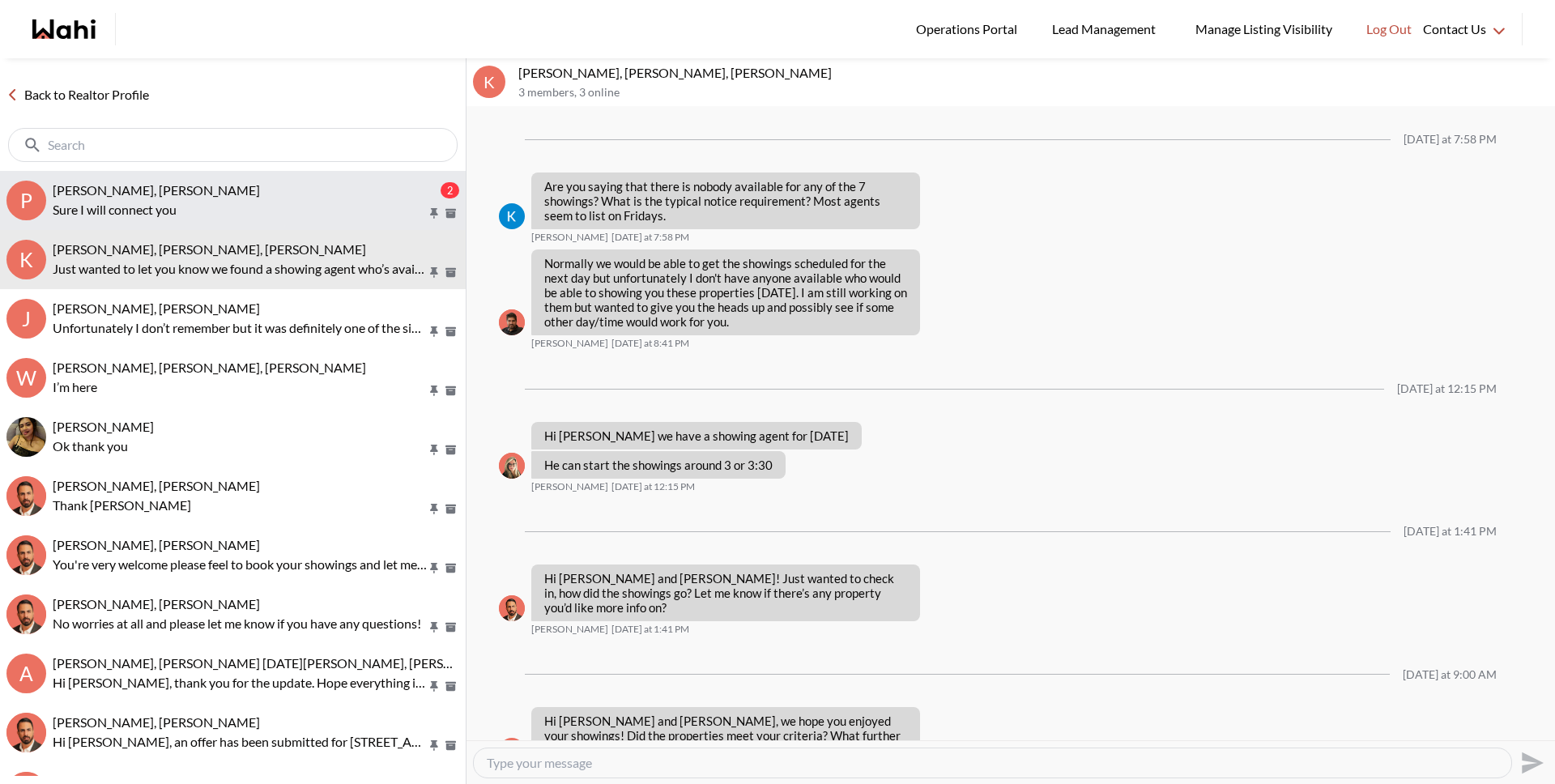
scroll to position [2177, 0]
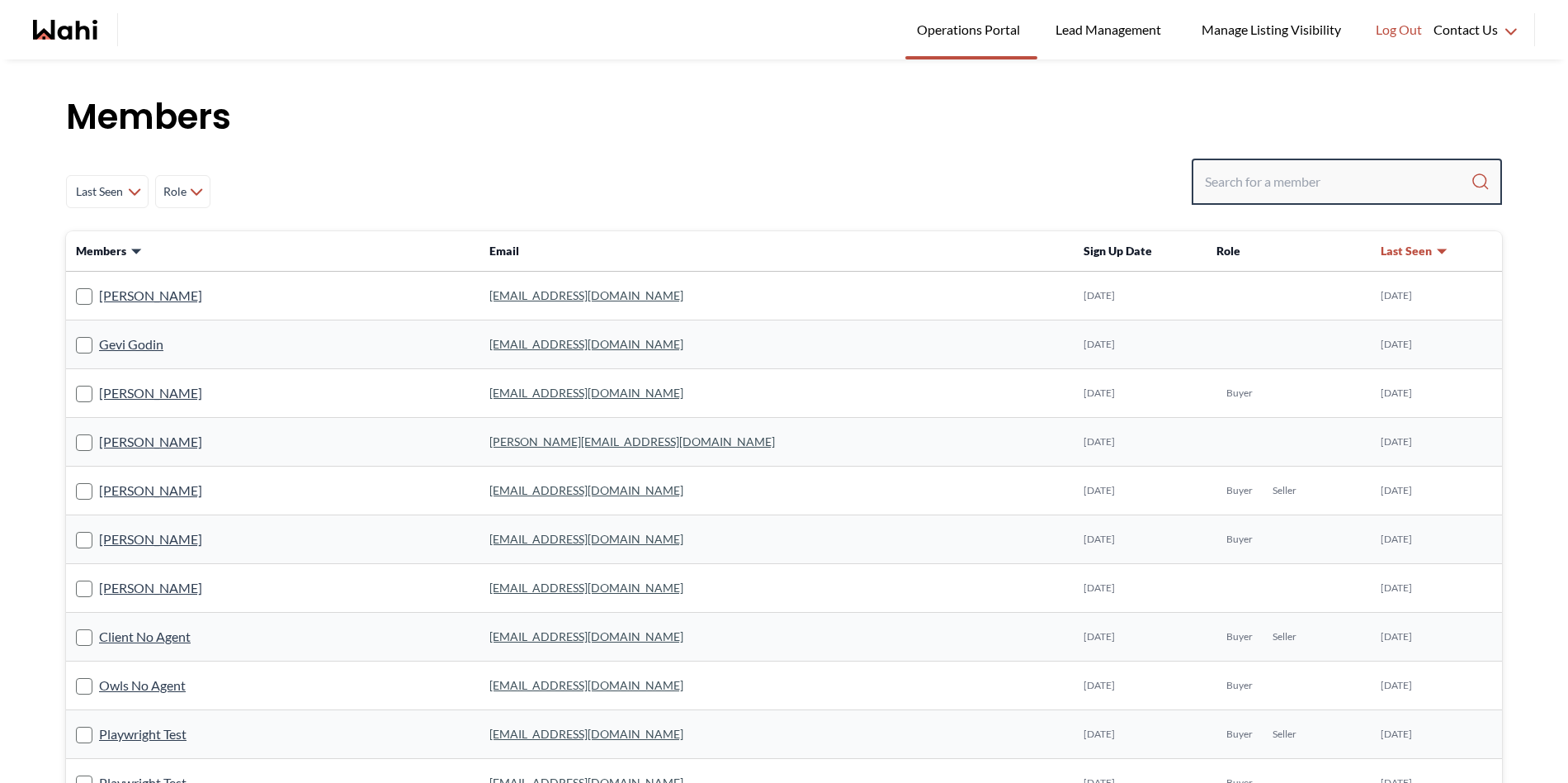
click at [1374, 195] on input "Search input" at bounding box center [1338, 181] width 266 height 30
paste input "msminhas93@gmail.com"
type input "msminhas93@gmail.com"
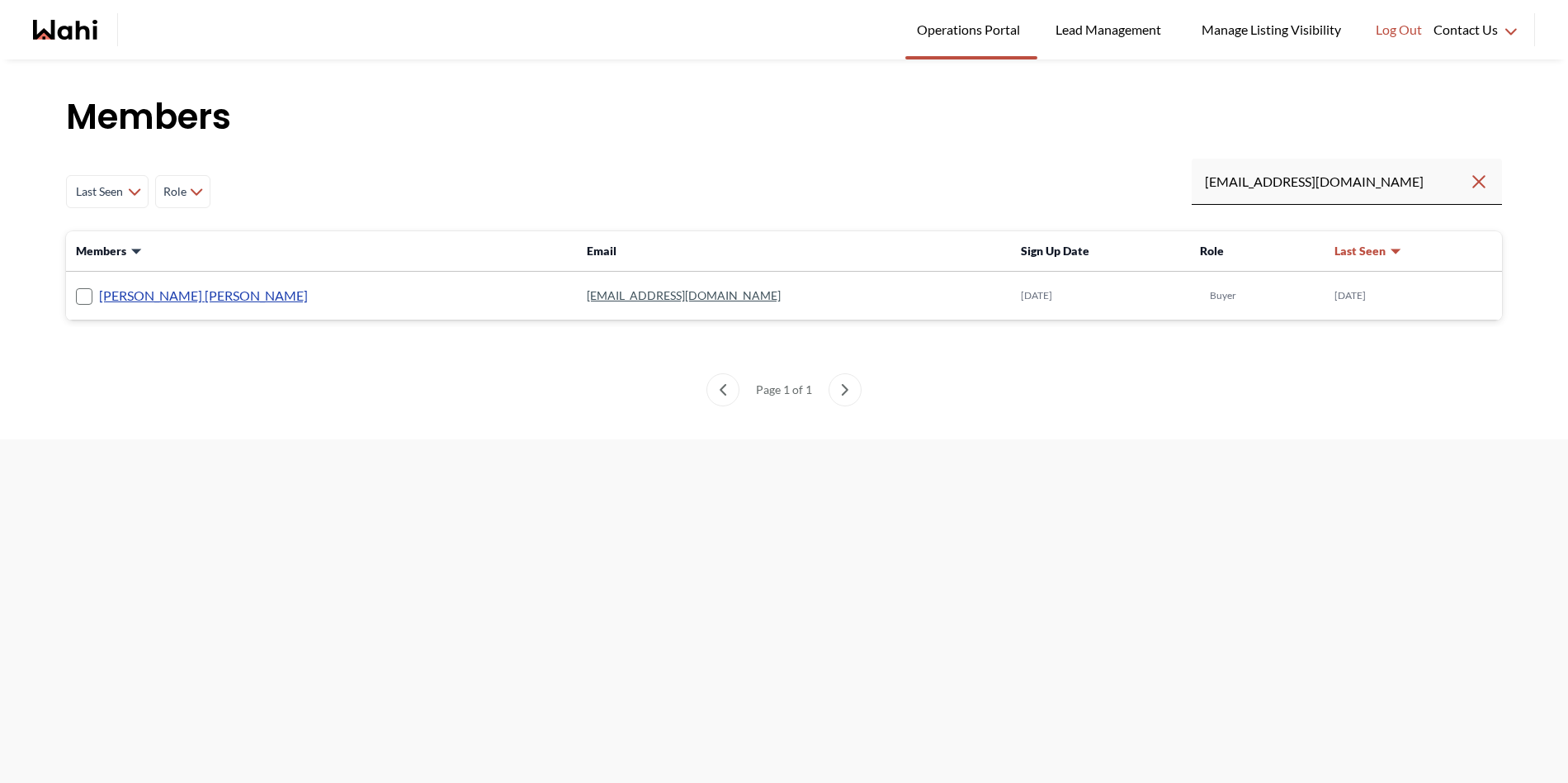
click at [157, 299] on link "Manpreet Singh Minhas" at bounding box center [203, 296] width 208 height 22
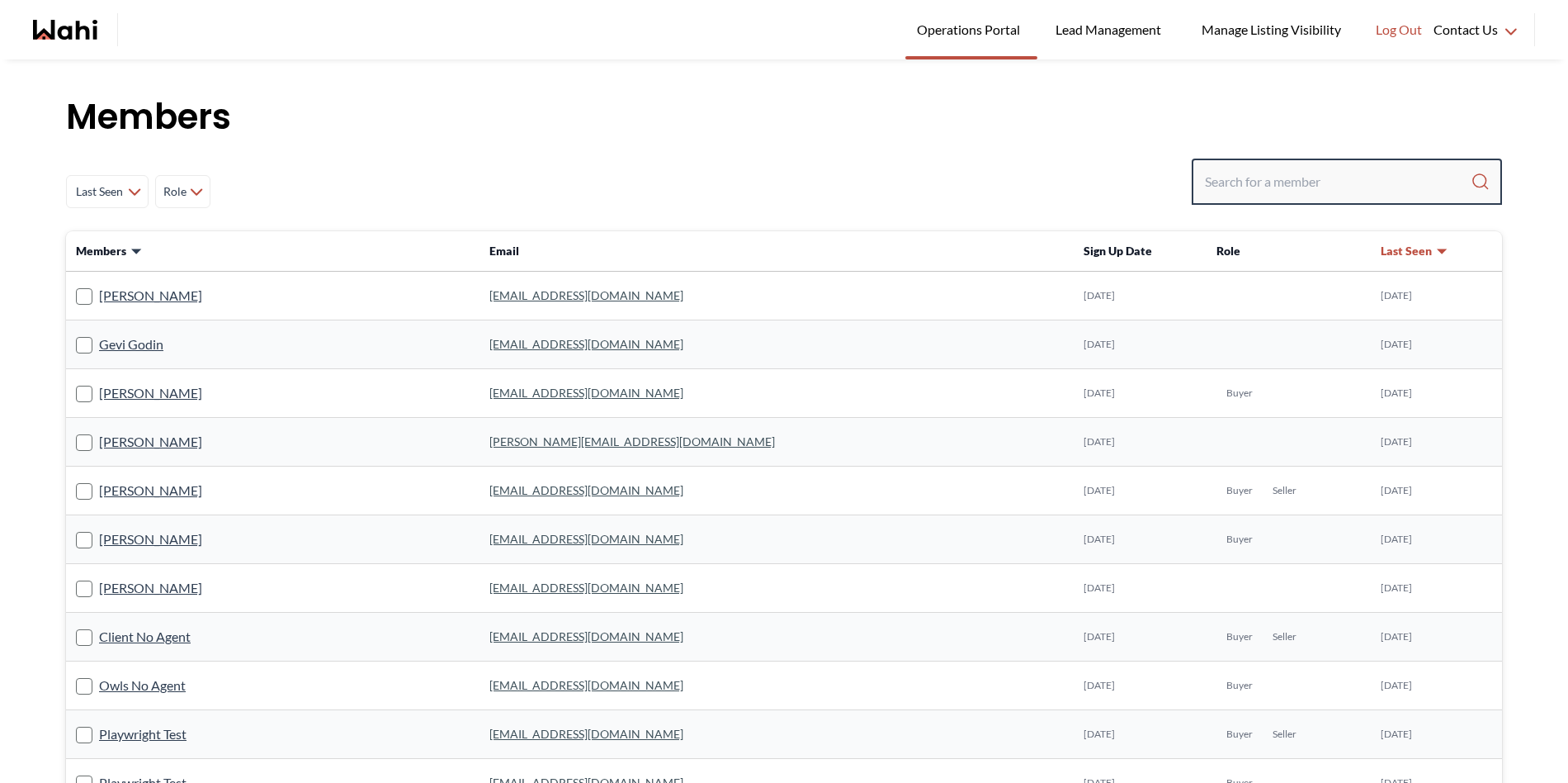
click at [1284, 180] on input "Search input" at bounding box center [1338, 181] width 266 height 30
paste input "pan.hu46@gmail.com"
type input "pan.hu46@gmail.com"
click at [1237, 186] on input "Search input" at bounding box center [1338, 181] width 266 height 30
paste input "[EMAIL_ADDRESS][DOMAIN_NAME]"
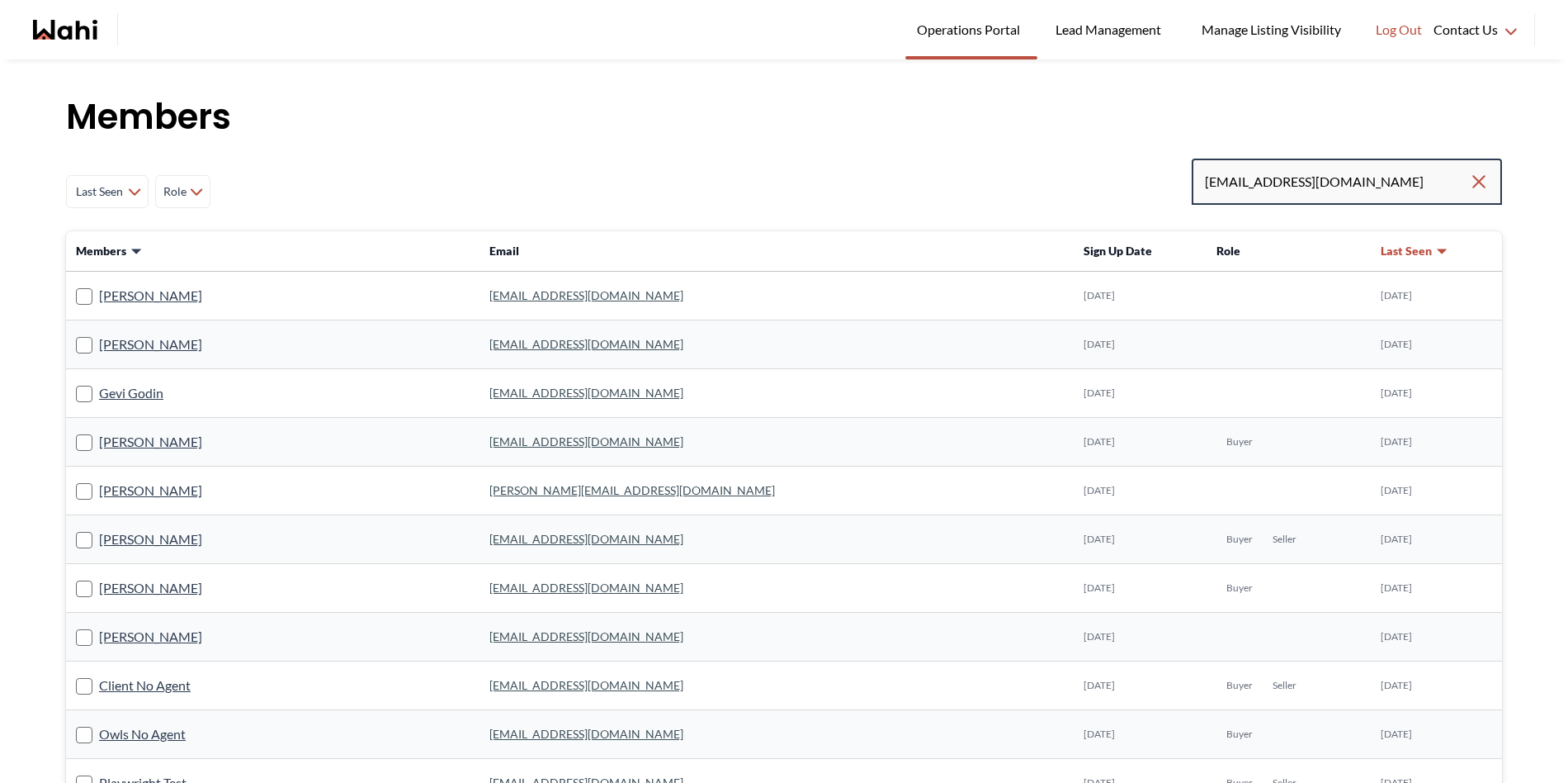
type input "[EMAIL_ADDRESS][DOMAIN_NAME]"
